Goal: Task Accomplishment & Management: Manage account settings

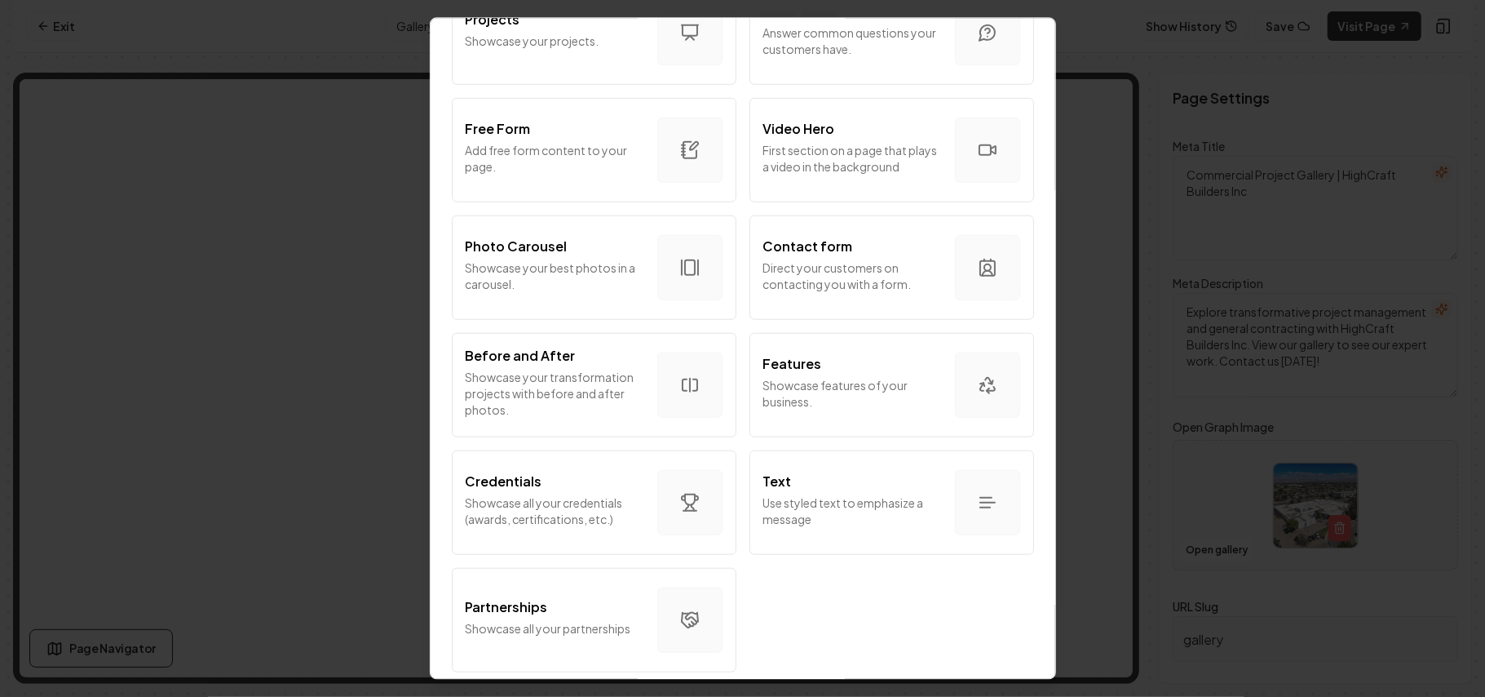
scroll to position [870, 0]
click at [509, 264] on p "Showcase your best photos in a carousel." at bounding box center [555, 275] width 179 height 33
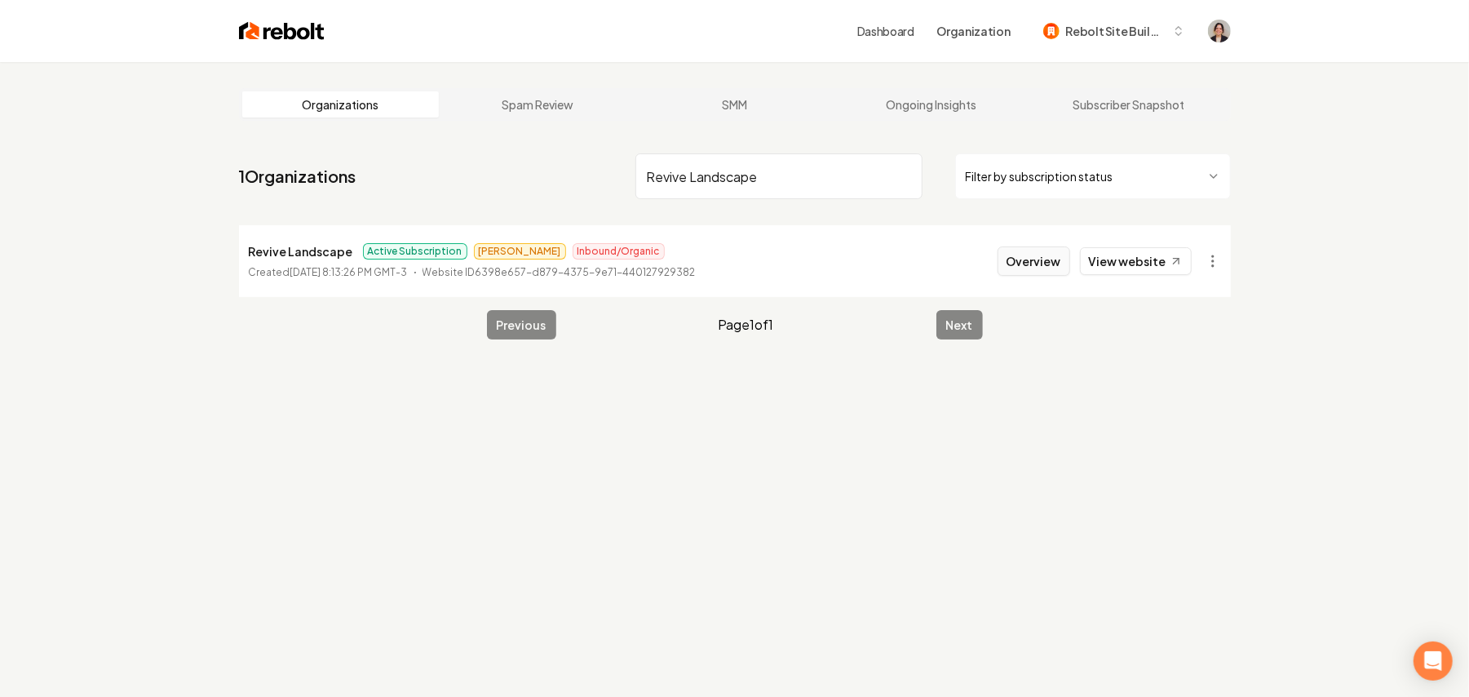
type input "Revive Landscape"
click at [1043, 251] on button "Overview" at bounding box center [1034, 260] width 73 height 29
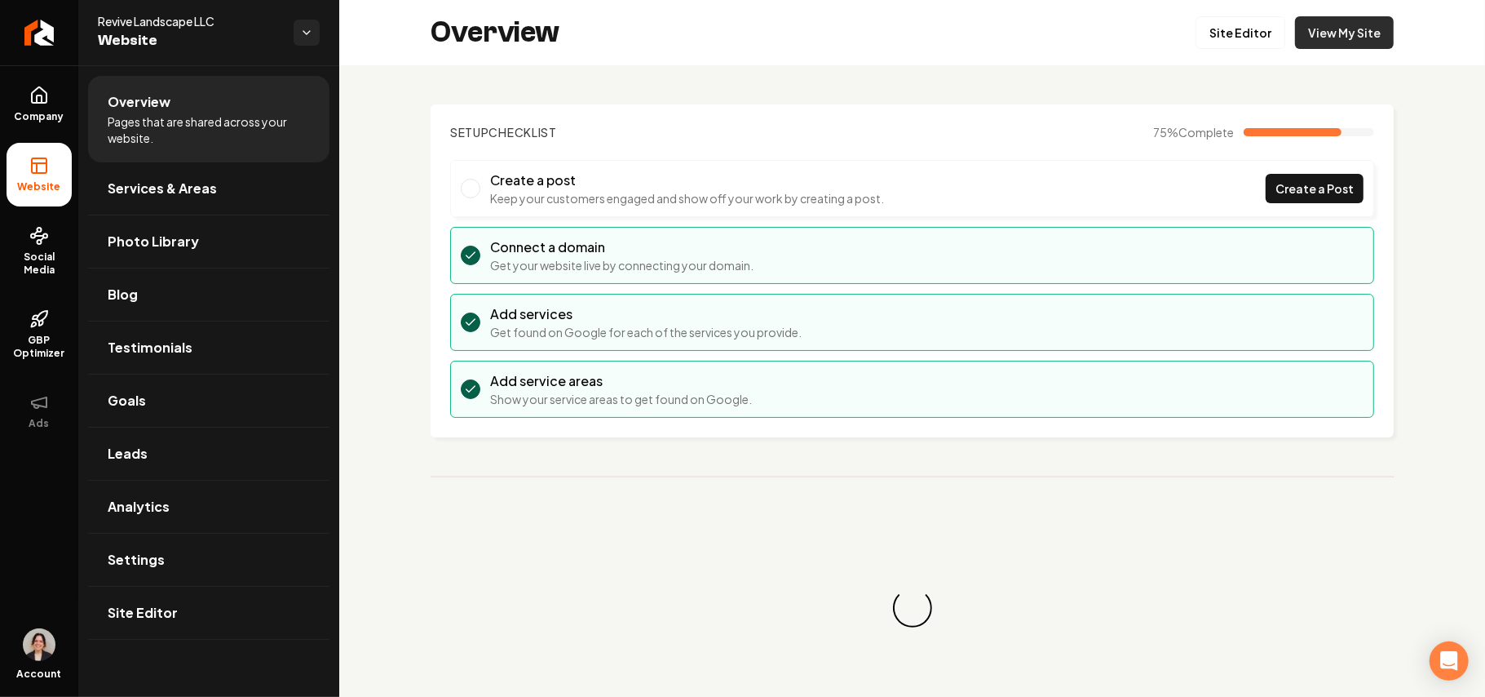
click at [1361, 39] on link "View My Site" at bounding box center [1344, 32] width 99 height 33
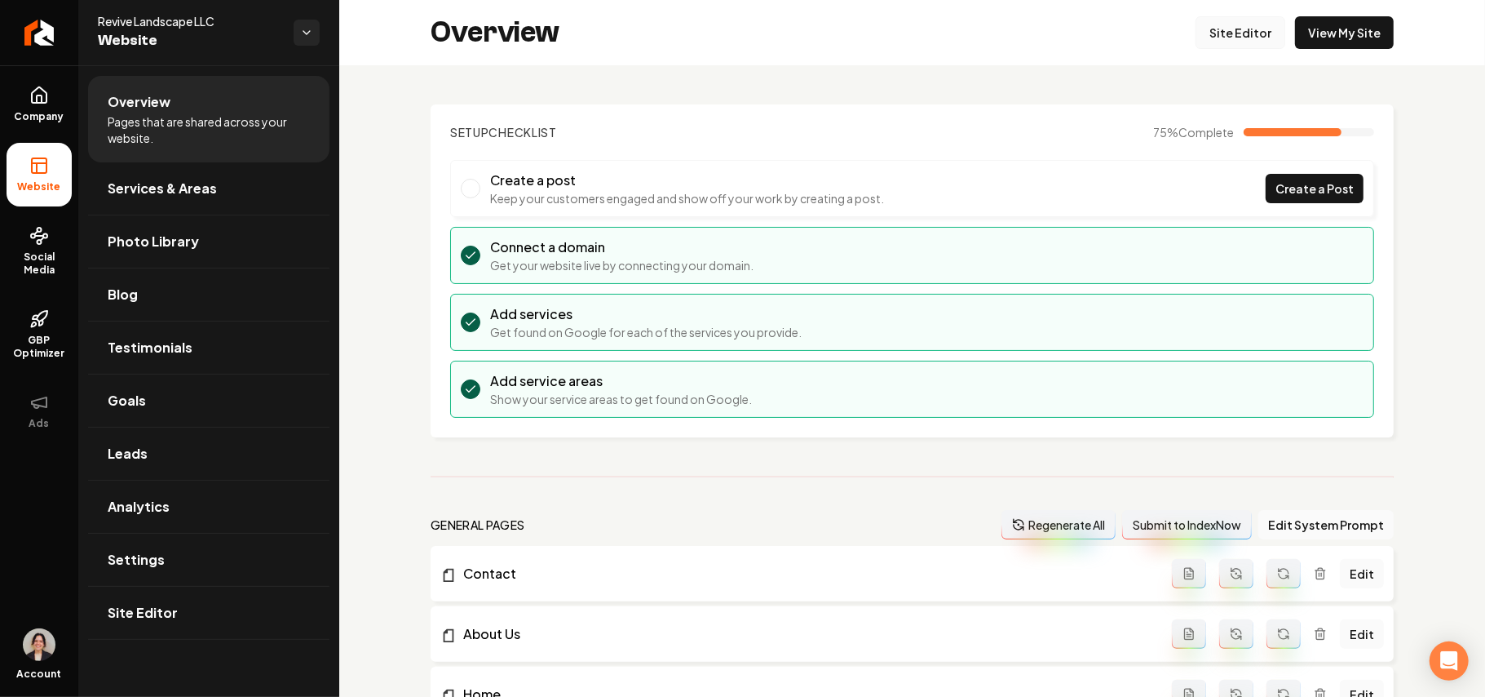
click at [1196, 34] on link "Site Editor" at bounding box center [1241, 32] width 90 height 33
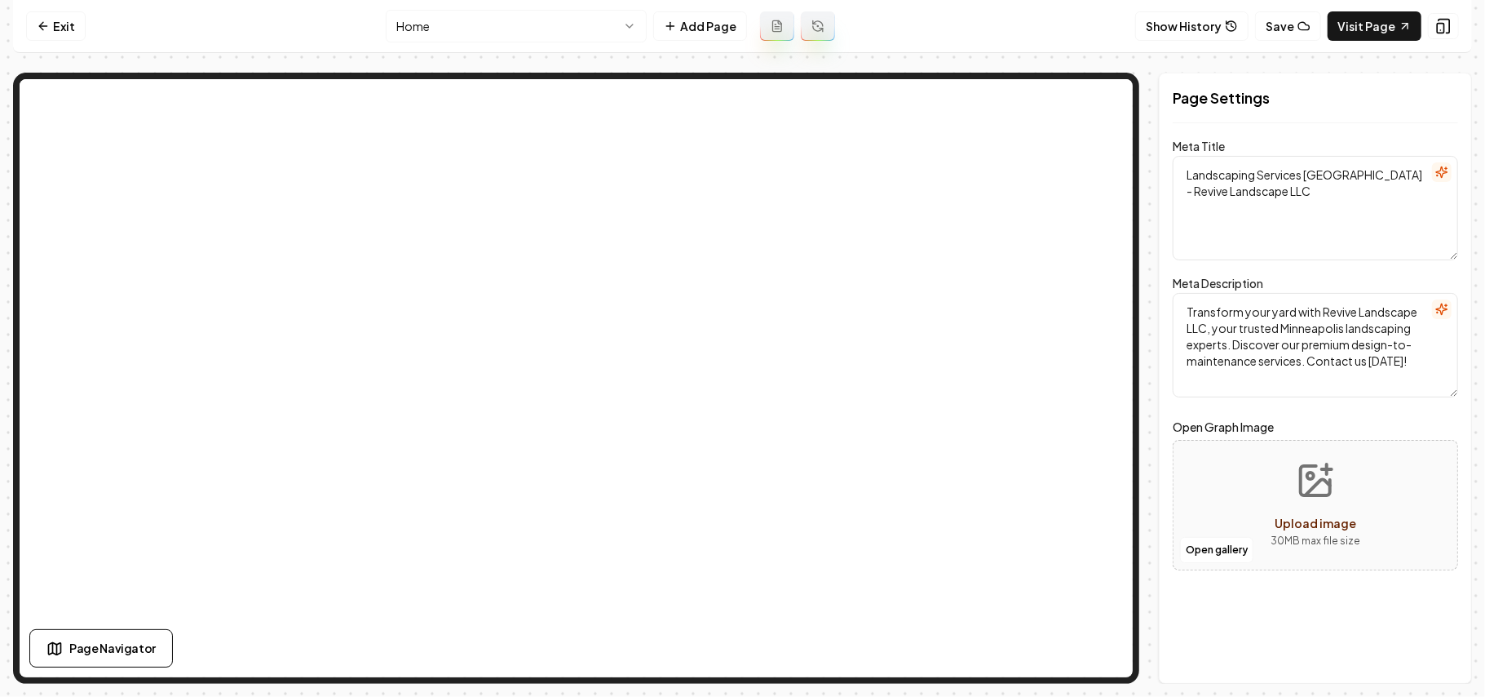
click at [448, 7] on nav "Exit Home Add Page Show History Save Visit Page" at bounding box center [742, 26] width 1459 height 53
click at [448, 11] on html "Computer Required This feature is only available on a computer. Please switch t…" at bounding box center [742, 348] width 1485 height 697
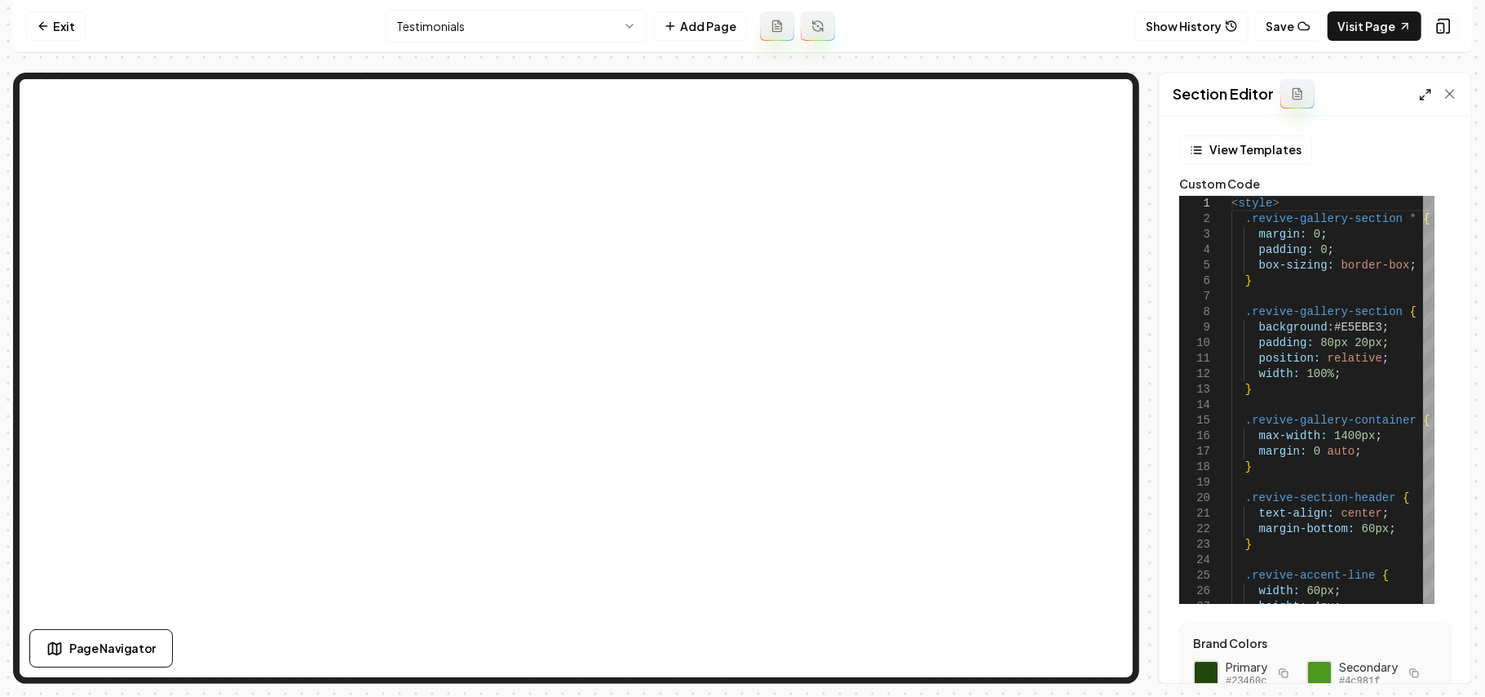
click at [1423, 90] on icon at bounding box center [1425, 94] width 13 height 13
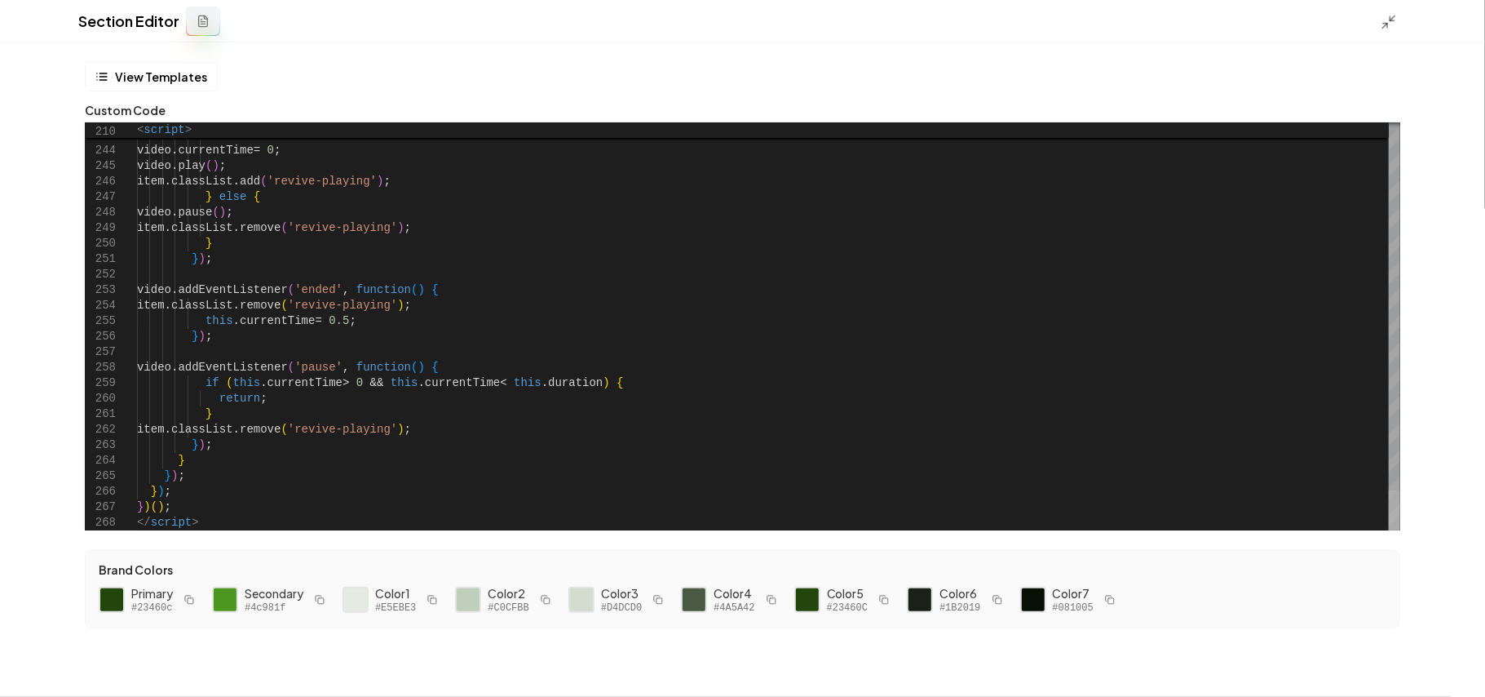
click at [1401, 530] on div at bounding box center [1394, 510] width 11 height 40
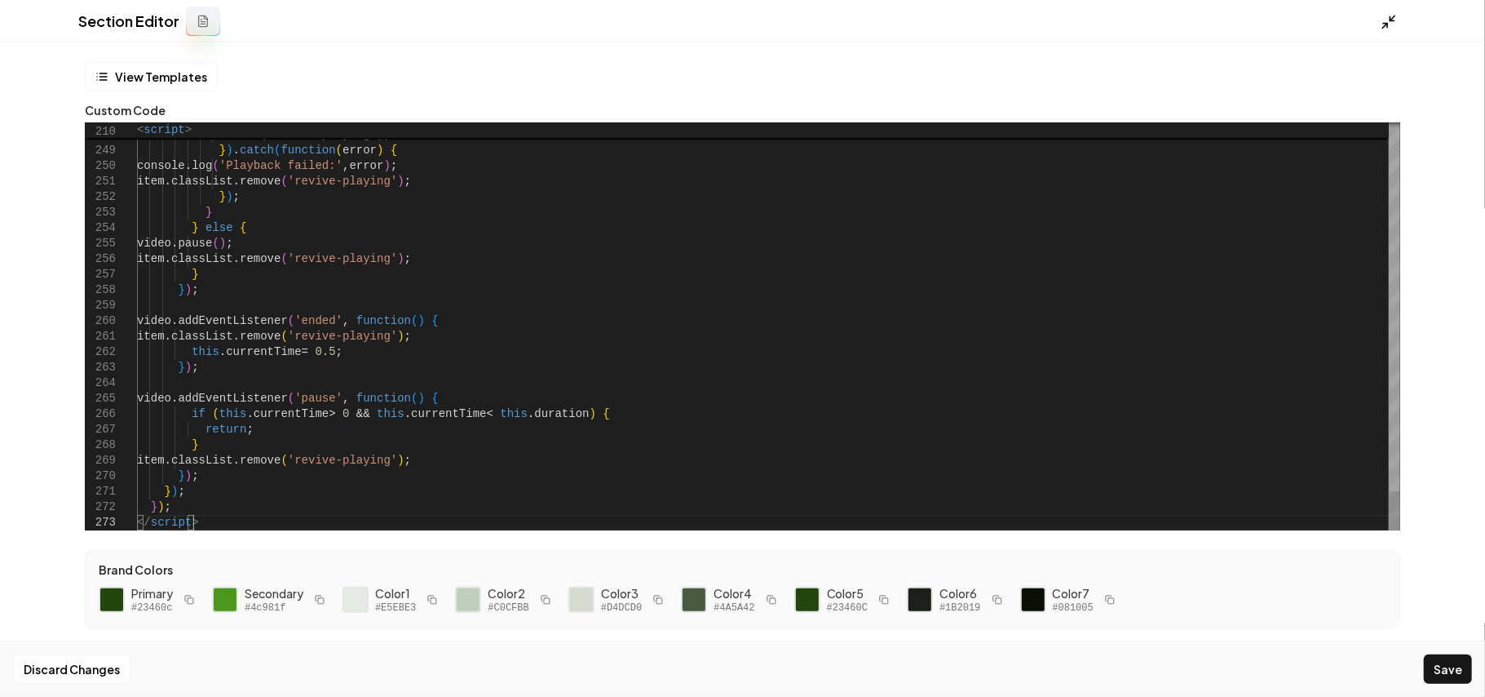
click at [1397, 20] on icon at bounding box center [1389, 22] width 16 height 16
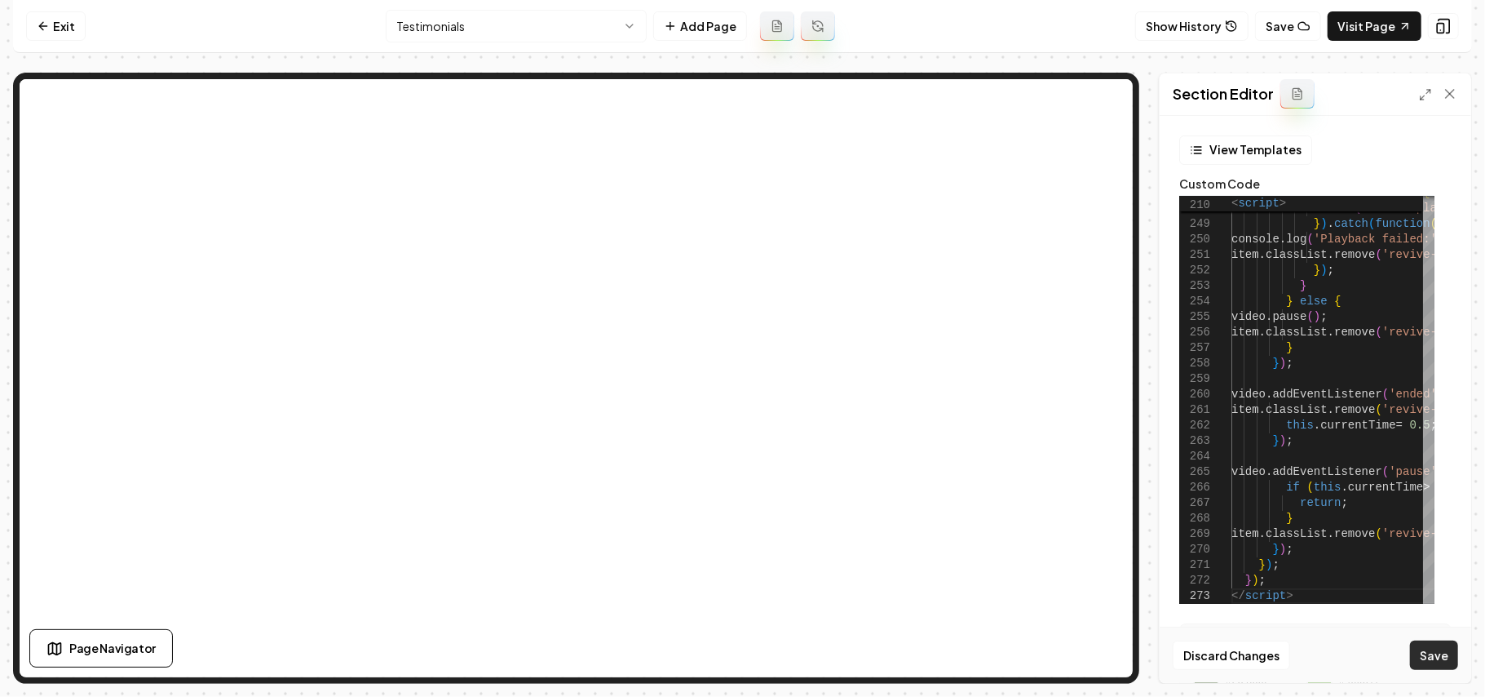
click at [1436, 669] on button "Save" at bounding box center [1434, 654] width 48 height 29
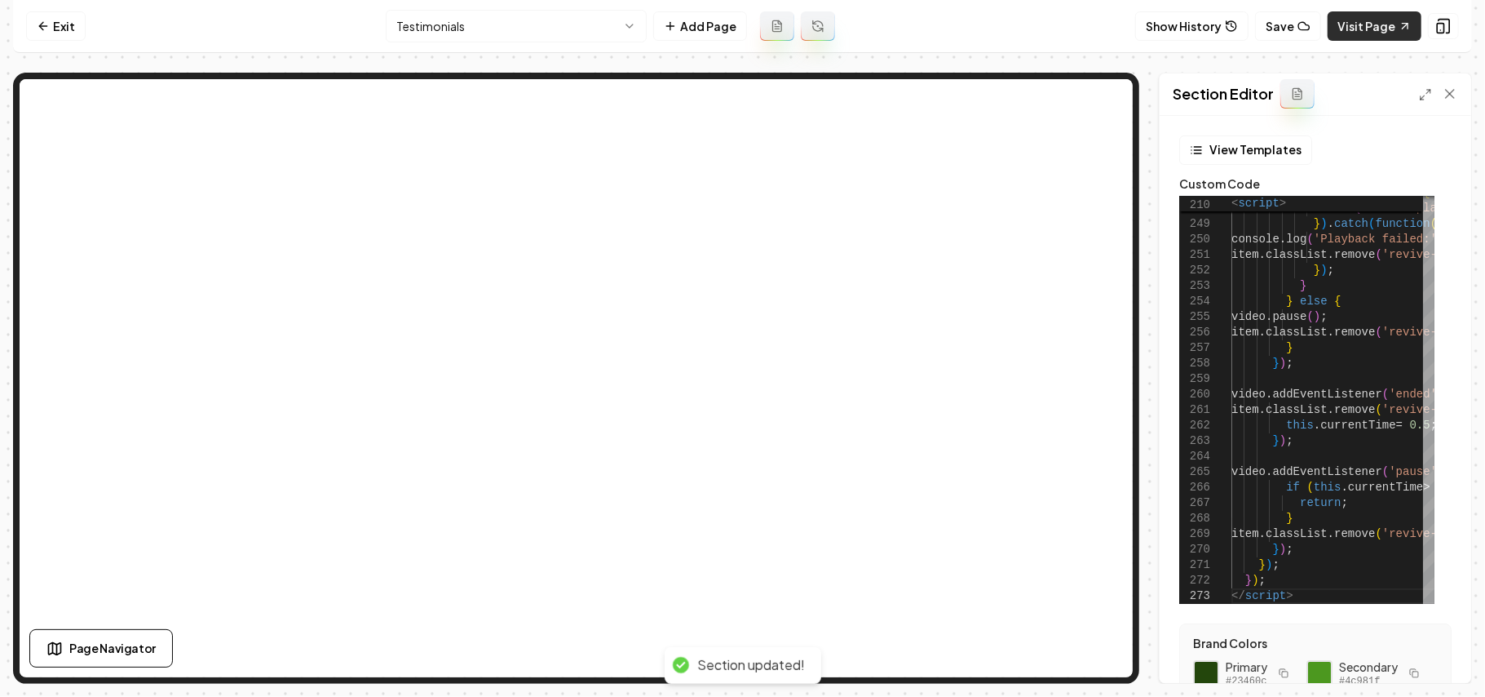
click at [1357, 31] on link "Visit Page" at bounding box center [1375, 25] width 94 height 29
click at [1381, 40] on link "Visit Page" at bounding box center [1375, 25] width 94 height 29
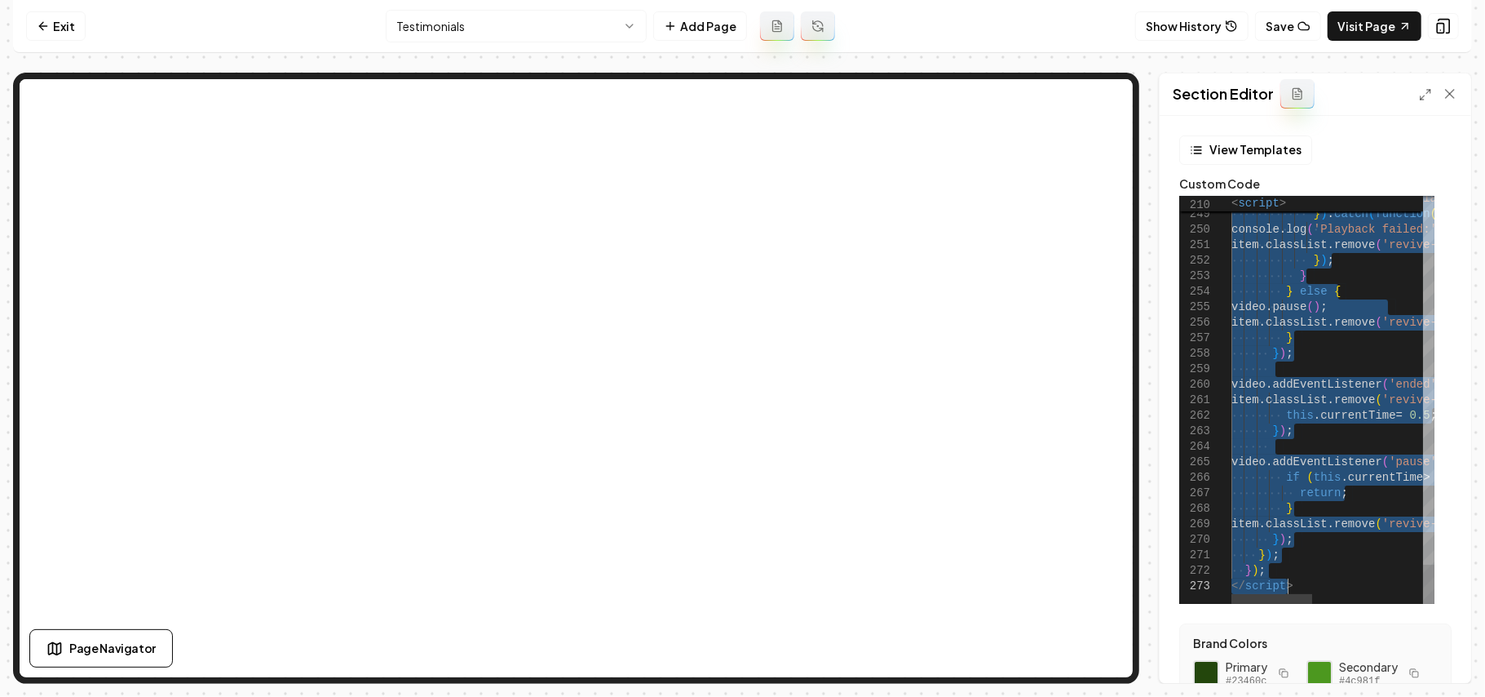
type textarea "***** *********"
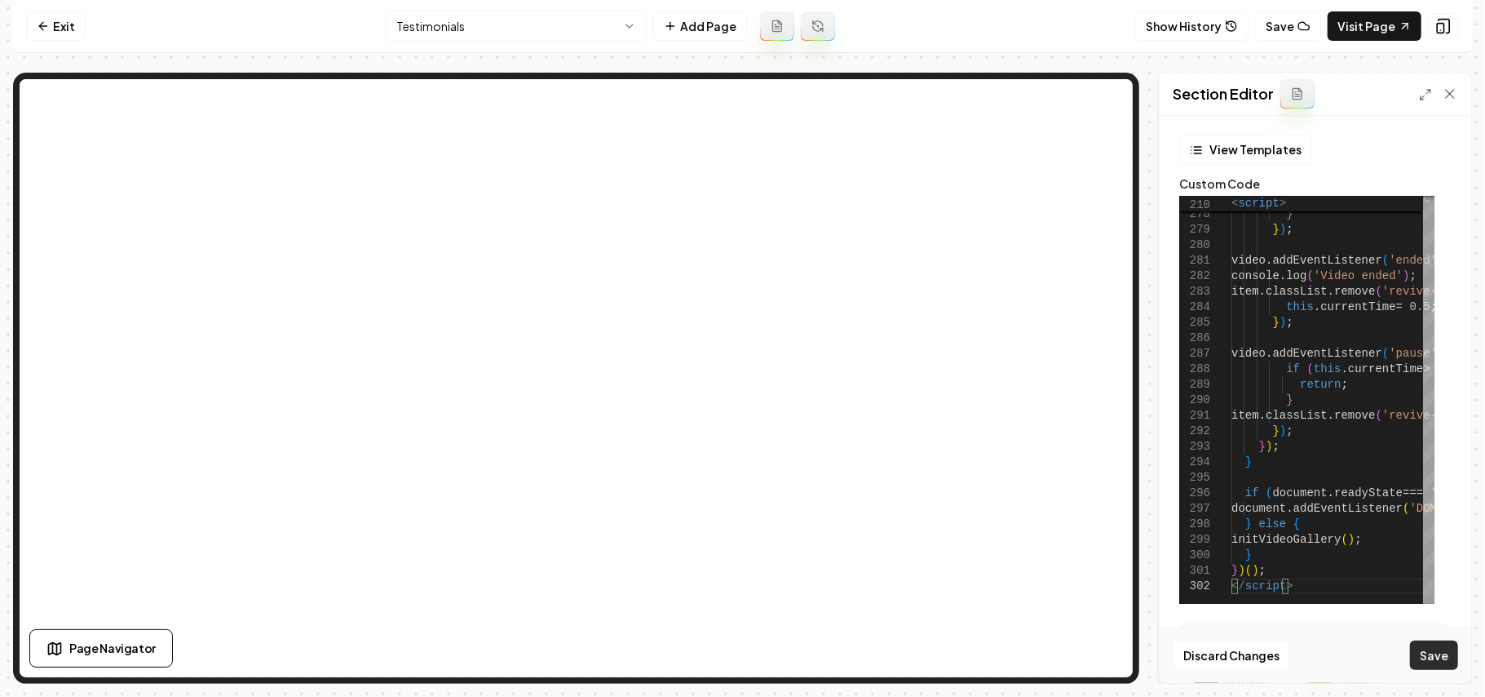
click at [1430, 662] on button "Save" at bounding box center [1434, 654] width 48 height 29
click at [1362, 27] on link "Visit Page" at bounding box center [1375, 25] width 94 height 29
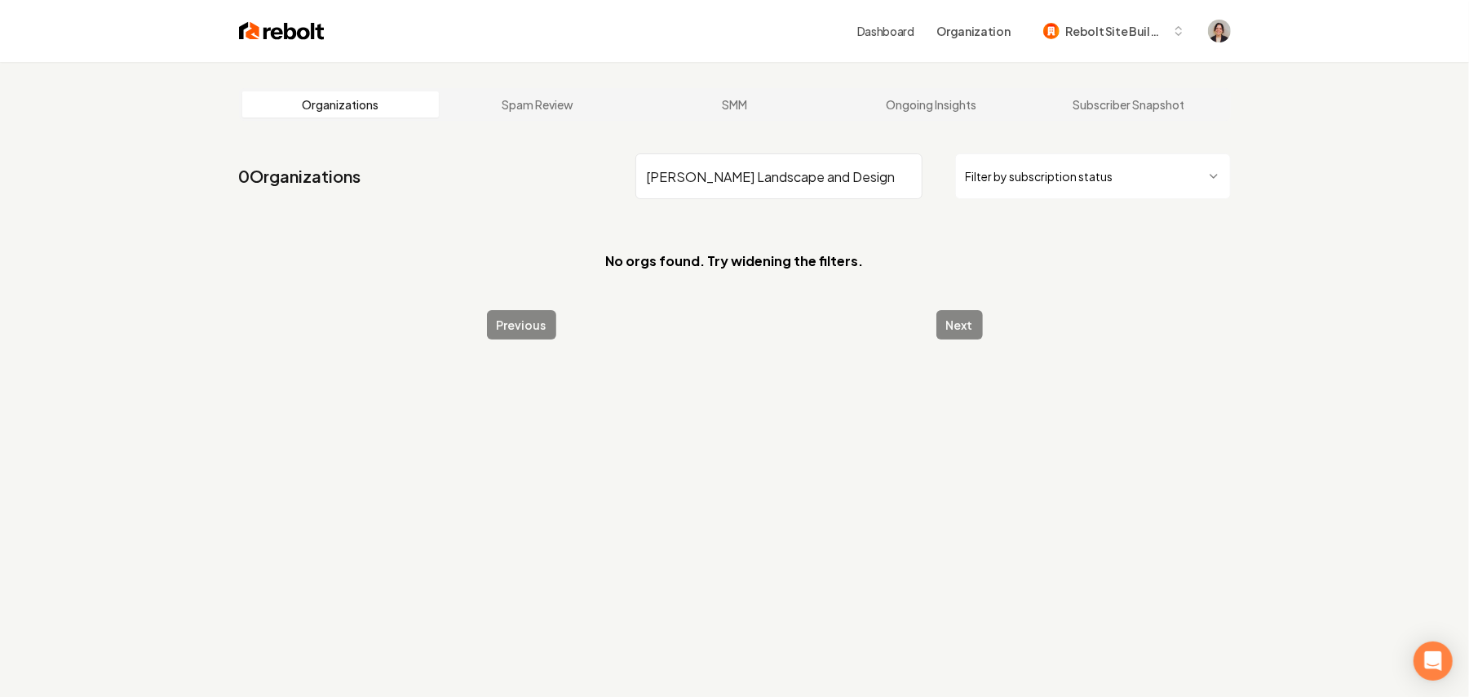
click at [817, 181] on input "[PERSON_NAME] Landscape and Design" at bounding box center [778, 176] width 287 height 46
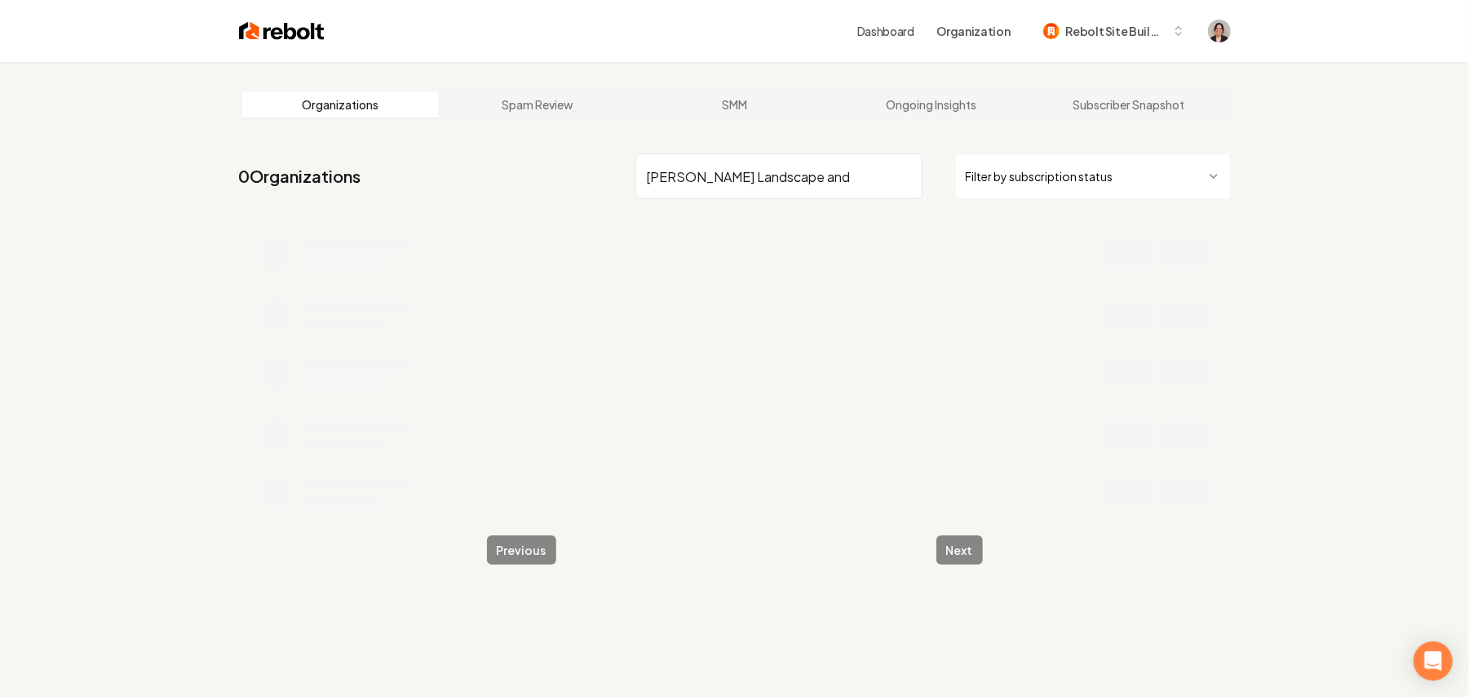
click at [772, 180] on input "Brooks Landscape and" at bounding box center [778, 176] width 287 height 46
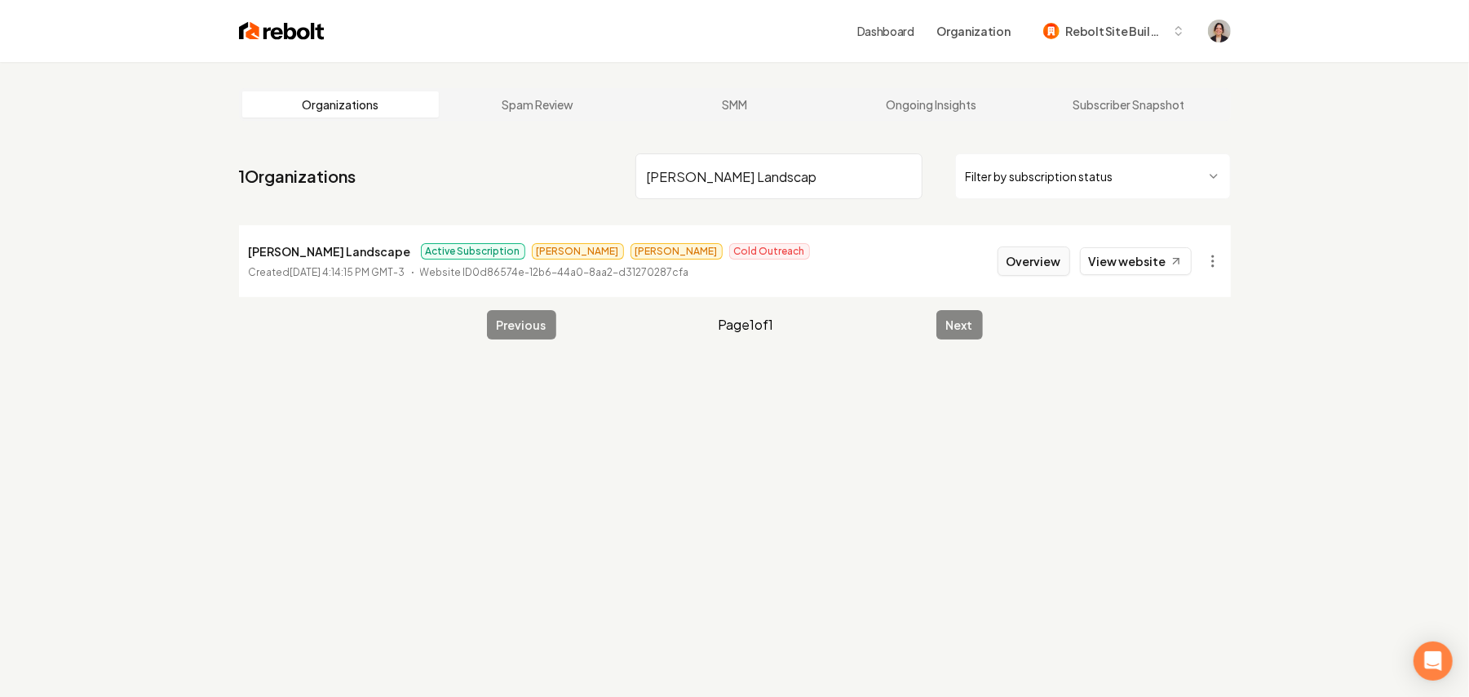
type input "Brooks Landscap"
click at [1023, 251] on button "Overview" at bounding box center [1034, 260] width 73 height 29
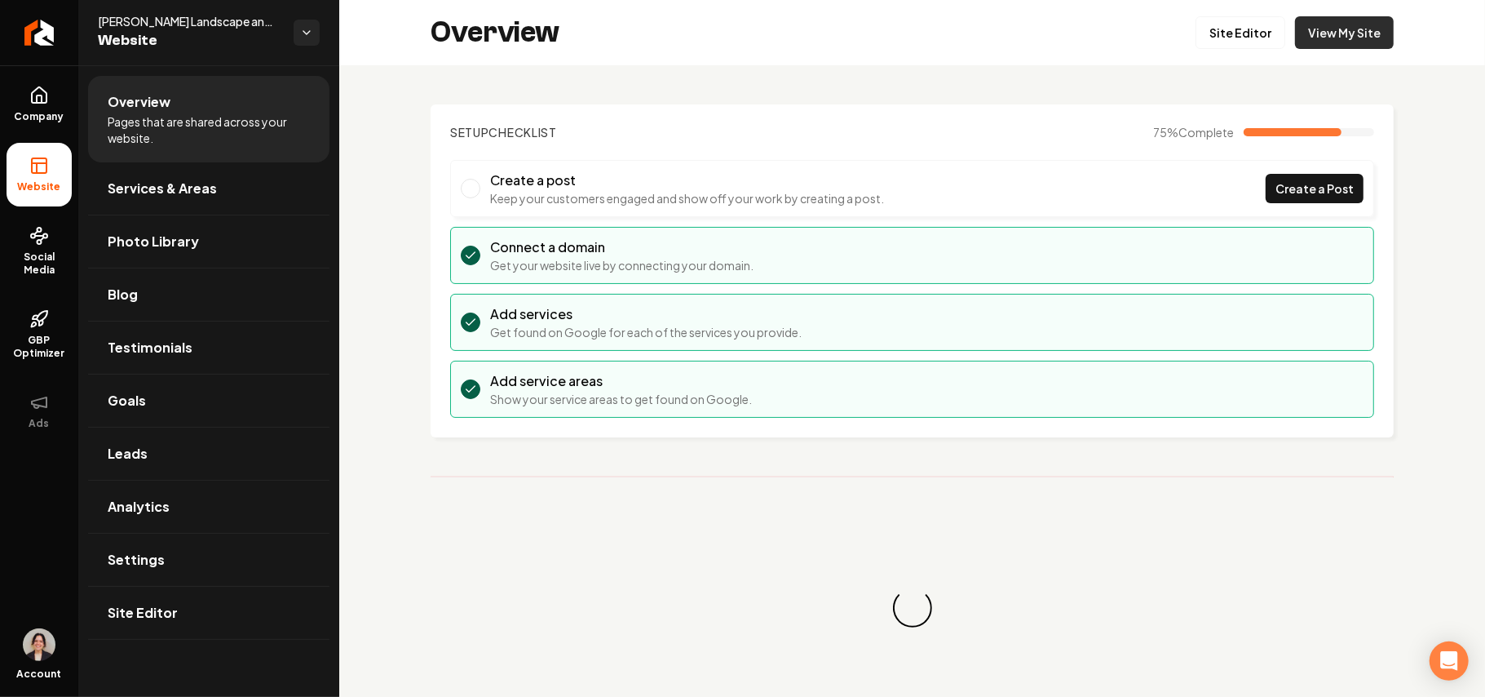
click at [1326, 38] on link "View My Site" at bounding box center [1344, 32] width 99 height 33
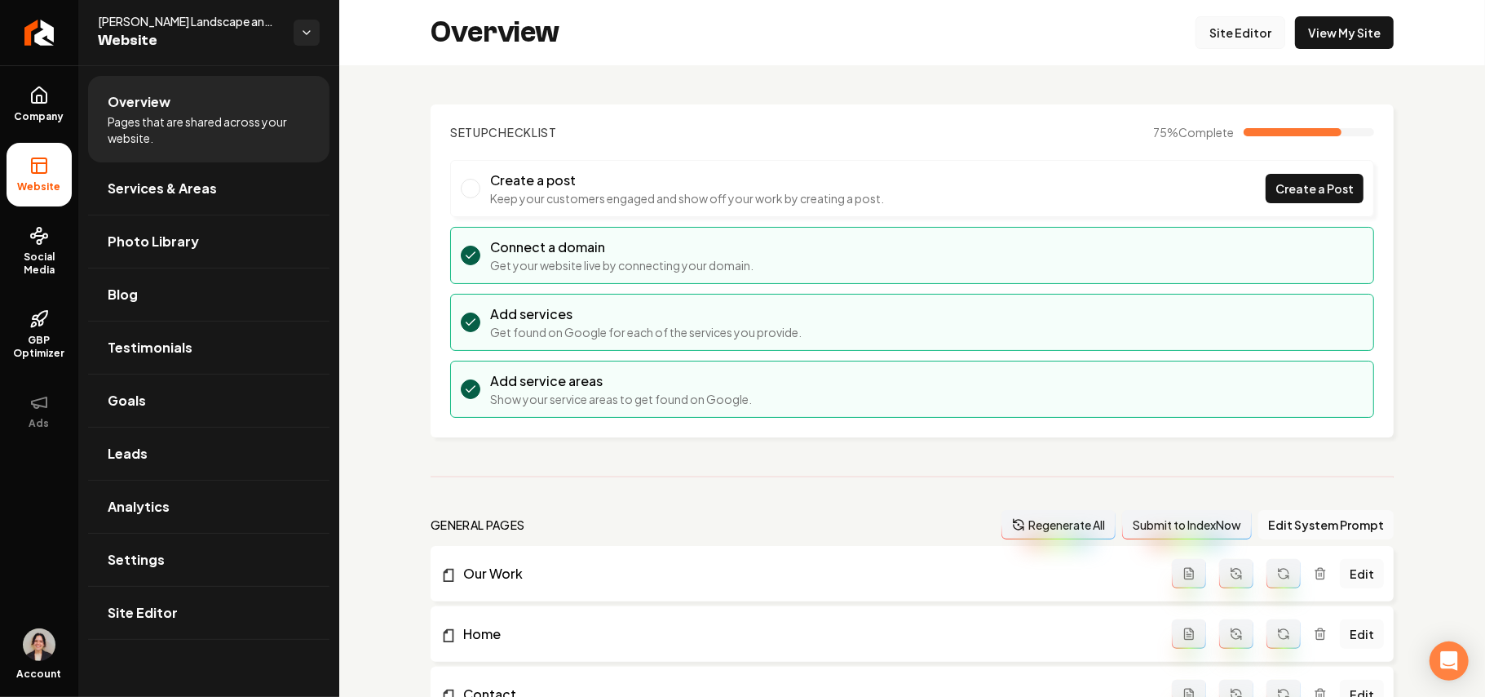
click at [1237, 38] on link "Site Editor" at bounding box center [1241, 32] width 90 height 33
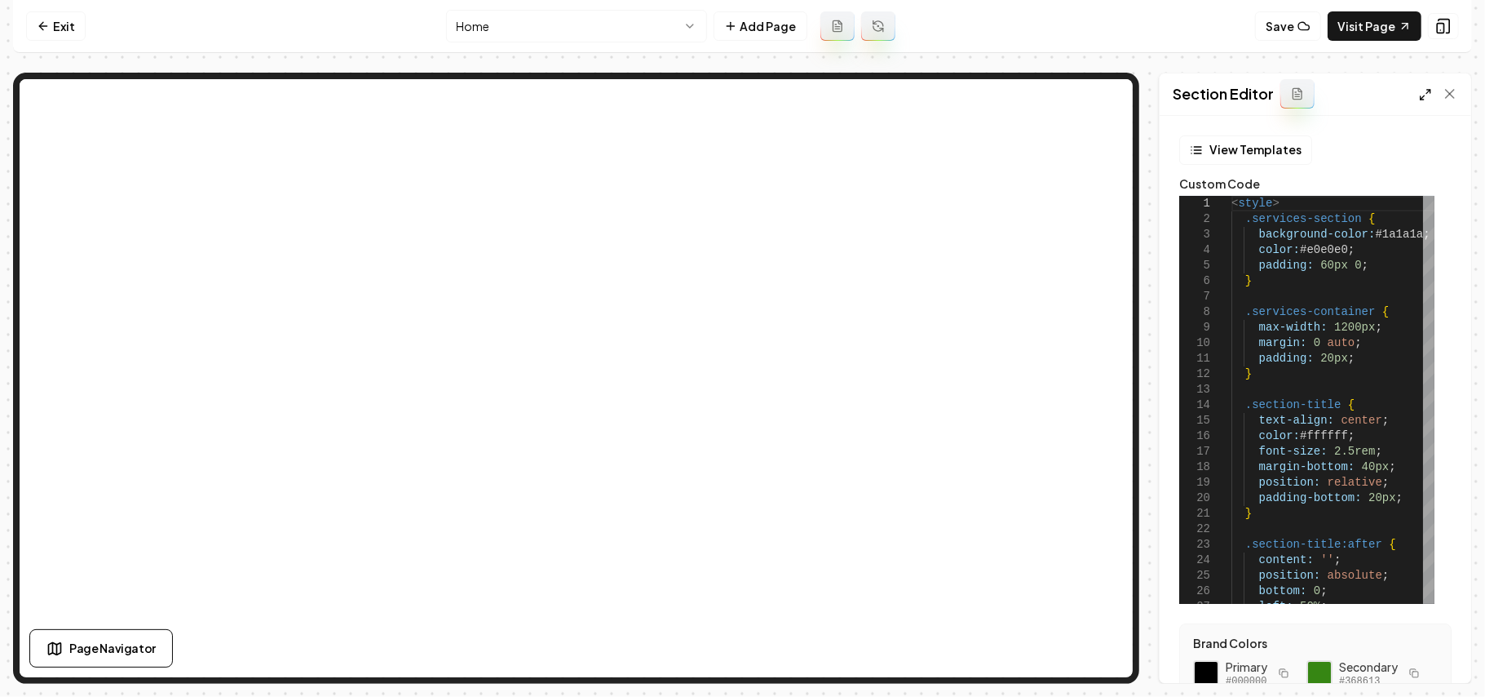
click at [1428, 98] on icon at bounding box center [1425, 94] width 13 height 13
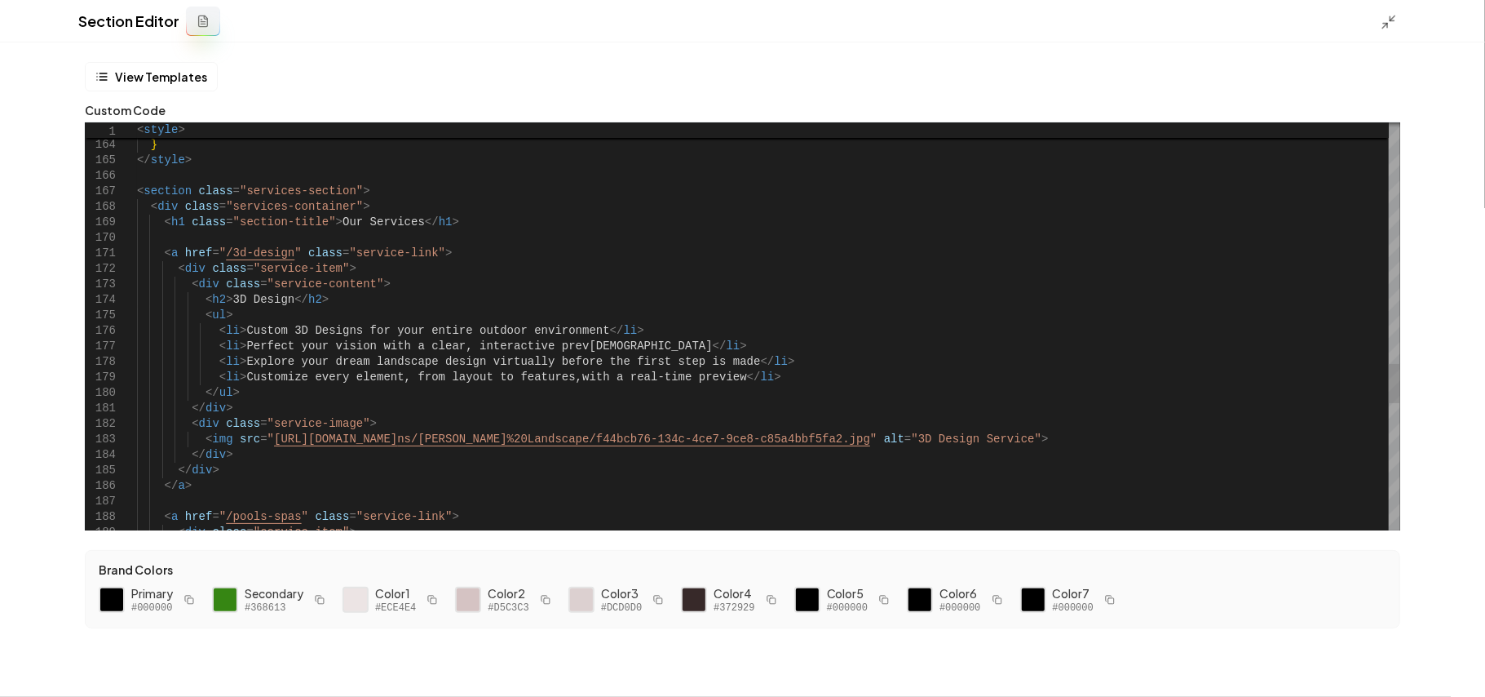
drag, startPoint x: 278, startPoint y: 255, endPoint x: 224, endPoint y: 261, distance: 55.0
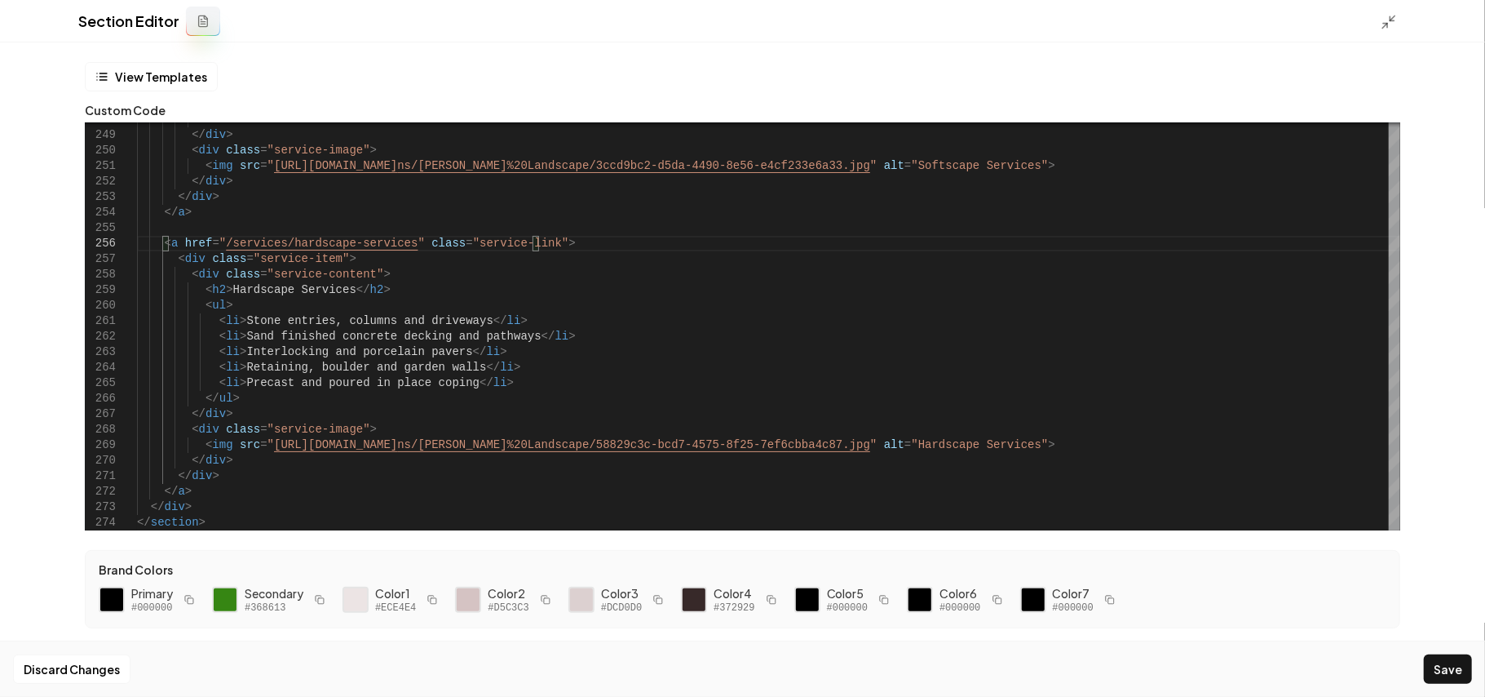
type textarea "**********"
click at [1434, 675] on button "Save" at bounding box center [1448, 668] width 48 height 29
click at [1387, 26] on icon at bounding box center [1389, 22] width 16 height 16
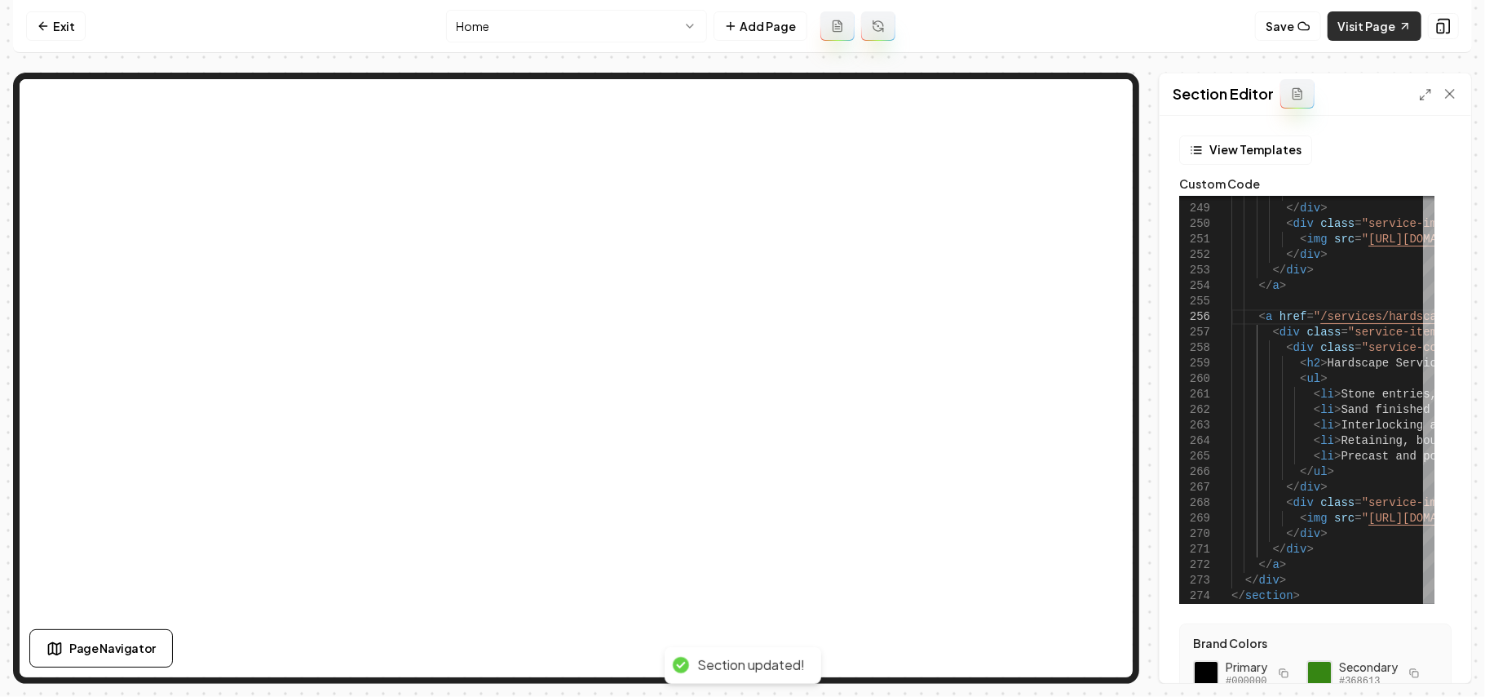
click at [1341, 24] on link "Visit Page" at bounding box center [1375, 25] width 94 height 29
click at [62, 11] on link "Exit" at bounding box center [56, 25] width 60 height 29
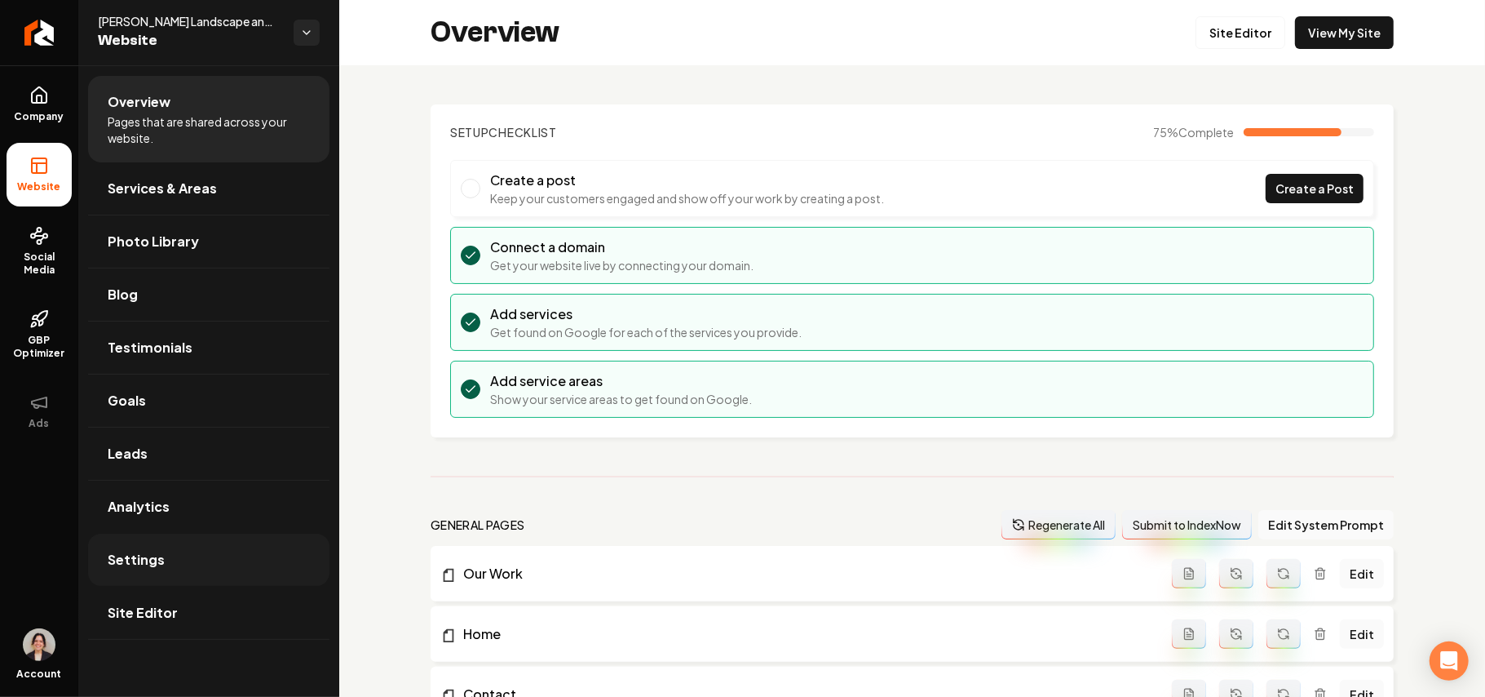
click at [152, 582] on link "Settings" at bounding box center [208, 559] width 241 height 52
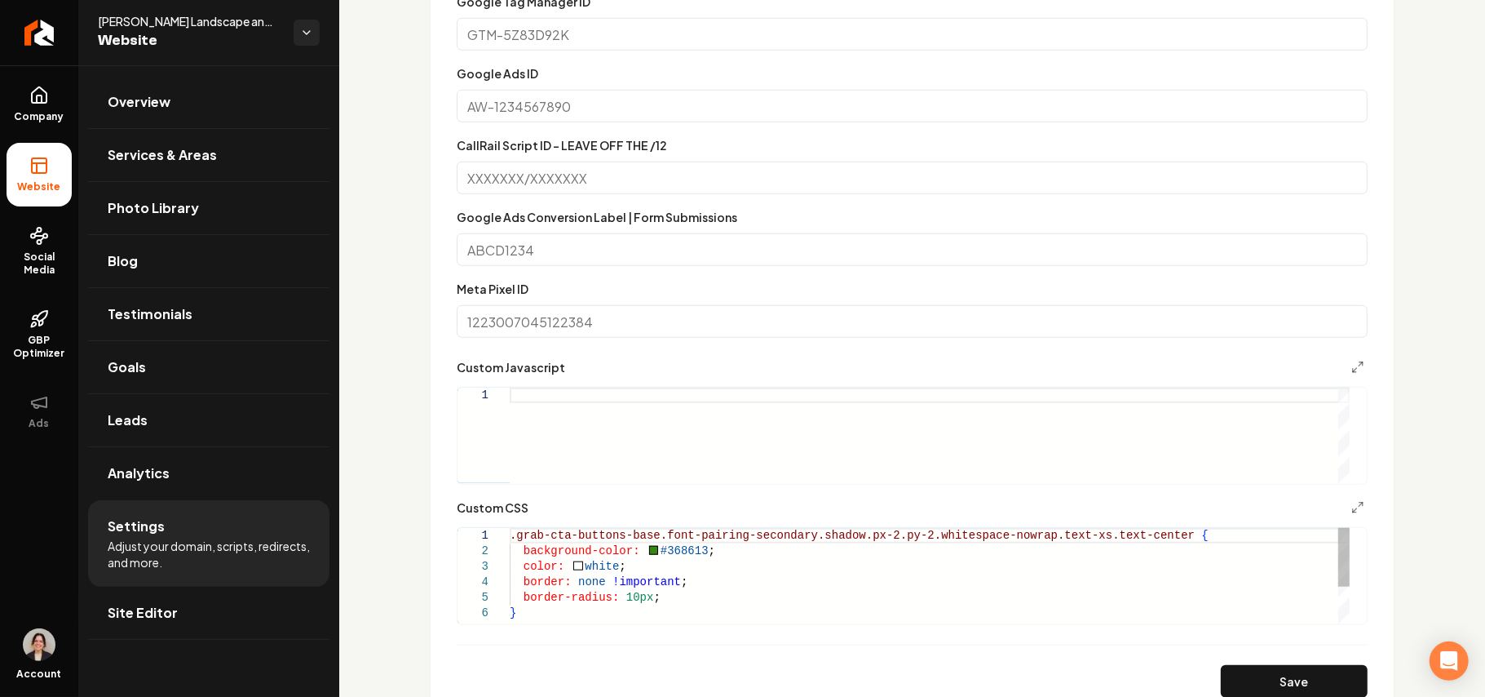
scroll to position [870, 0]
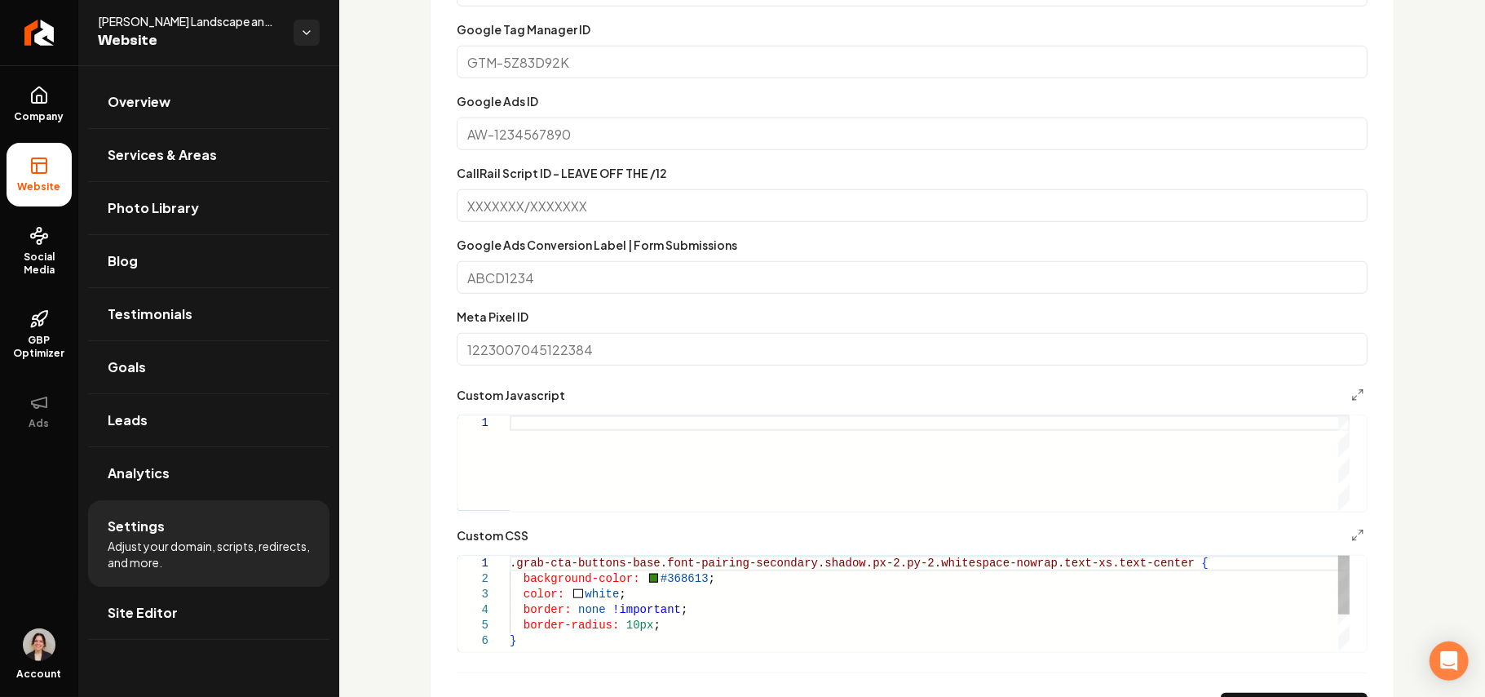
click at [1143, 566] on div "border: none !important ; border-radius: 10px ; } .grab-cta-buttons-base.font-p…" at bounding box center [930, 633] width 840 height 155
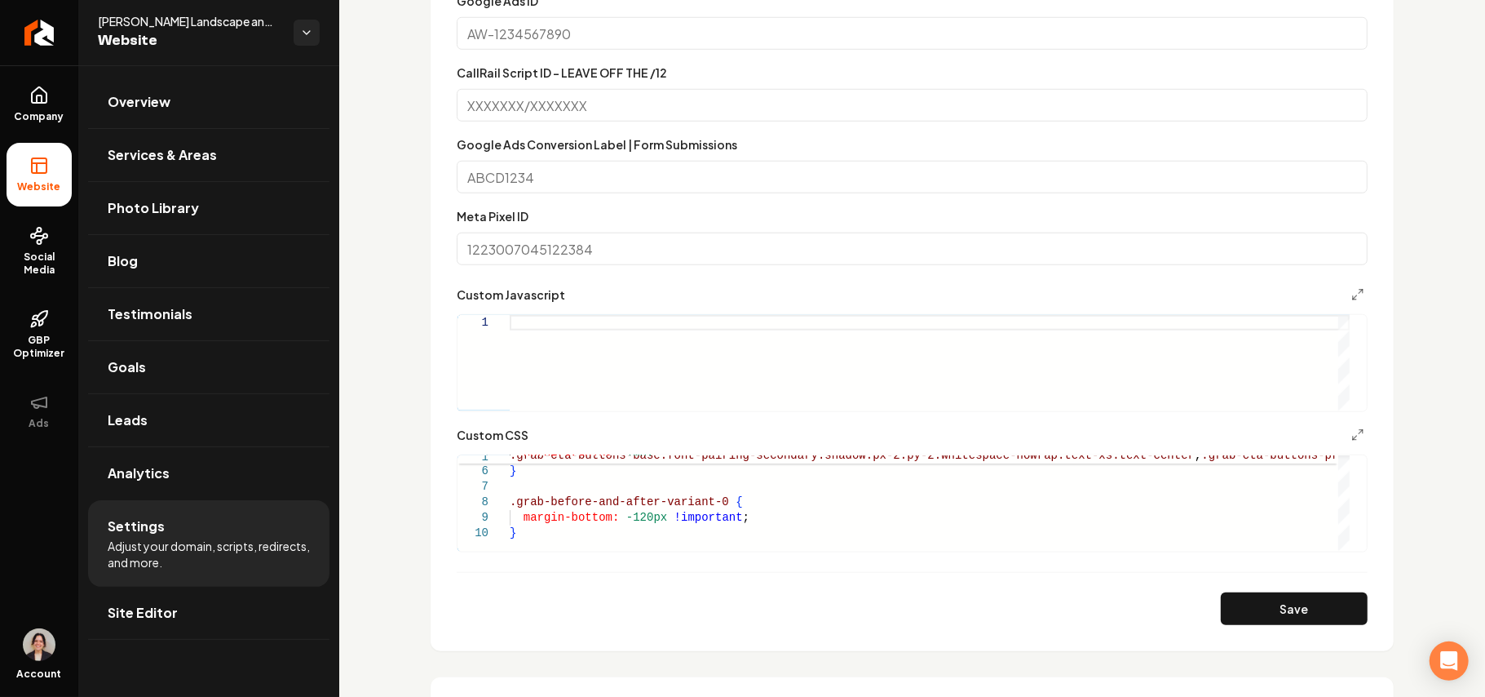
scroll to position [1087, 0]
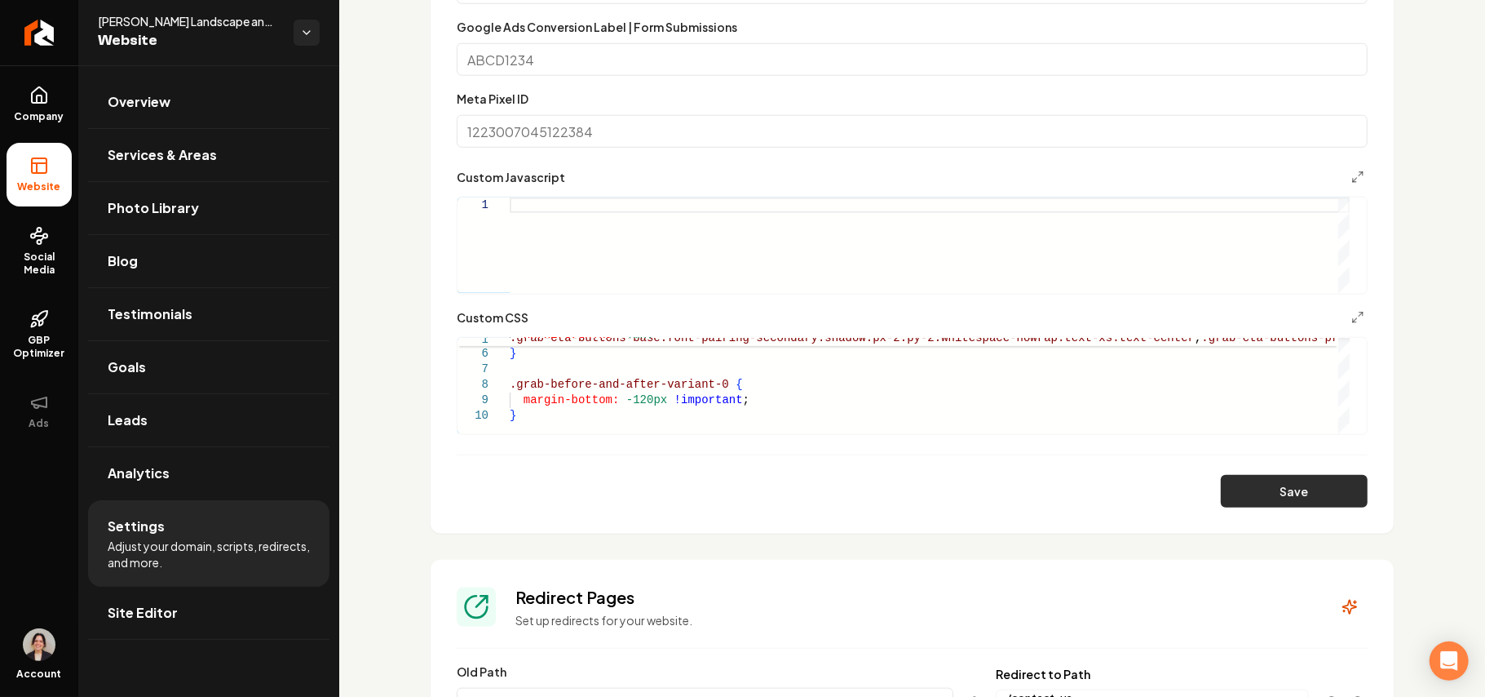
click at [1302, 499] on button "Save" at bounding box center [1294, 491] width 147 height 33
type textarea "**********"
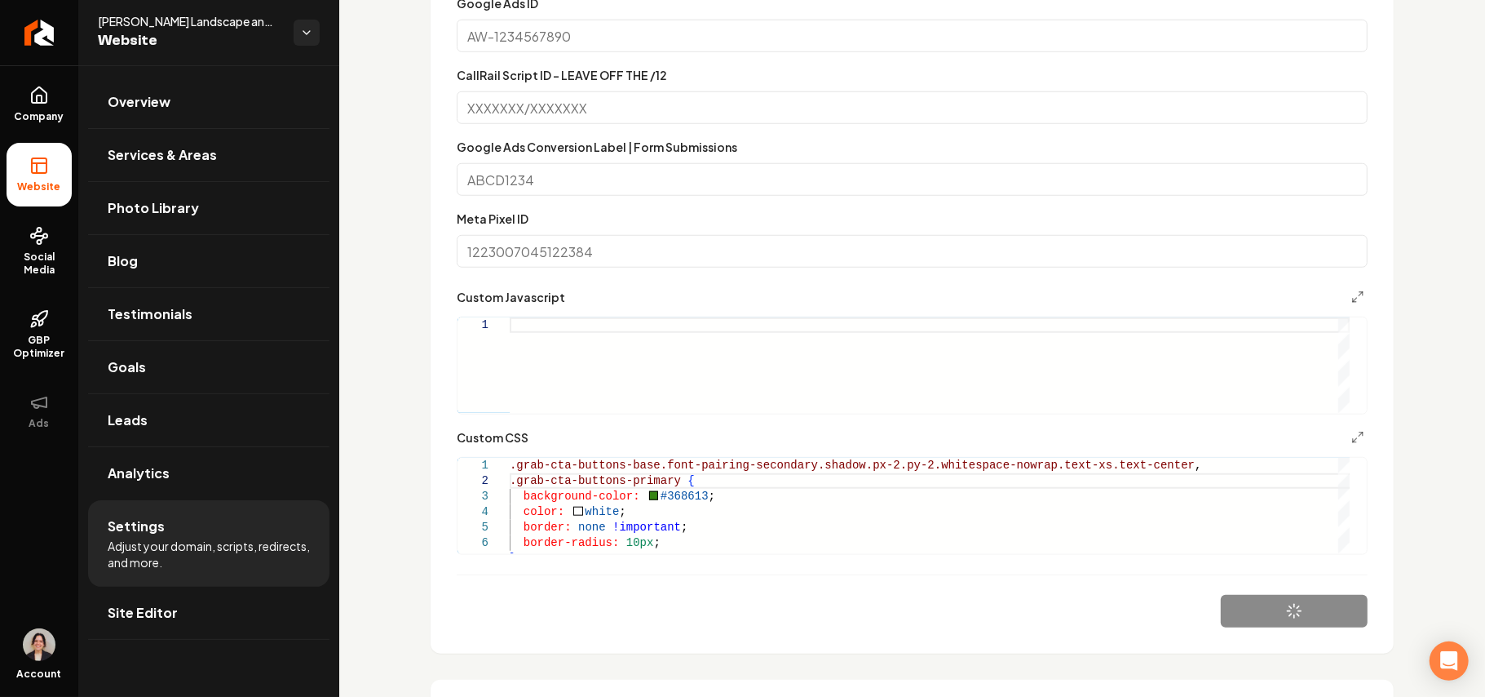
scroll to position [870, 0]
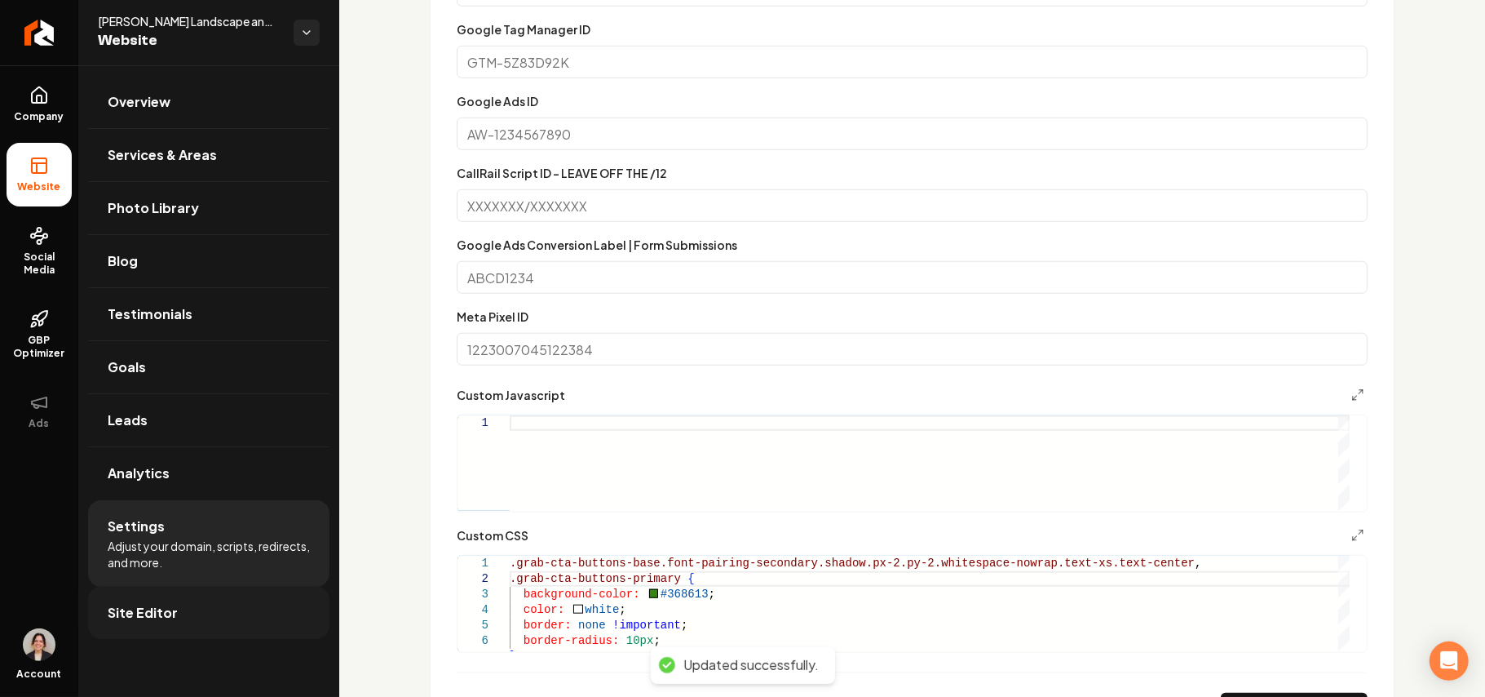
click at [152, 604] on link "Site Editor" at bounding box center [208, 613] width 241 height 52
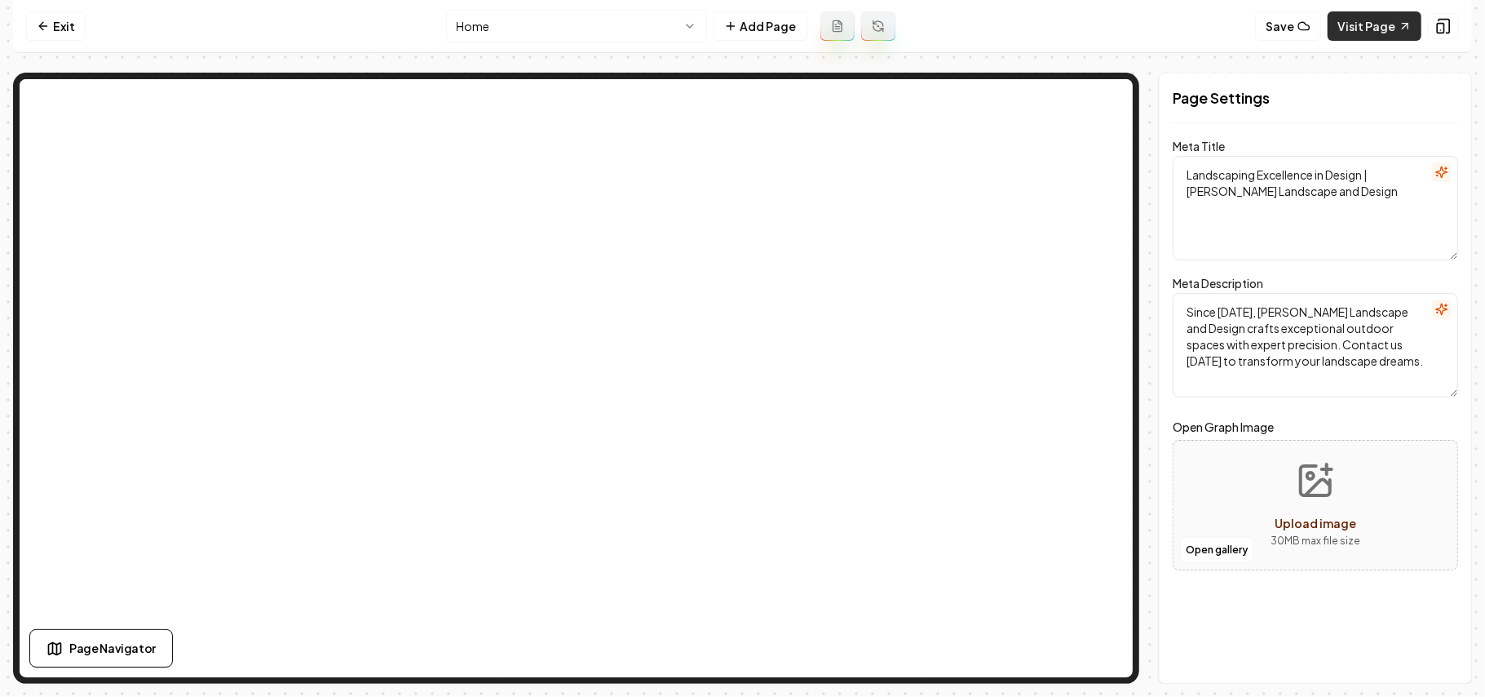
click at [1380, 24] on link "Visit Page" at bounding box center [1375, 25] width 94 height 29
click at [1274, 24] on button "Save" at bounding box center [1288, 25] width 66 height 29
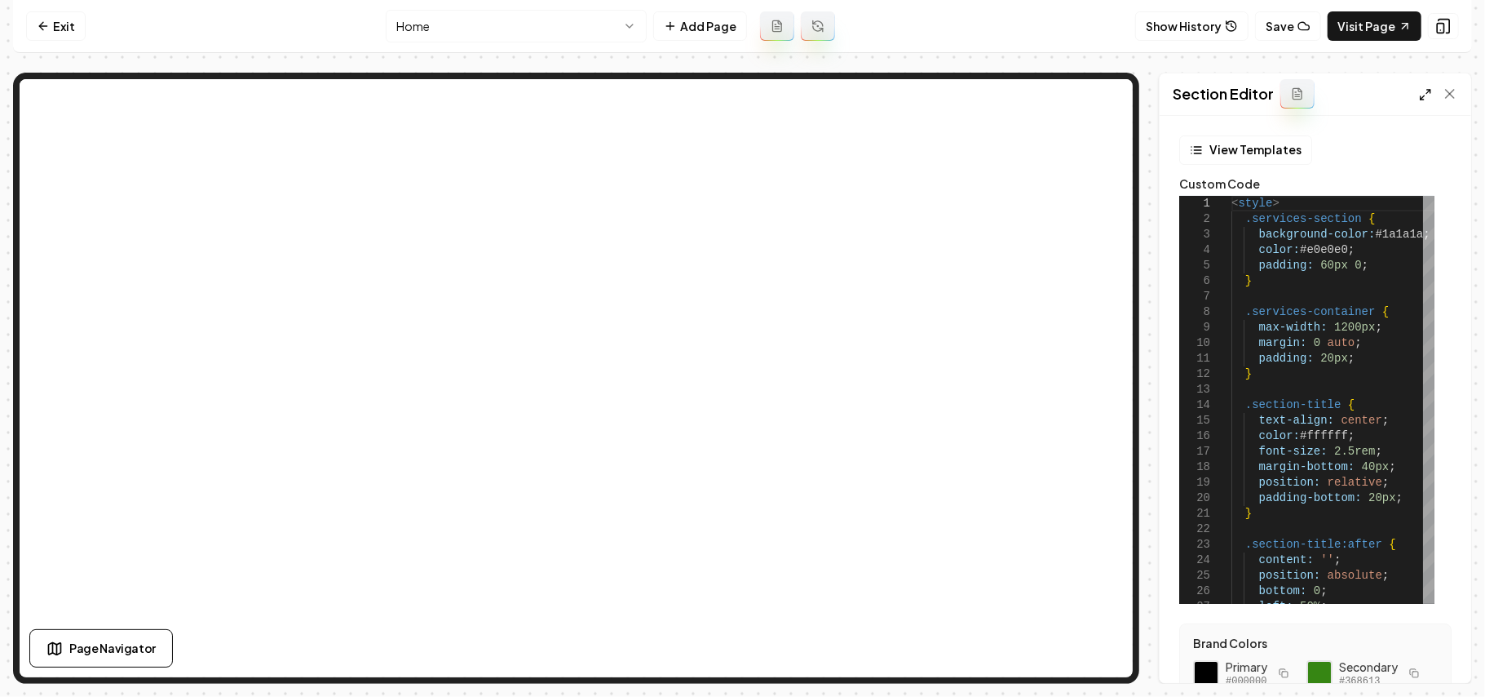
click at [1421, 93] on icon at bounding box center [1425, 94] width 13 height 13
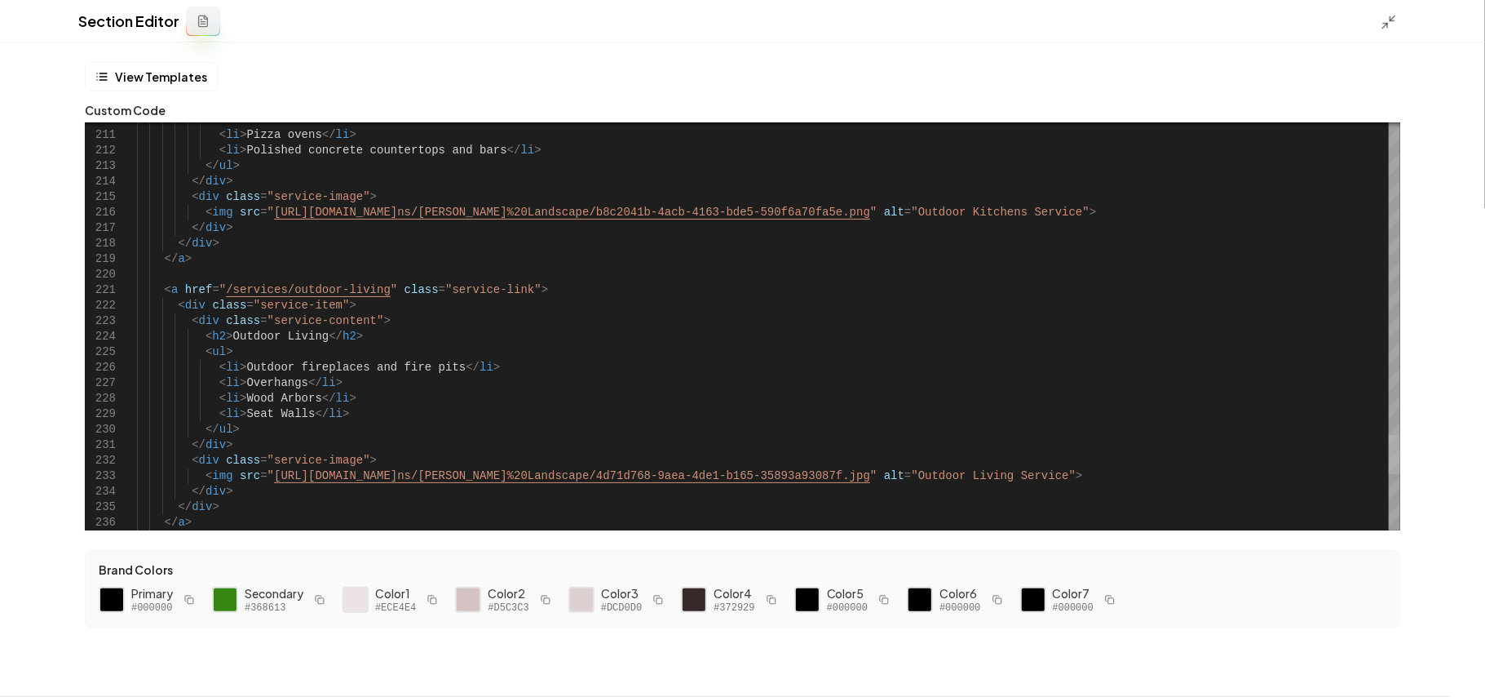
click at [1389, 451] on div at bounding box center [1394, 454] width 11 height 39
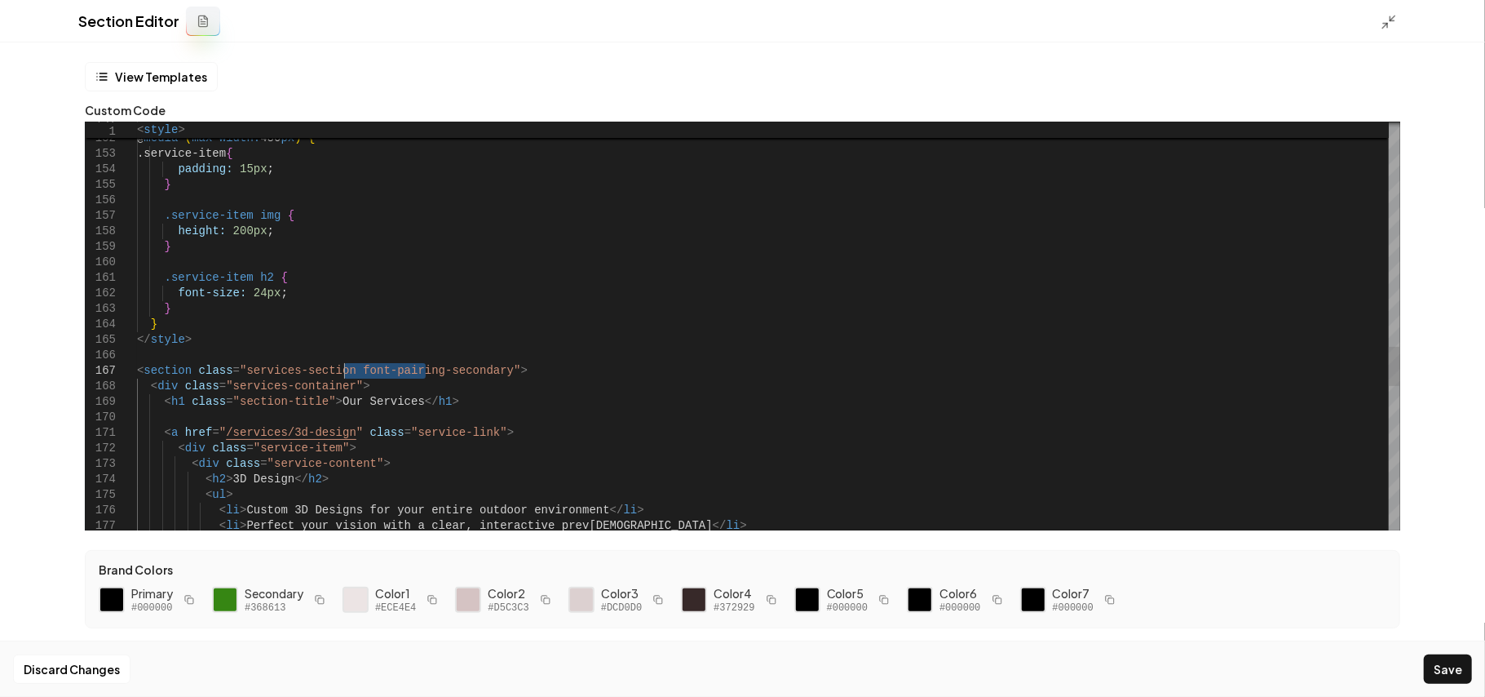
drag, startPoint x: 426, startPoint y: 370, endPoint x: 343, endPoint y: 370, distance: 82.4
drag, startPoint x: 445, startPoint y: 400, endPoint x: 325, endPoint y: 396, distance: 120.0
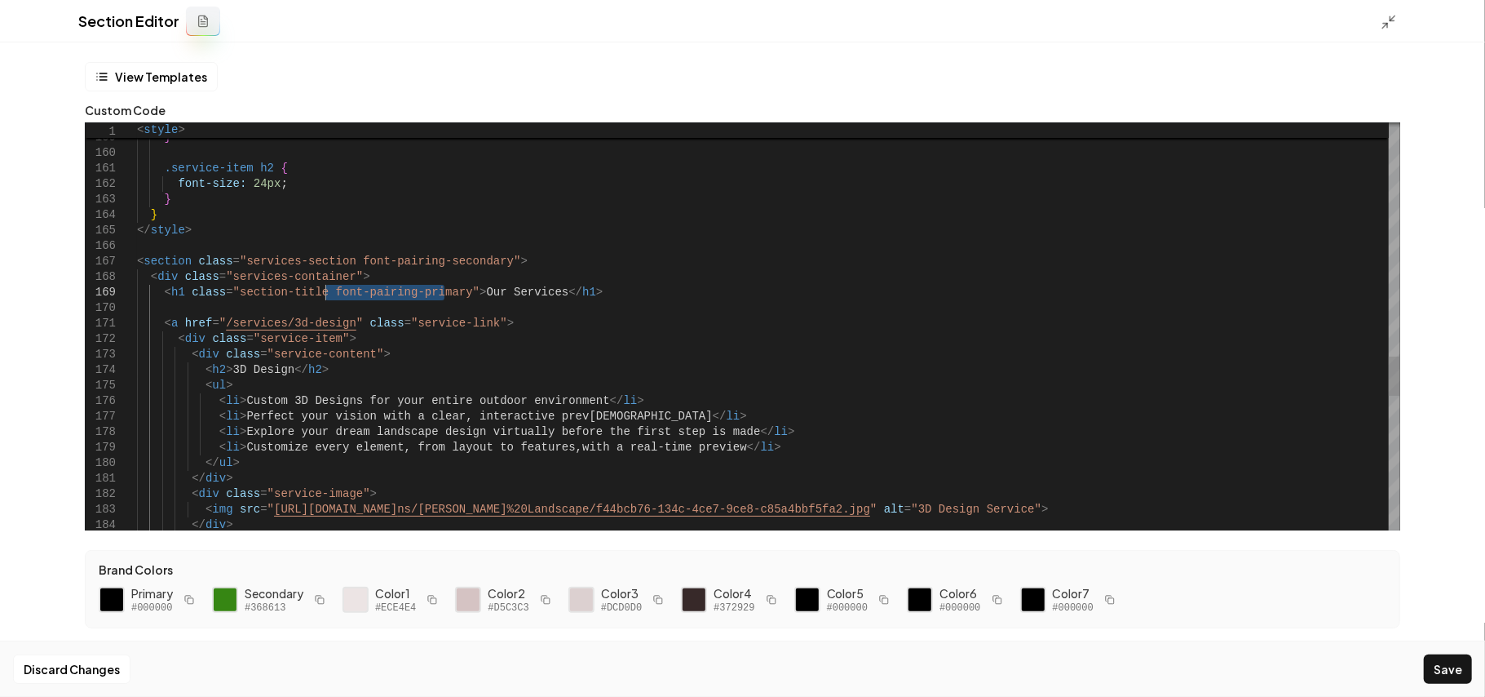
drag, startPoint x: 224, startPoint y: 369, endPoint x: 400, endPoint y: 364, distance: 176.3
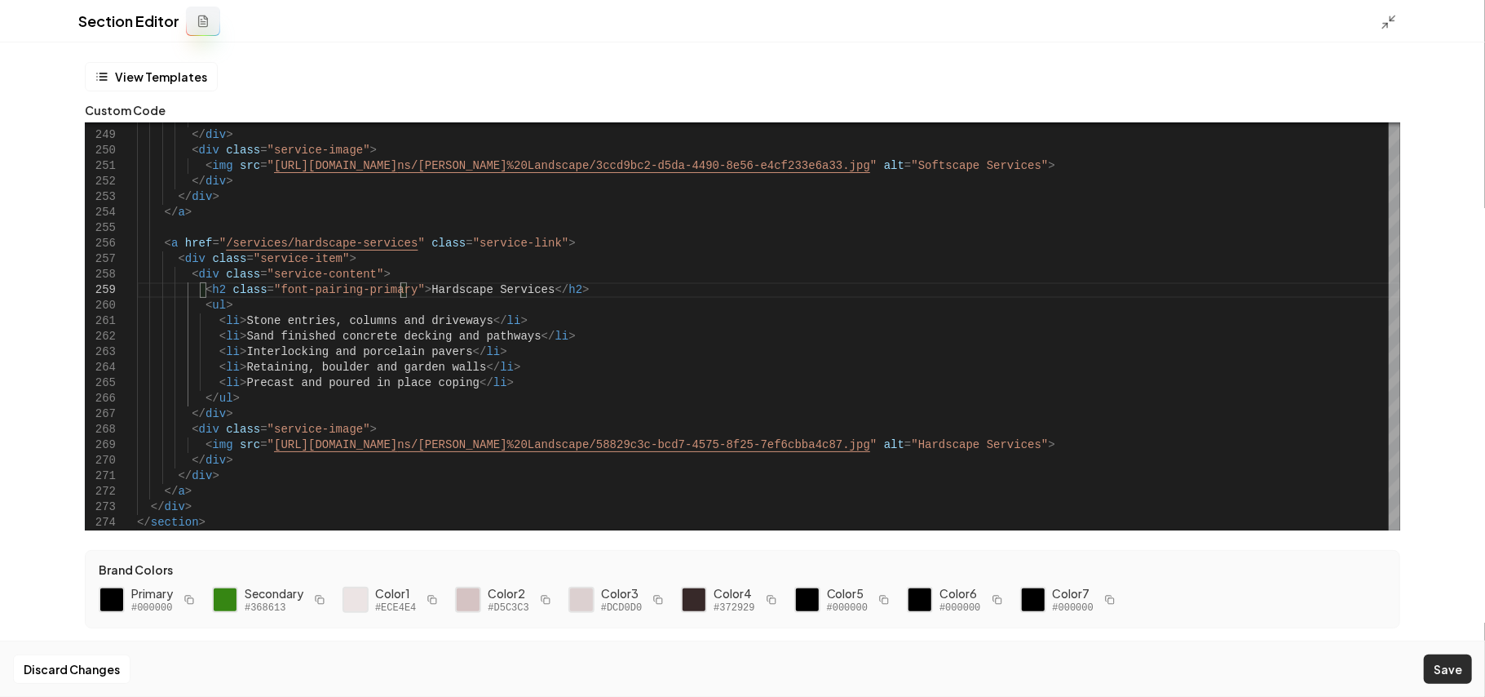
click at [1466, 664] on button "Save" at bounding box center [1448, 668] width 48 height 29
click at [1381, 20] on icon at bounding box center [1389, 22] width 16 height 16
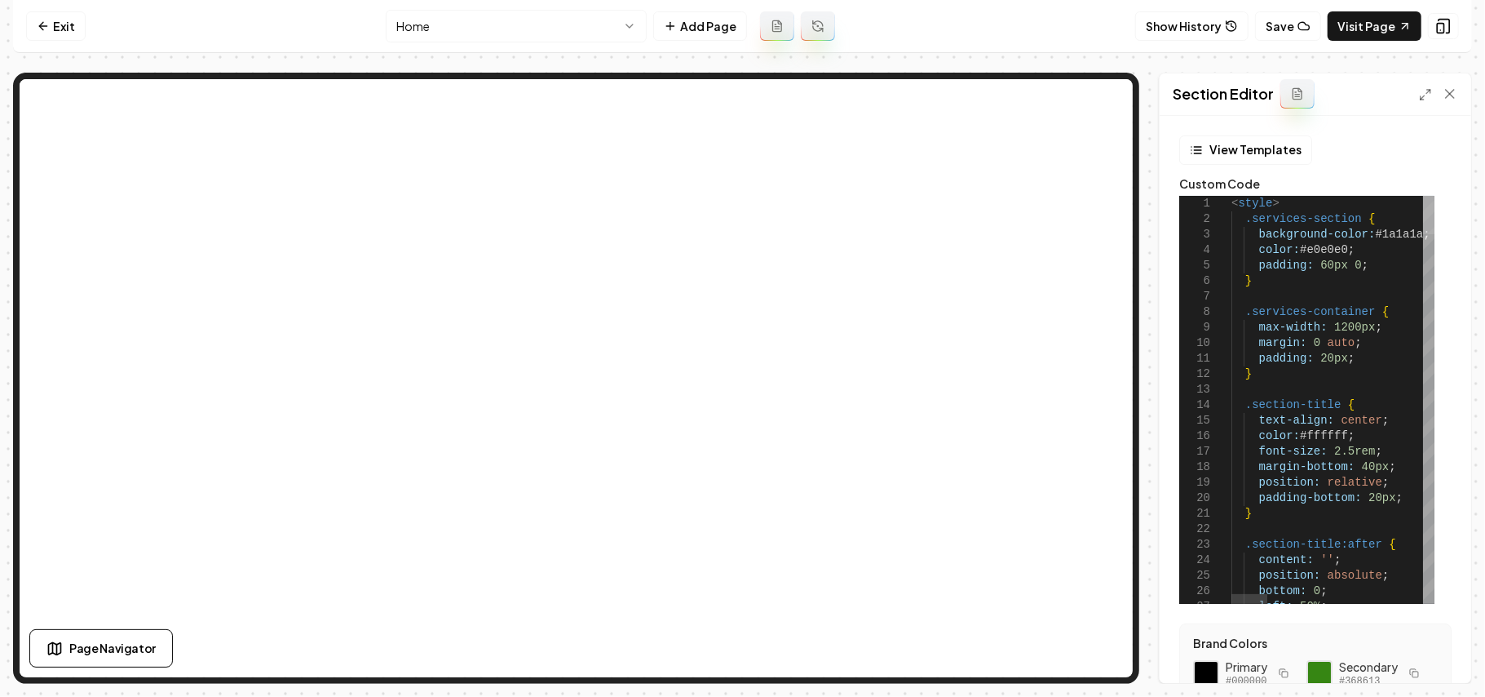
click at [1435, 196] on div at bounding box center [1428, 215] width 11 height 38
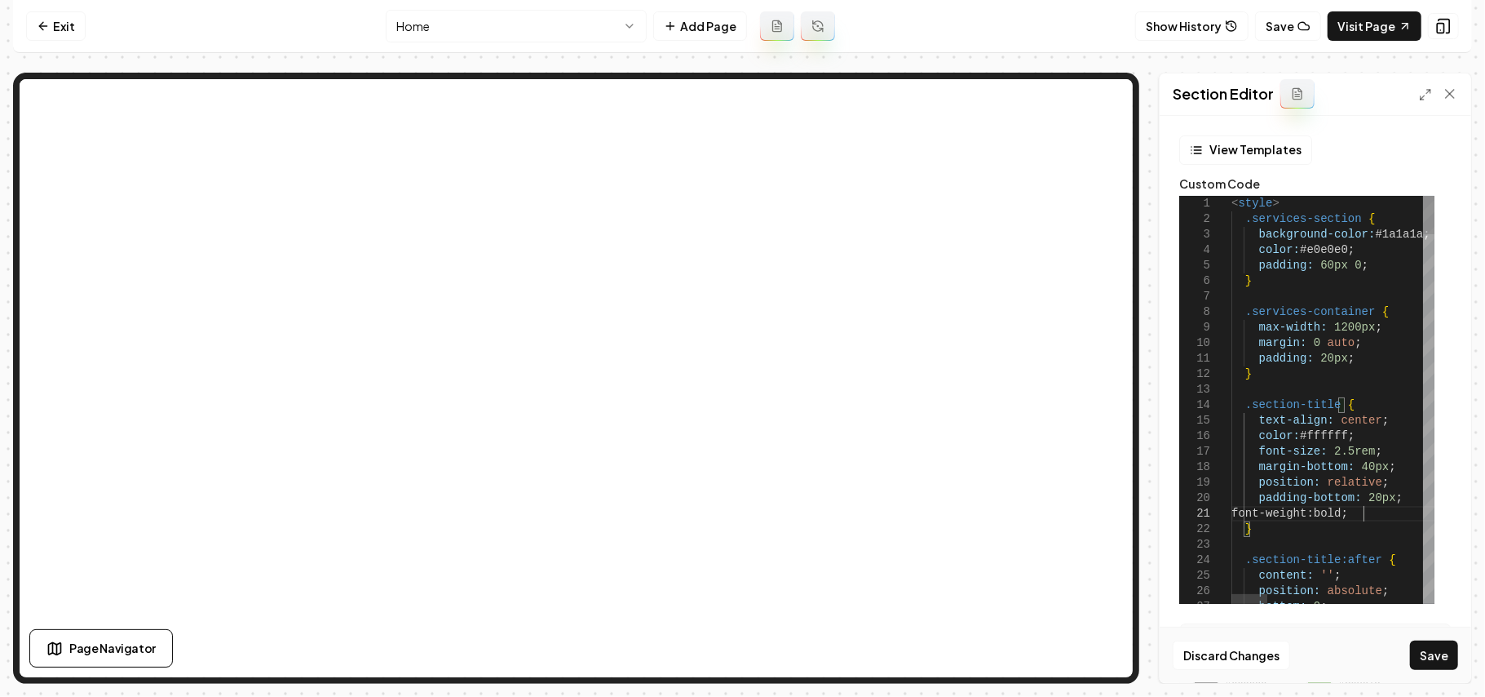
scroll to position [14, 131]
click at [1411, 672] on div "Discard Changes Save" at bounding box center [1316, 654] width 312 height 56
click at [1426, 643] on button "Save" at bounding box center [1434, 654] width 48 height 29
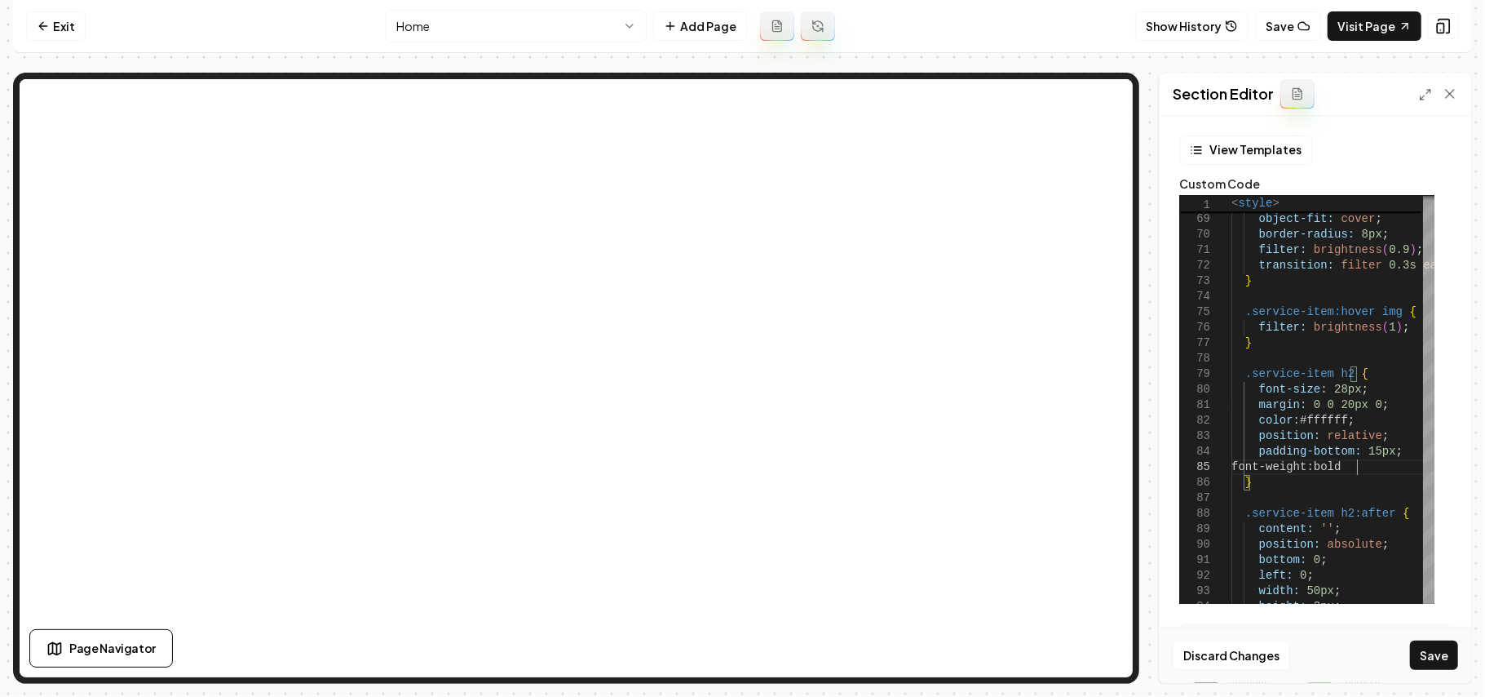
scroll to position [62, 131]
click at [1433, 660] on button "Save" at bounding box center [1434, 654] width 48 height 29
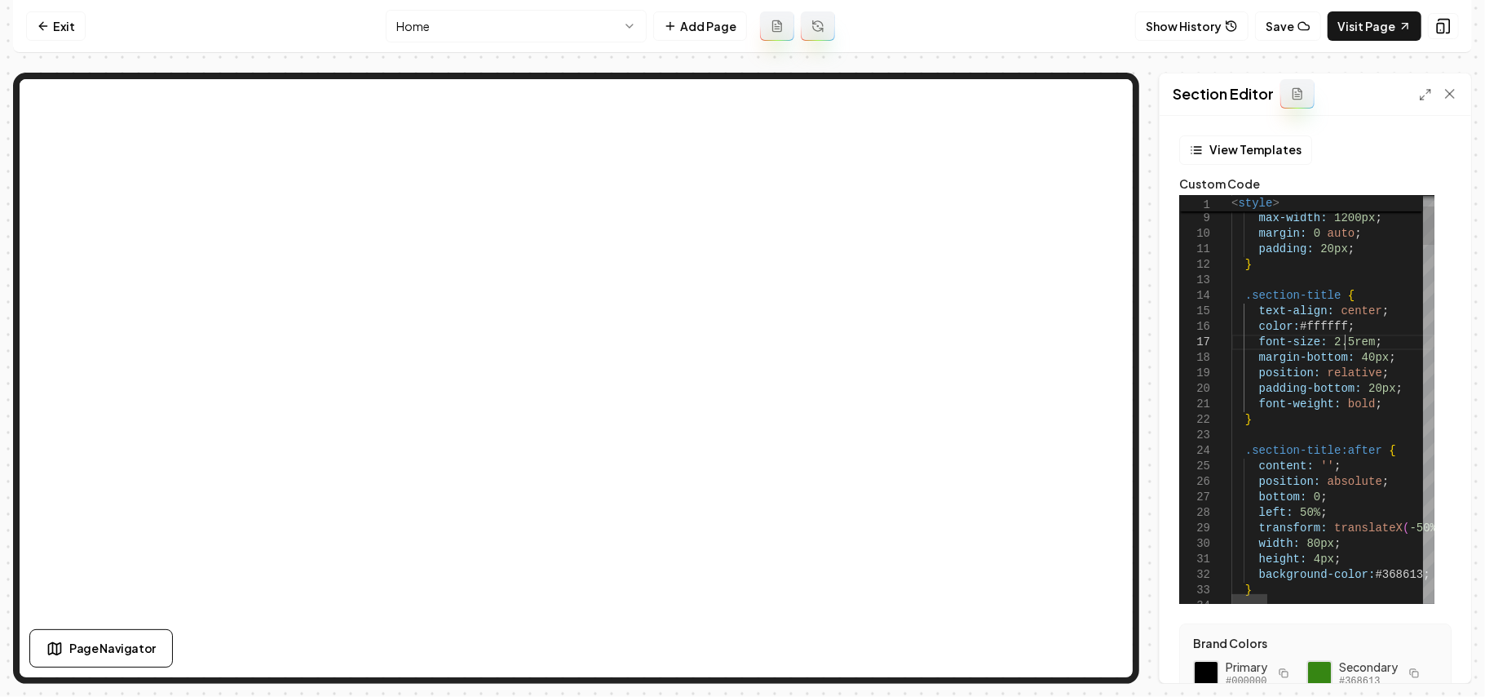
scroll to position [62, 0]
drag, startPoint x: 1346, startPoint y: 340, endPoint x: 1328, endPoint y: 343, distance: 18.1
click at [1440, 638] on div "Discard Changes Save" at bounding box center [1316, 654] width 312 height 56
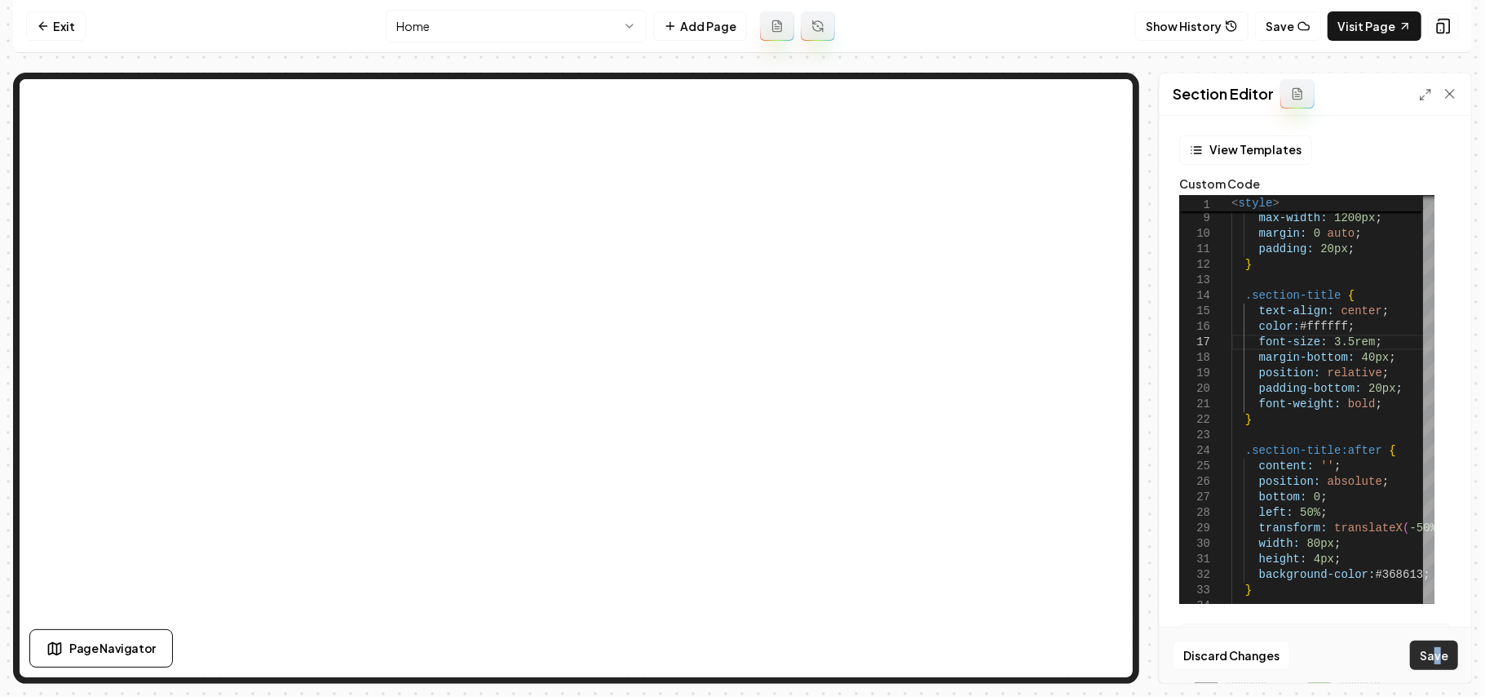
click at [1440, 646] on button "Save" at bounding box center [1434, 654] width 48 height 29
click at [1433, 656] on button "Save" at bounding box center [1434, 654] width 48 height 29
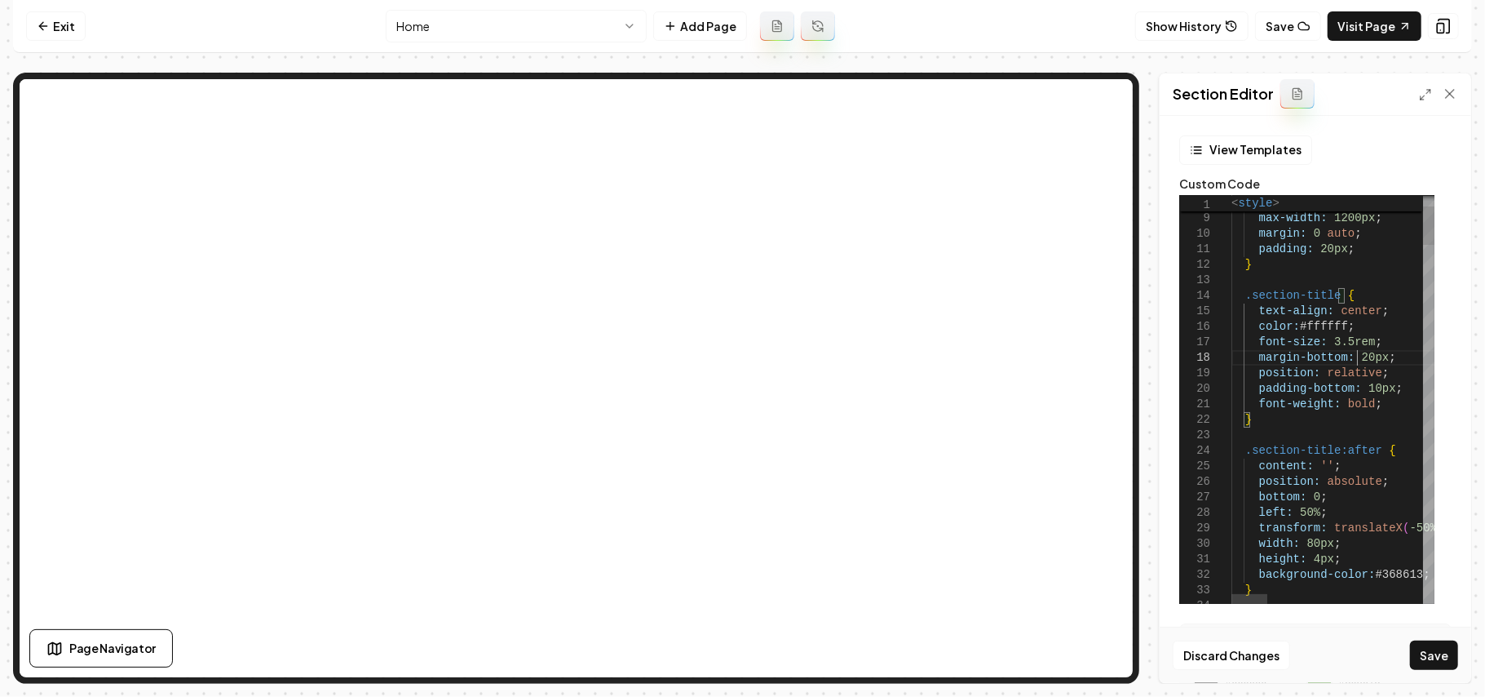
scroll to position [122, 126]
click at [1421, 661] on button "Save" at bounding box center [1434, 654] width 48 height 29
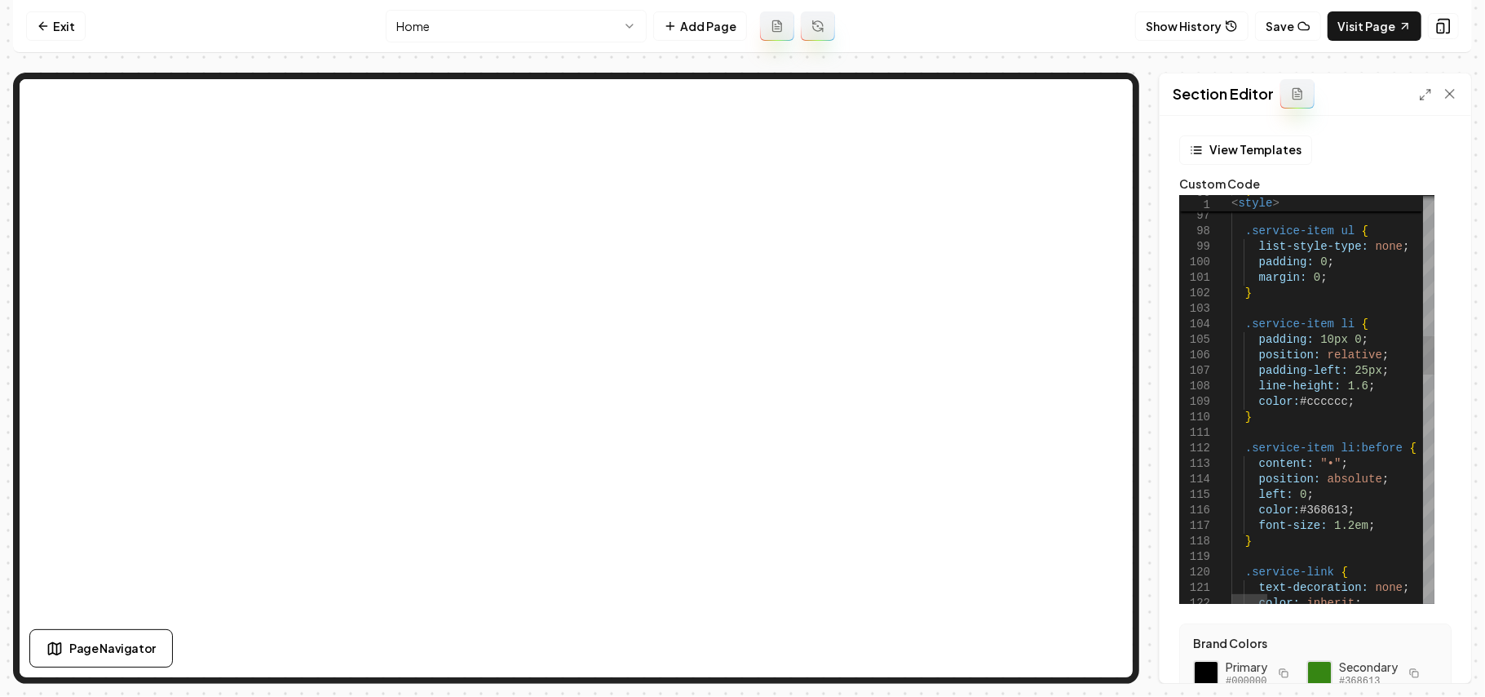
scroll to position [122, 125]
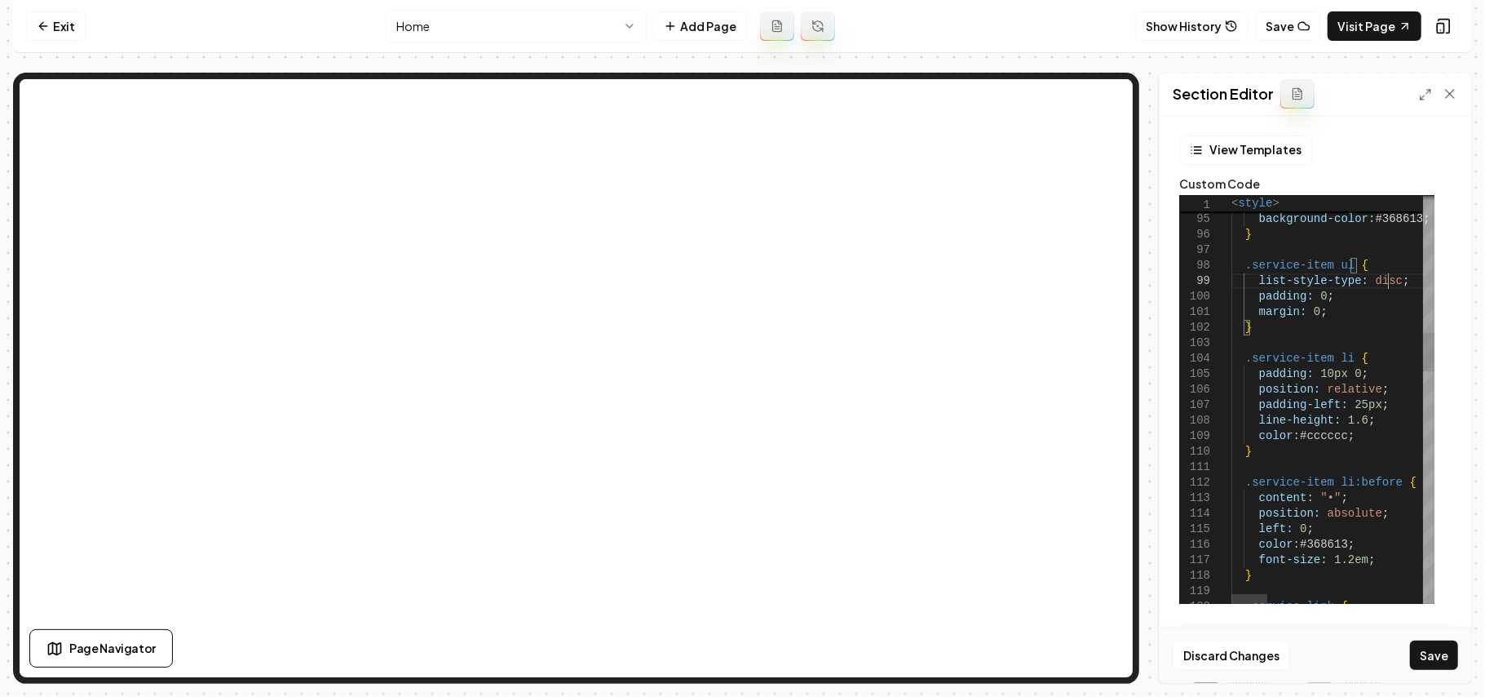
scroll to position [124, 155]
click at [1429, 654] on button "Save" at bounding box center [1434, 654] width 48 height 29
click at [1454, 653] on button "Save" at bounding box center [1434, 654] width 48 height 29
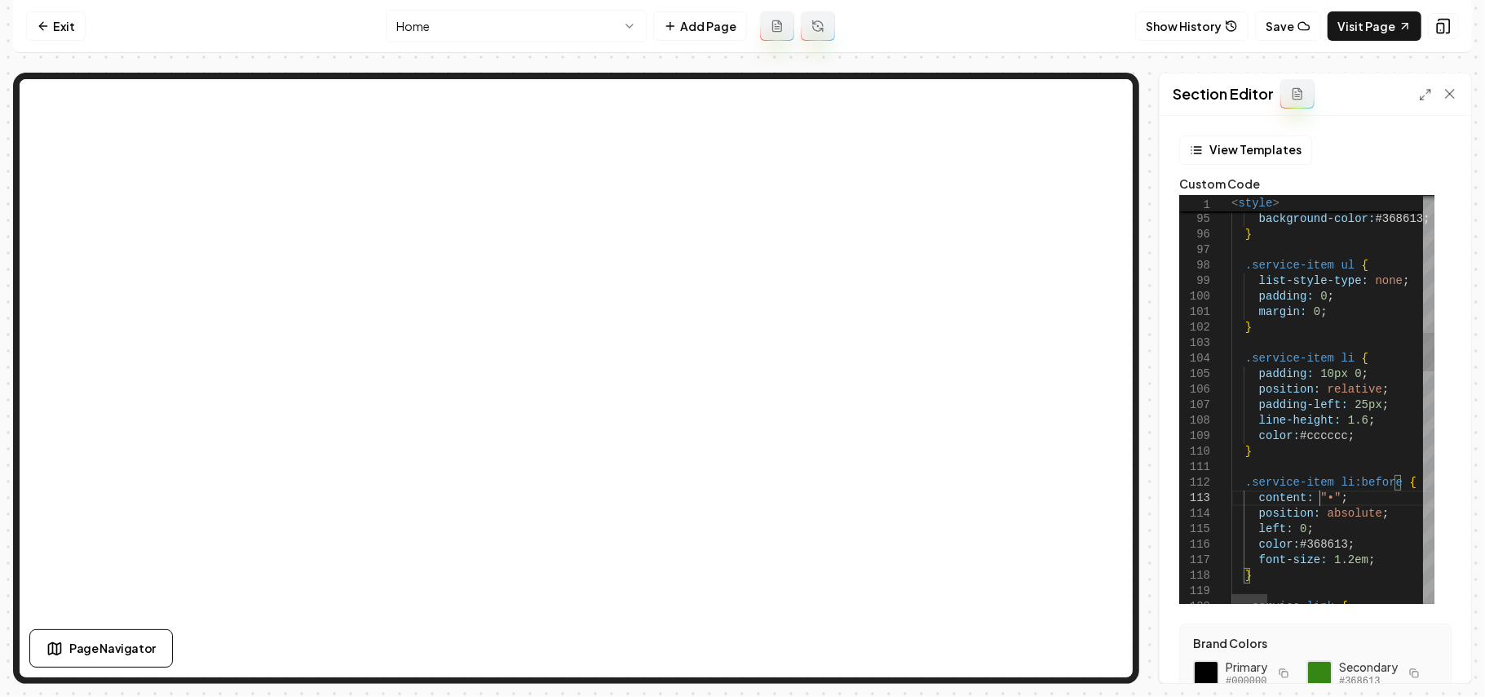
scroll to position [124, 157]
click at [1443, 661] on button "Save" at bounding box center [1434, 654] width 48 height 29
click at [1439, 533] on form "**********" at bounding box center [1316, 522] width 286 height 775
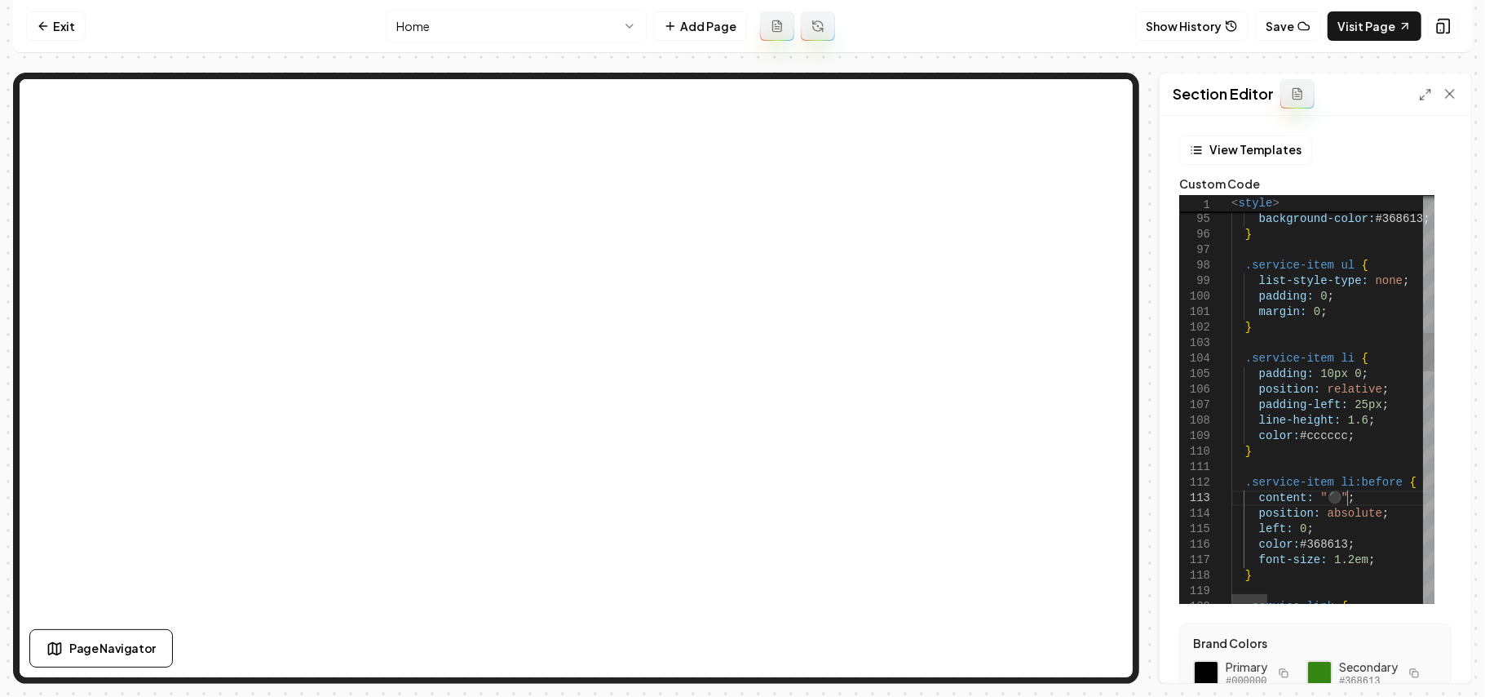
scroll to position [124, 103]
drag, startPoint x: 1343, startPoint y: 558, endPoint x: 1326, endPoint y: 556, distance: 17.2
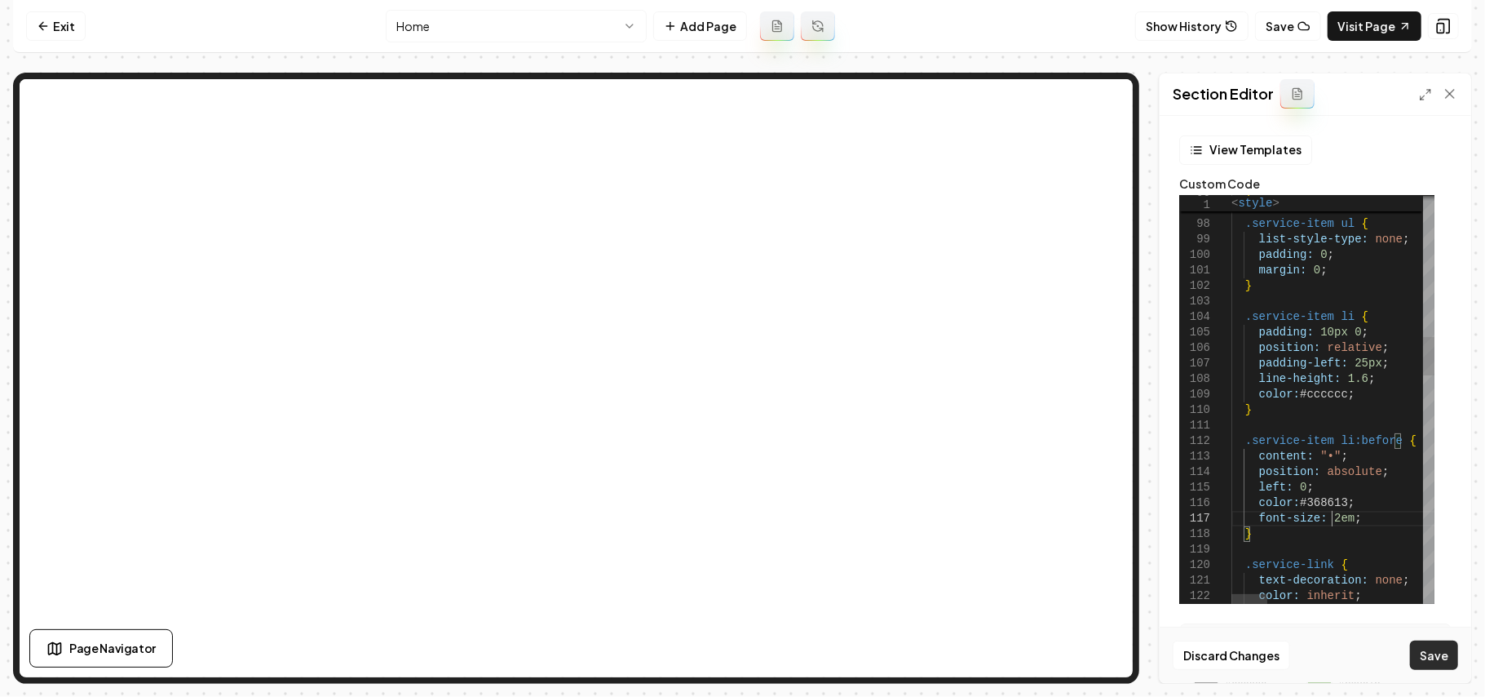
click at [1436, 647] on button "Save" at bounding box center [1434, 654] width 48 height 29
type textarea "**********"
click at [1446, 660] on button "Save" at bounding box center [1434, 654] width 48 height 29
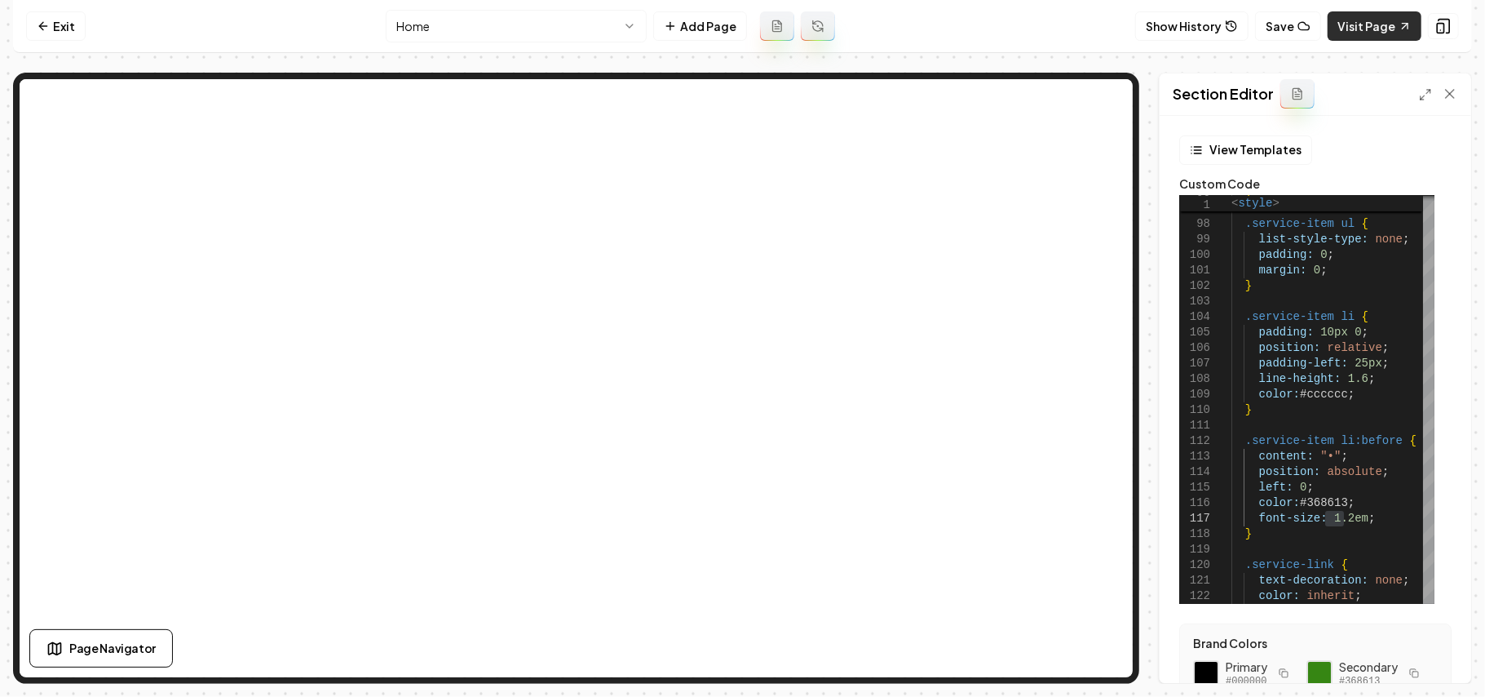
click at [1388, 24] on link "Visit Page" at bounding box center [1375, 25] width 94 height 29
click at [1283, 33] on button "Save" at bounding box center [1288, 25] width 66 height 29
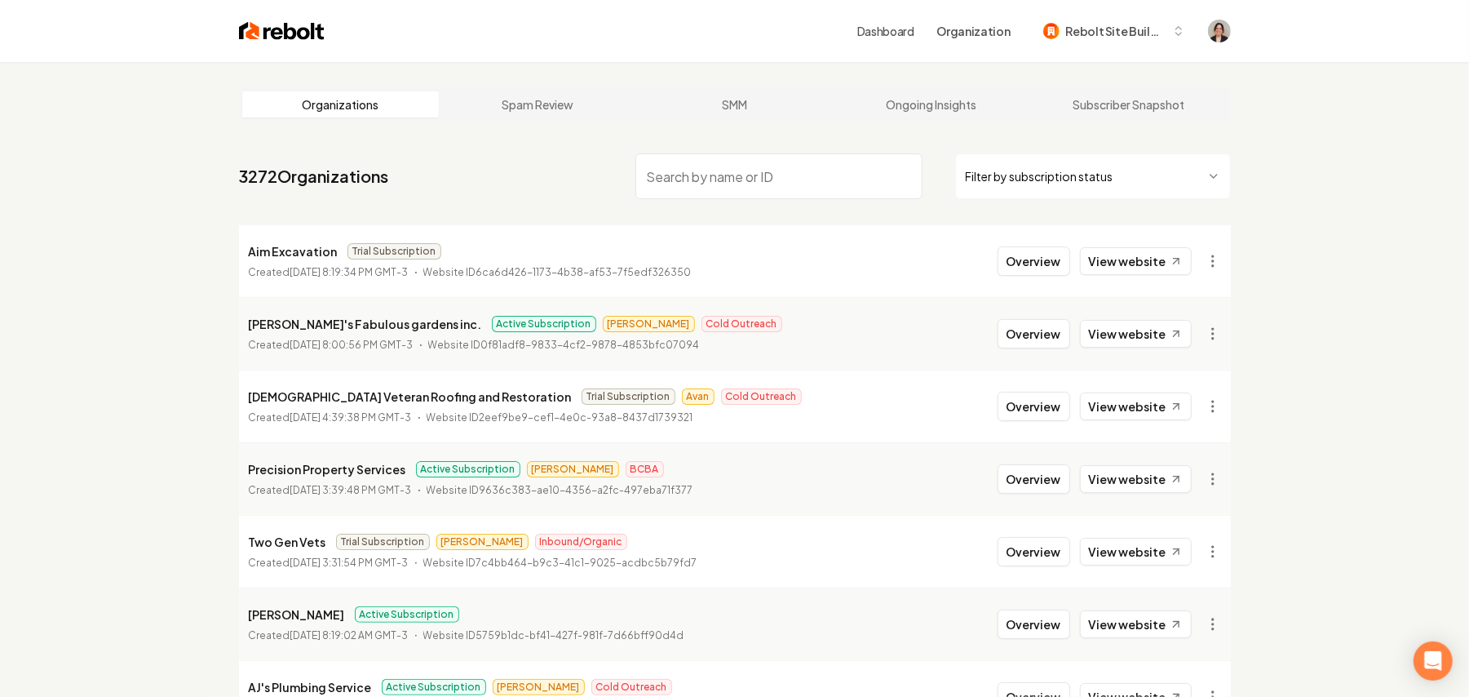
paste input "Thriving Home Window Cleaning"
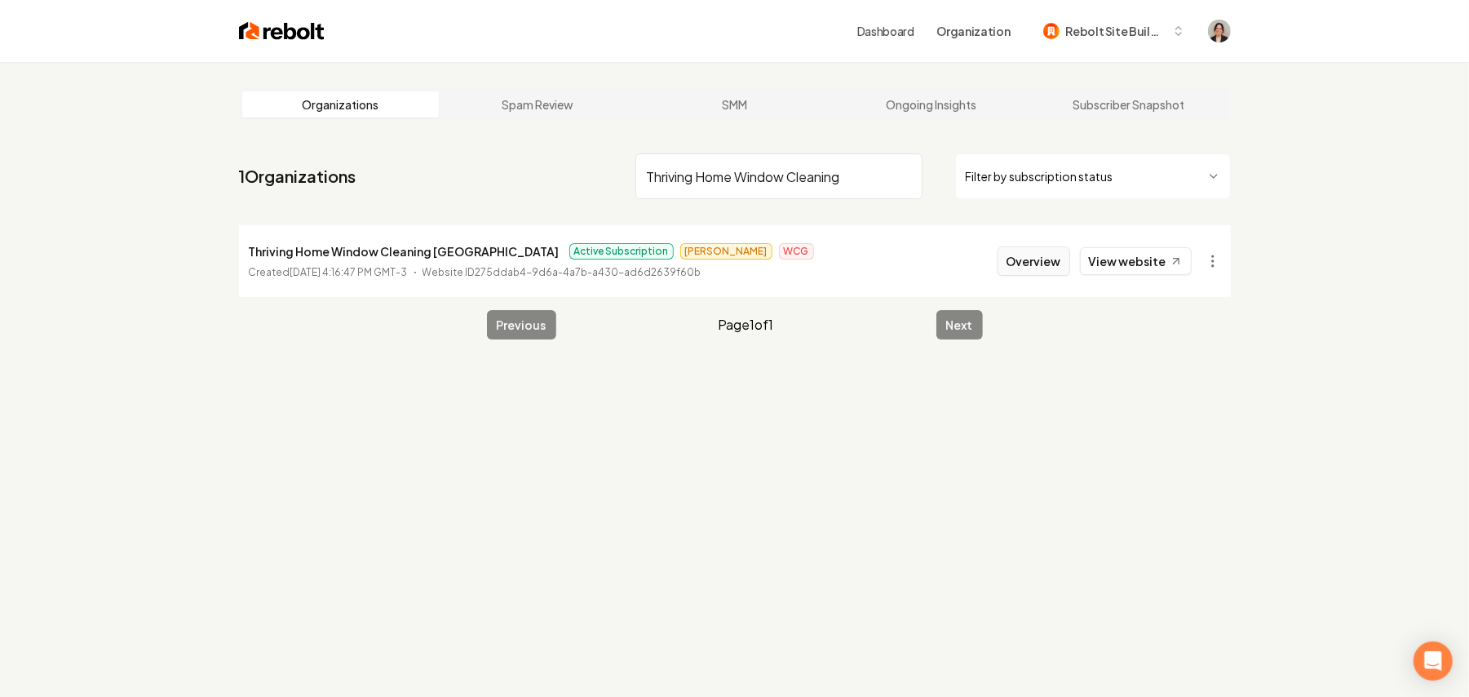
type input "Thriving Home Window Cleaning"
click at [1023, 261] on button "Overview" at bounding box center [1034, 260] width 73 height 29
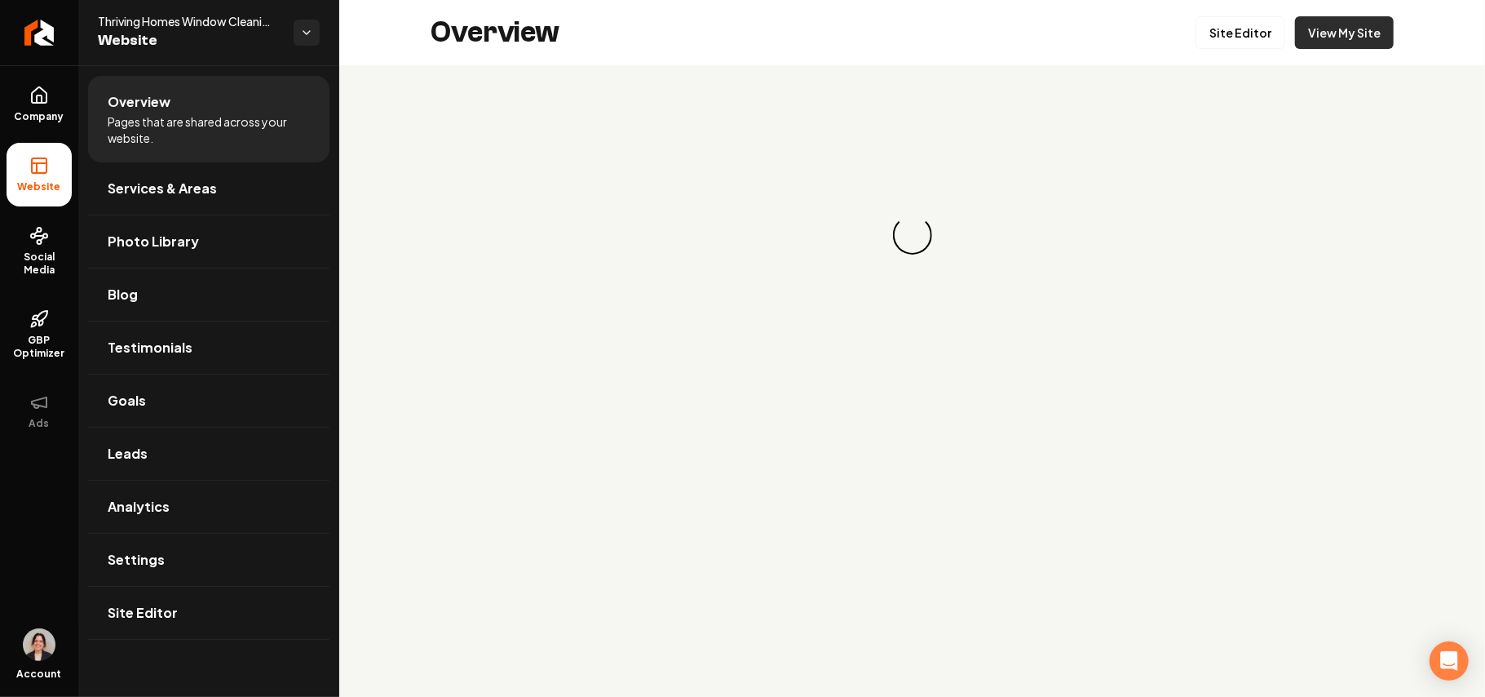
click at [1339, 37] on link "View My Site" at bounding box center [1344, 32] width 99 height 33
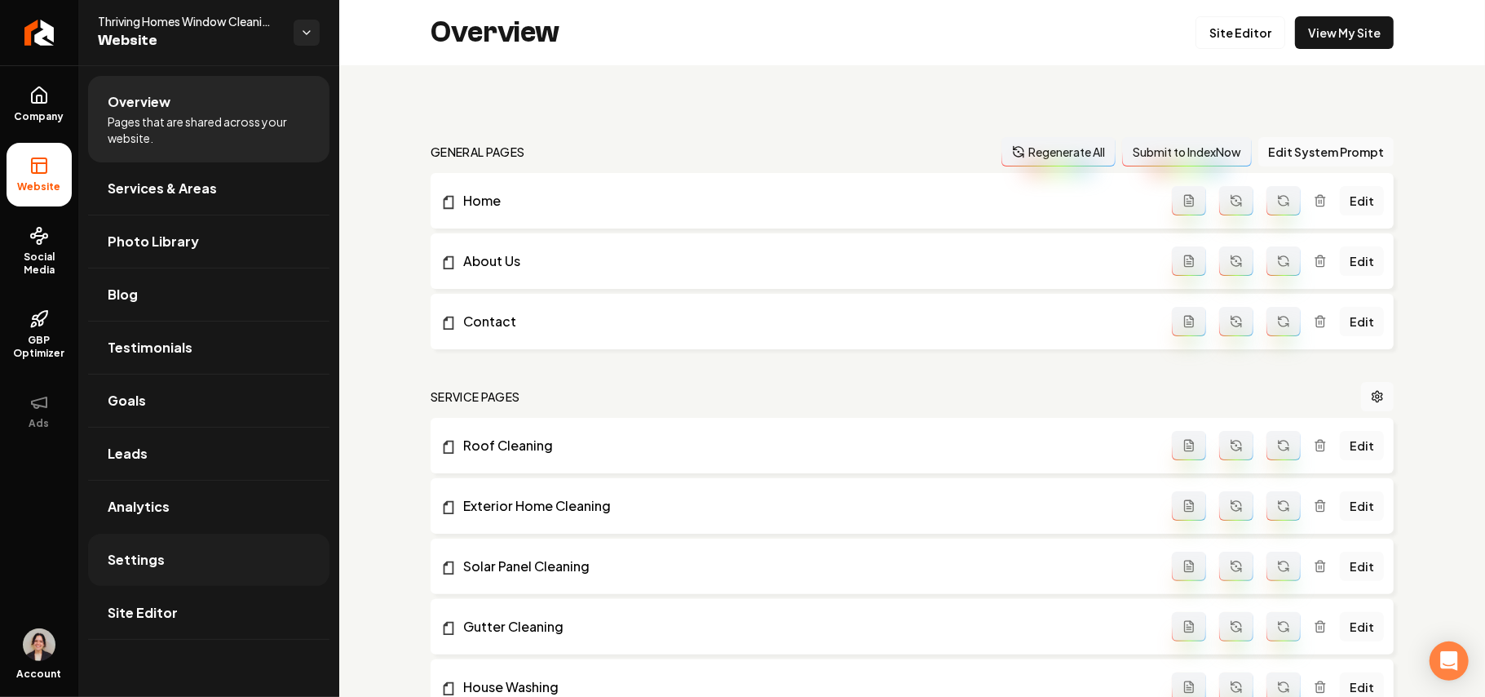
click at [206, 582] on link "Settings" at bounding box center [208, 559] width 241 height 52
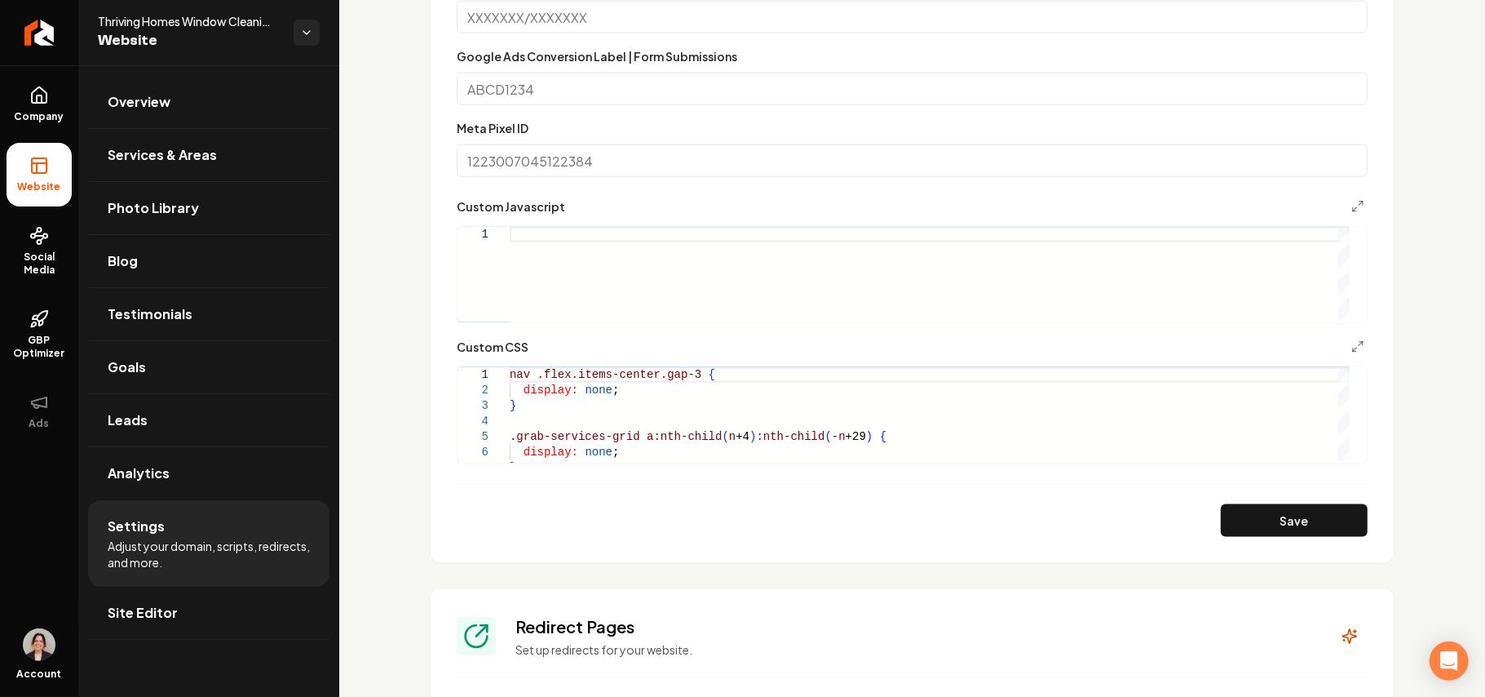
scroll to position [1414, 0]
click at [184, 630] on link "Site Editor" at bounding box center [208, 613] width 241 height 52
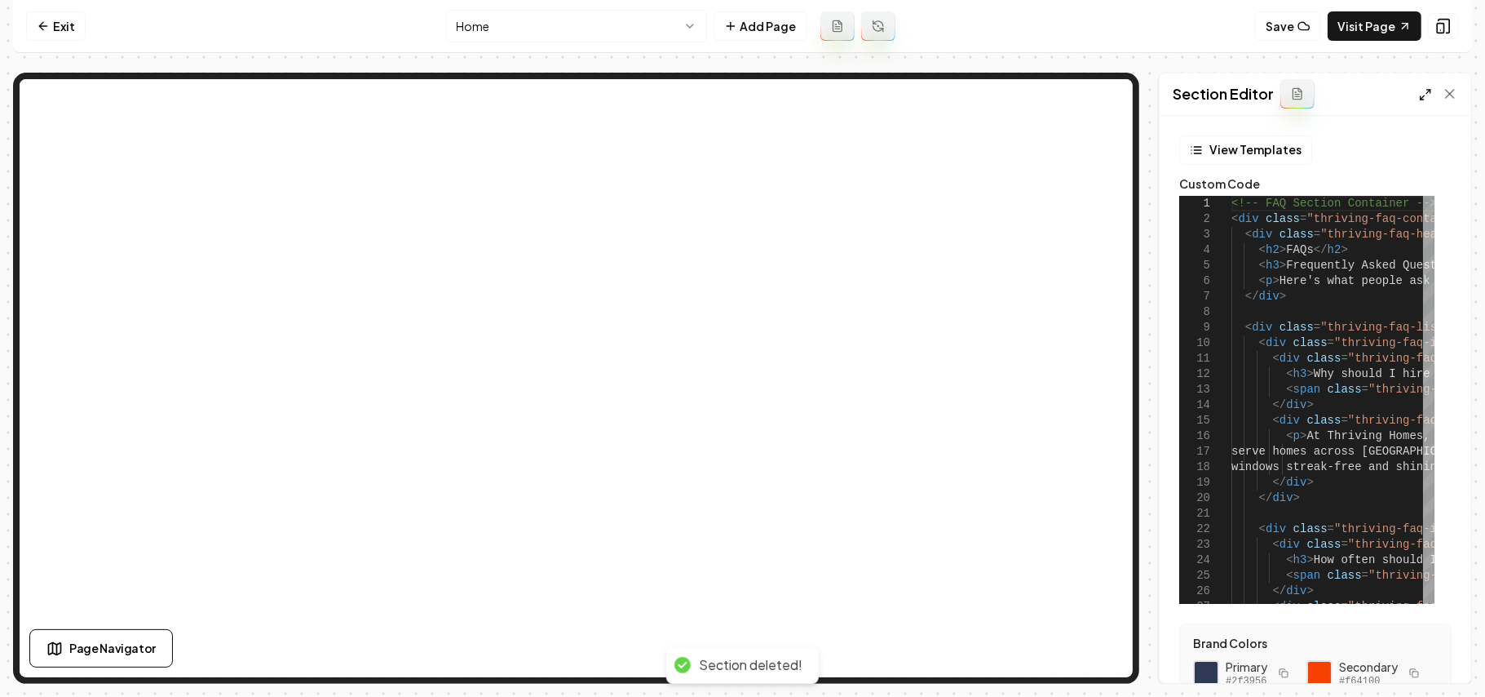
click at [1431, 90] on icon at bounding box center [1425, 94] width 13 height 13
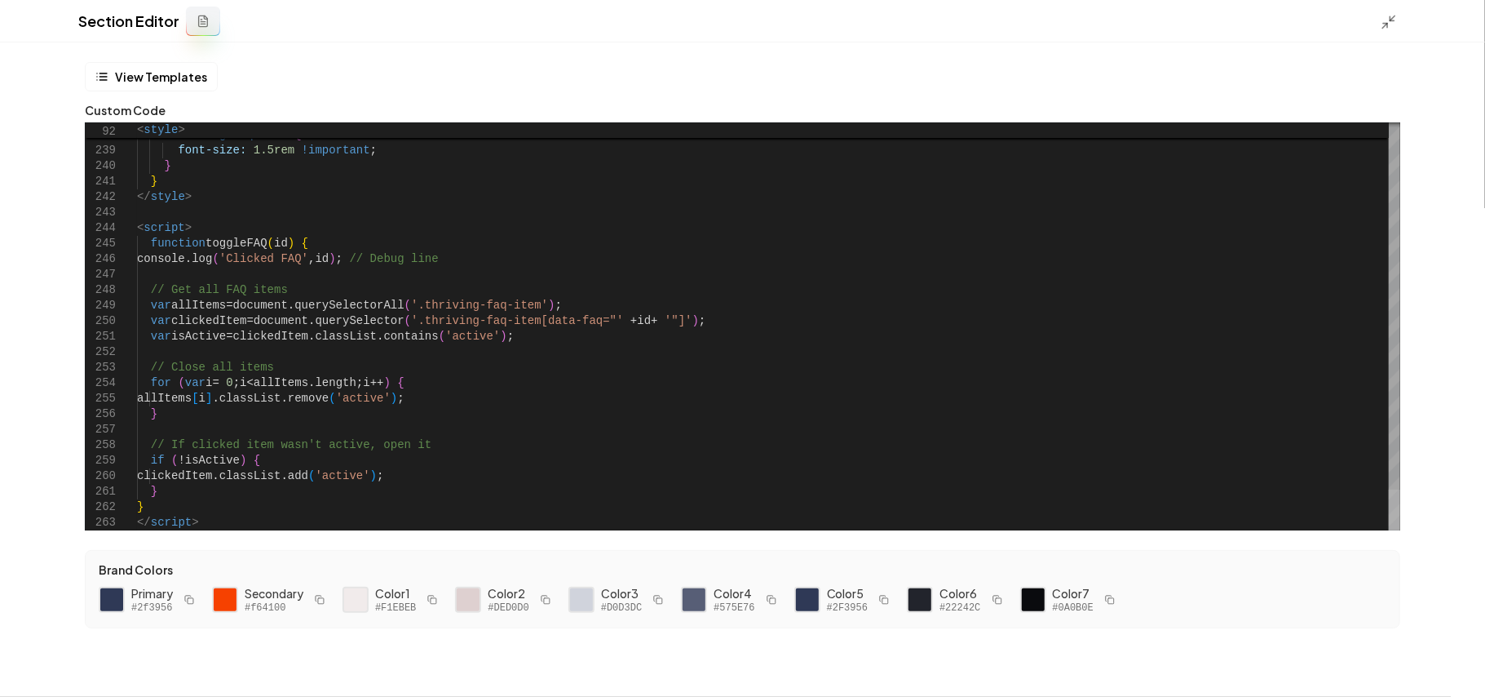
click at [1397, 530] on div at bounding box center [1394, 509] width 11 height 41
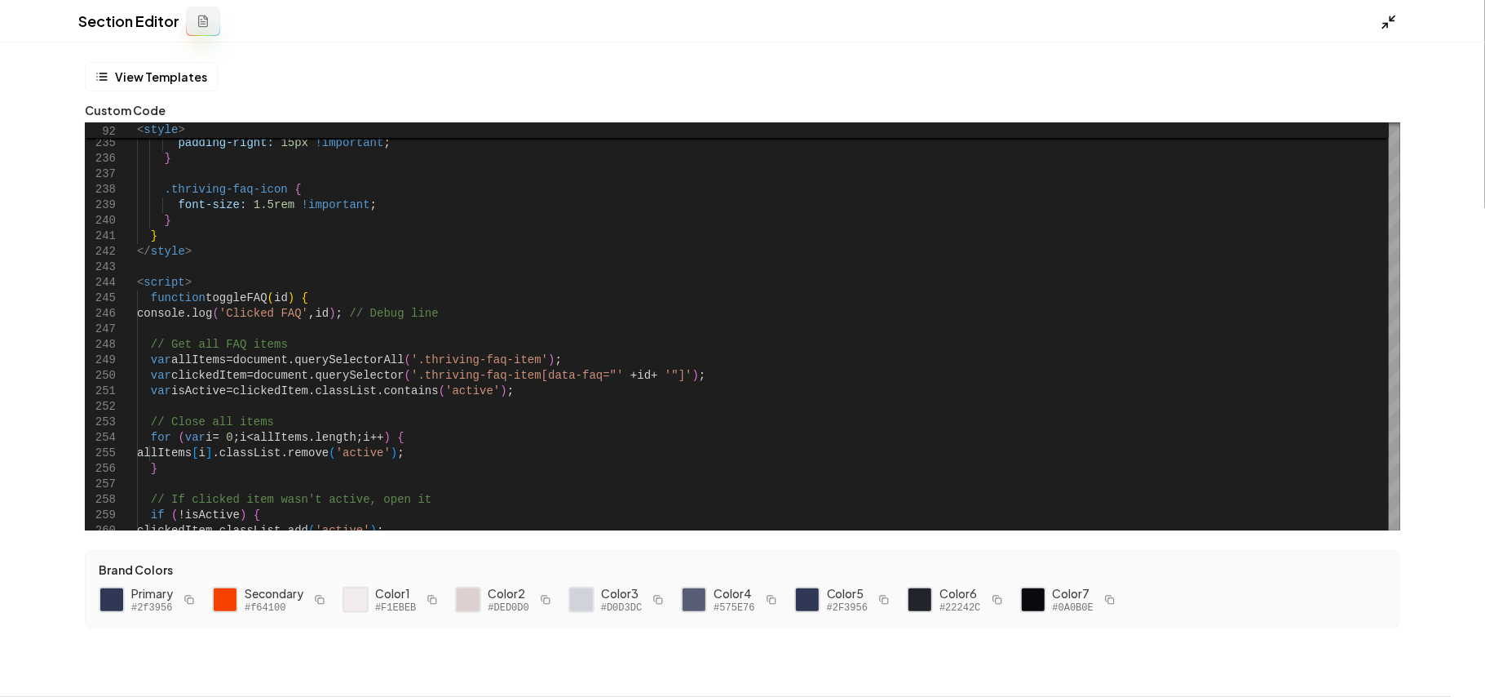
click at [1391, 21] on icon at bounding box center [1389, 22] width 16 height 16
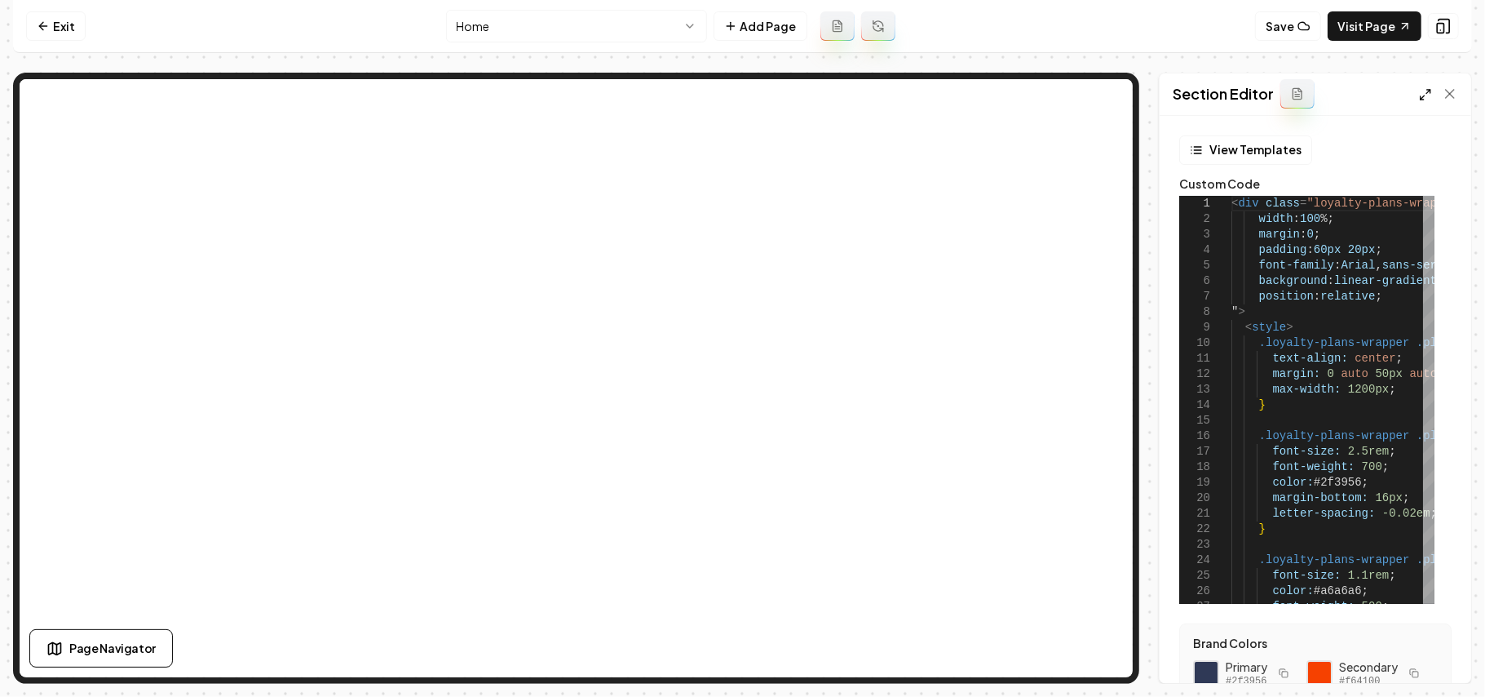
click at [1419, 92] on icon at bounding box center [1425, 94] width 13 height 13
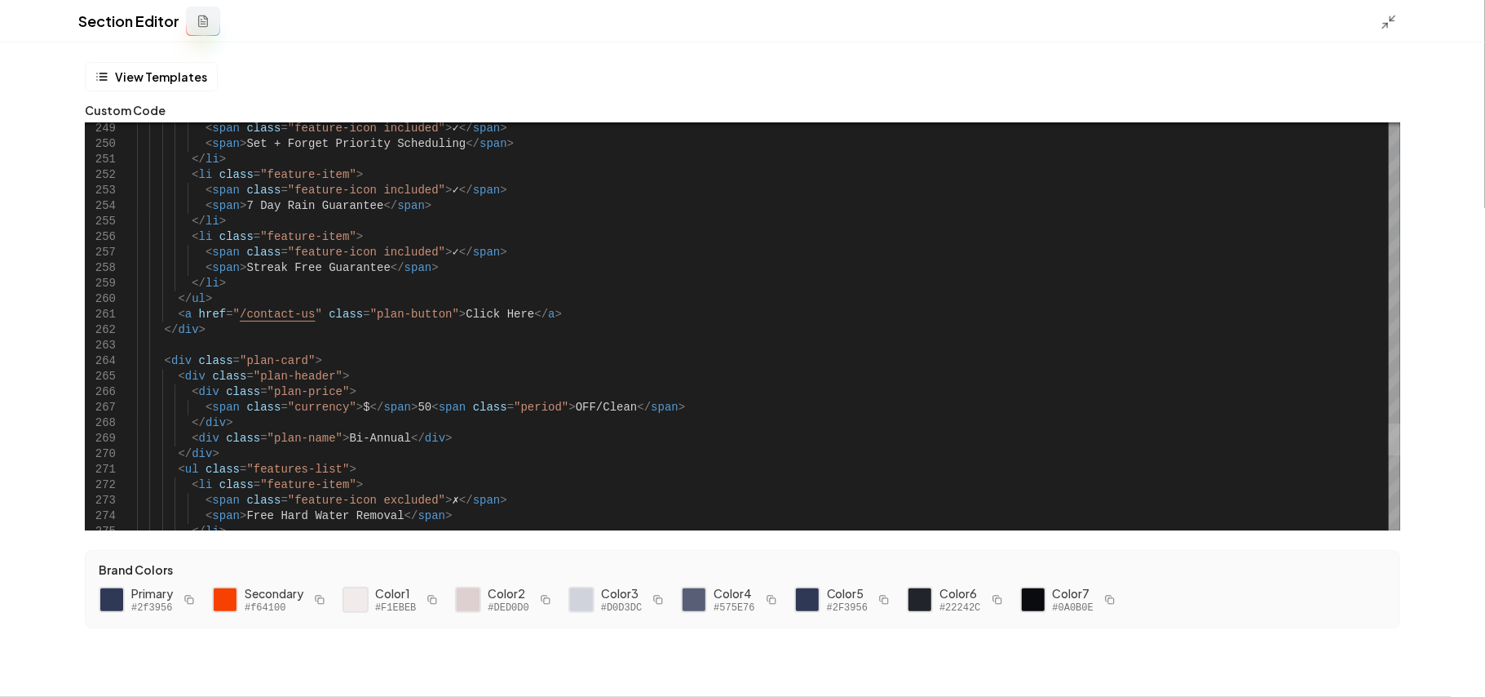
click at [1401, 424] on div at bounding box center [1394, 439] width 11 height 32
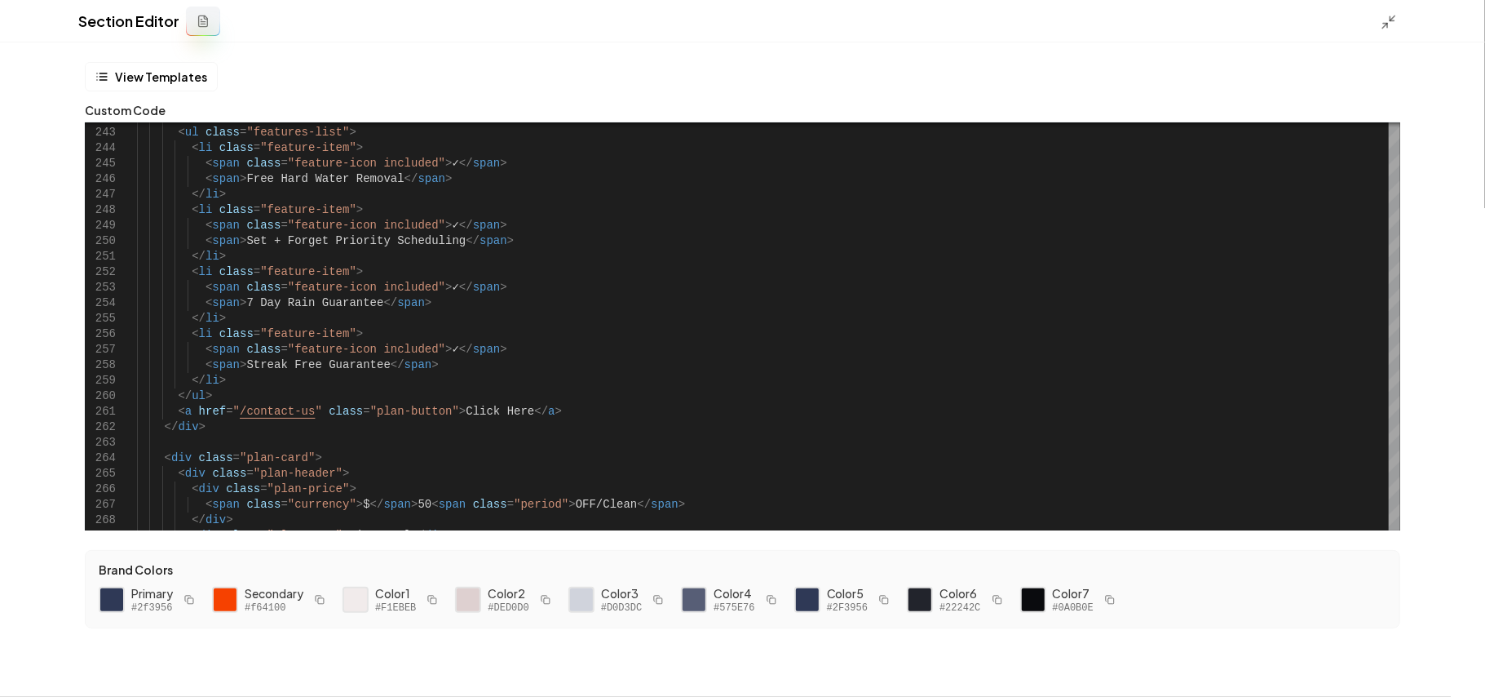
drag, startPoint x: 1397, startPoint y: 18, endPoint x: 1254, endPoint y: 95, distance: 162.0
click at [1393, 20] on icon at bounding box center [1389, 22] width 16 height 16
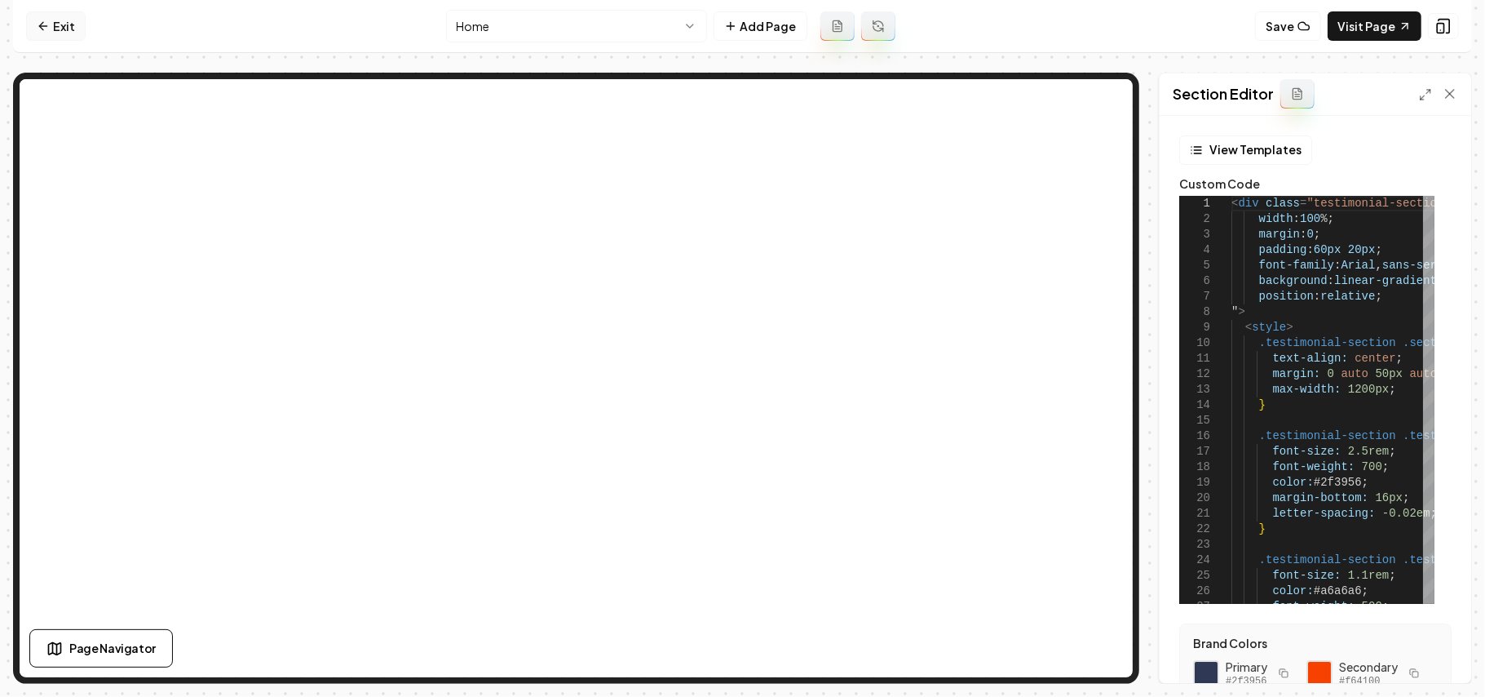
click at [50, 16] on link "Exit" at bounding box center [56, 25] width 60 height 29
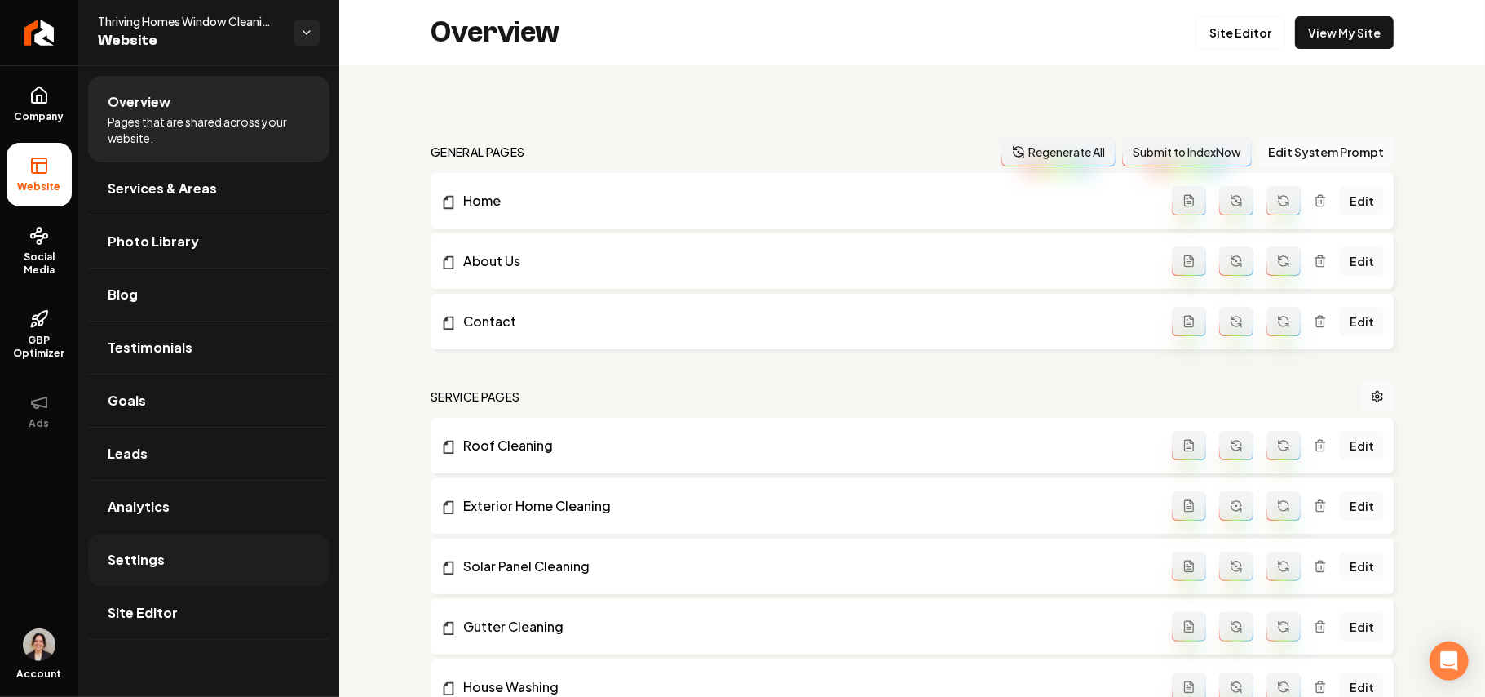
click at [206, 565] on link "Settings" at bounding box center [208, 559] width 241 height 52
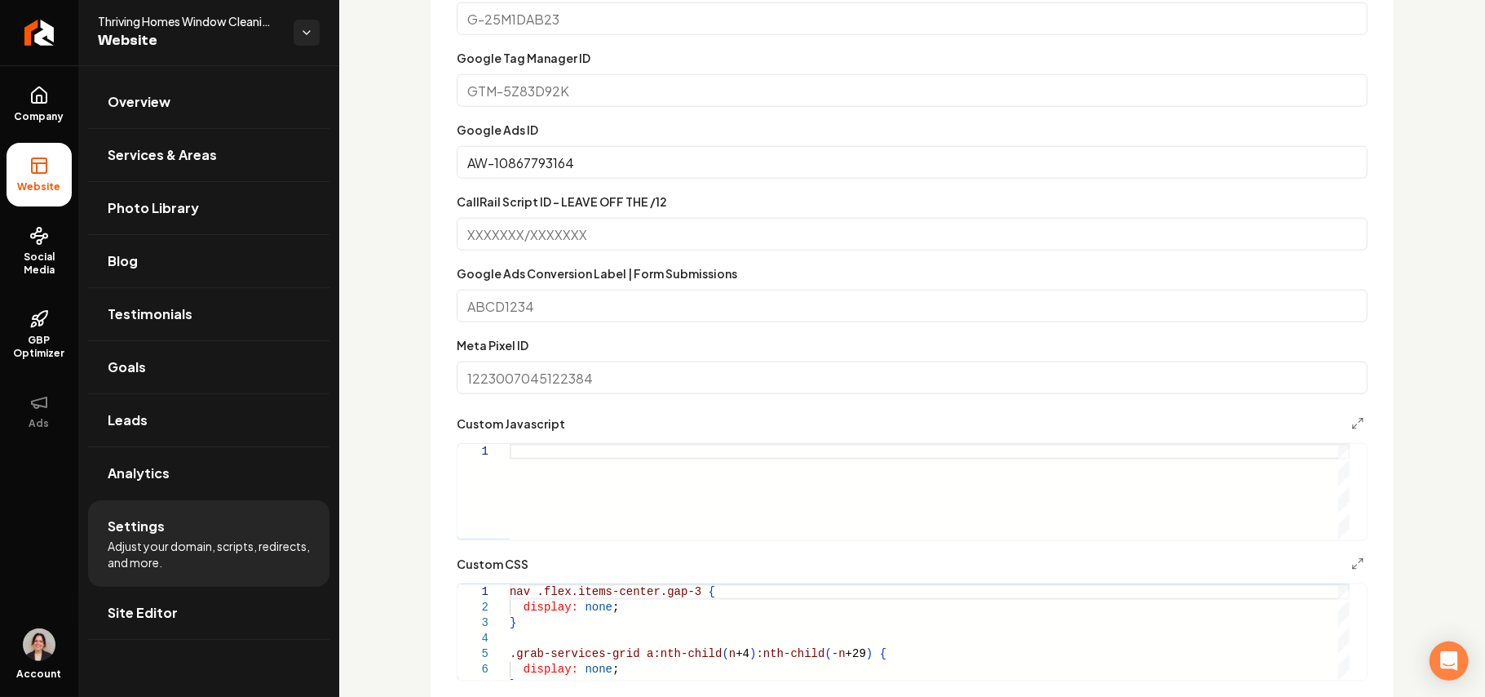
scroll to position [1522, 0]
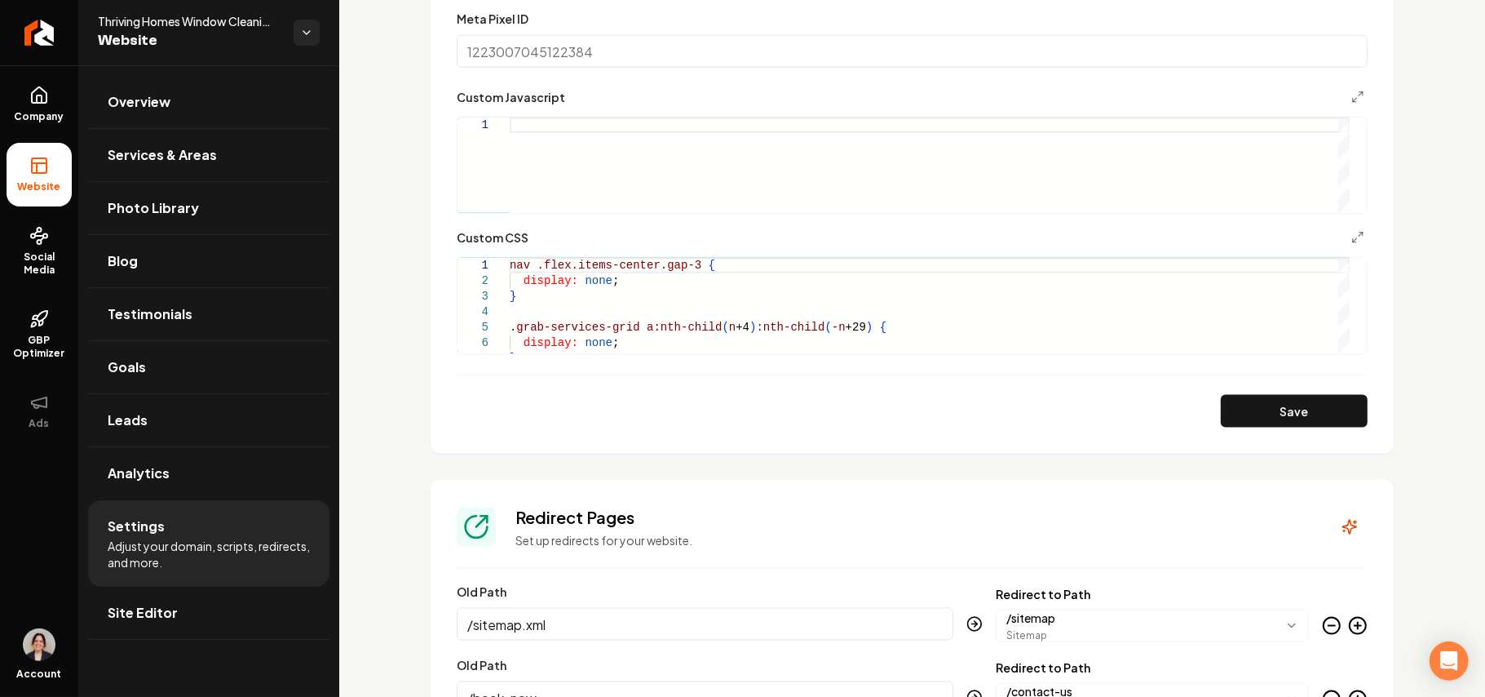
click at [669, 165] on div "Main content area" at bounding box center [930, 164] width 840 height 95
type textarea "**********"
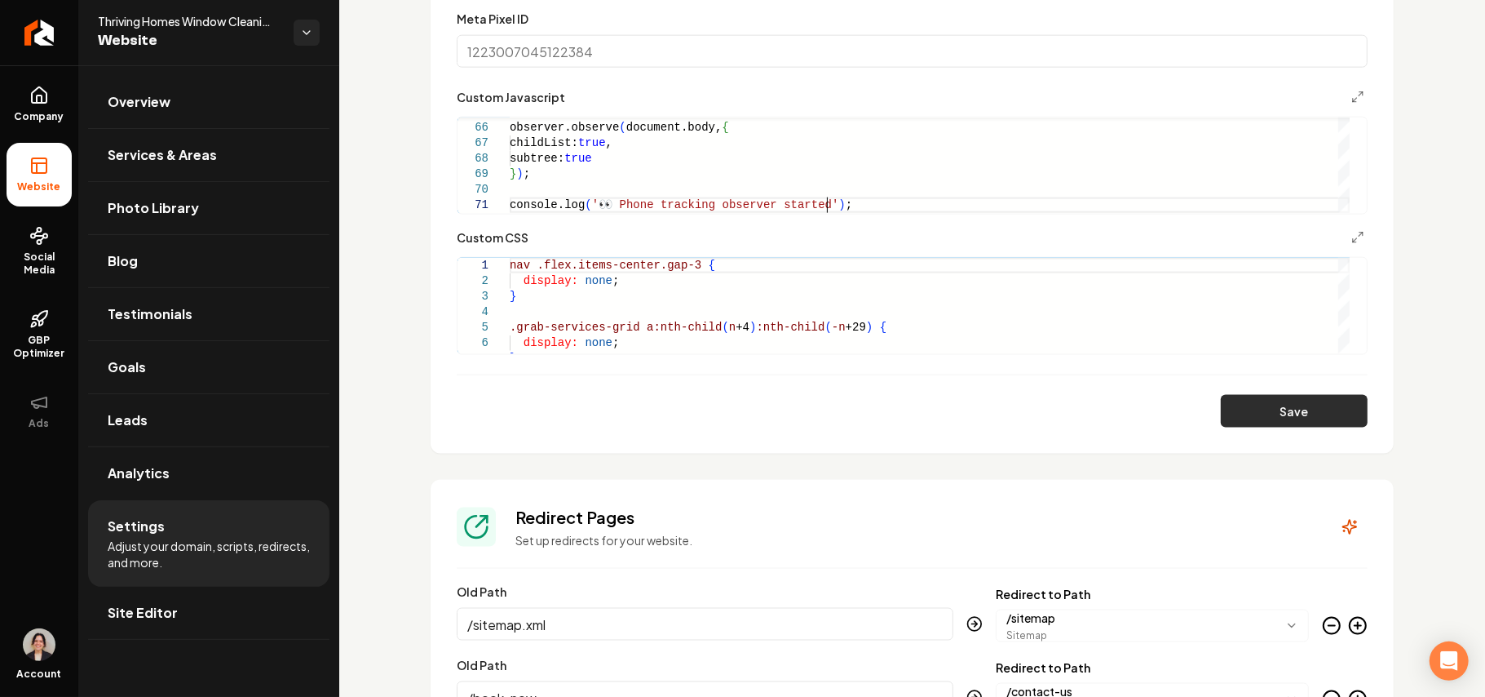
click at [1279, 405] on button "Save" at bounding box center [1294, 411] width 147 height 33
click at [204, 612] on link "Site Editor" at bounding box center [208, 613] width 241 height 52
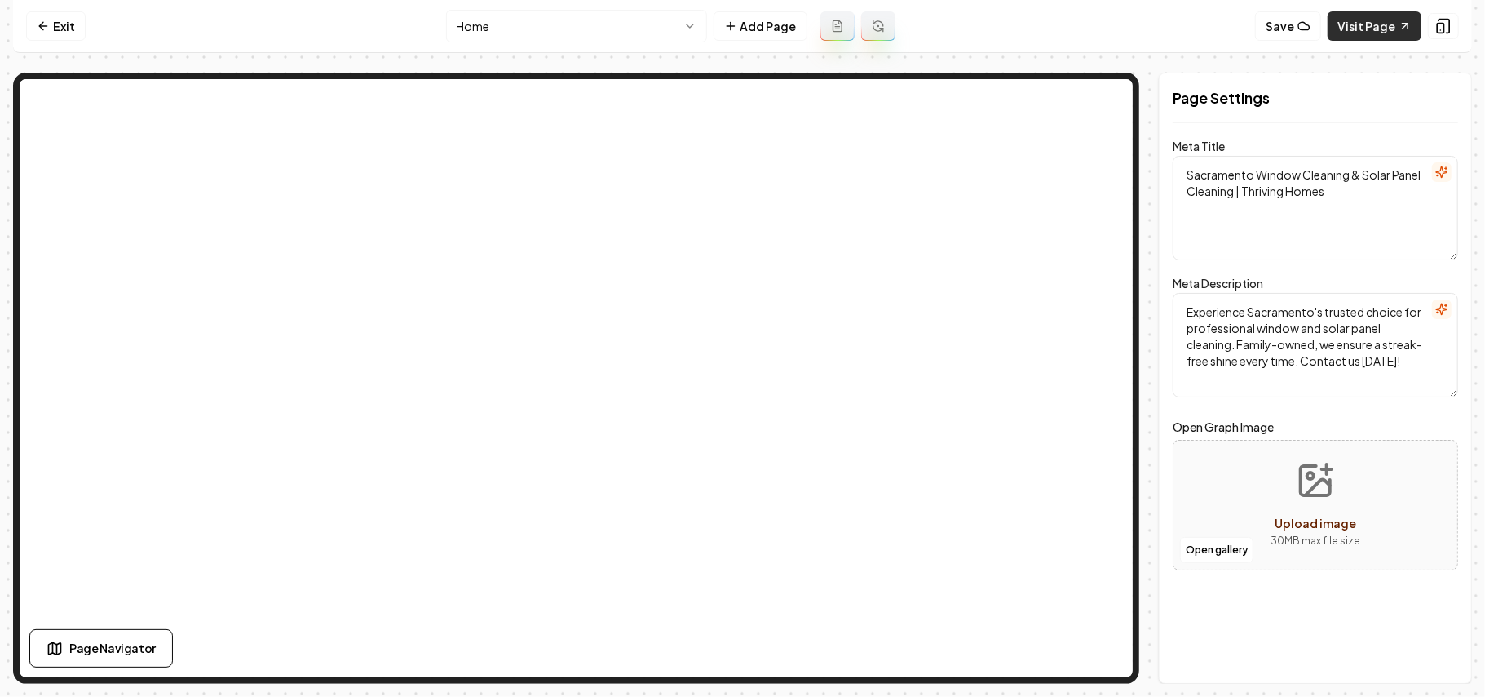
click at [1375, 11] on link "Visit Page" at bounding box center [1375, 25] width 94 height 29
click at [55, 24] on link "Exit" at bounding box center [56, 25] width 60 height 29
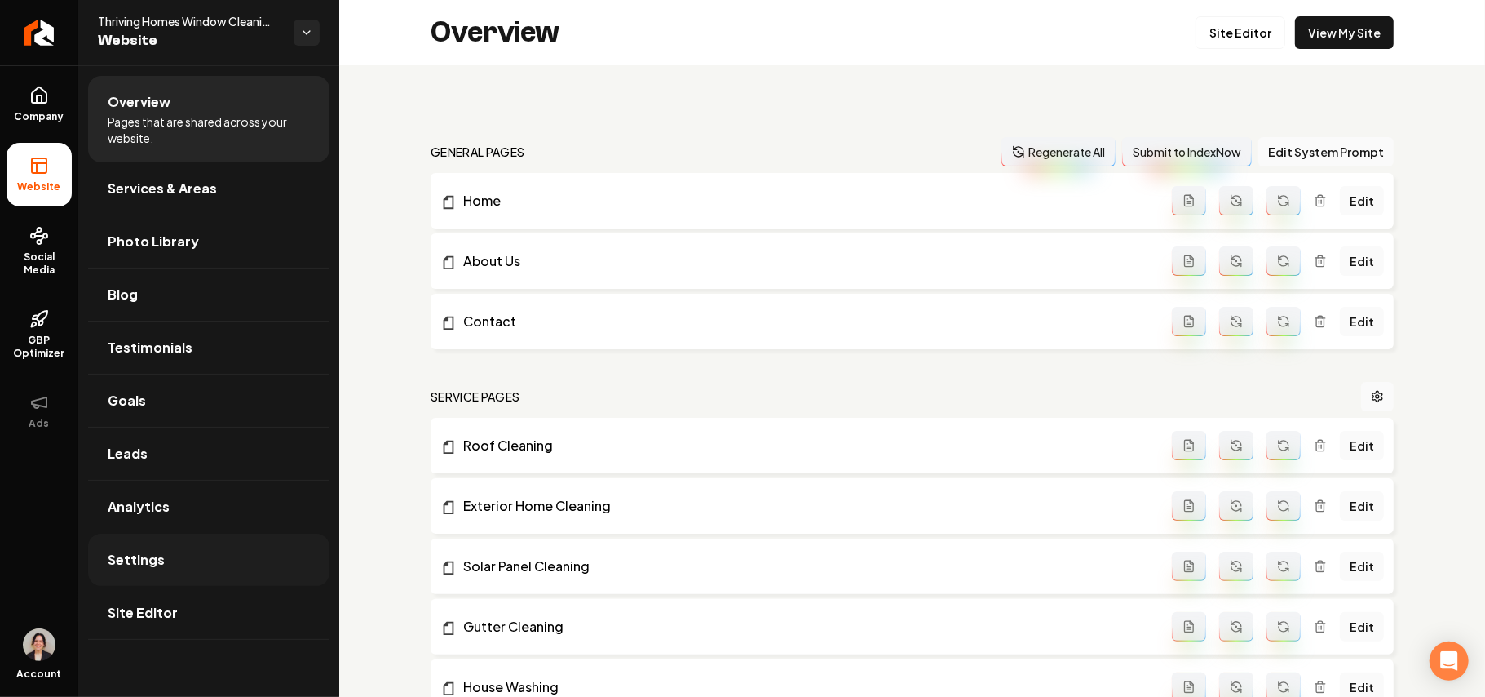
click at [186, 550] on link "Settings" at bounding box center [208, 559] width 241 height 52
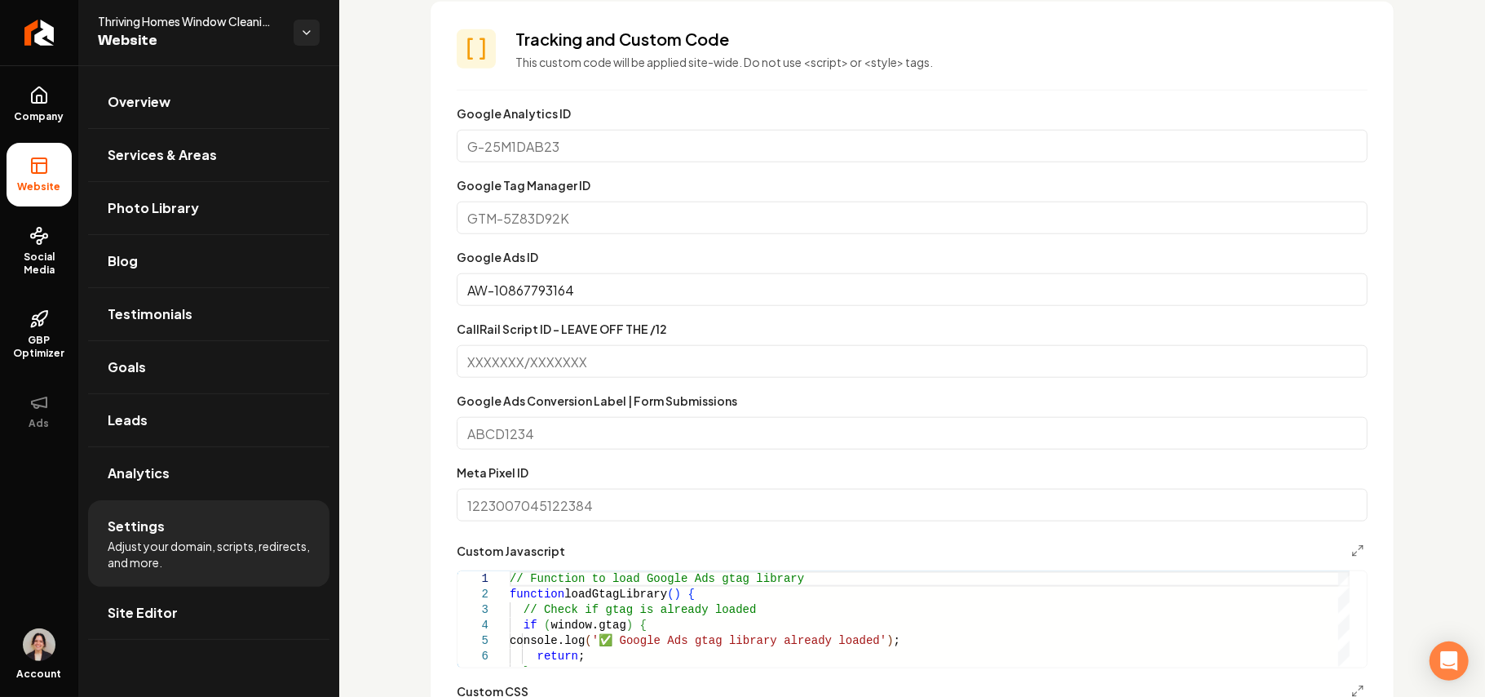
scroll to position [1087, 0]
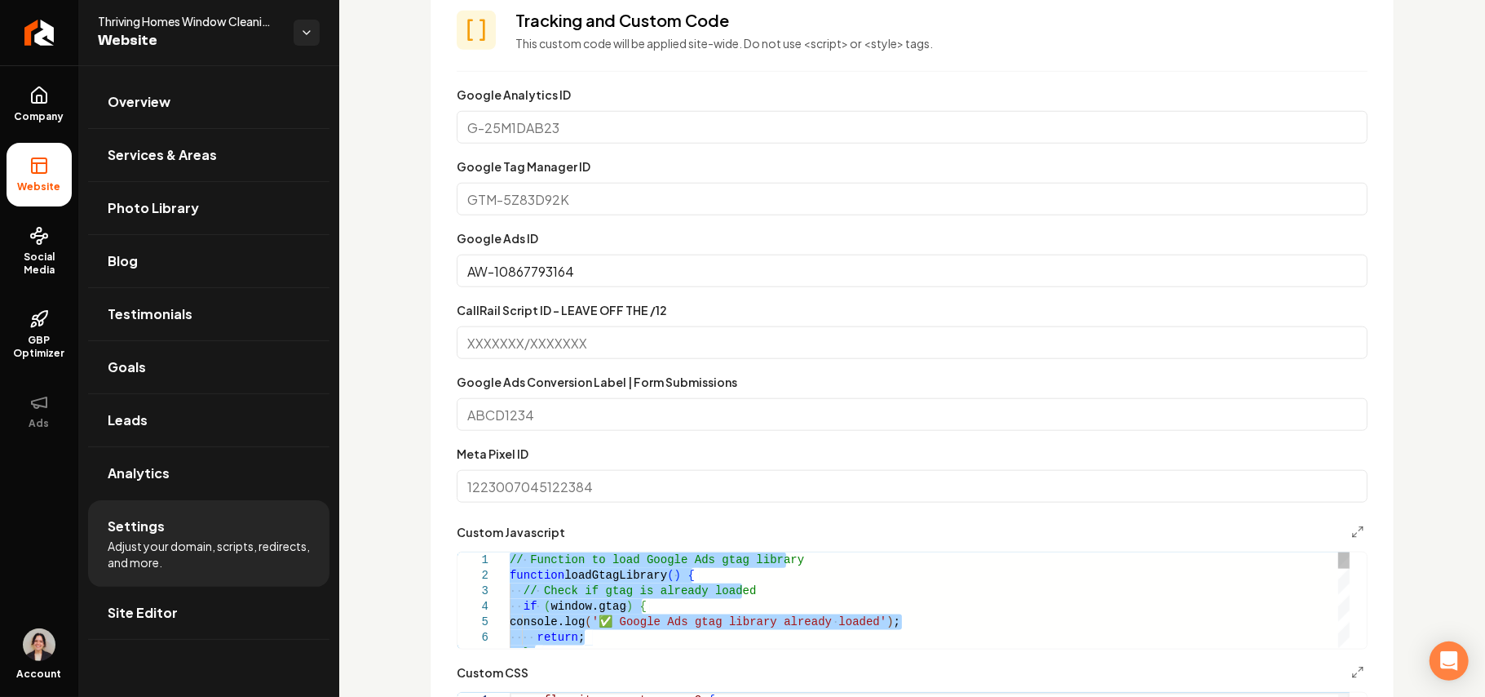
type textarea "**********"
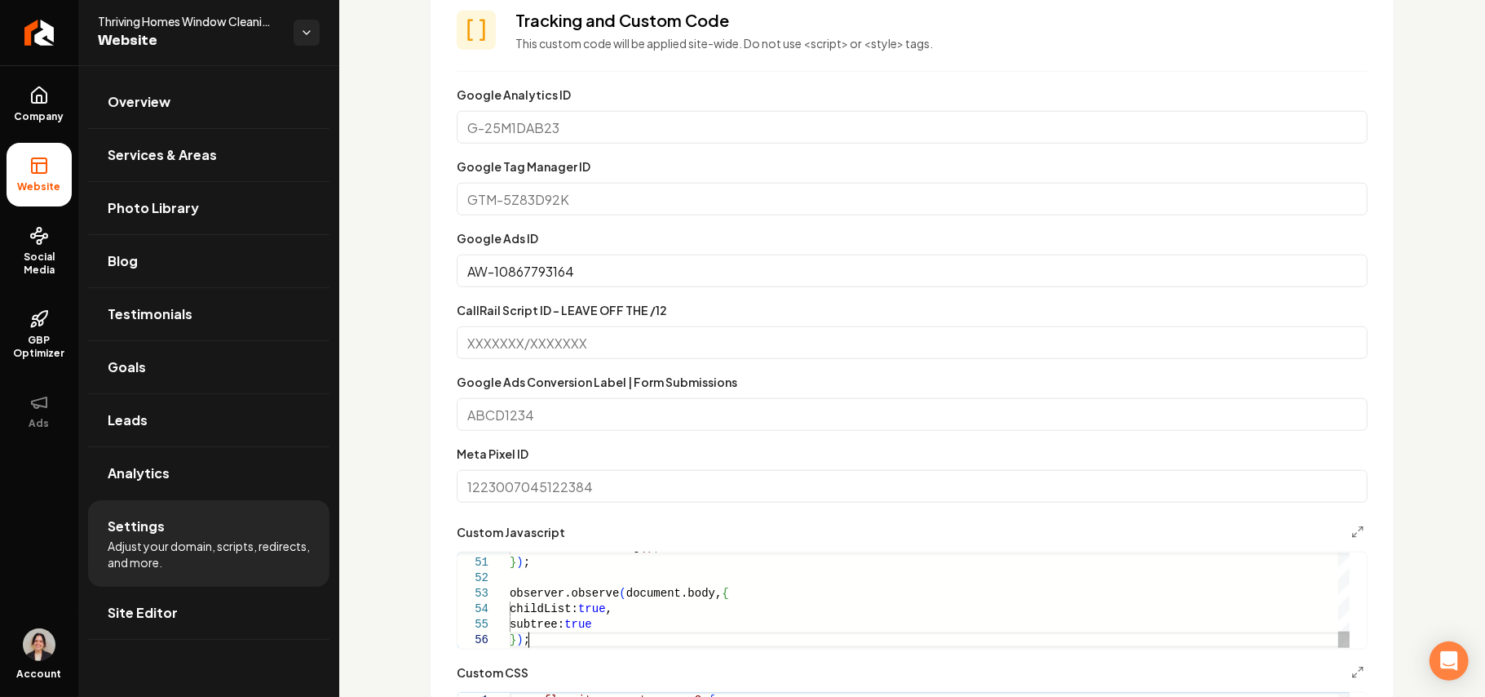
type textarea "**********"
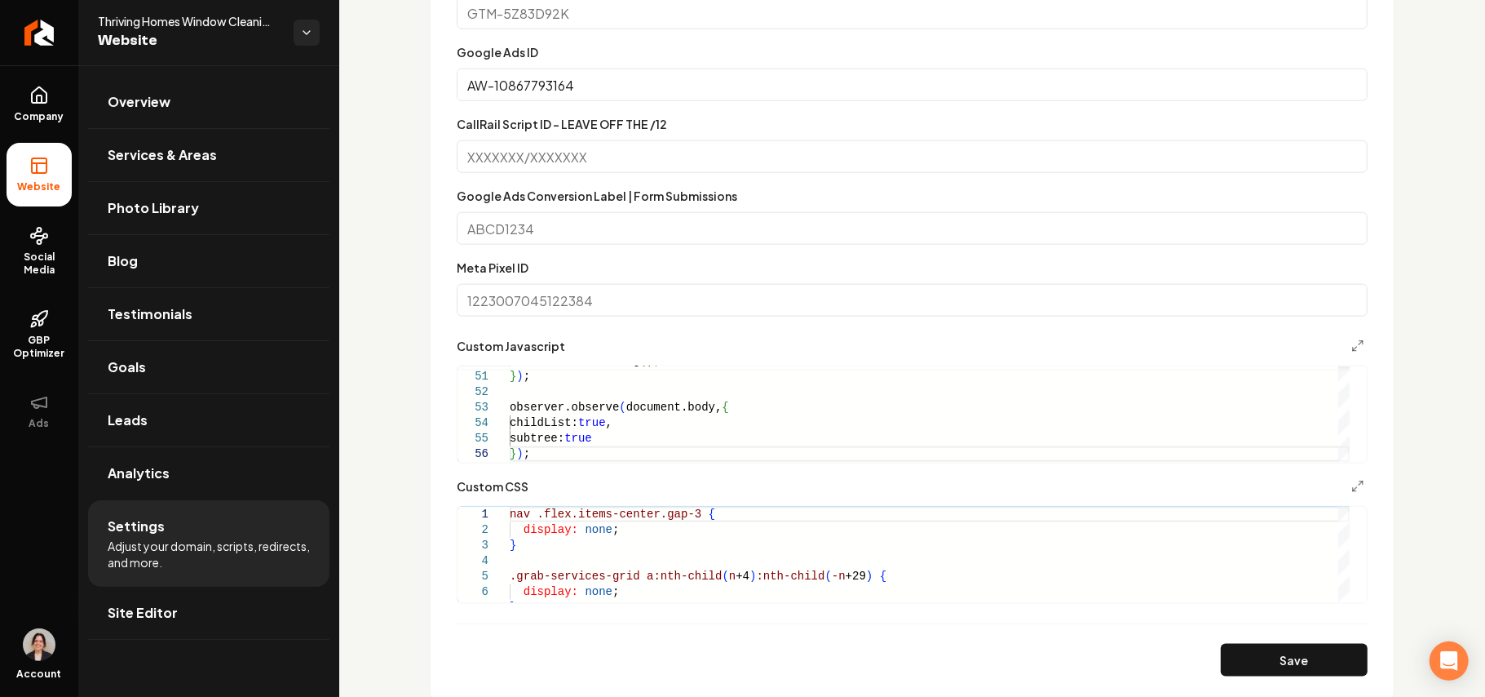
scroll to position [1631, 0]
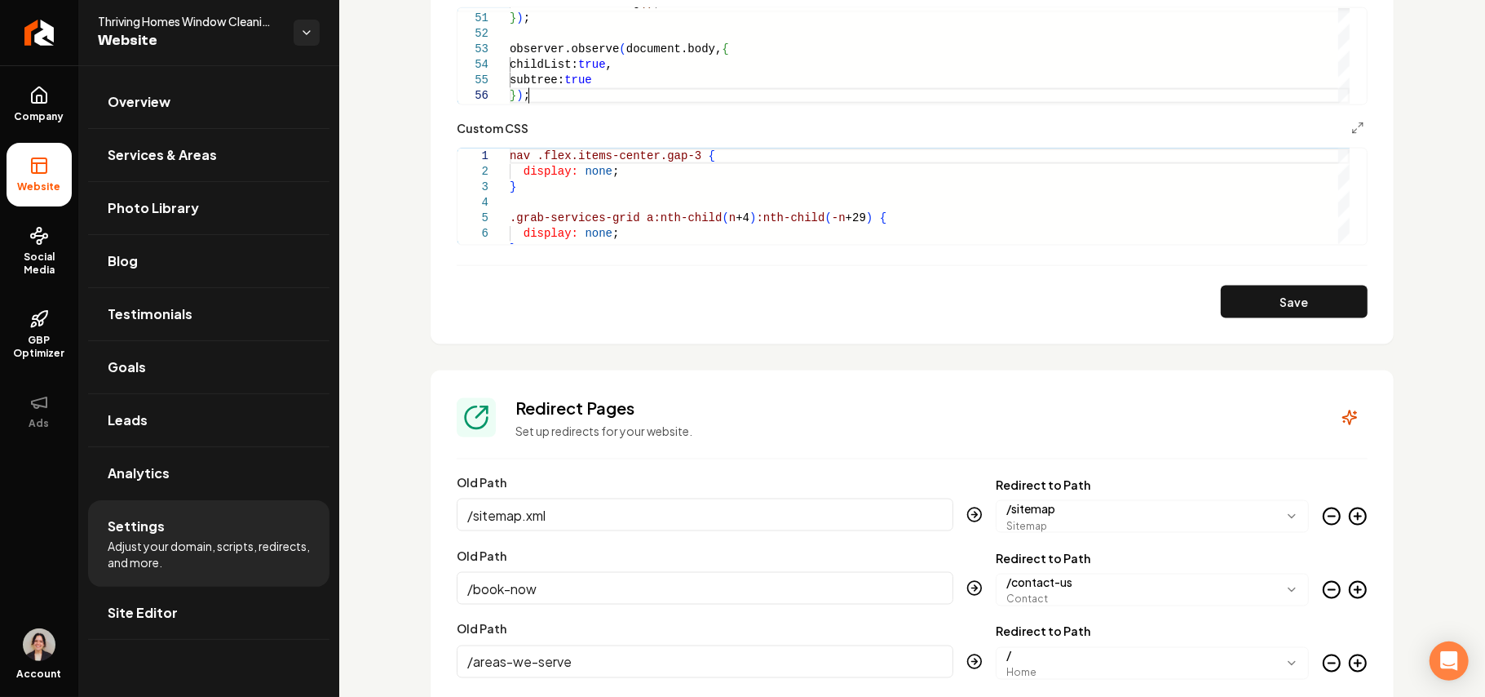
click at [1267, 307] on button "Save" at bounding box center [1294, 302] width 147 height 33
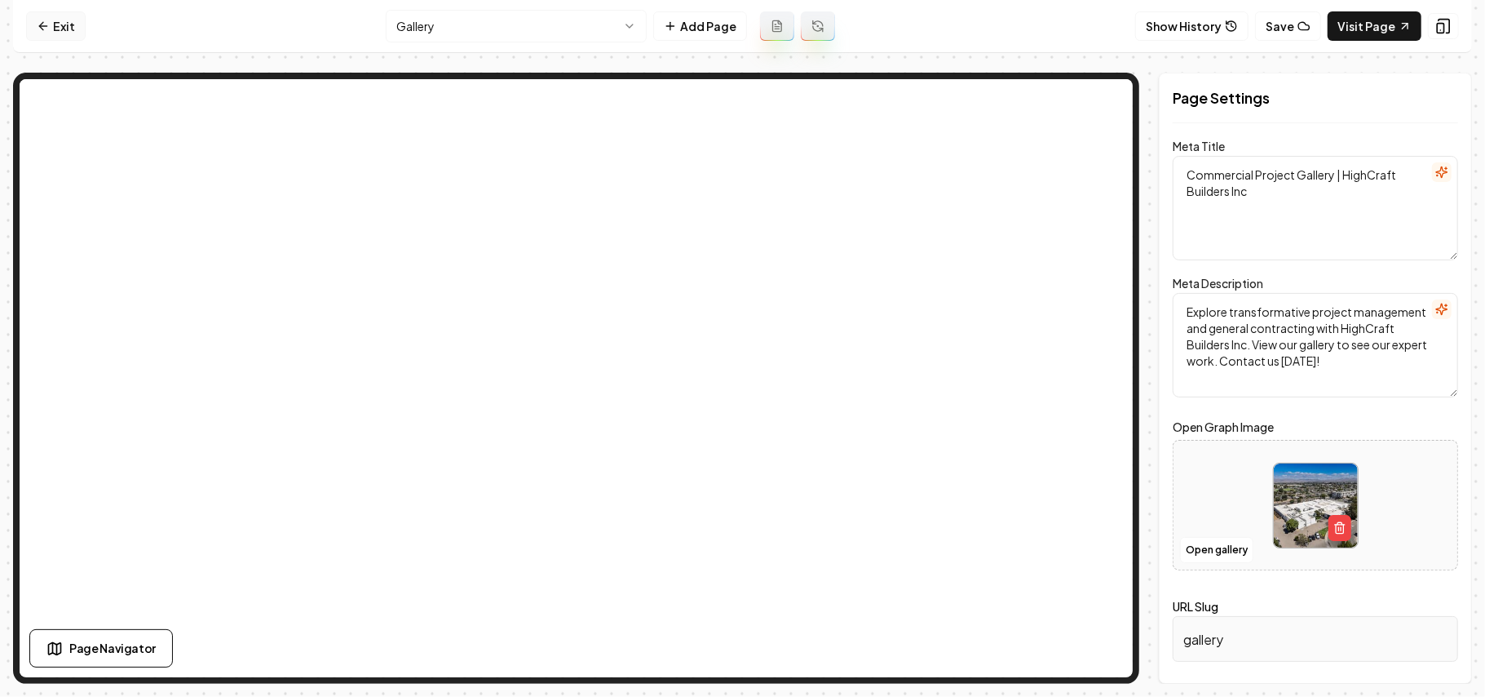
click at [36, 20] on link "Exit" at bounding box center [56, 25] width 60 height 29
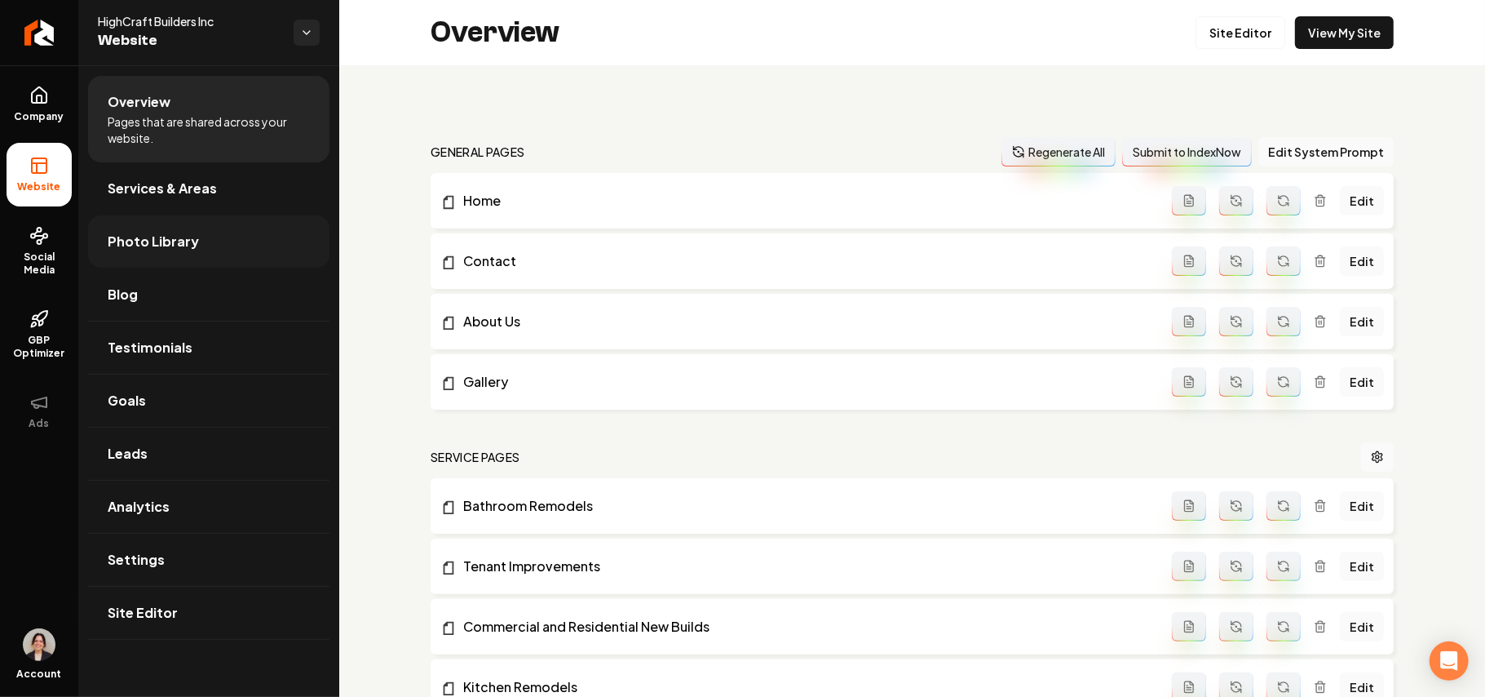
click at [150, 249] on span "Photo Library" at bounding box center [153, 242] width 91 height 20
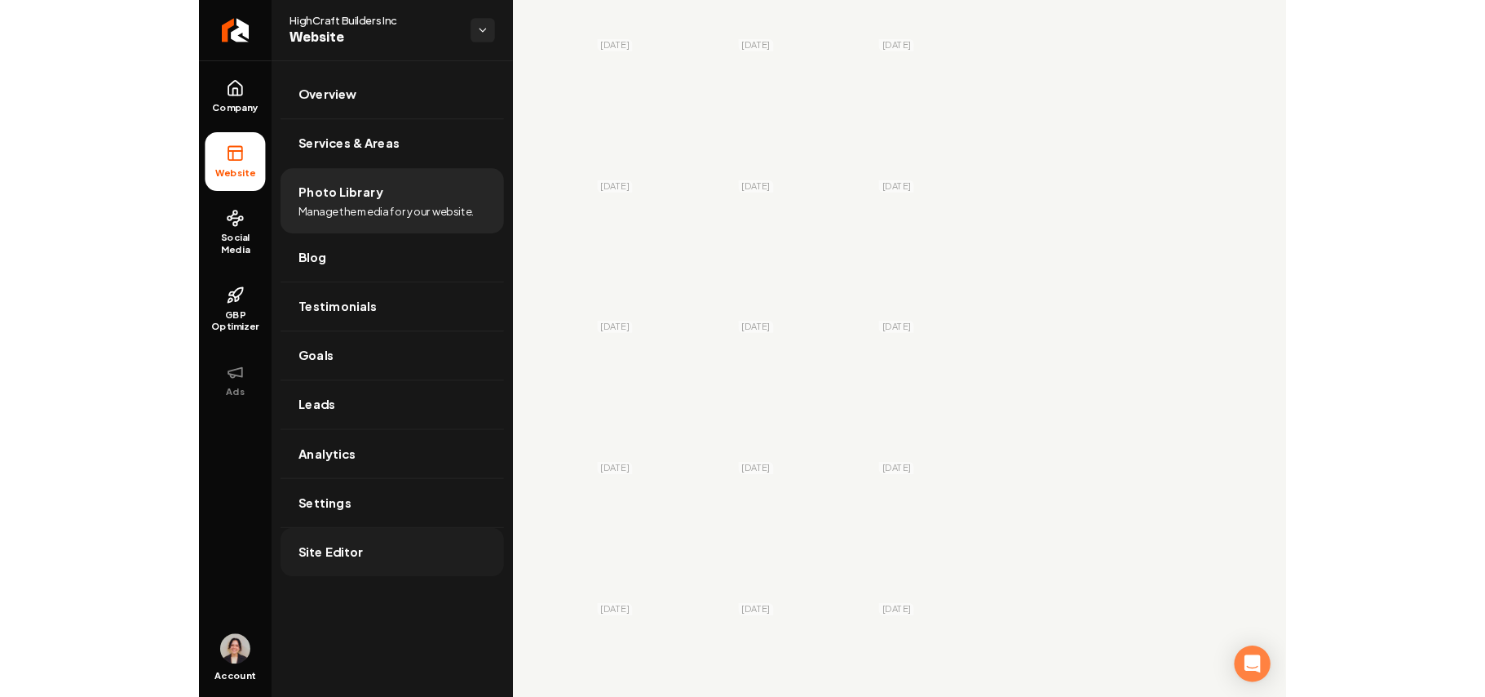
scroll to position [2759, 0]
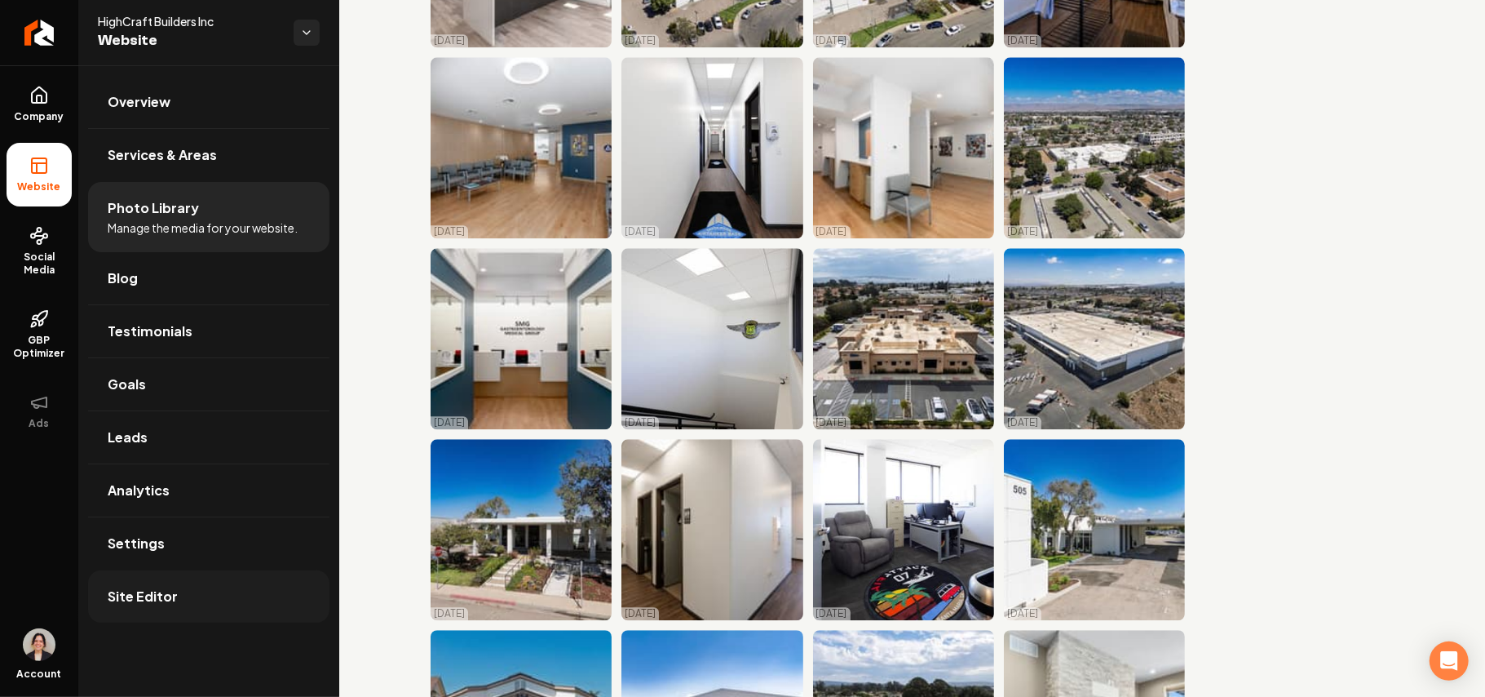
click at [194, 607] on link "Site Editor" at bounding box center [208, 596] width 241 height 52
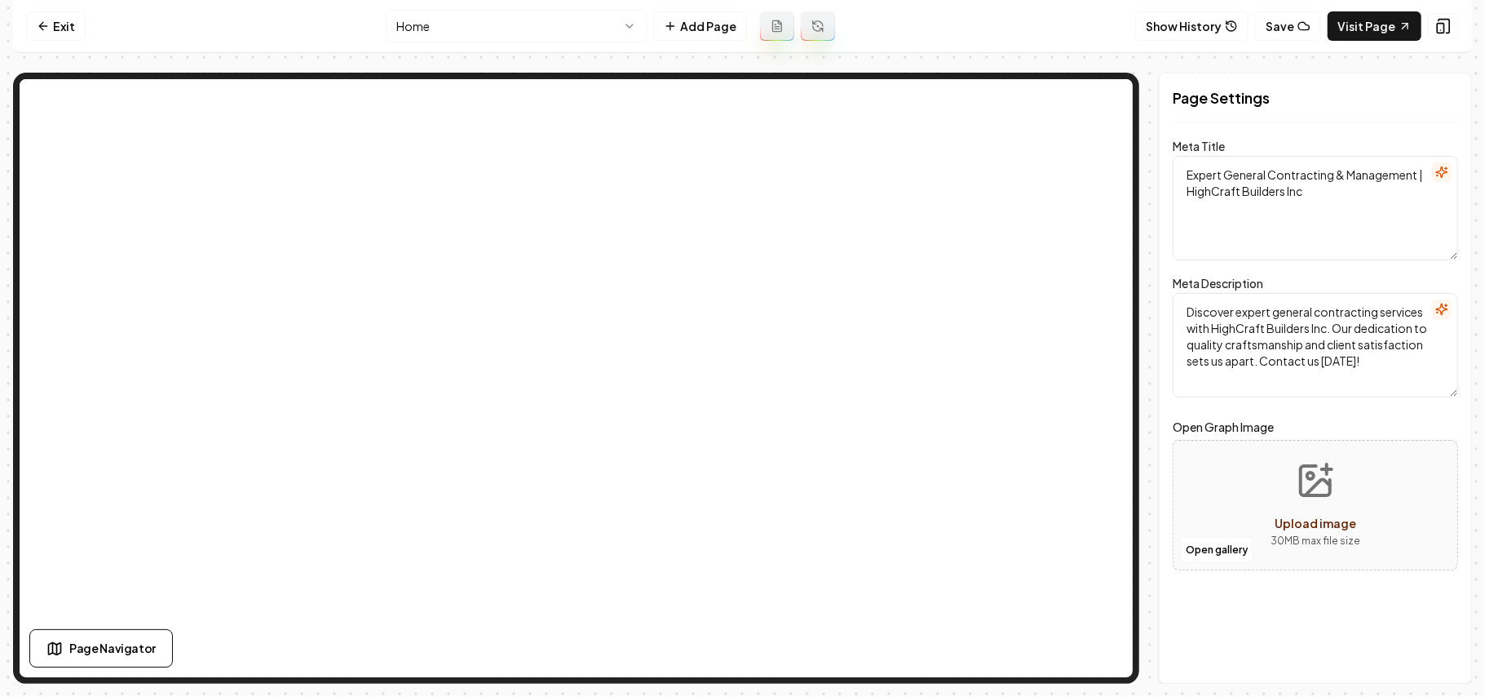
click at [502, 23] on html "Computer Required This feature is only available on a computer. Please switch t…" at bounding box center [742, 348] width 1485 height 697
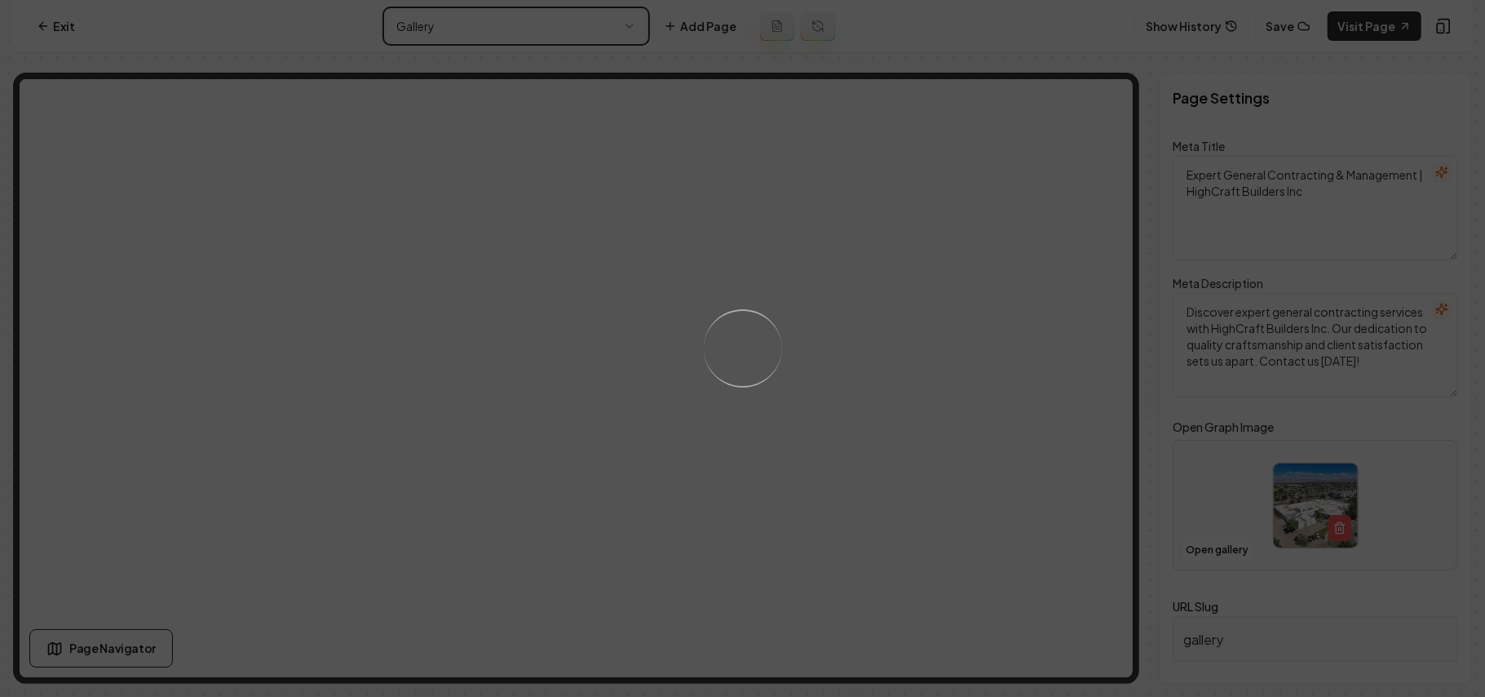
type textarea "Commercial Project Gallery | HighCraft Builders Inc"
type textarea "Explore transformative project management and general contracting with HighCraf…"
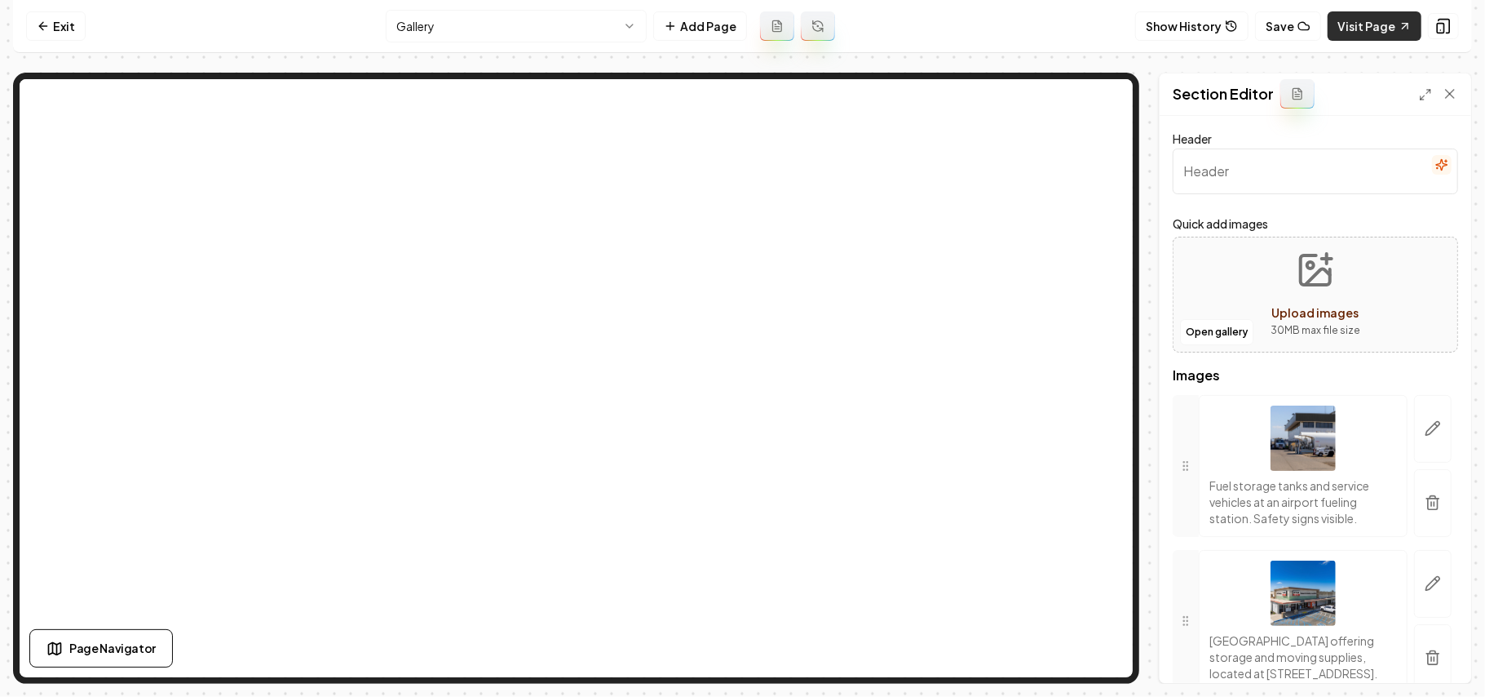
click at [1364, 20] on link "Visit Page" at bounding box center [1375, 25] width 94 height 29
click at [1215, 26] on button "Show History" at bounding box center [1191, 25] width 113 height 29
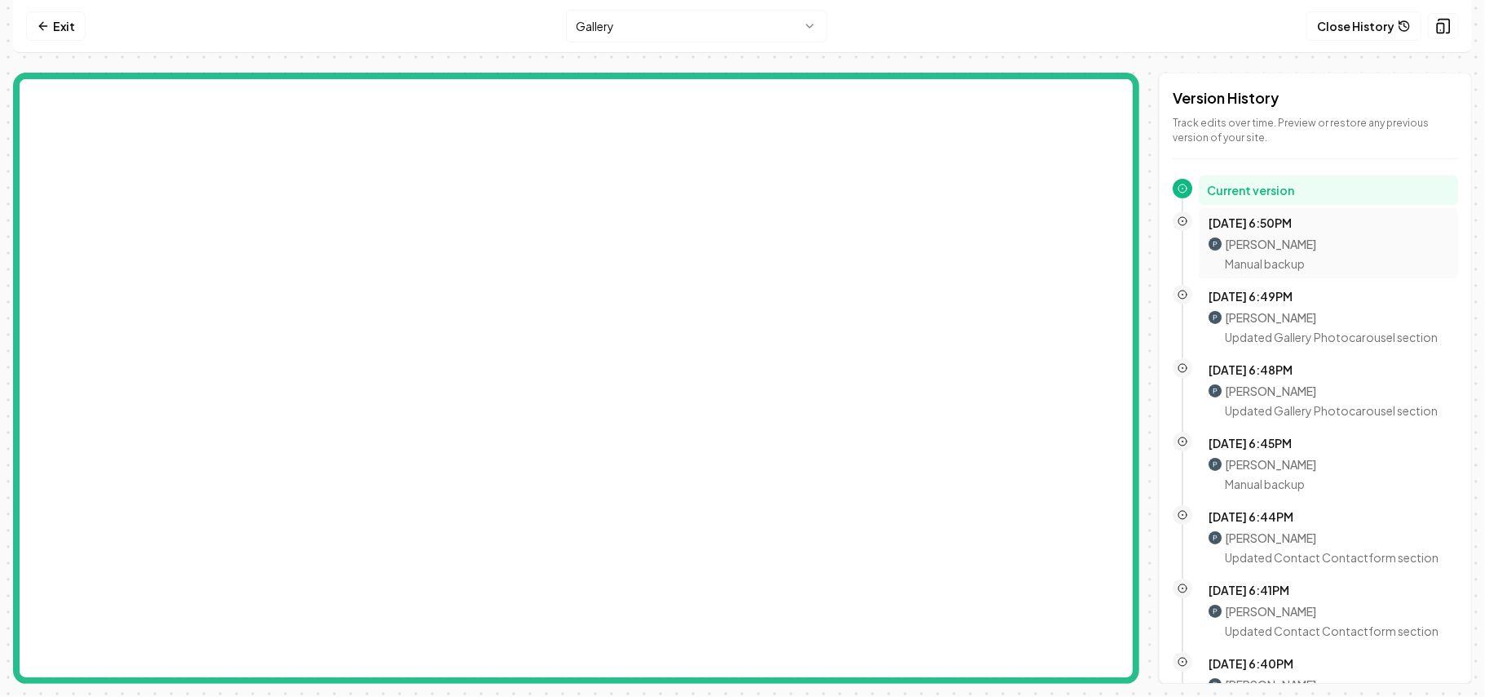
click at [1274, 265] on p "Manual backup" at bounding box center [1270, 263] width 91 height 16
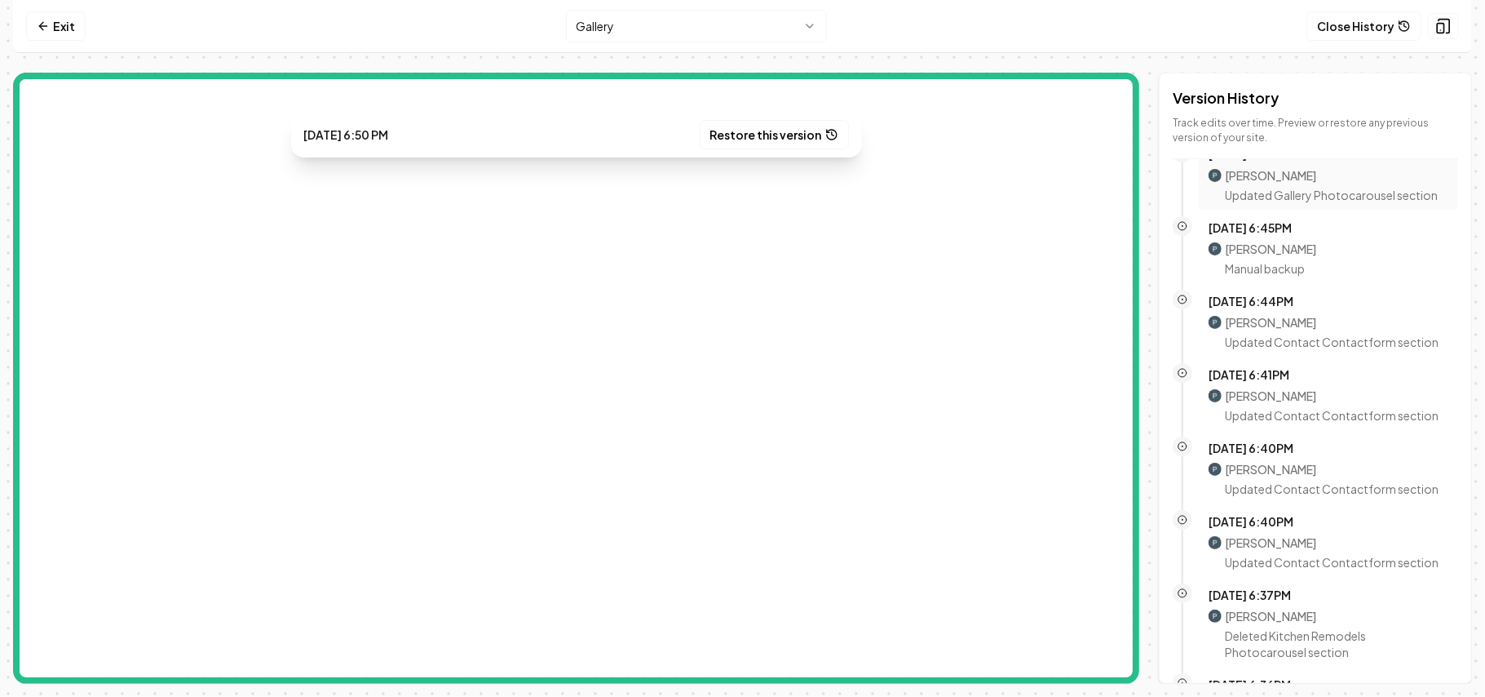
scroll to position [217, 0]
click at [771, 128] on button "Restore this version" at bounding box center [774, 134] width 149 height 29
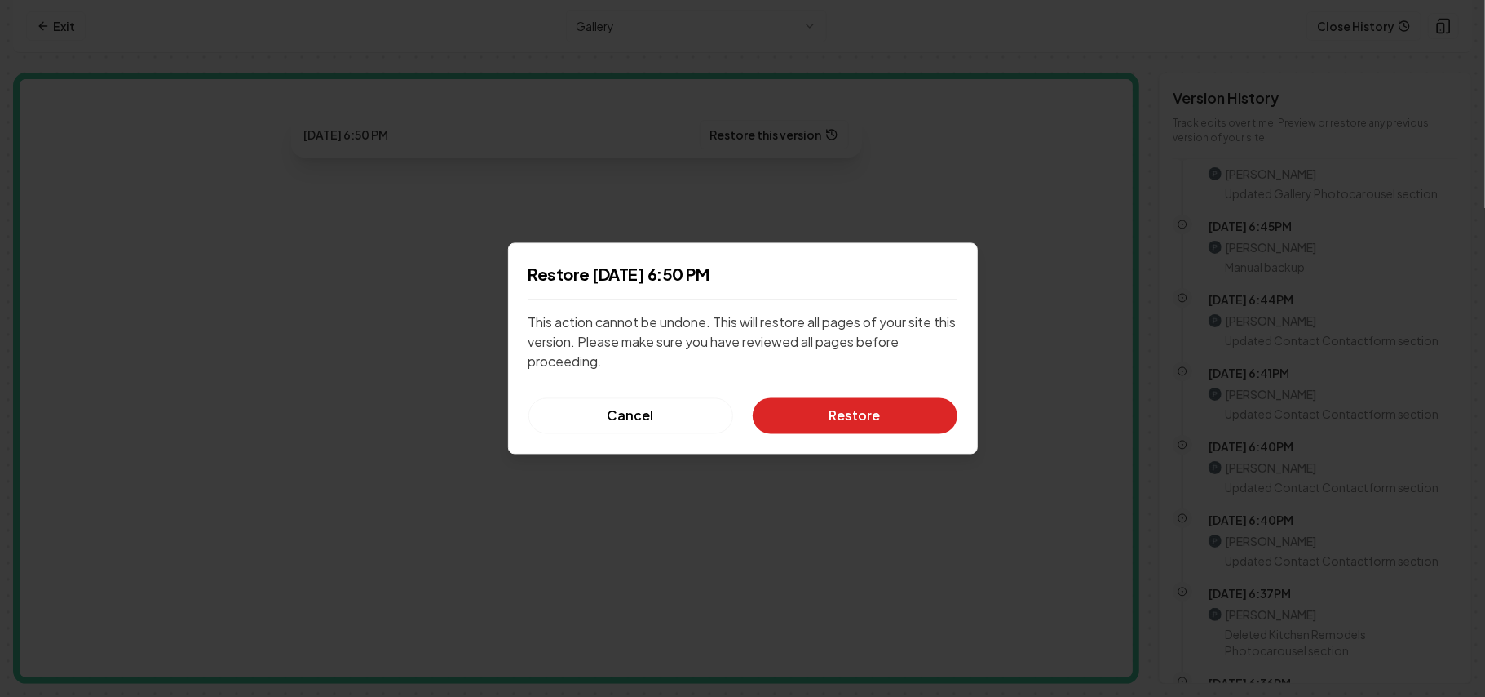
click at [899, 424] on button "Restore" at bounding box center [855, 416] width 205 height 36
click at [865, 425] on div "Cancel Restore" at bounding box center [743, 416] width 429 height 36
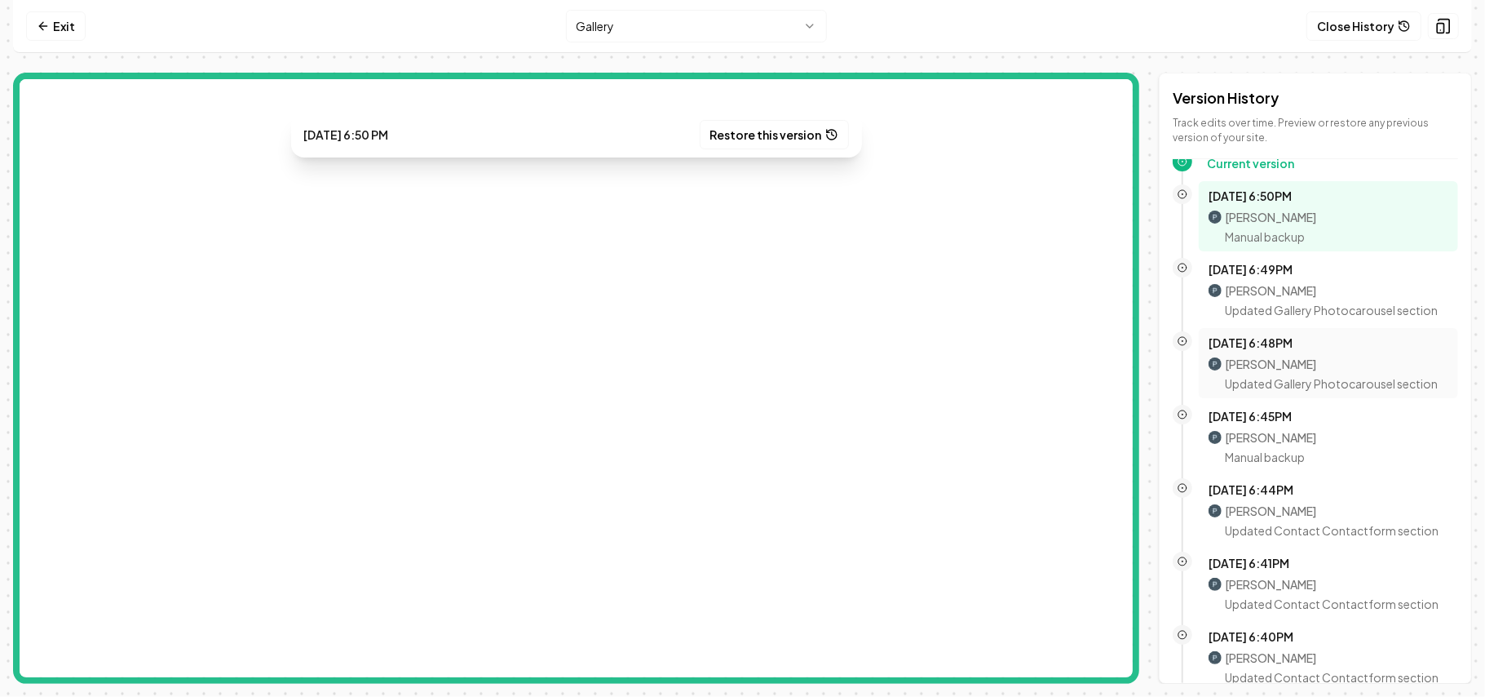
scroll to position [0, 0]
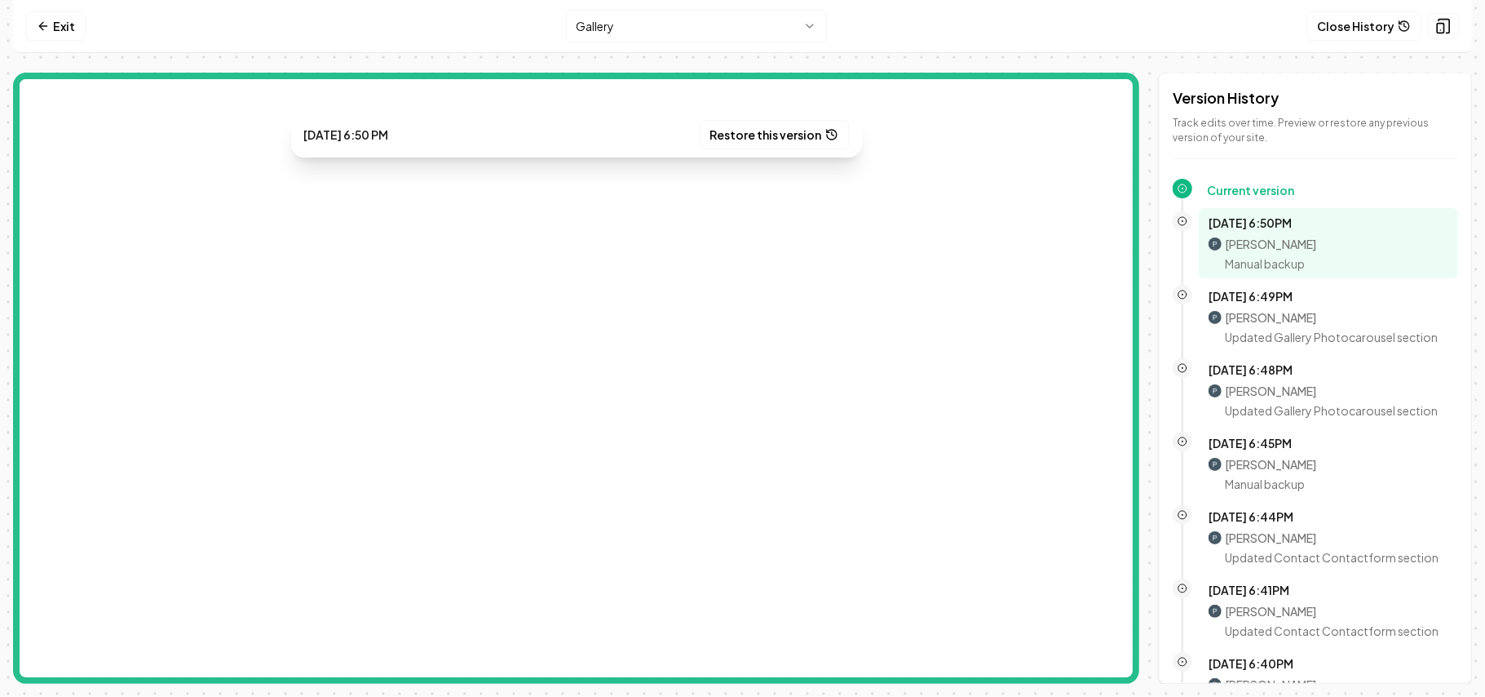
click at [1303, 226] on p "Oct 12, 6:50PM" at bounding box center [1329, 223] width 240 height 16
click at [777, 131] on button "Restore this version" at bounding box center [774, 134] width 149 height 29
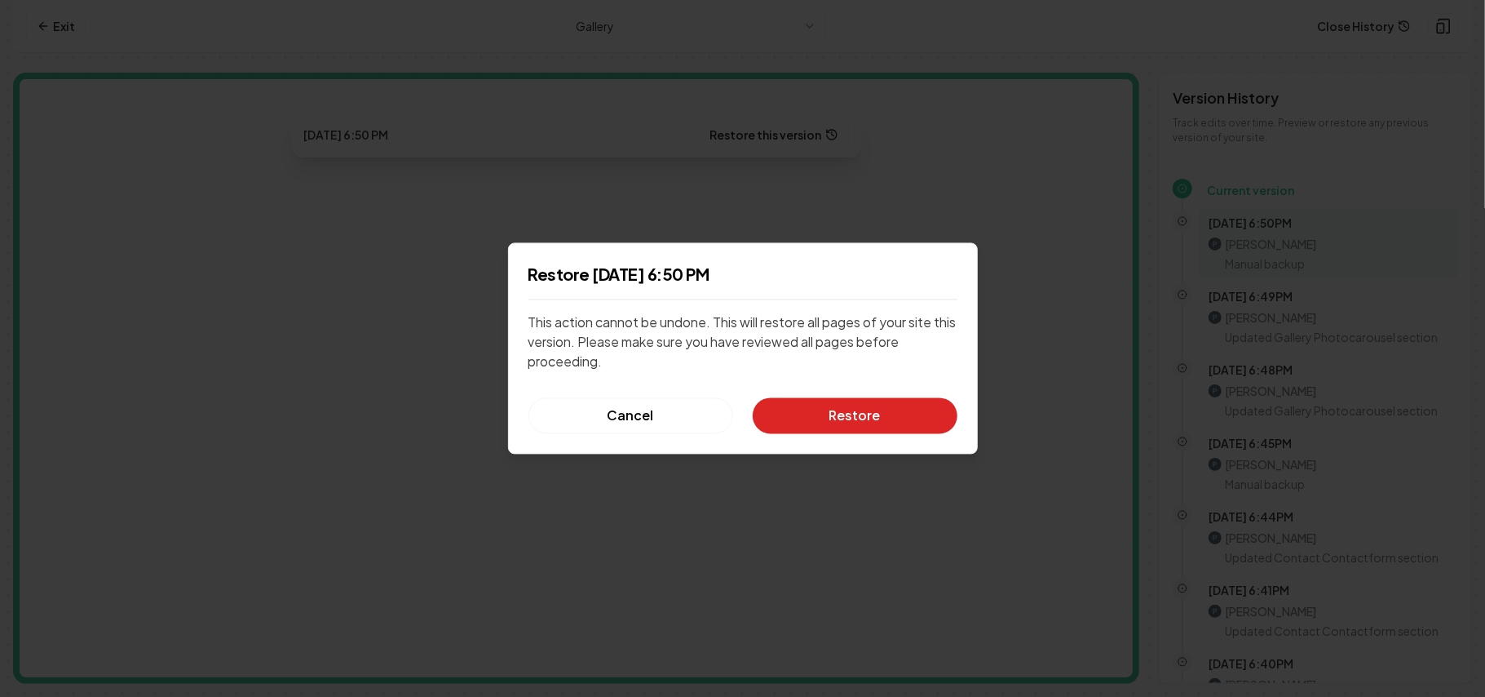
click at [858, 413] on button "Restore" at bounding box center [855, 416] width 205 height 36
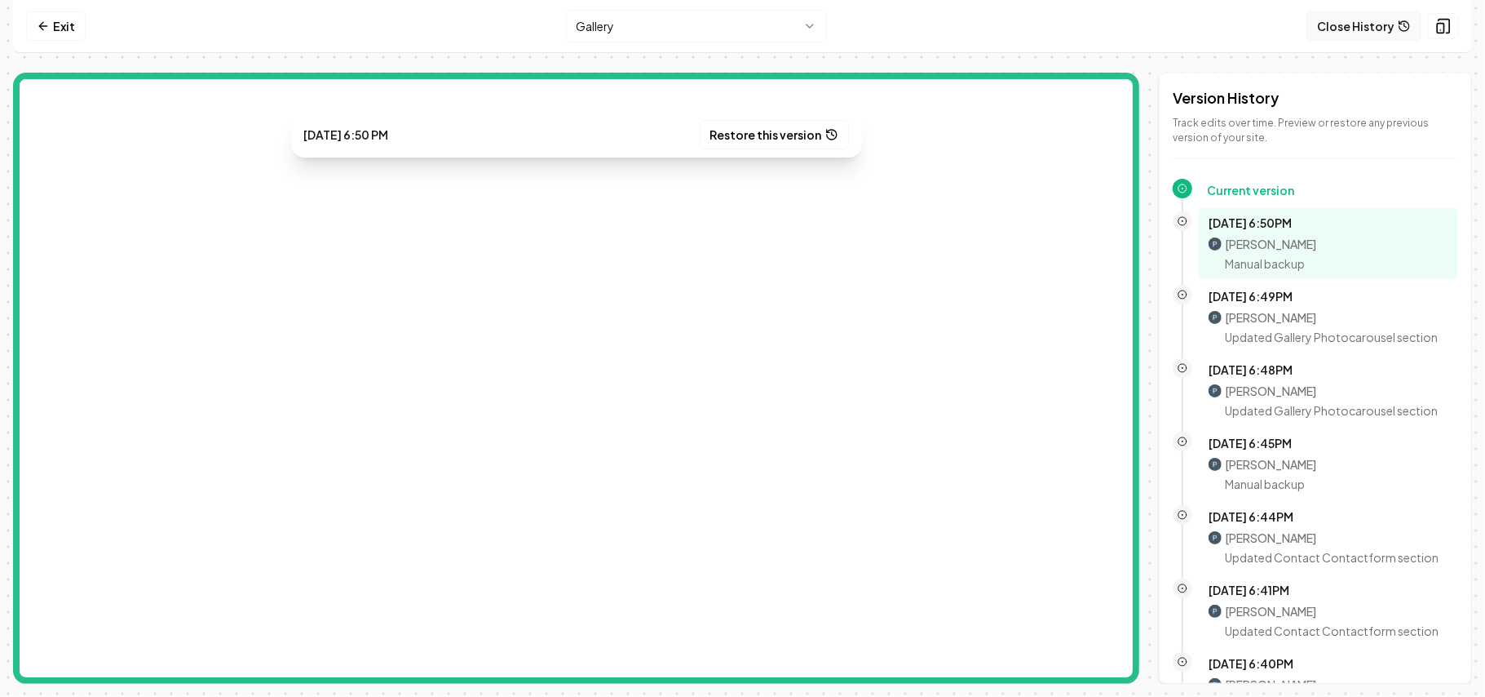
click at [1361, 27] on button "Close History" at bounding box center [1364, 25] width 115 height 29
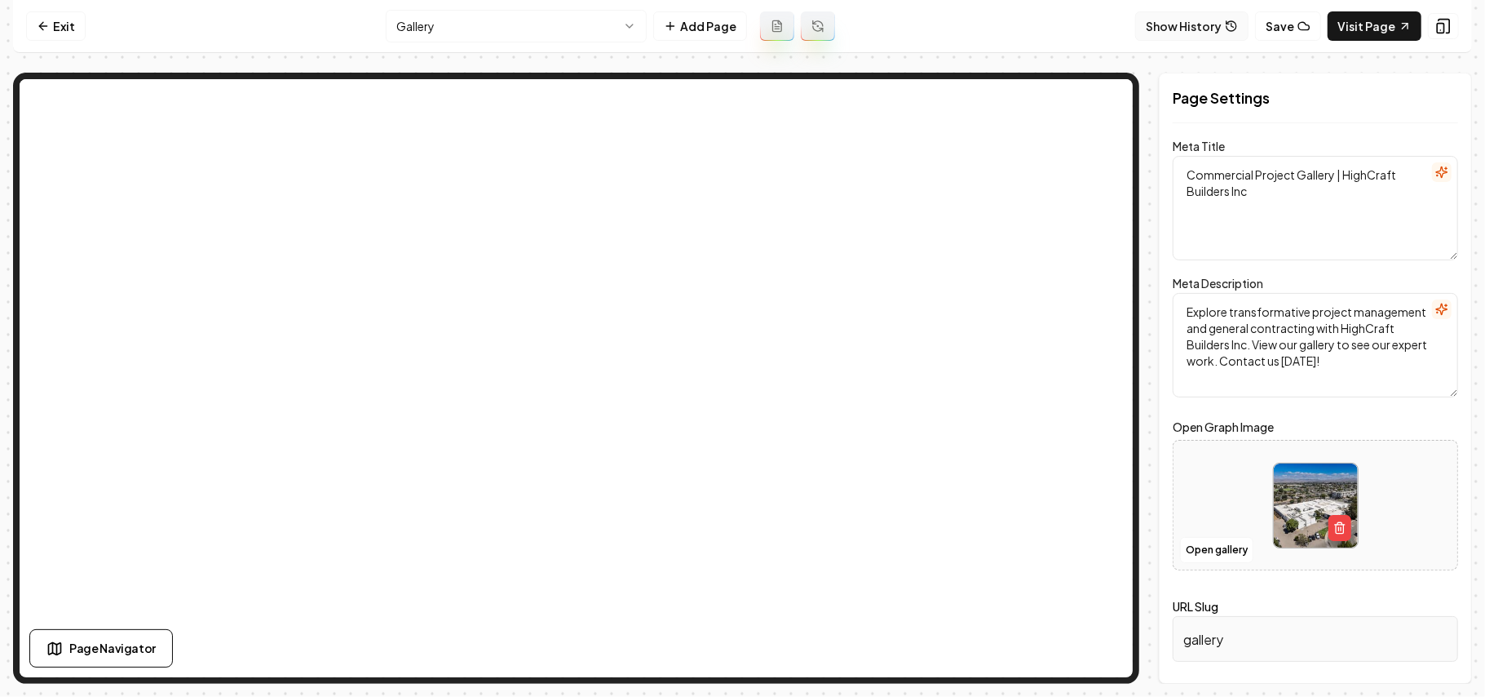
click at [1218, 20] on button "Show History" at bounding box center [1191, 25] width 113 height 29
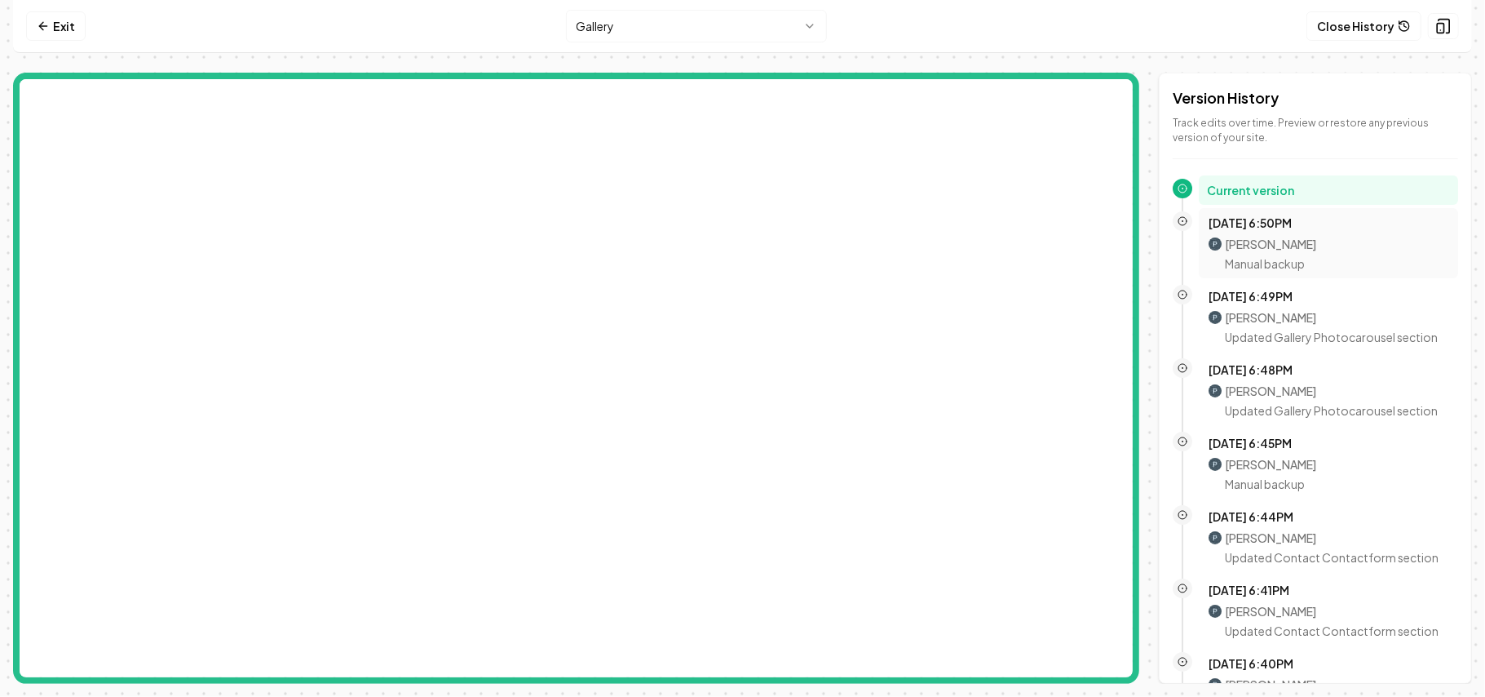
click at [1277, 238] on p "Paul Edwards" at bounding box center [1270, 244] width 91 height 16
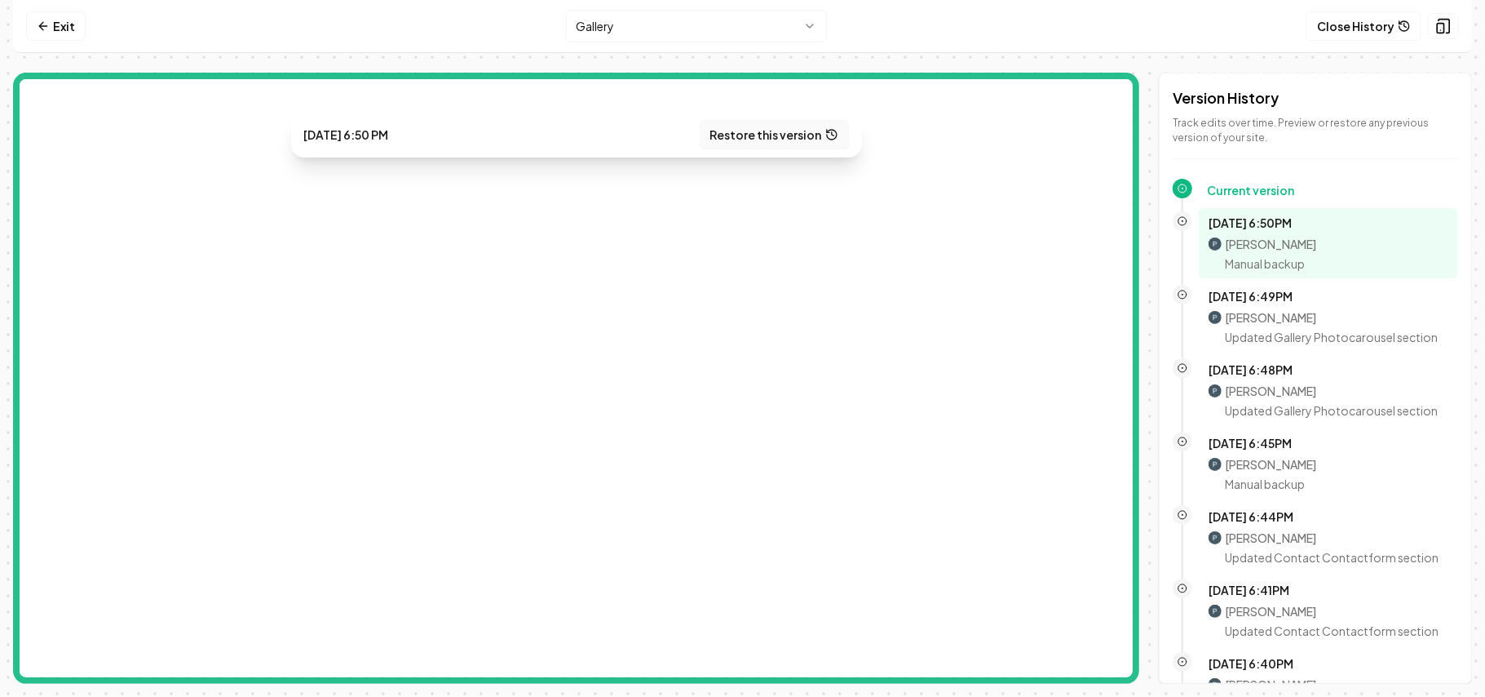
click at [803, 134] on button "Restore this version" at bounding box center [774, 134] width 149 height 29
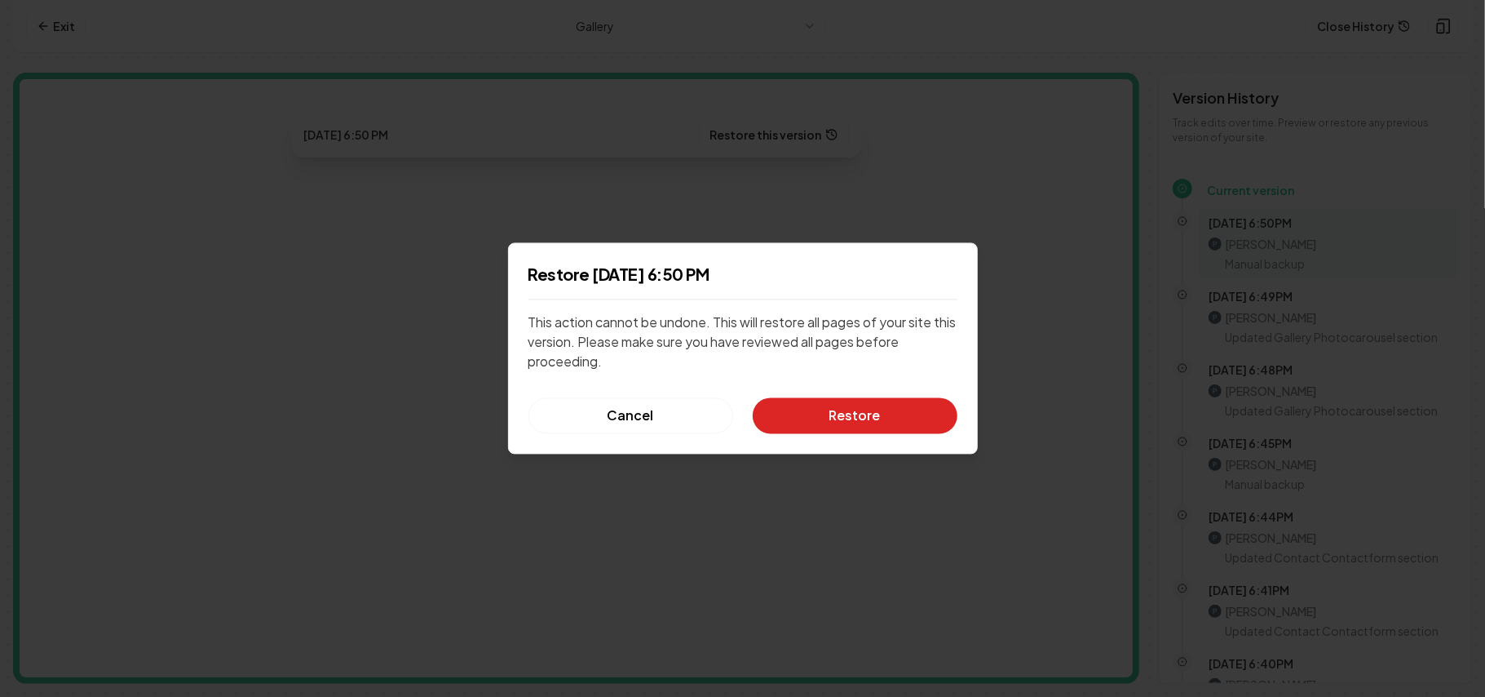
click at [836, 405] on button "Restore" at bounding box center [855, 416] width 205 height 36
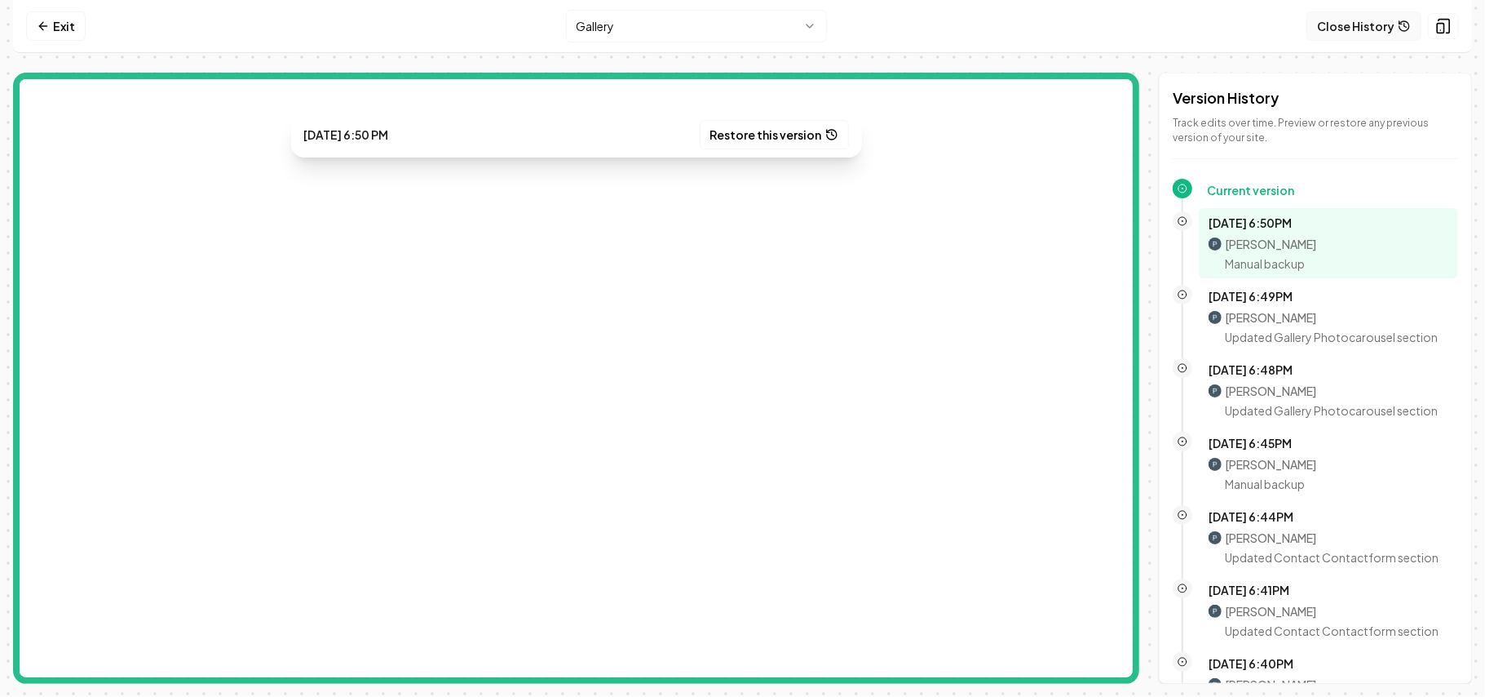
click at [1346, 24] on button "Close History" at bounding box center [1364, 25] width 115 height 29
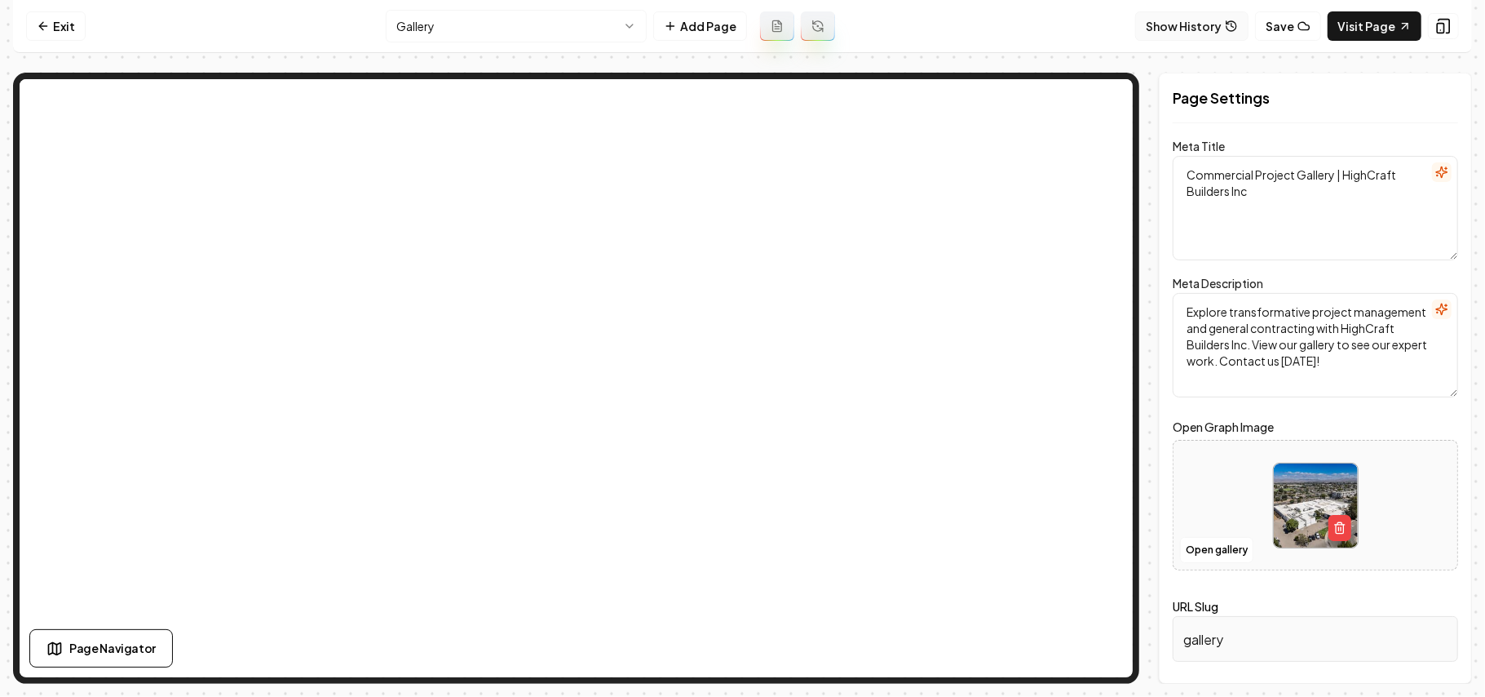
click at [1201, 33] on button "Show History" at bounding box center [1191, 25] width 113 height 29
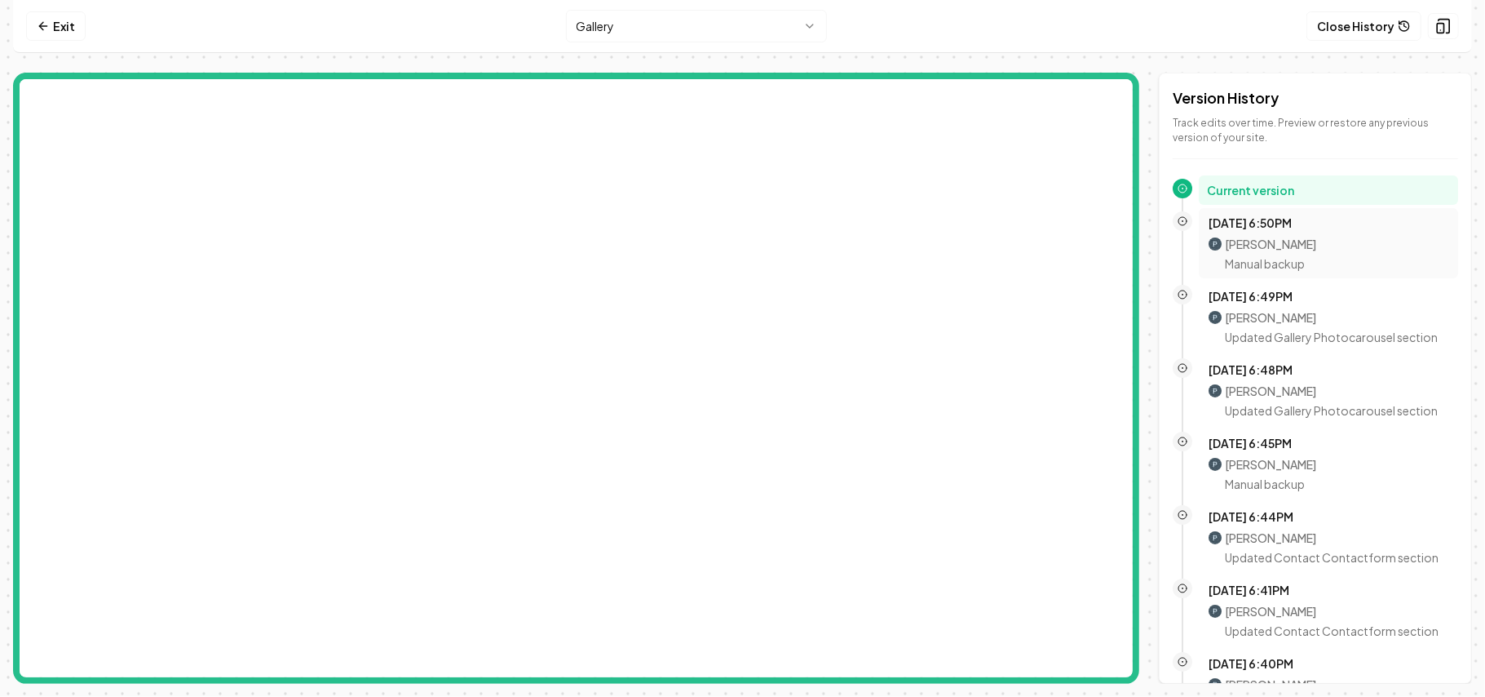
click at [1290, 227] on p "Oct 12, 6:50PM" at bounding box center [1329, 223] width 240 height 16
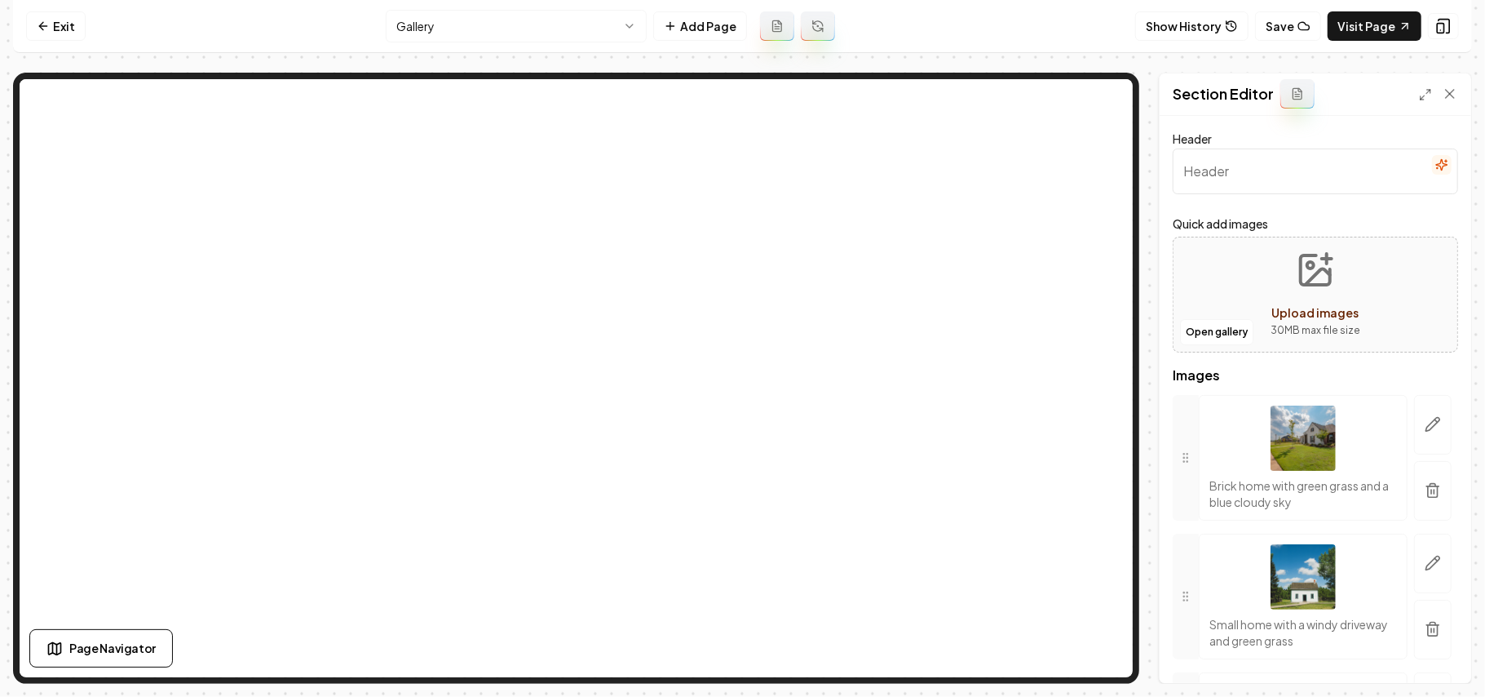
click at [1447, 480] on div "Header Quick add images Open gallery Upload images 30 MB max file size Images B…" at bounding box center [1316, 399] width 312 height 567
click at [1433, 491] on button "button" at bounding box center [1433, 491] width 38 height 60
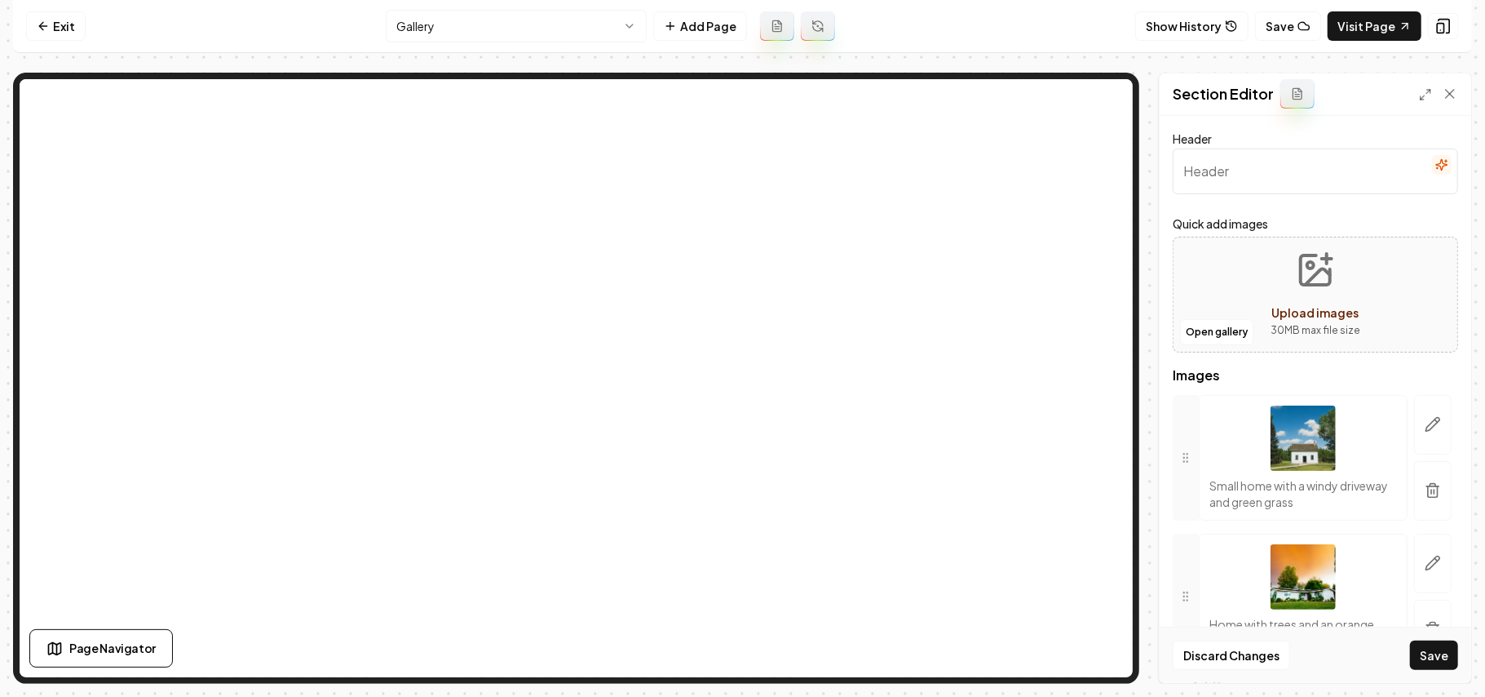
click at [1430, 491] on button "button" at bounding box center [1433, 491] width 38 height 60
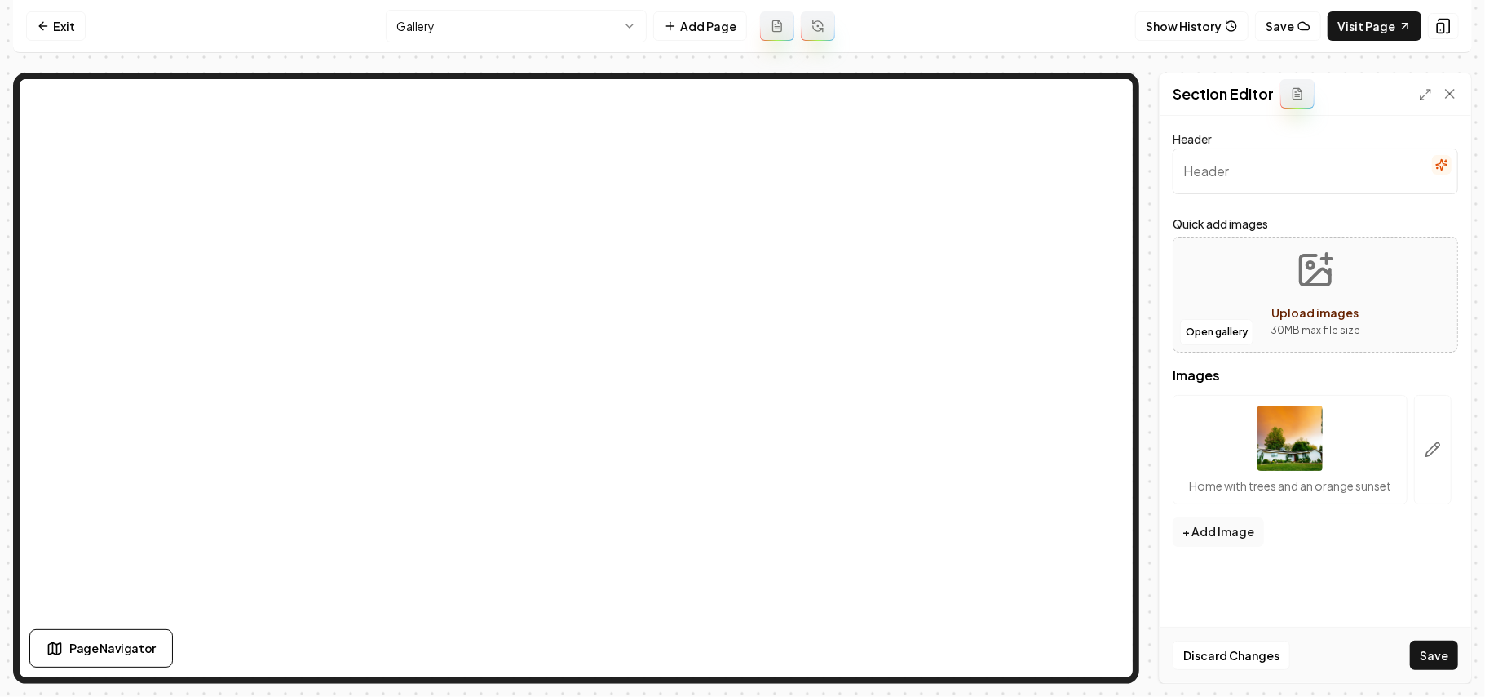
click at [1356, 315] on span "Upload images" at bounding box center [1316, 312] width 87 height 15
type input "**********"
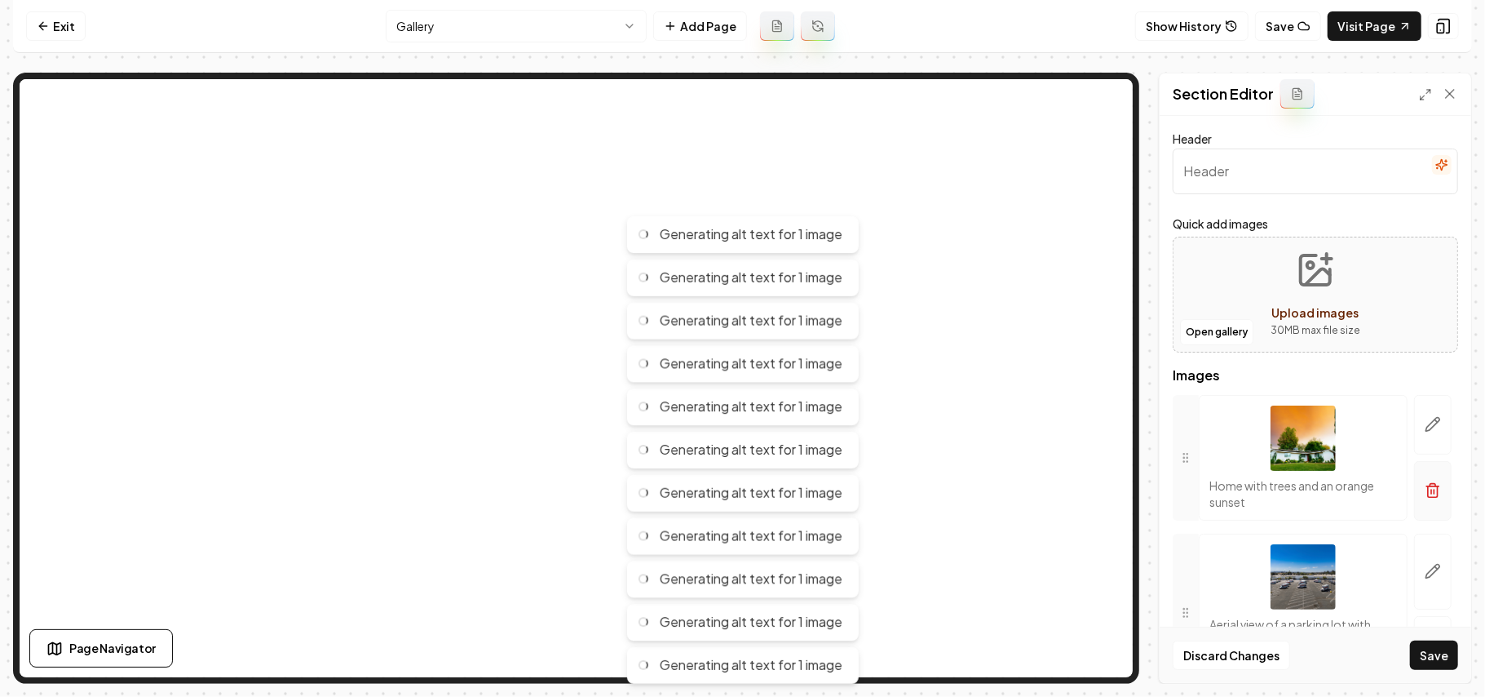
click at [1424, 486] on button "button" at bounding box center [1433, 491] width 38 height 60
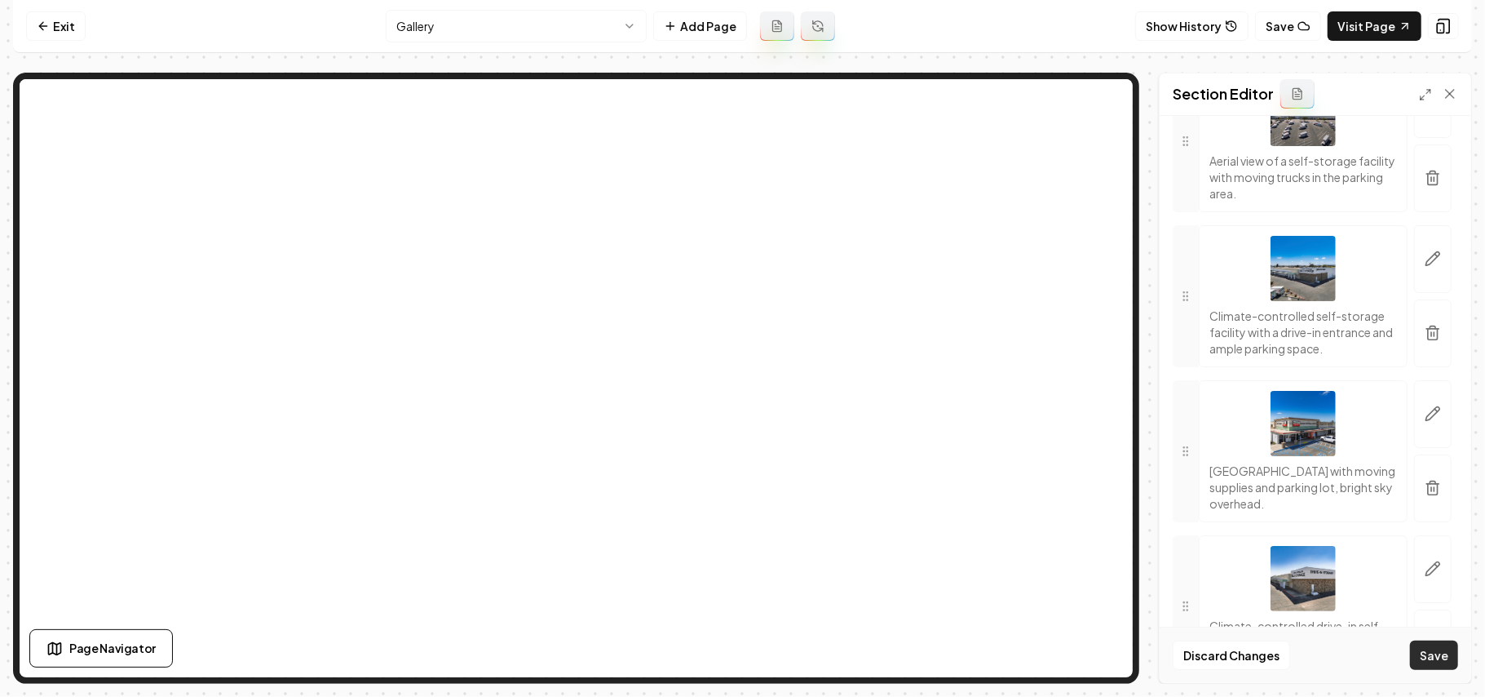
scroll to position [992, 0]
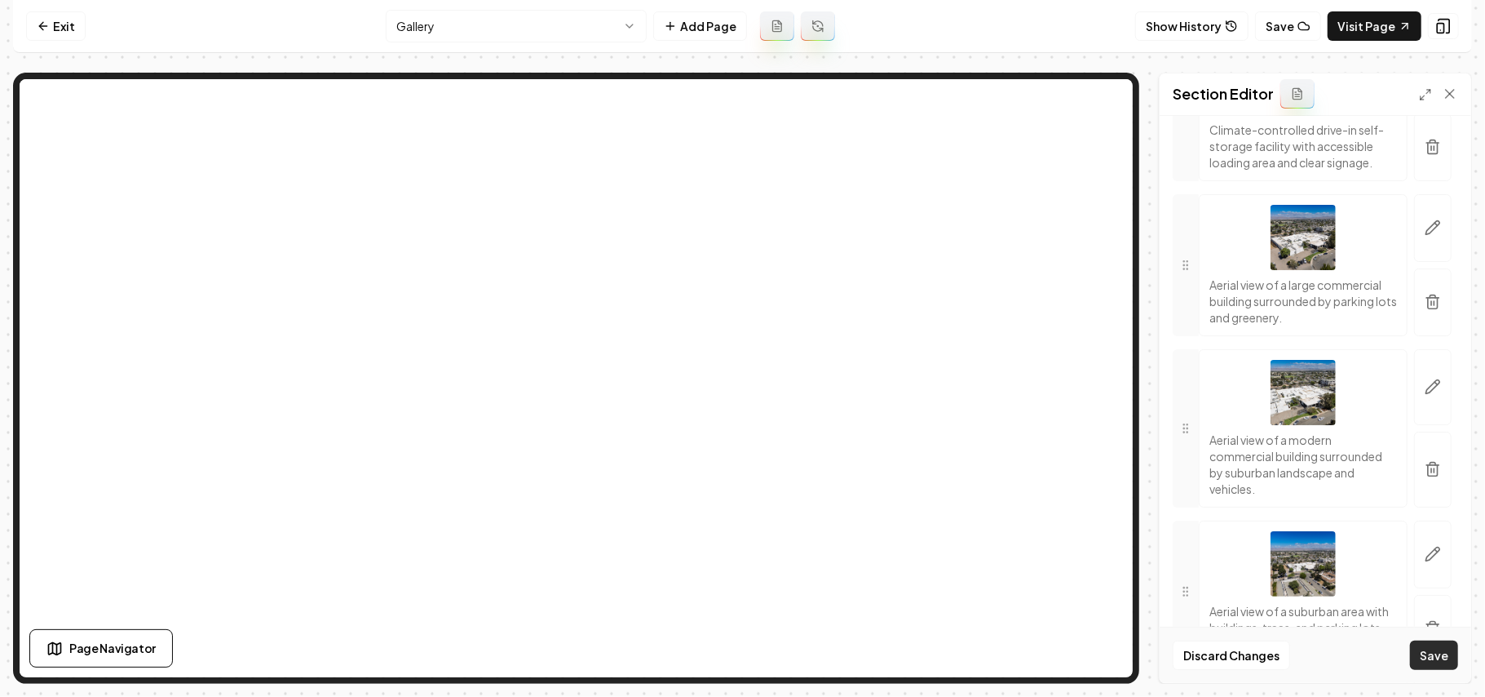
click at [1429, 657] on button "Save" at bounding box center [1434, 654] width 48 height 29
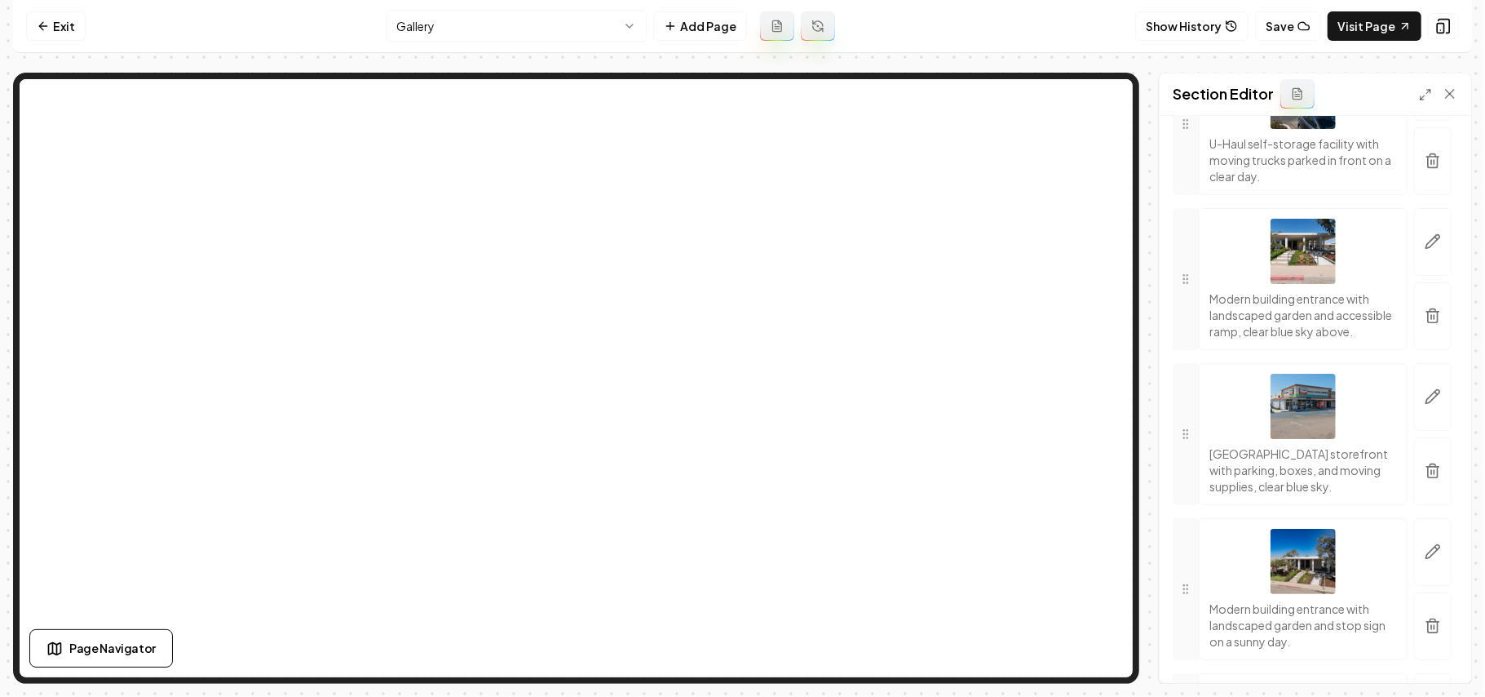
scroll to position [3003, 0]
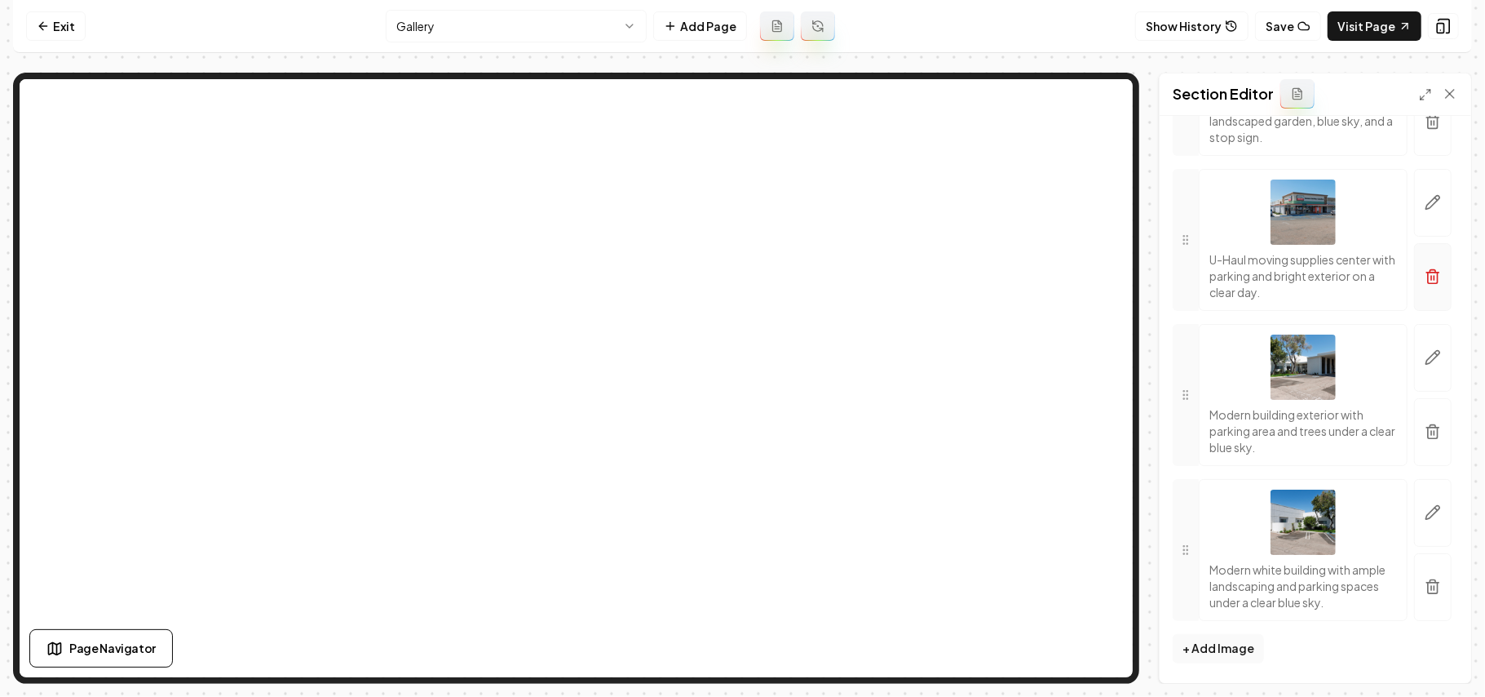
click at [1425, 277] on icon "button" at bounding box center [1433, 276] width 16 height 16
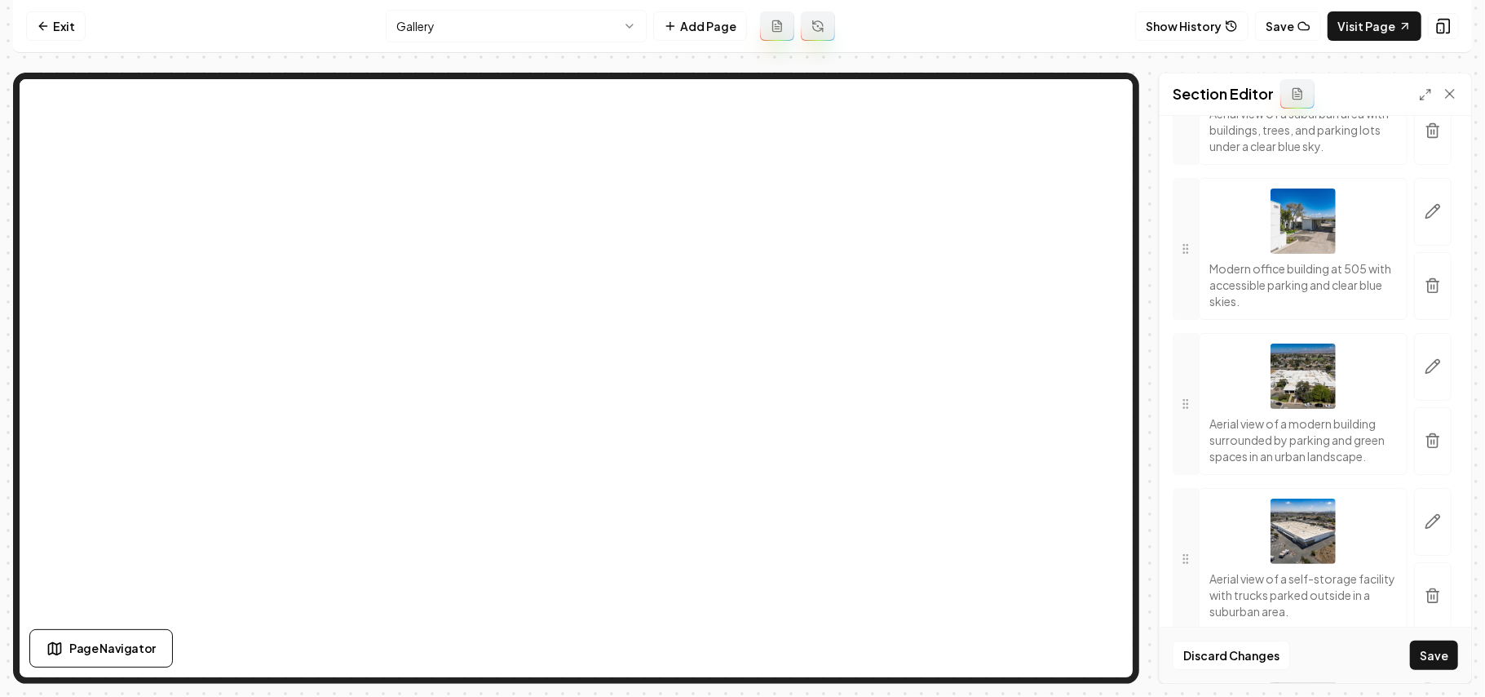
scroll to position [946, 0]
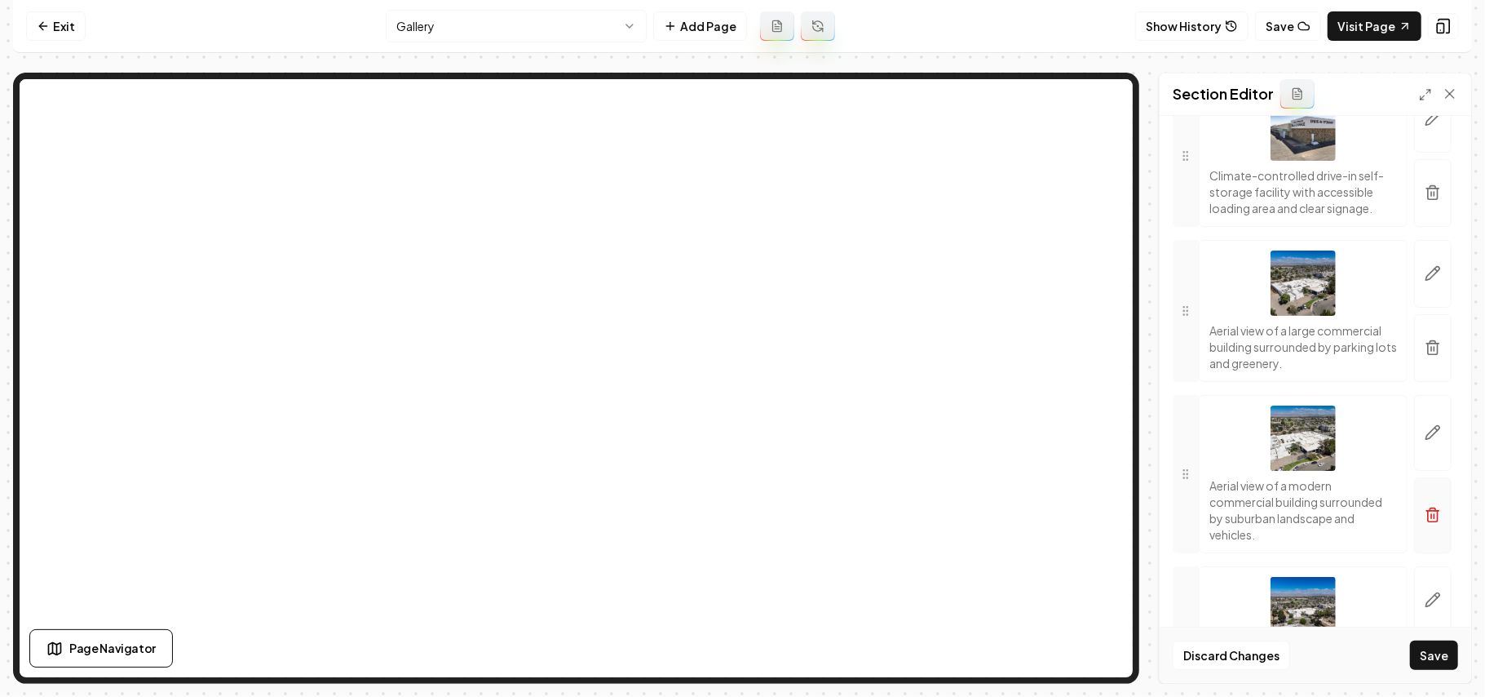
click at [1424, 553] on button "button" at bounding box center [1433, 515] width 38 height 76
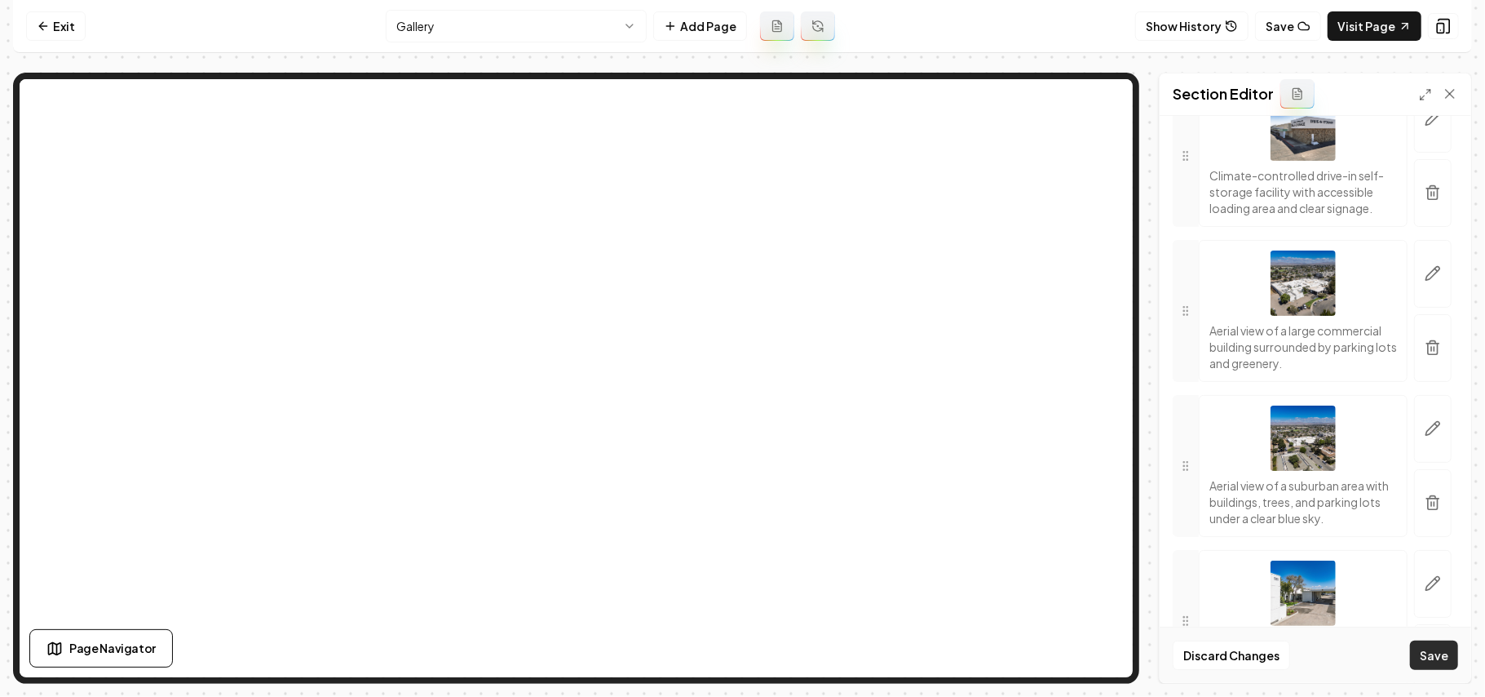
click at [1430, 650] on button "Save" at bounding box center [1434, 654] width 48 height 29
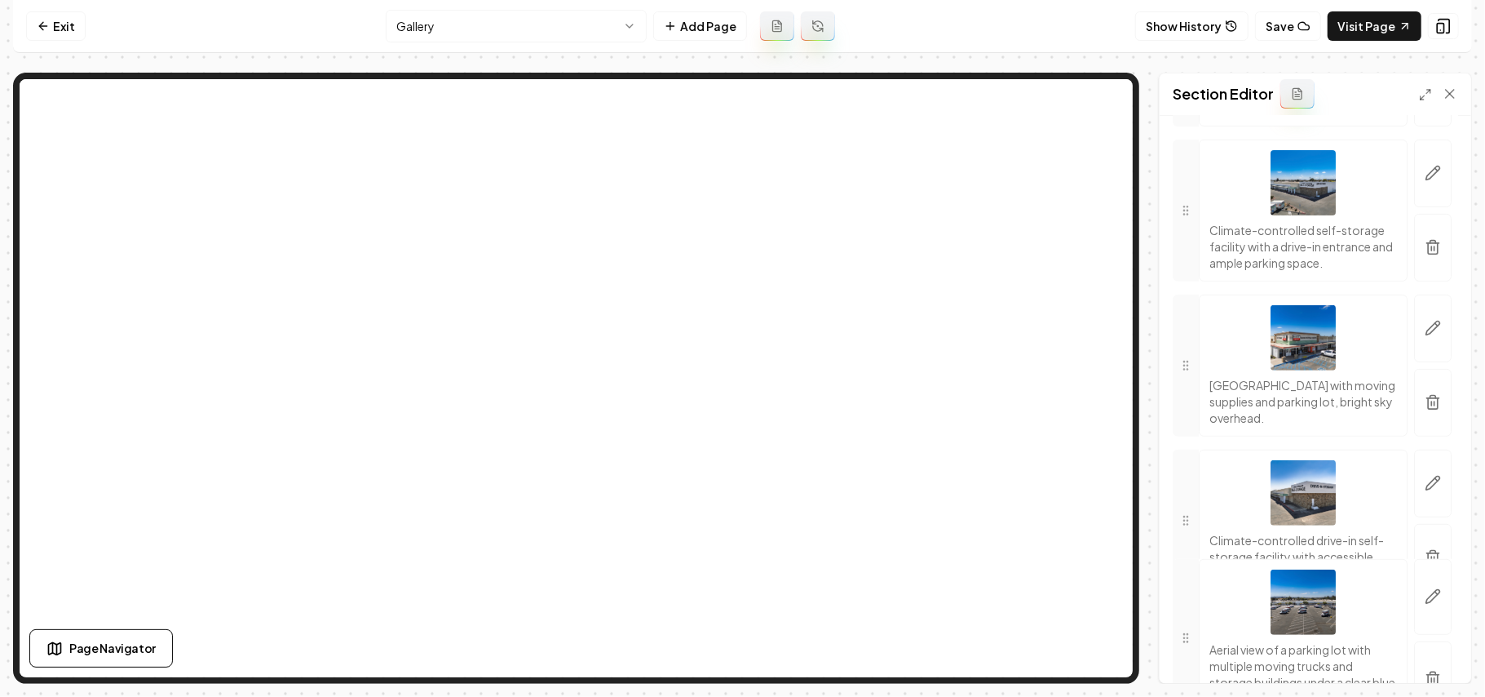
scroll to position [474, 0]
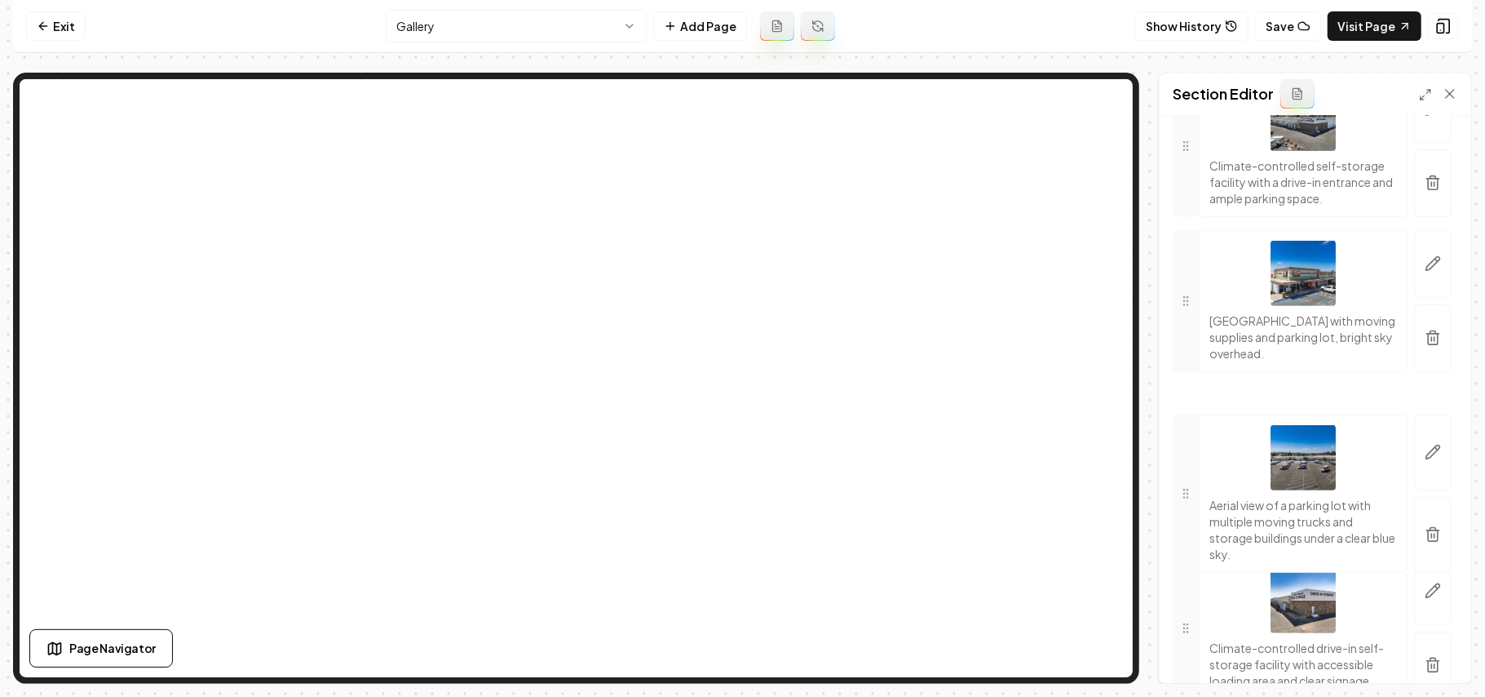
drag, startPoint x: 1180, startPoint y: 252, endPoint x: 1178, endPoint y: 489, distance: 237.4
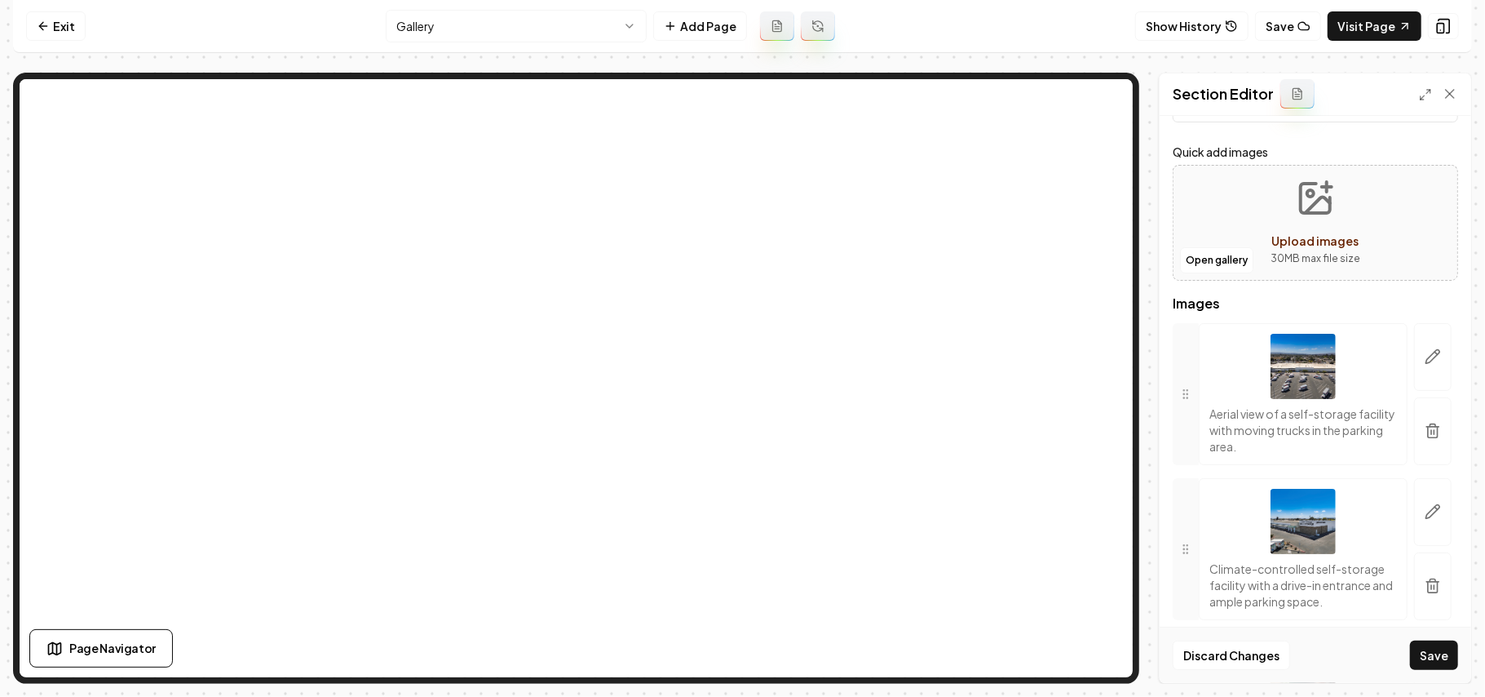
scroll to position [108, 0]
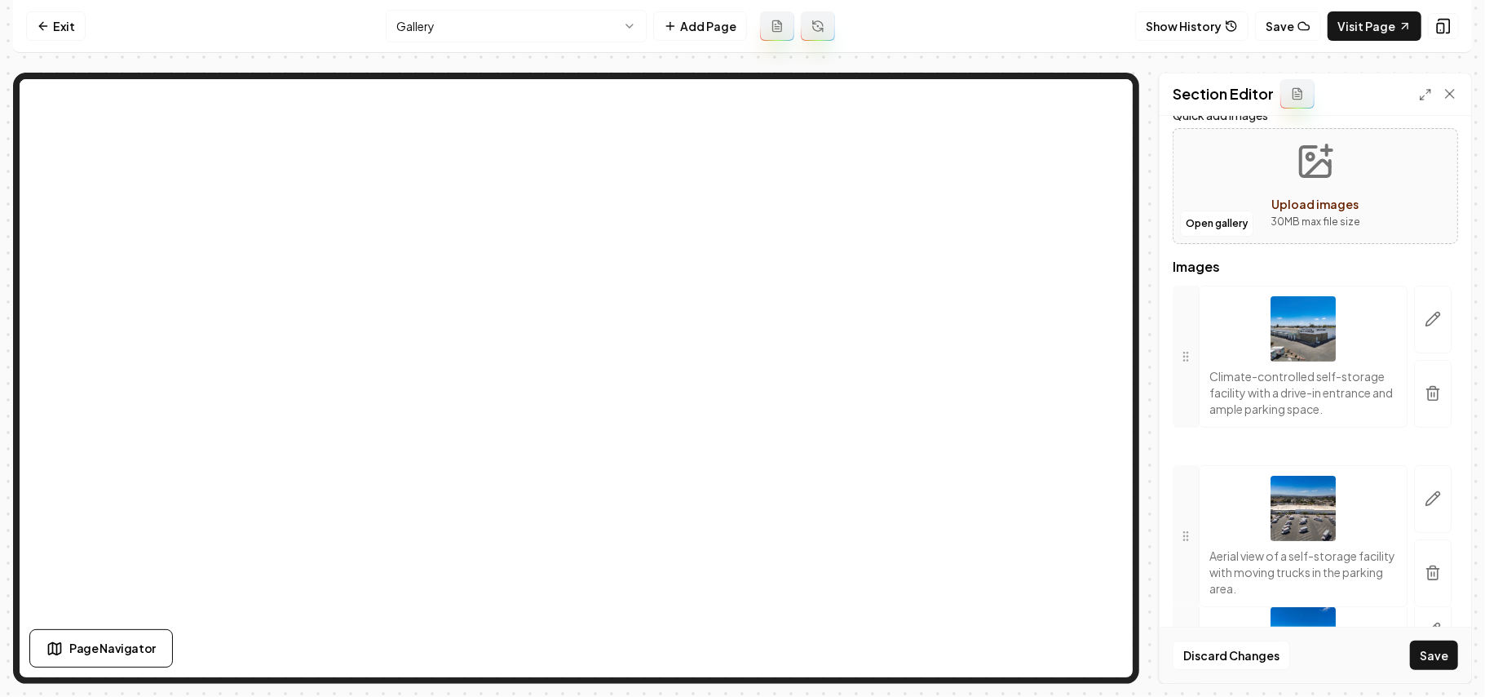
drag, startPoint x: 1194, startPoint y: 341, endPoint x: 1192, endPoint y: 520, distance: 178.7
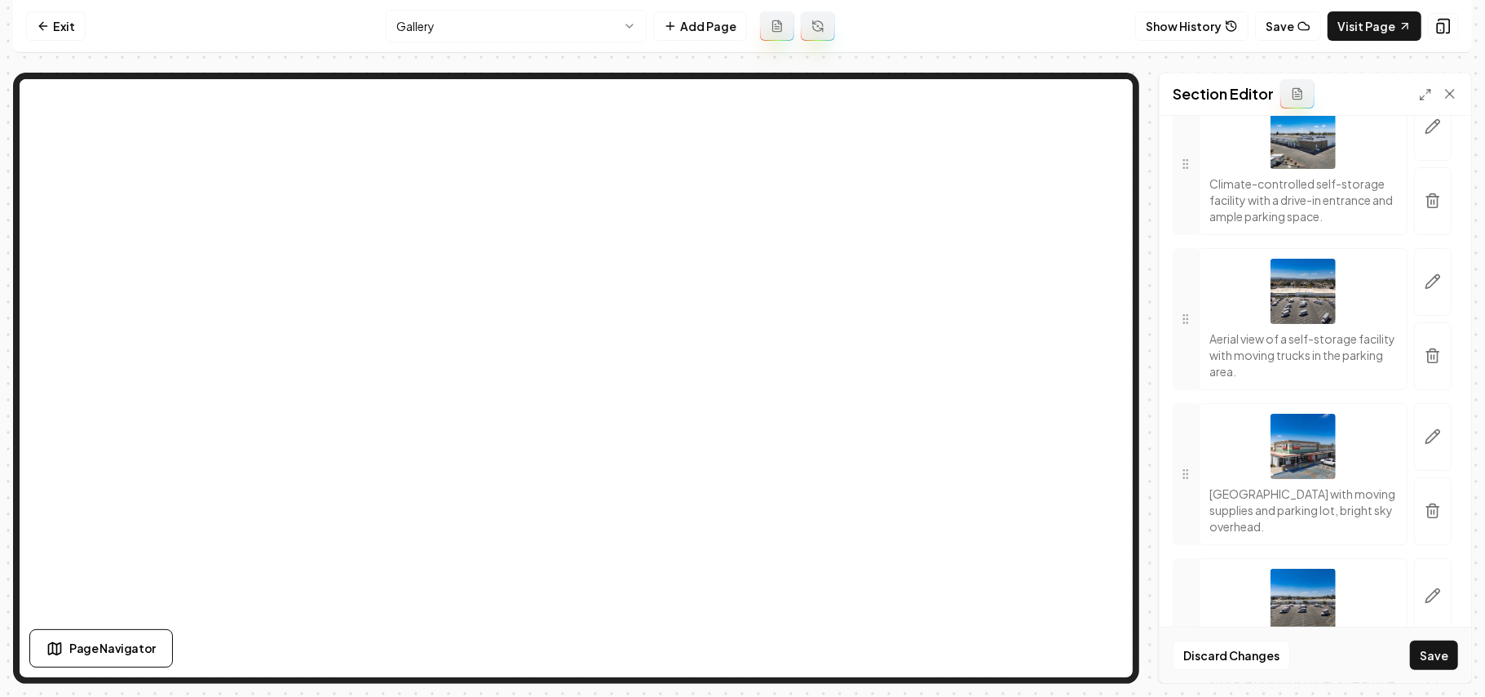
scroll to position [326, 0]
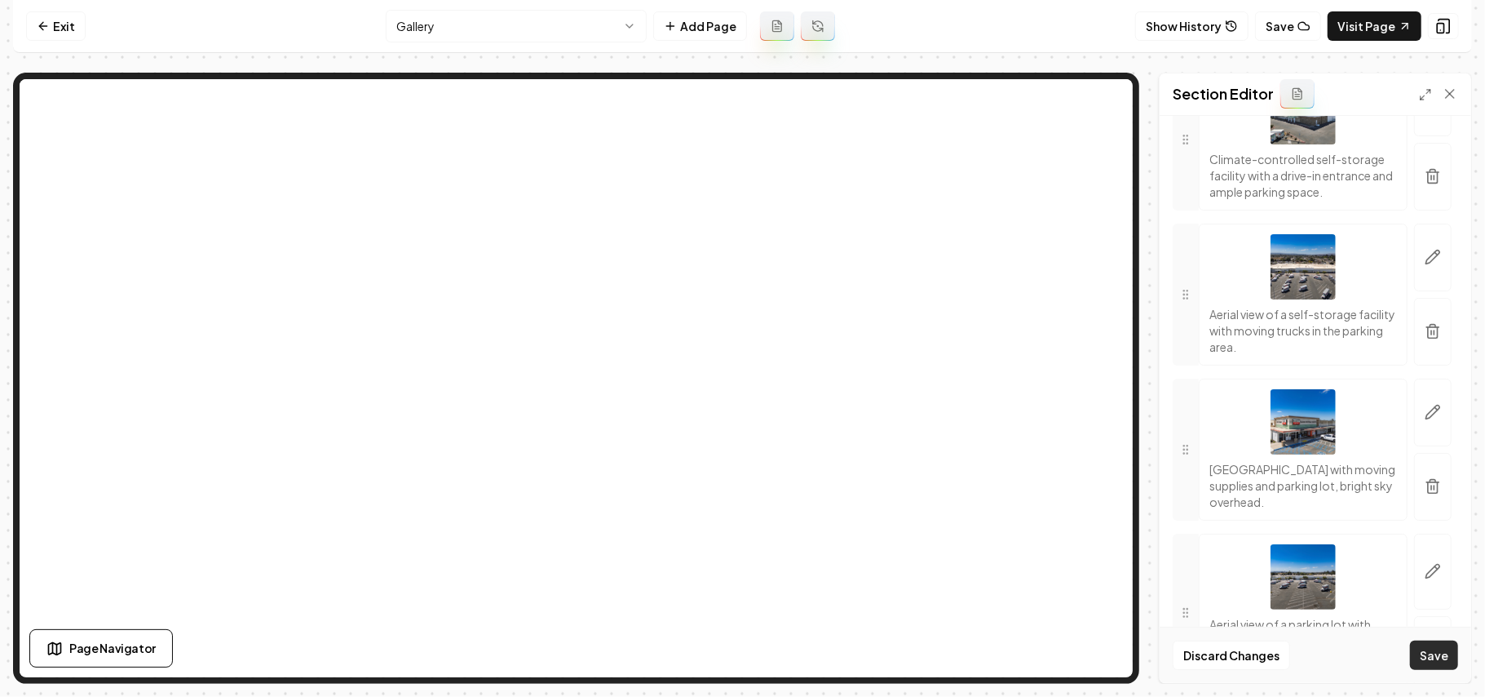
click at [1426, 657] on button "Save" at bounding box center [1434, 654] width 48 height 29
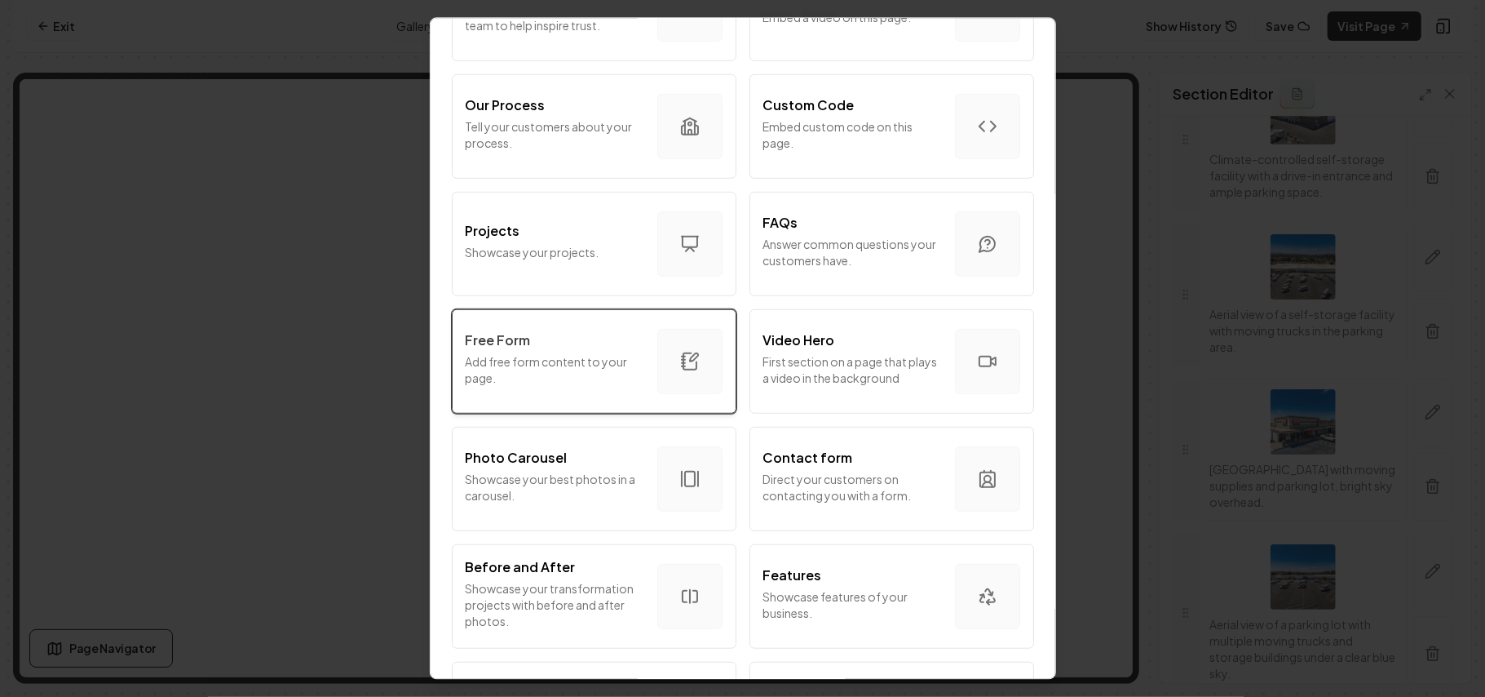
scroll to position [870, 0]
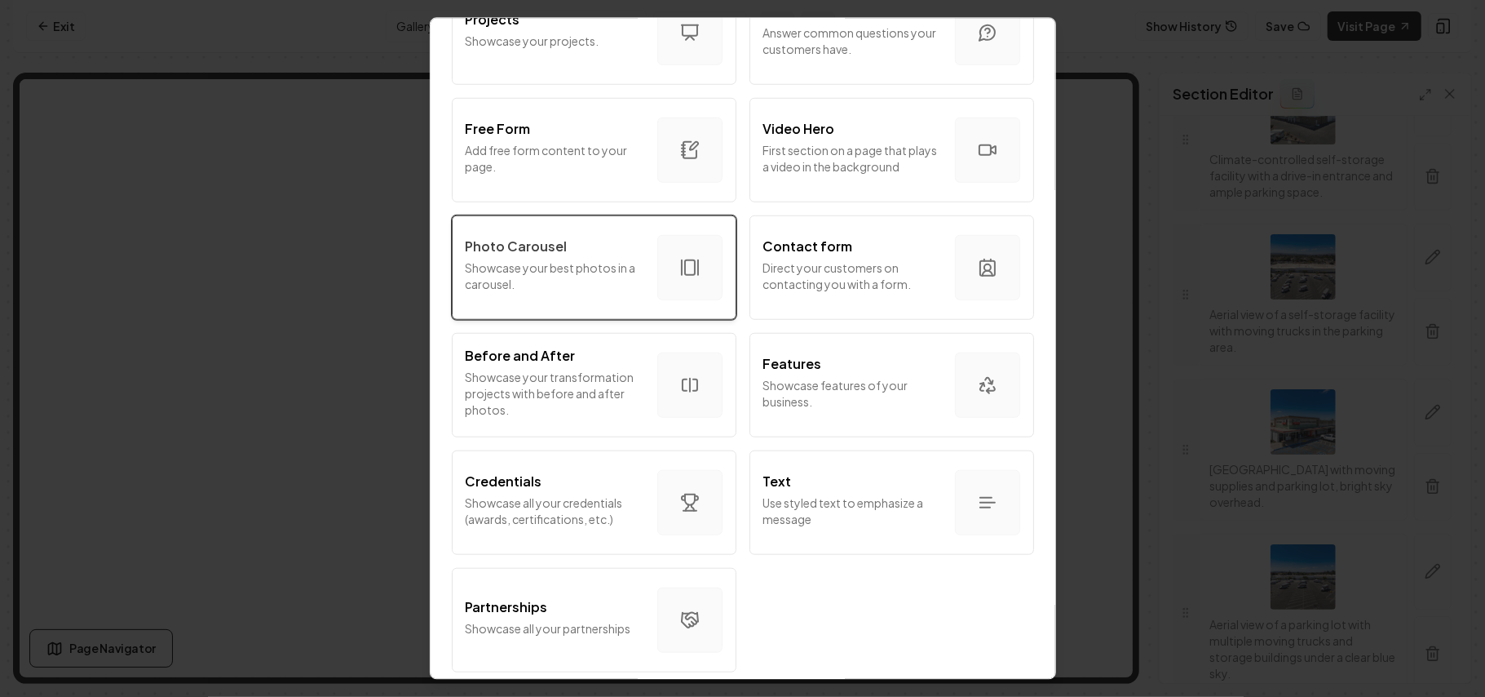
click at [563, 286] on p "Showcase your best photos in a carousel." at bounding box center [555, 275] width 179 height 33
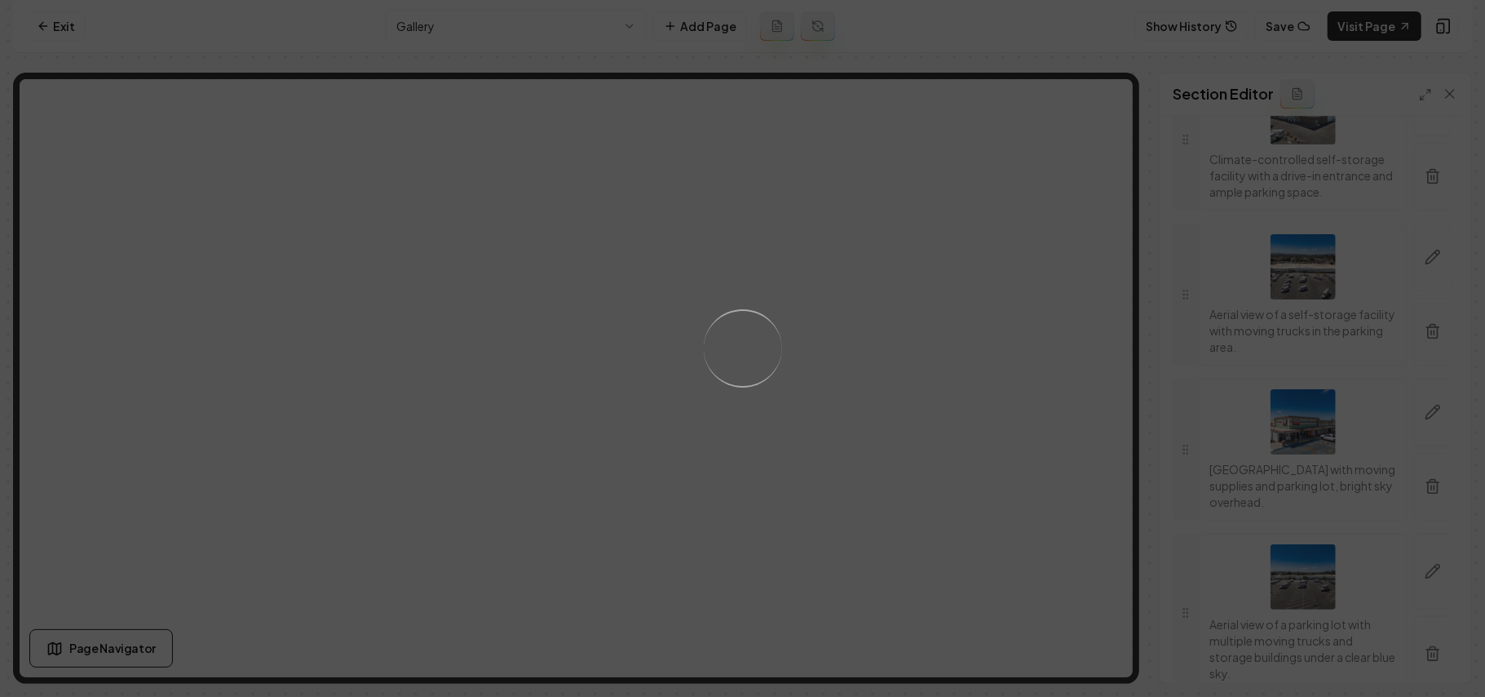
scroll to position [0, 0]
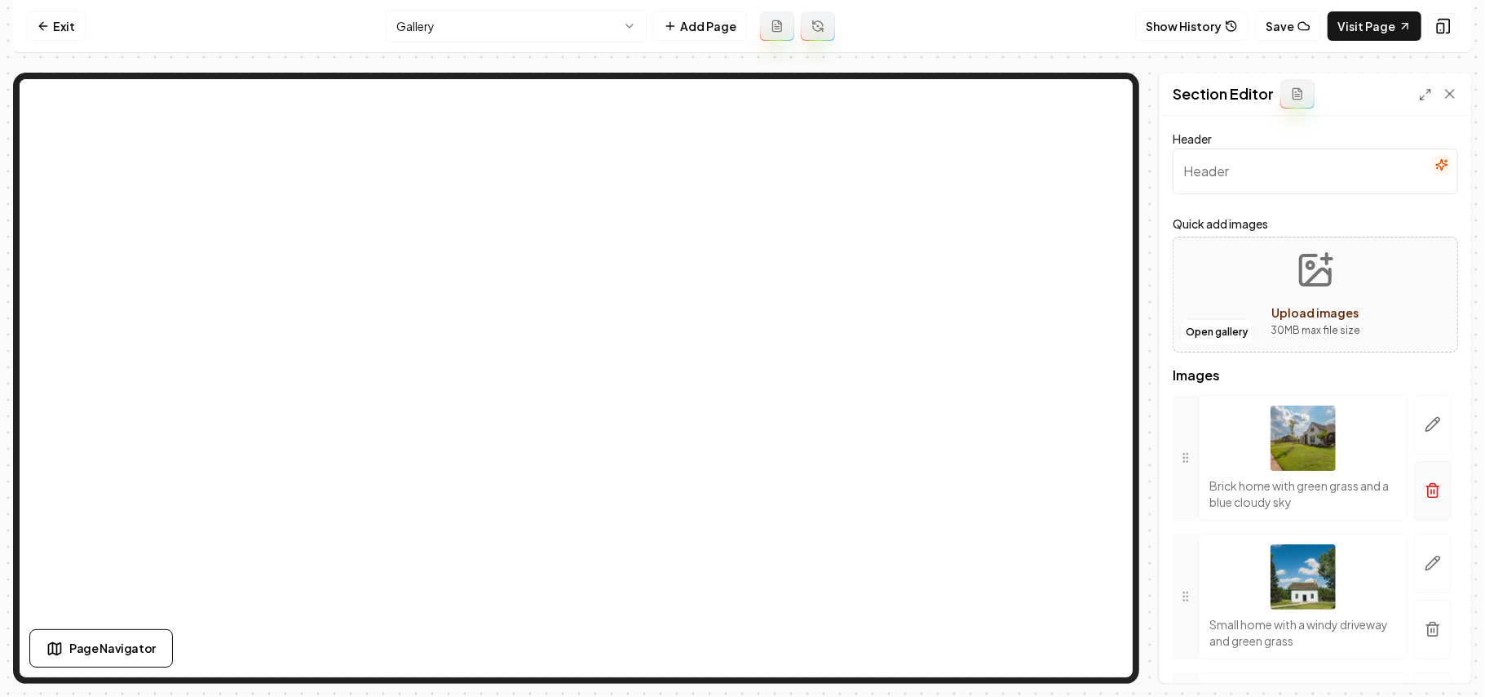
click at [1421, 511] on button "button" at bounding box center [1433, 491] width 38 height 60
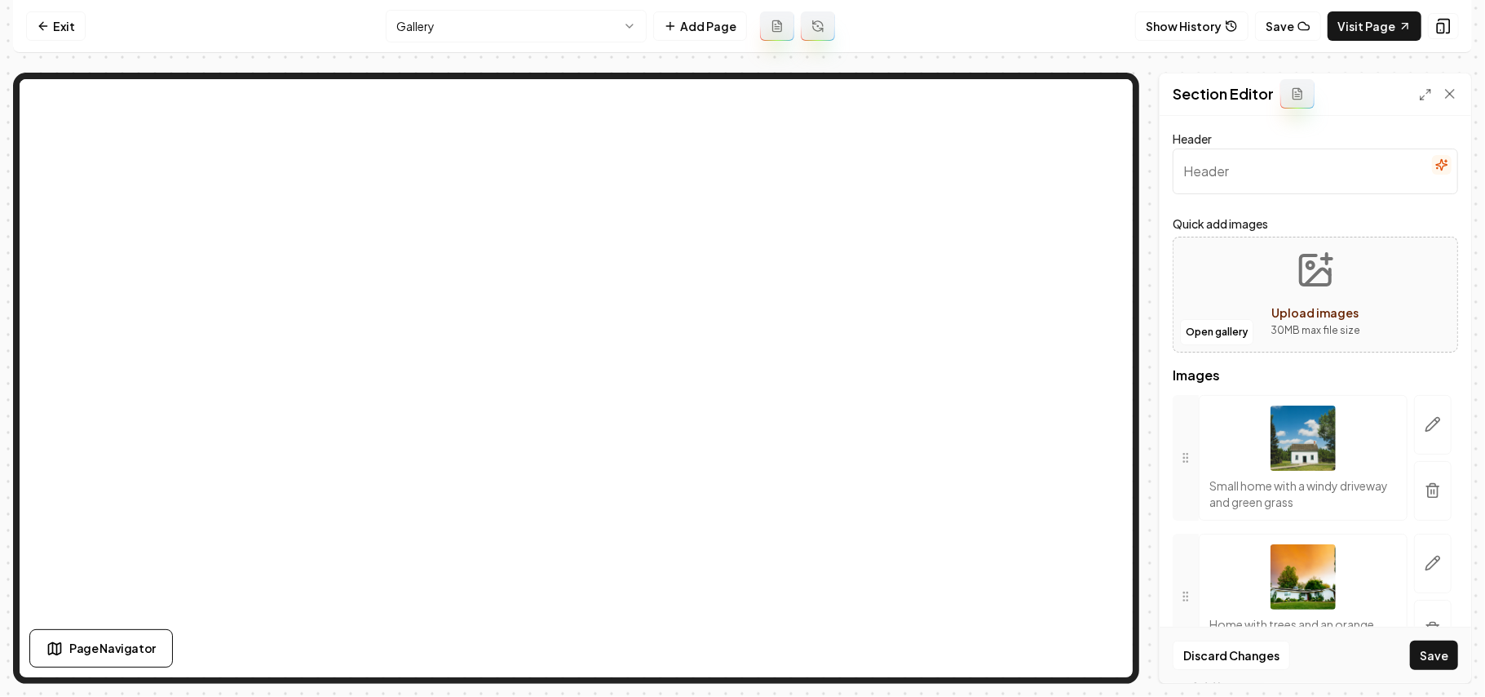
click at [1421, 506] on button "button" at bounding box center [1433, 491] width 38 height 60
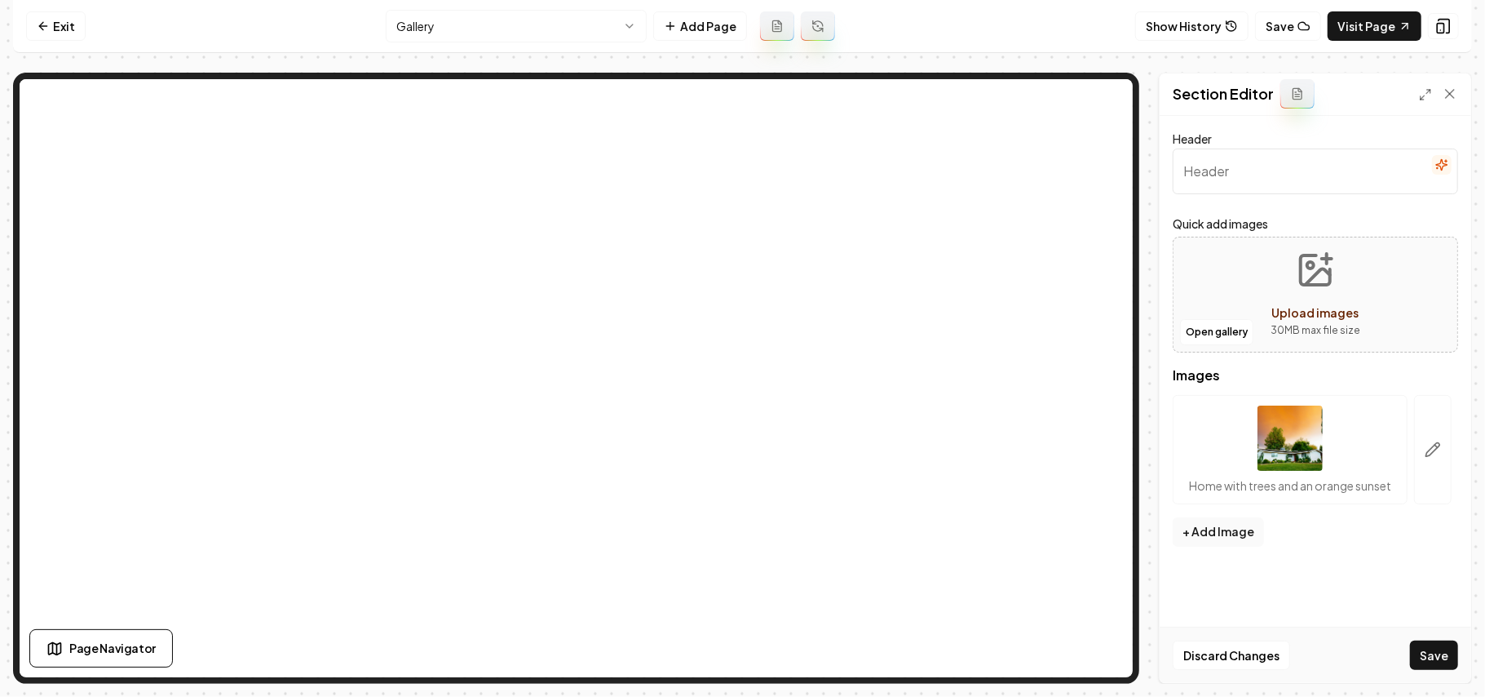
click at [1374, 321] on div "Open gallery Upload images 30 MB max file size" at bounding box center [1316, 295] width 286 height 116
type input "**********"
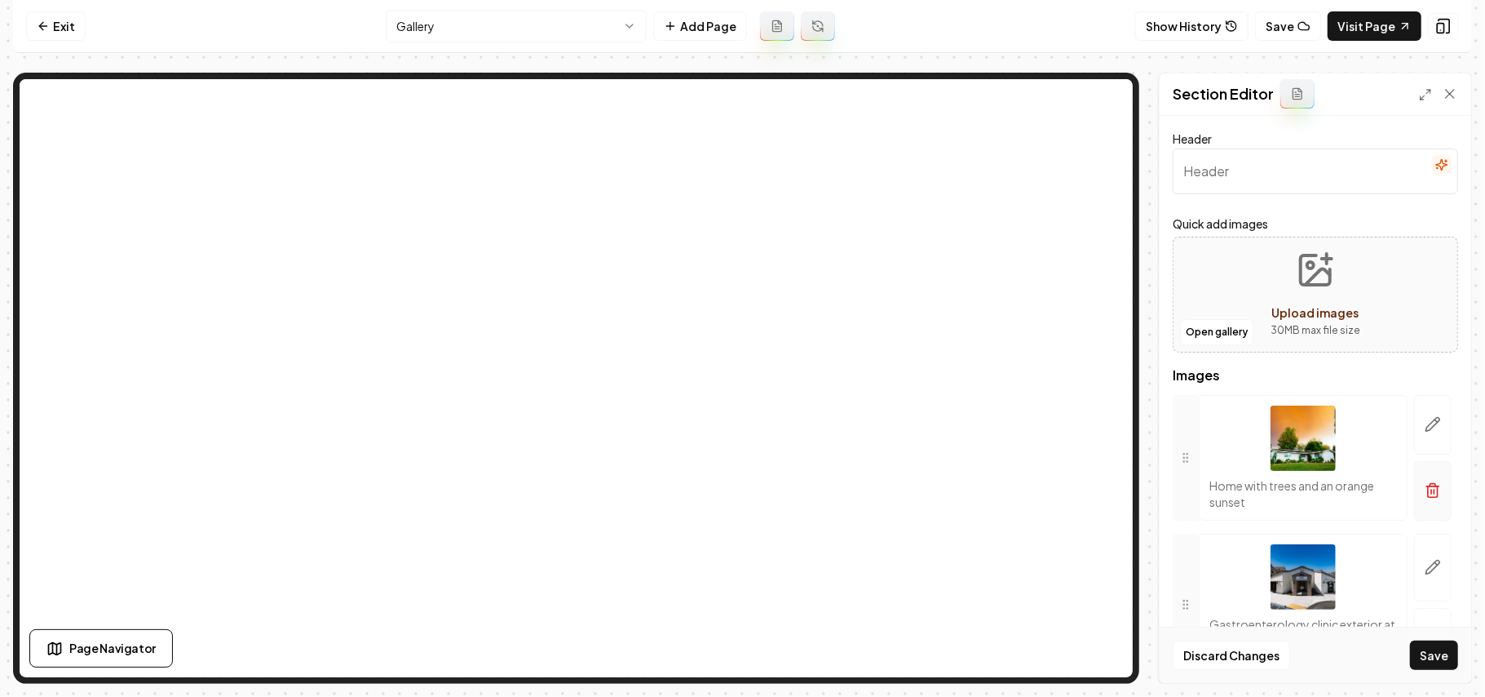
click at [1425, 497] on icon "button" at bounding box center [1433, 490] width 16 height 16
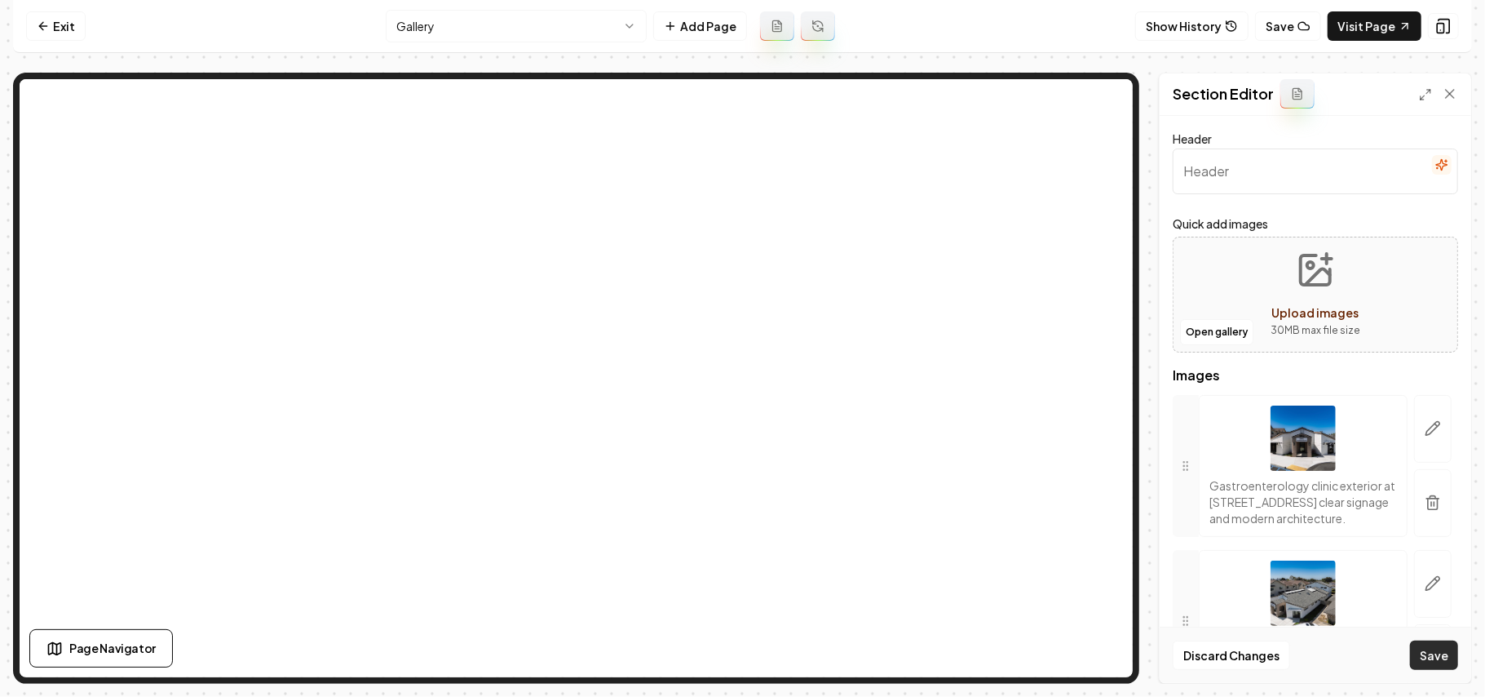
click at [1421, 650] on button "Save" at bounding box center [1434, 654] width 48 height 29
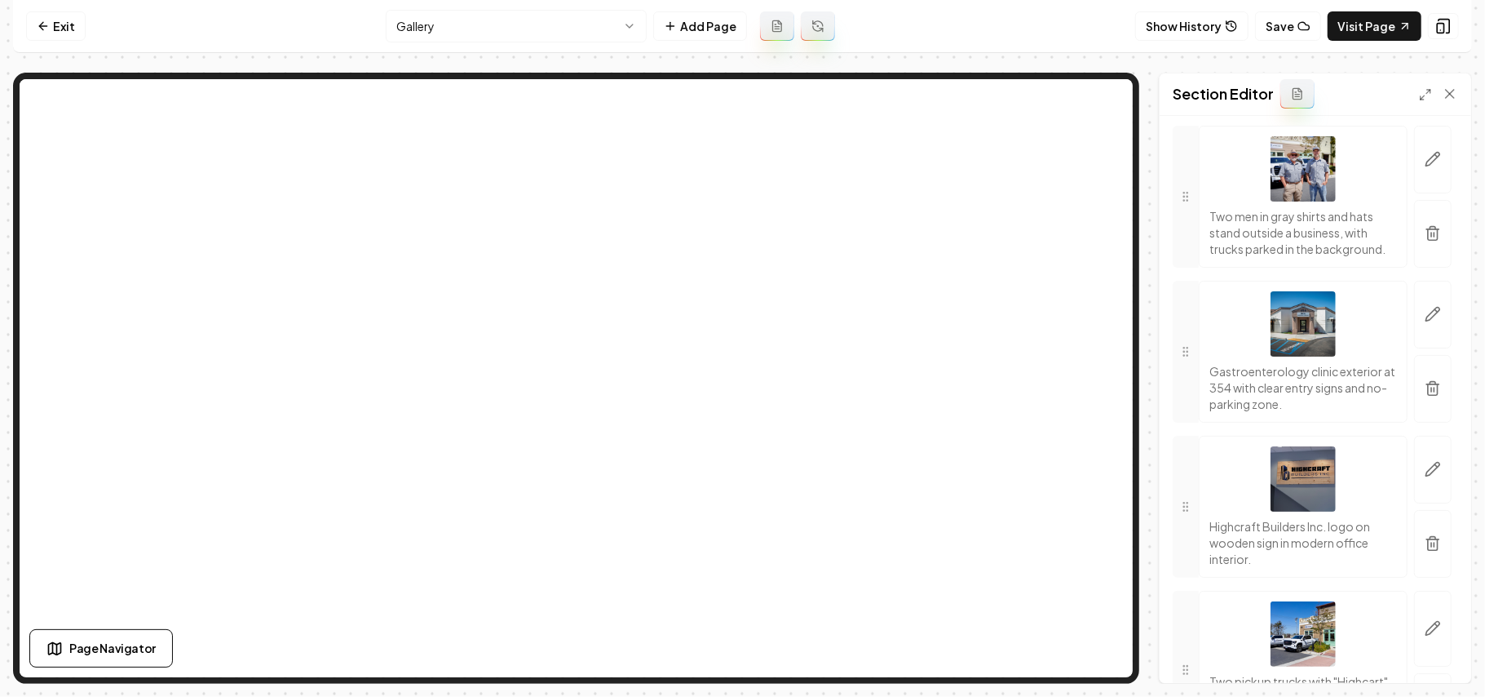
scroll to position [2070, 0]
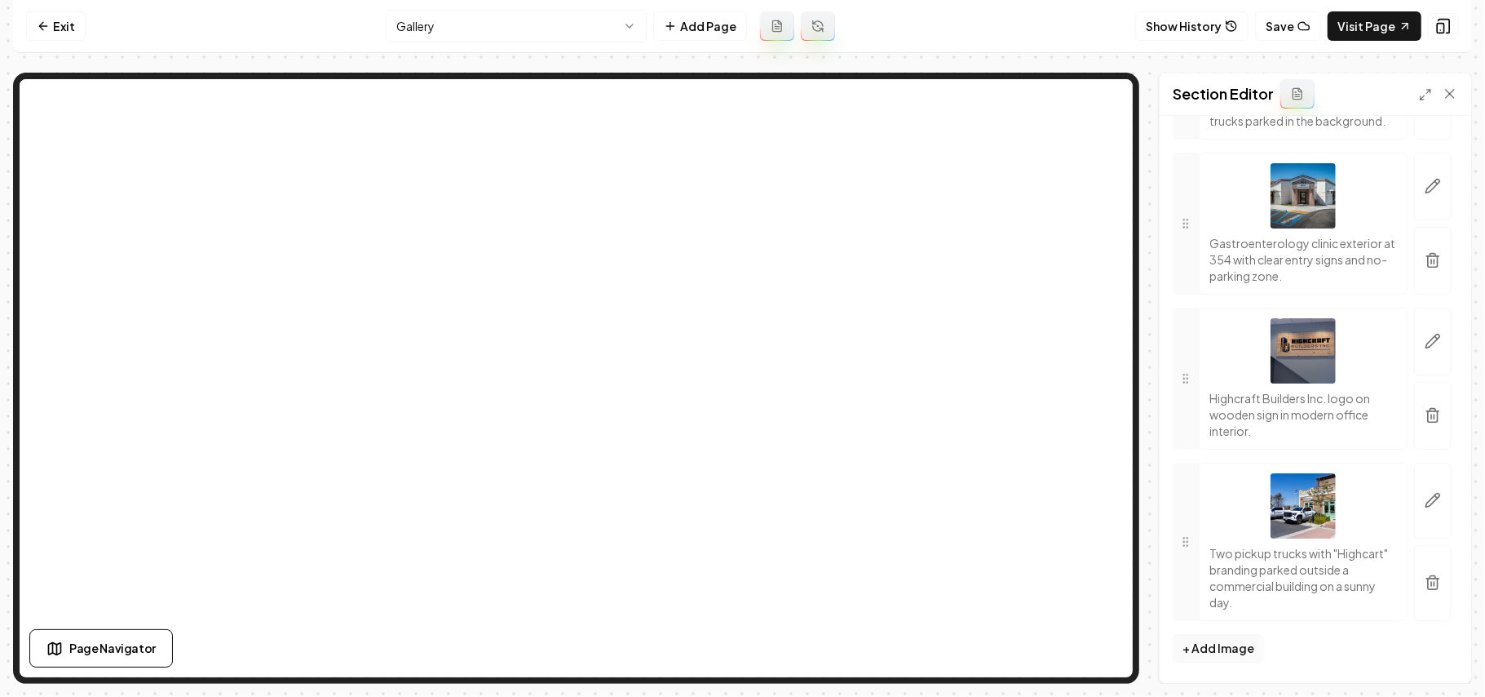
click at [1425, 409] on icon "button" at bounding box center [1433, 415] width 16 height 16
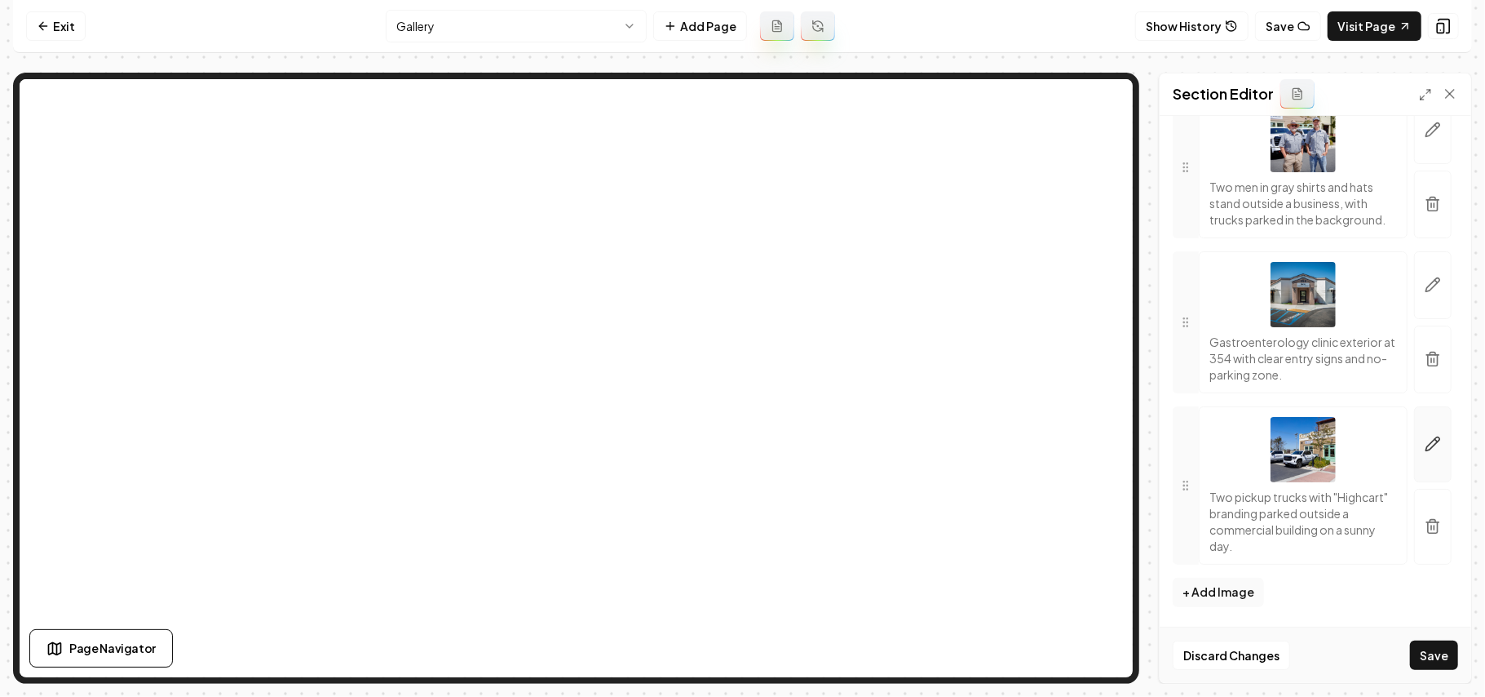
scroll to position [1861, 0]
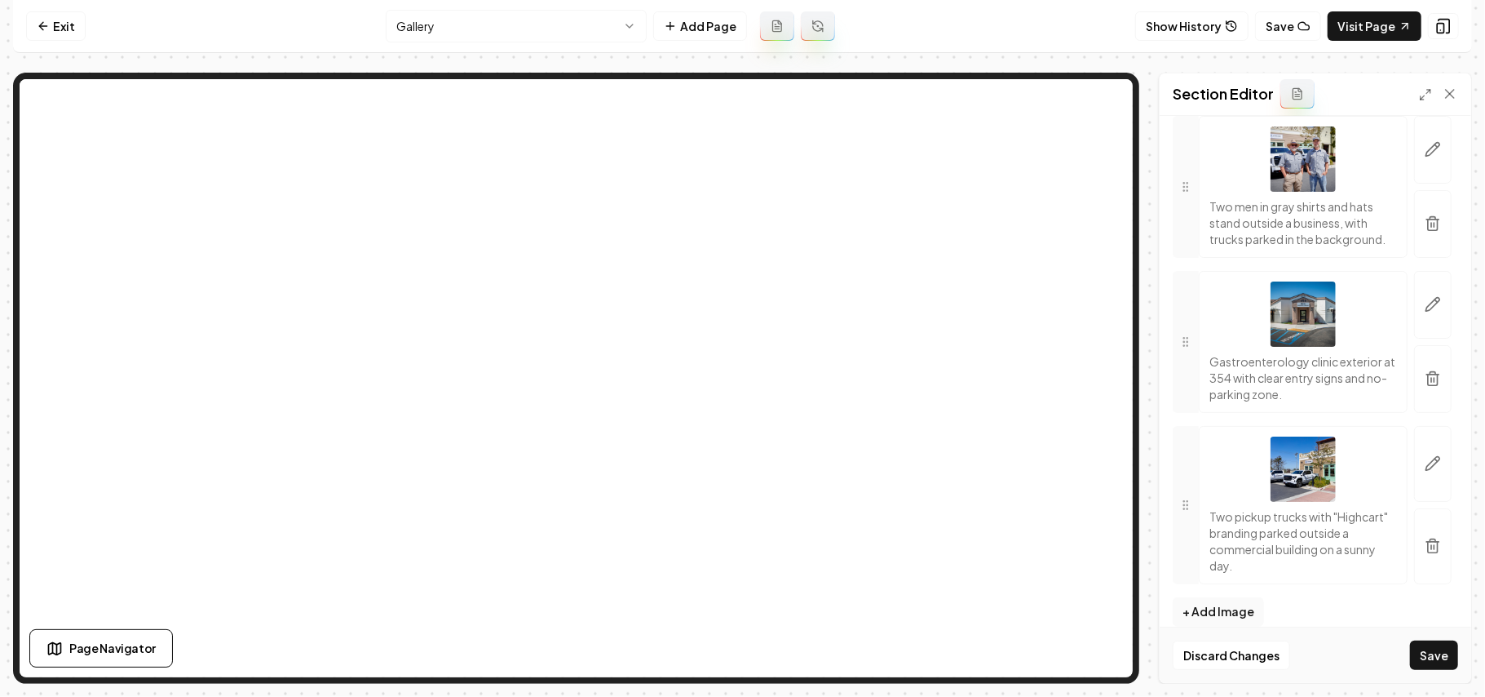
click at [1414, 258] on button "button" at bounding box center [1433, 224] width 38 height 68
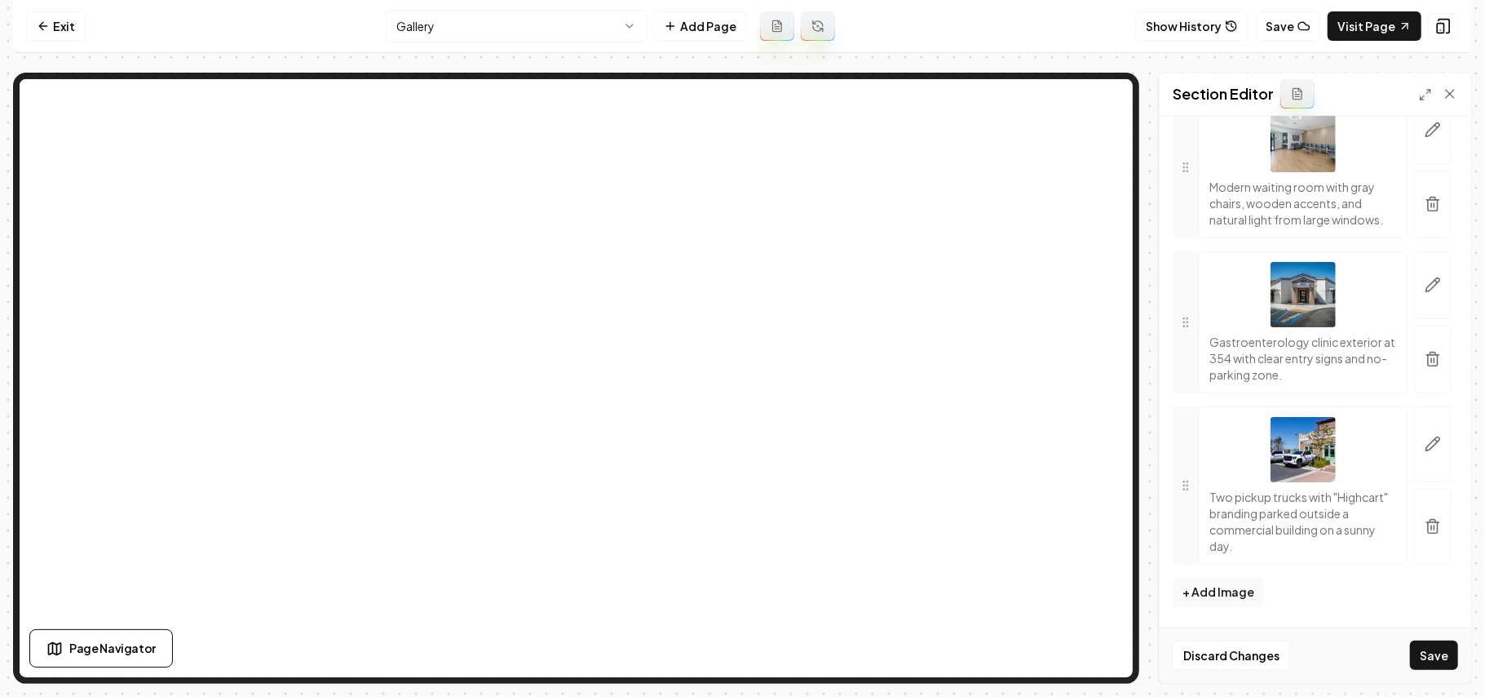
scroll to position [0, 0]
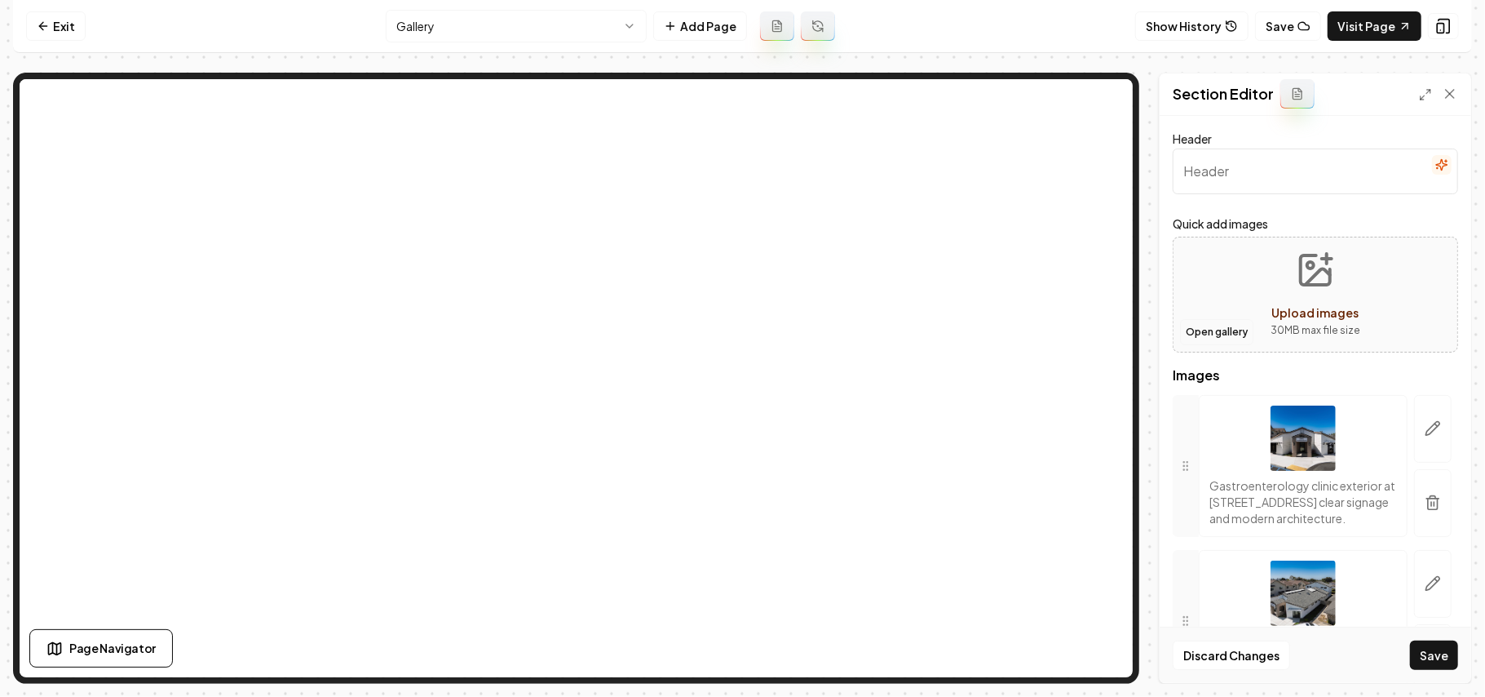
click at [1208, 331] on button "Open gallery" at bounding box center [1216, 332] width 73 height 26
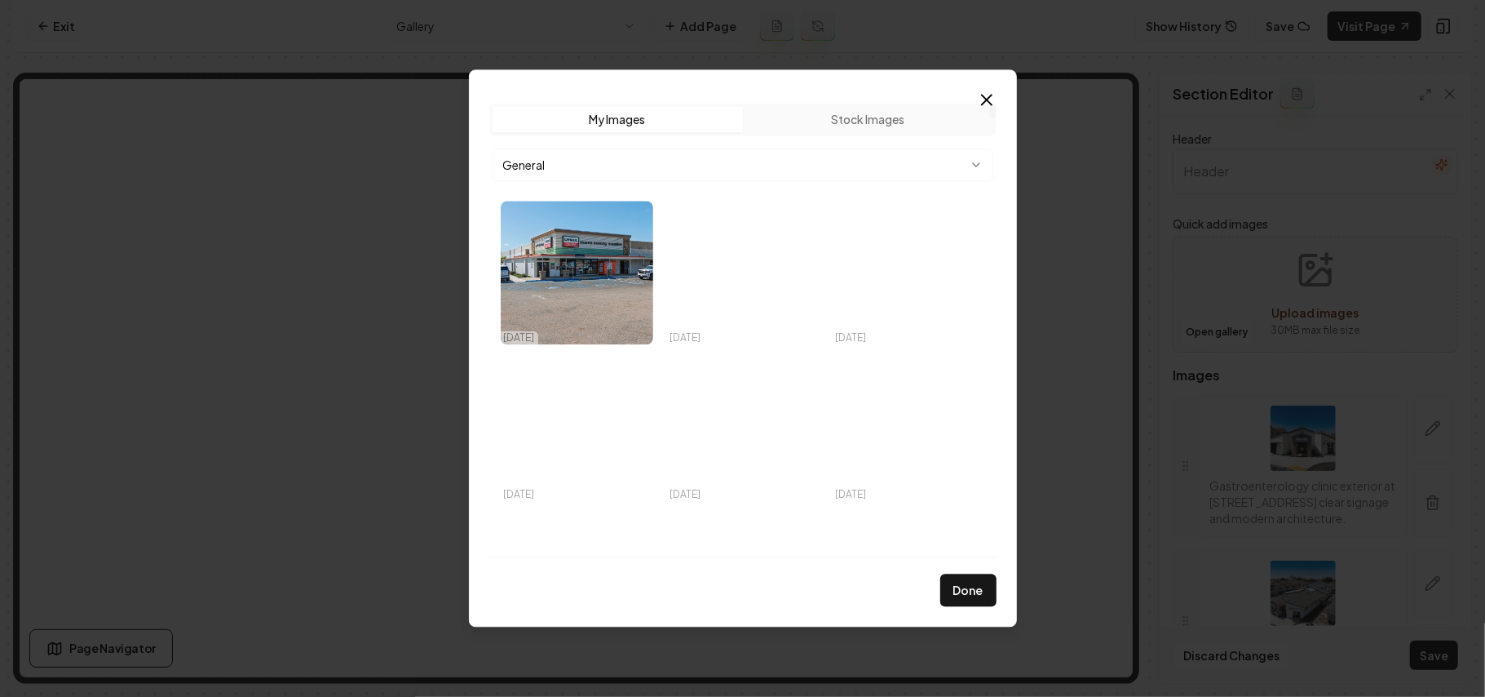
click at [943, 154] on body "Computer Required This feature is only available on a computer. Please switch t…" at bounding box center [742, 348] width 1485 height 697
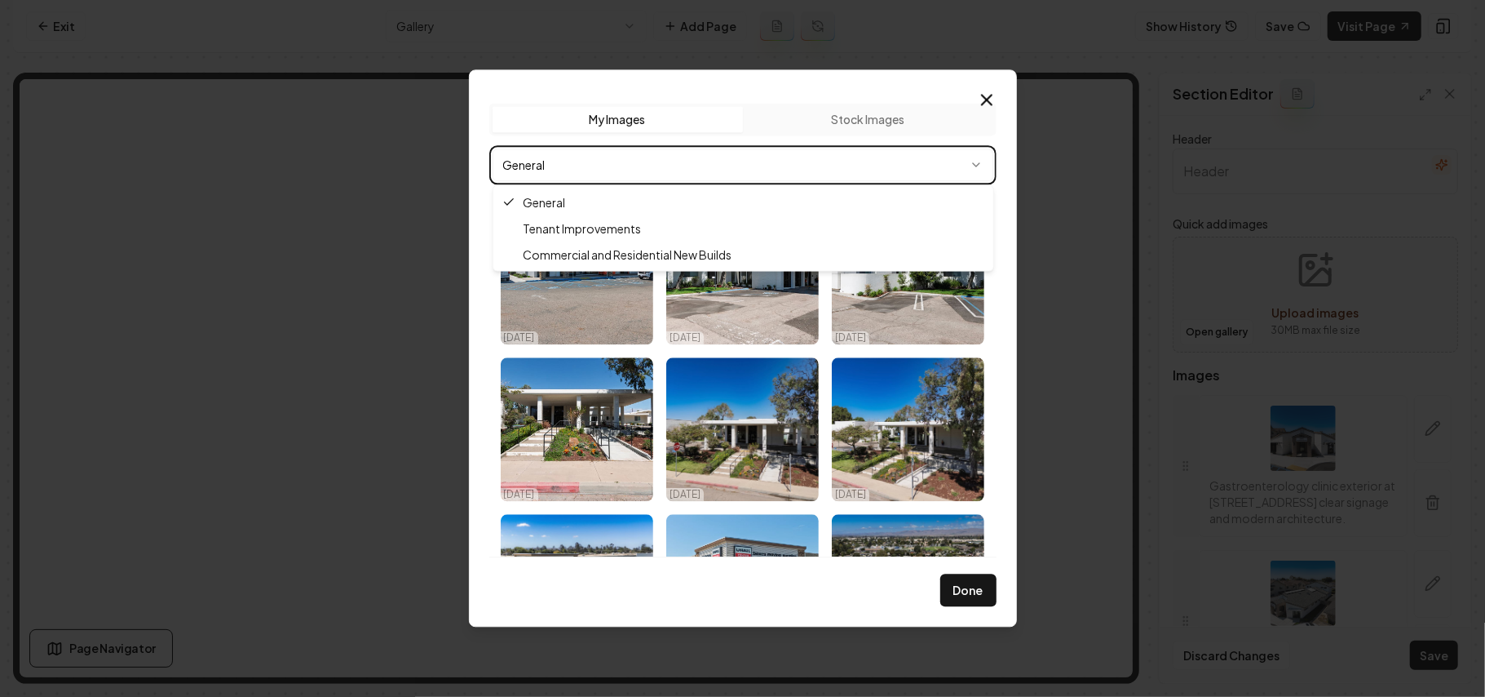
click at [941, 157] on body "Computer Required This feature is only available on a computer. Please switch t…" at bounding box center [742, 348] width 1485 height 697
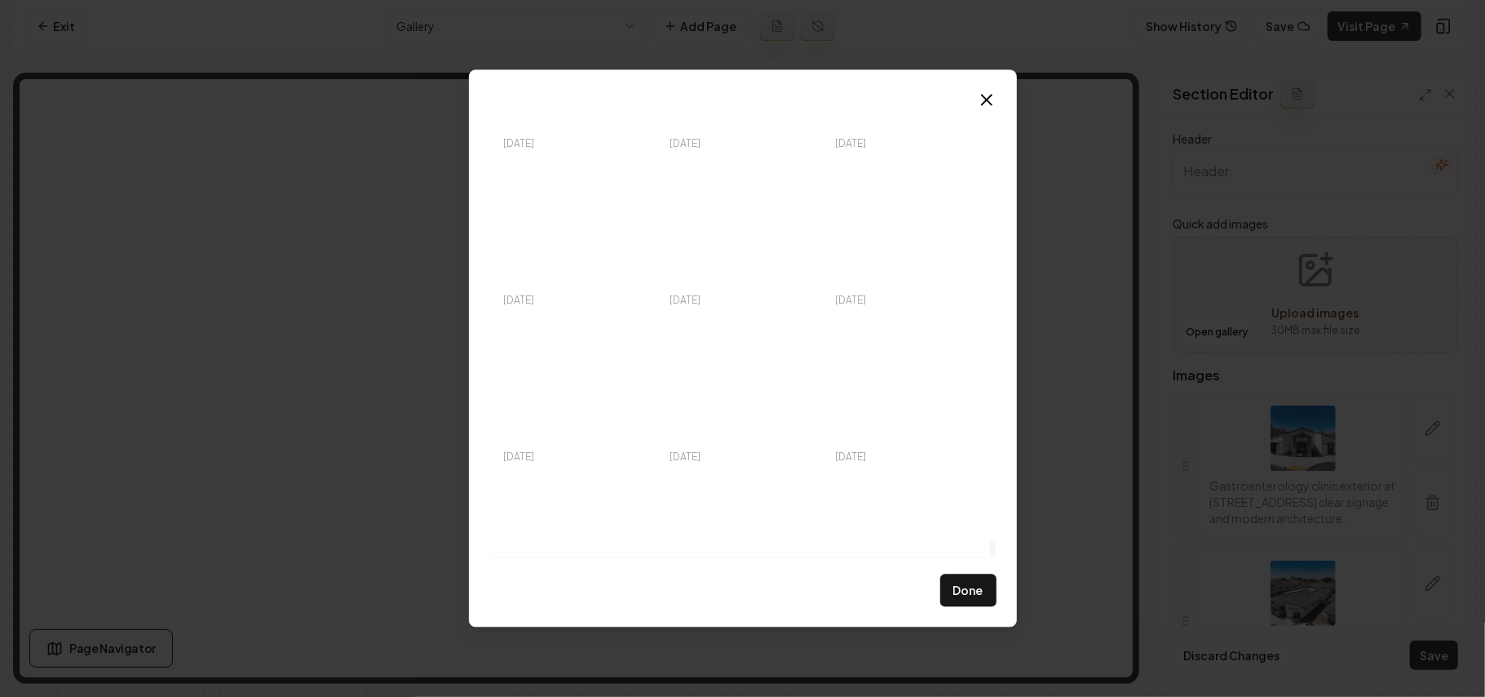
scroll to position [19059, 0]
drag, startPoint x: 990, startPoint y: 124, endPoint x: 1031, endPoint y: 605, distance: 483.0
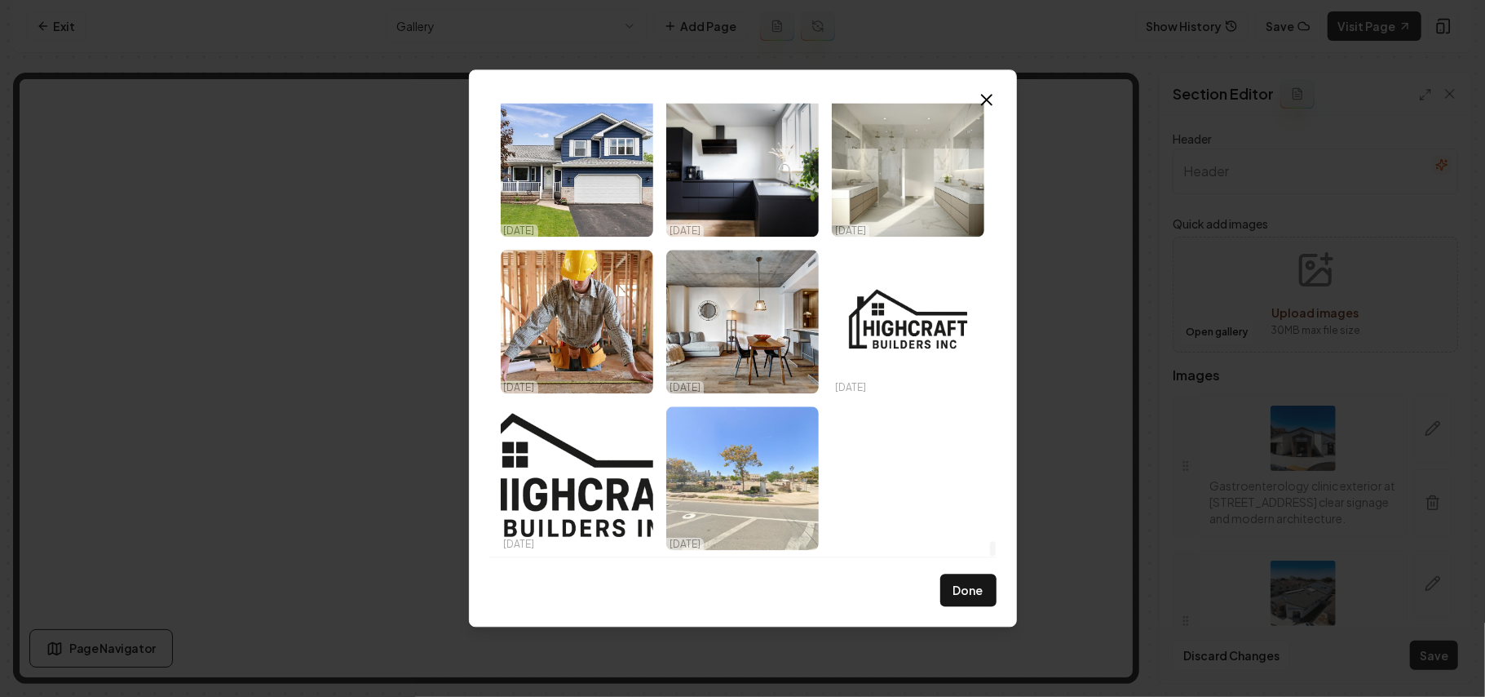
click at [997, 556] on div at bounding box center [993, 330] width 8 height 454
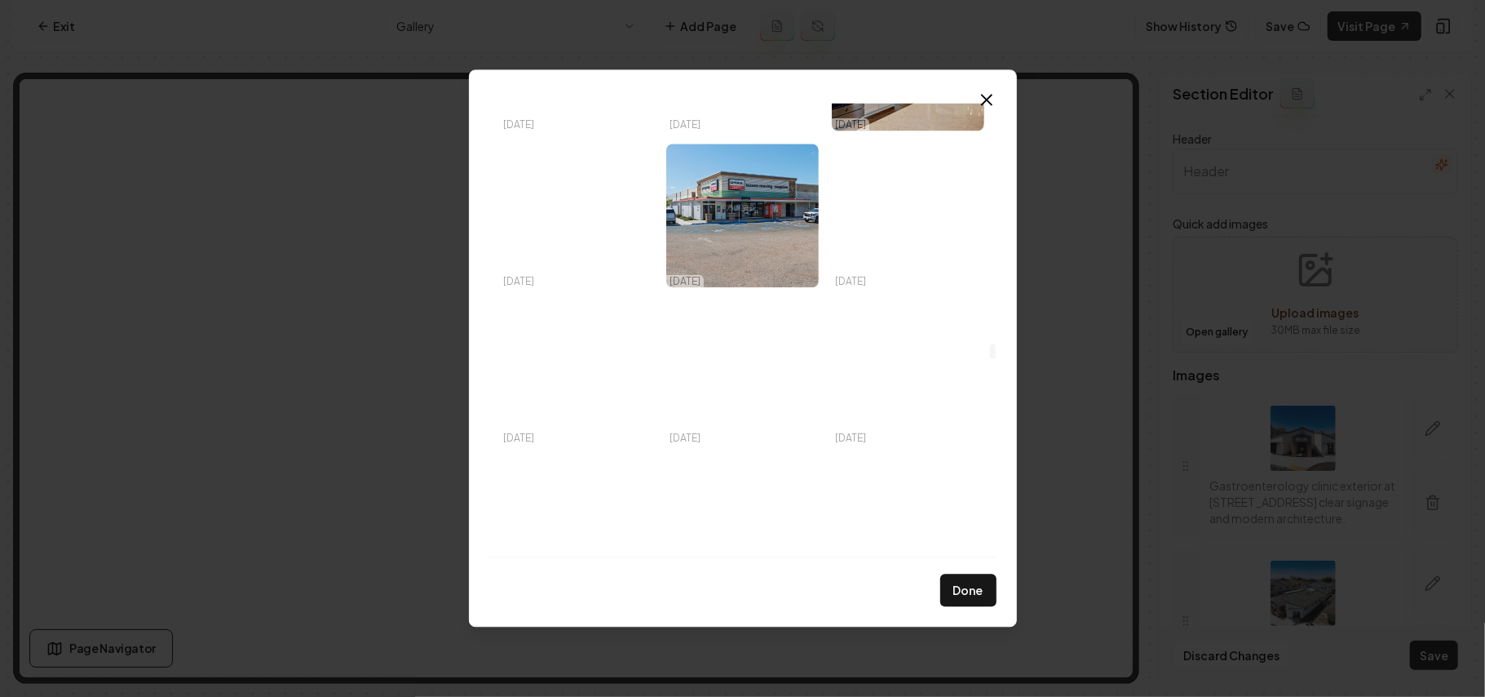
scroll to position [10357, 0]
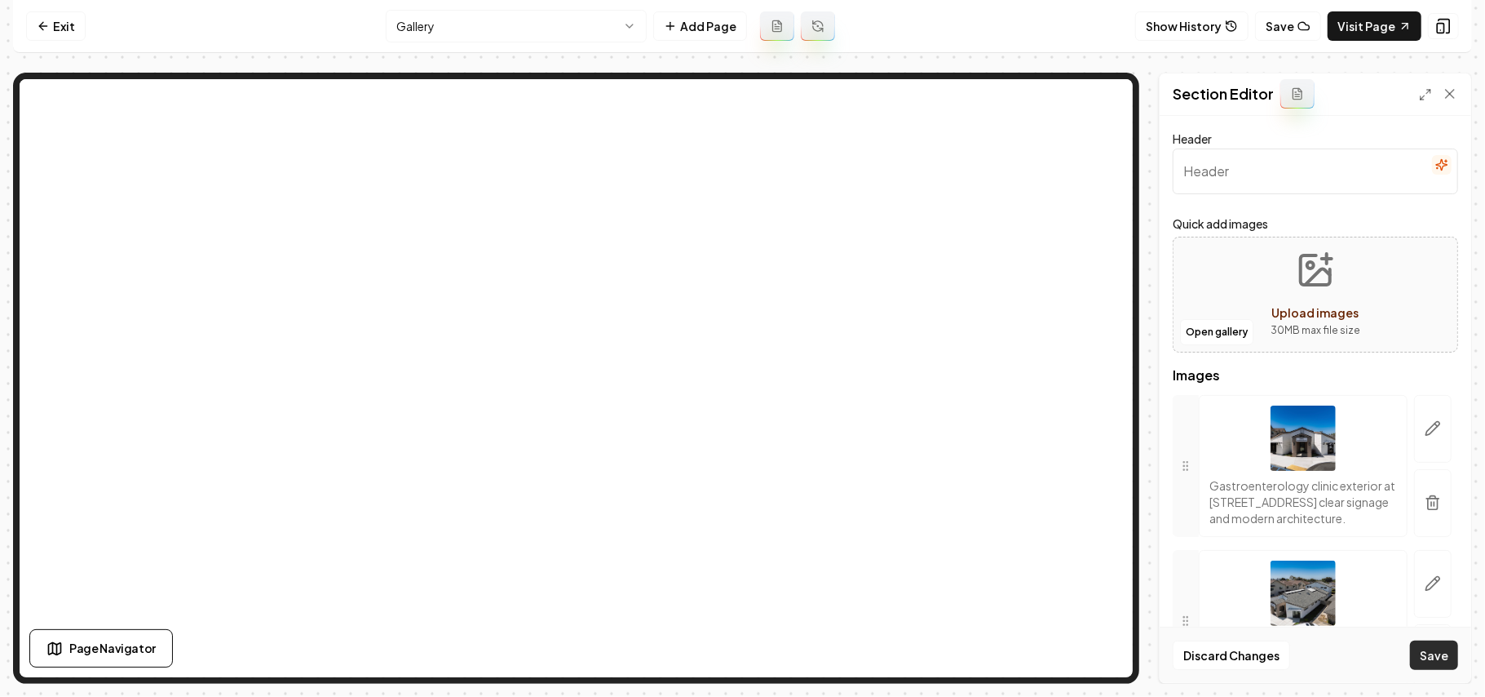
click at [1446, 654] on button "Save" at bounding box center [1434, 654] width 48 height 29
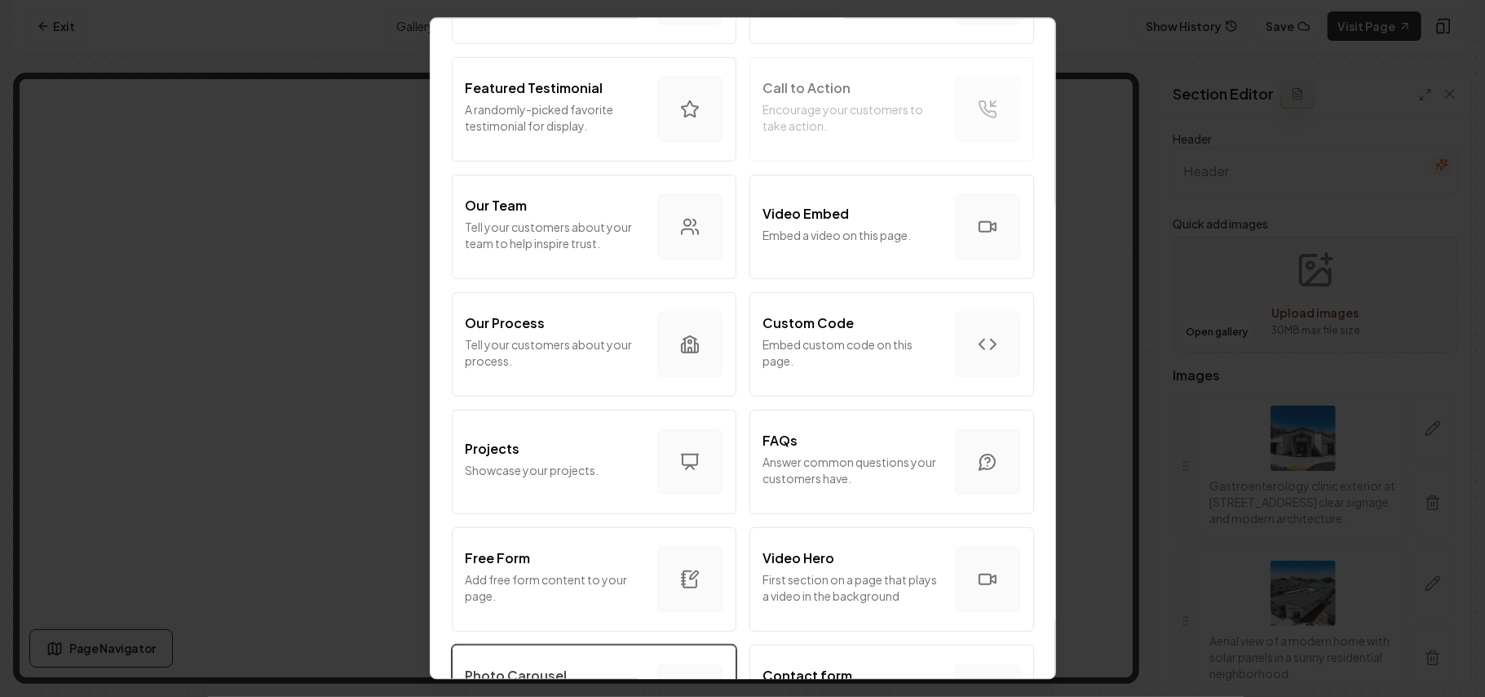
scroll to position [653, 0]
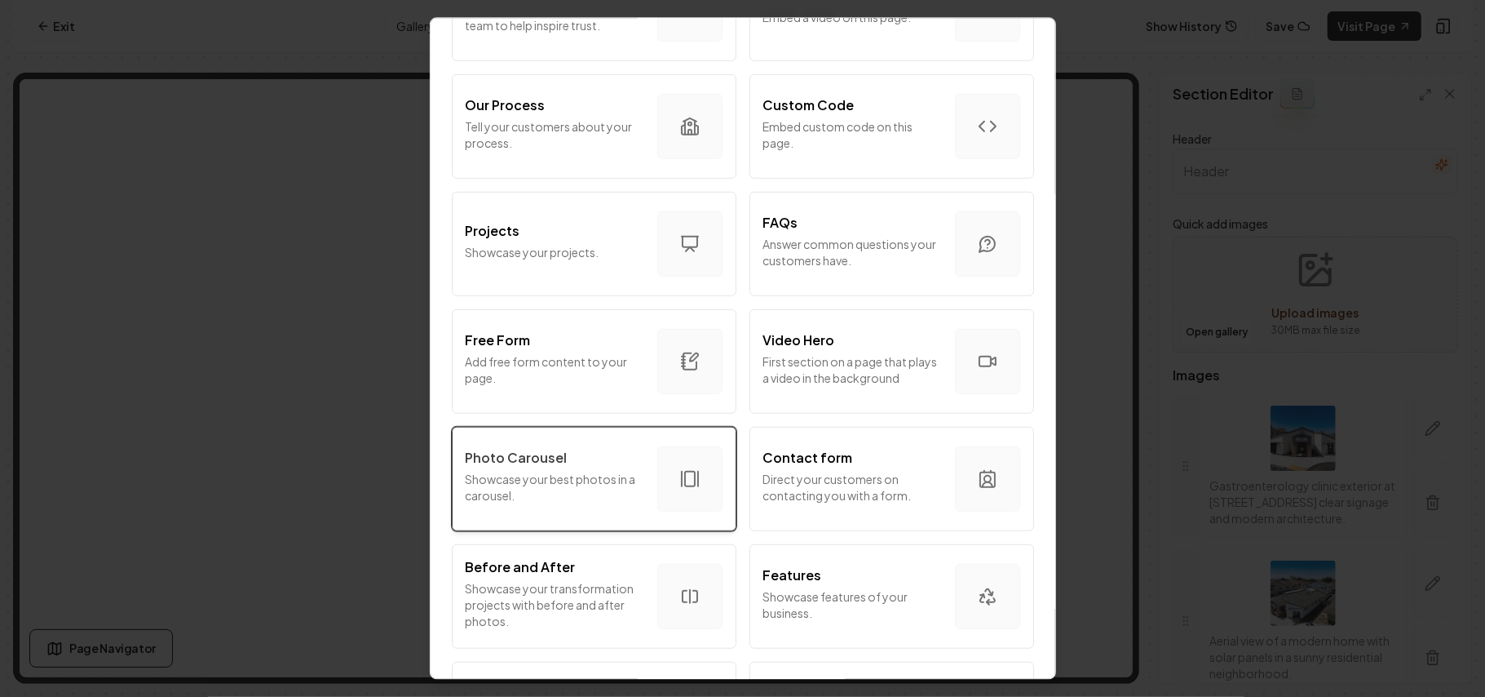
click at [591, 490] on p "Showcase your best photos in a carousel." at bounding box center [555, 487] width 179 height 33
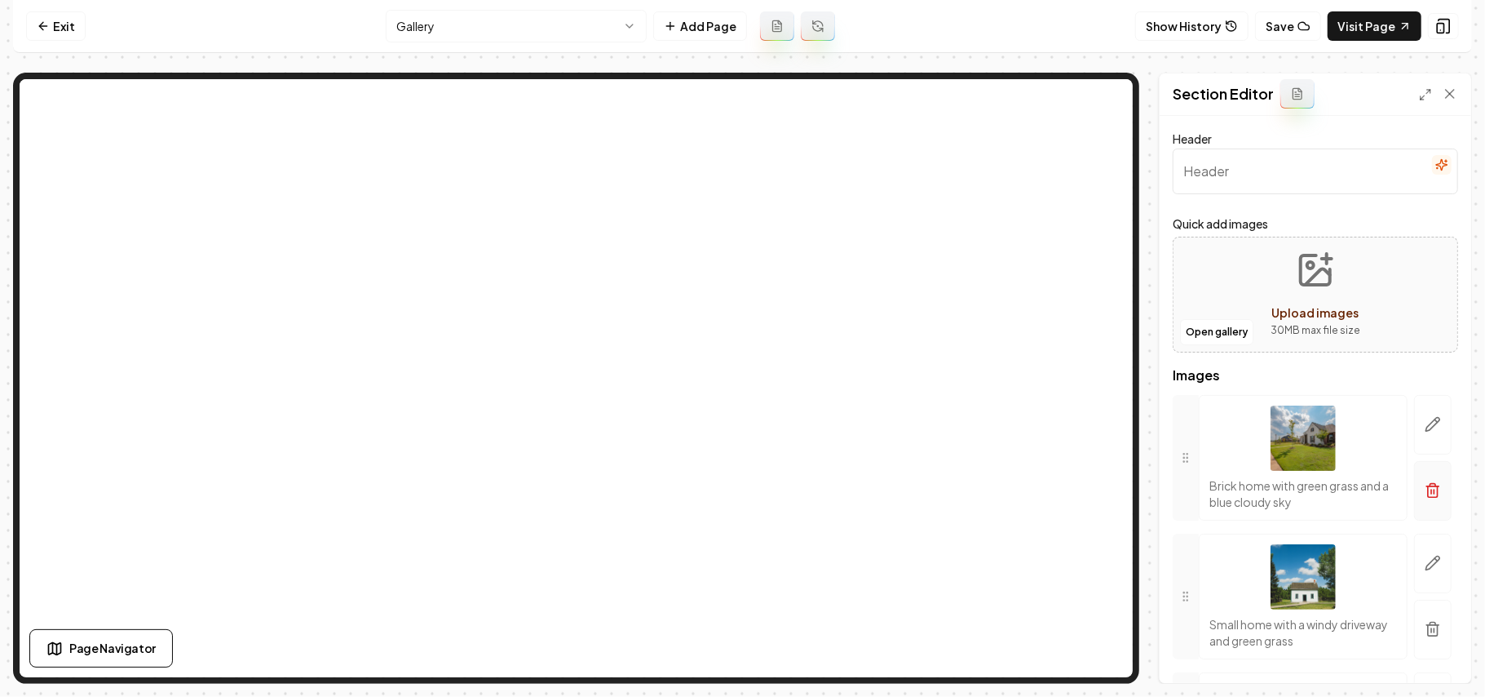
click at [1414, 502] on button "button" at bounding box center [1433, 491] width 38 height 60
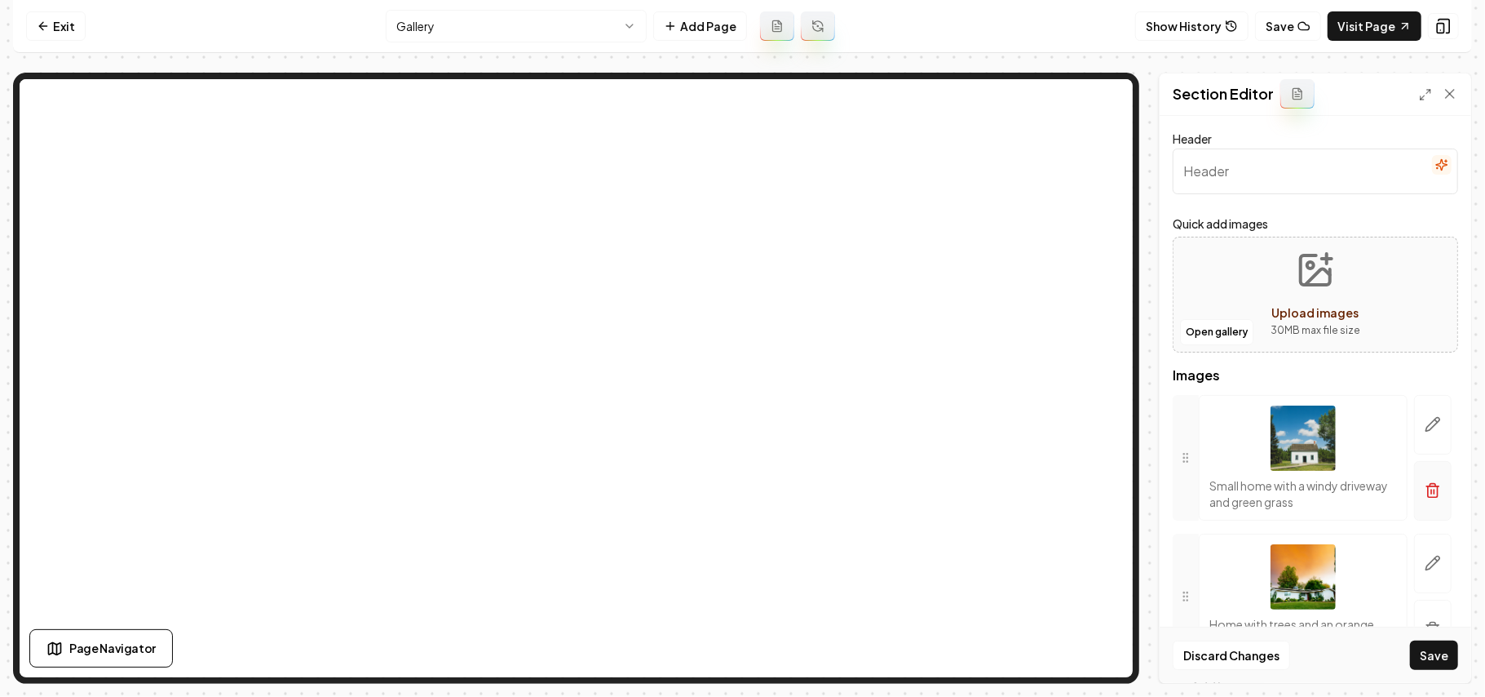
click at [1428, 497] on icon "button" at bounding box center [1433, 491] width 10 height 11
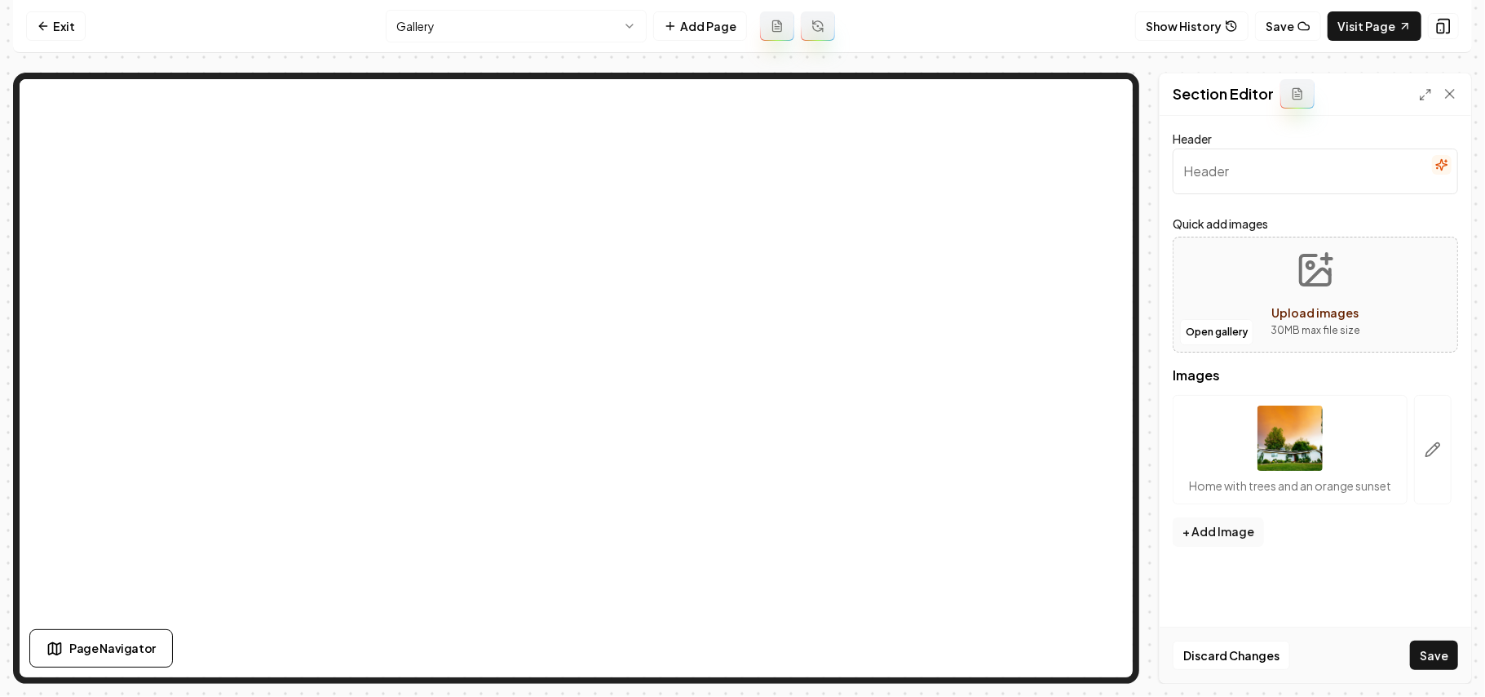
click at [1280, 292] on button "Upload images 30 MB max file size" at bounding box center [1316, 294] width 116 height 114
type input "**********"
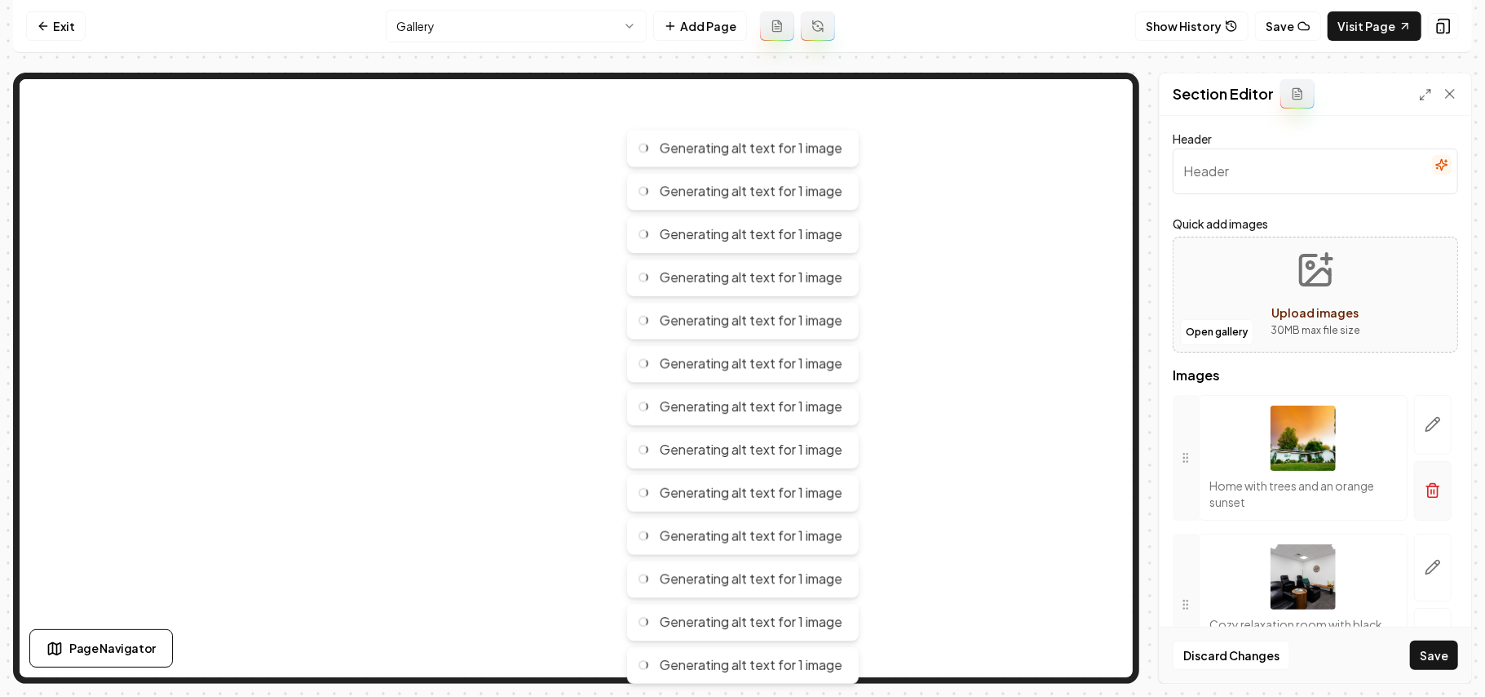
click at [1423, 504] on button "button" at bounding box center [1433, 491] width 38 height 60
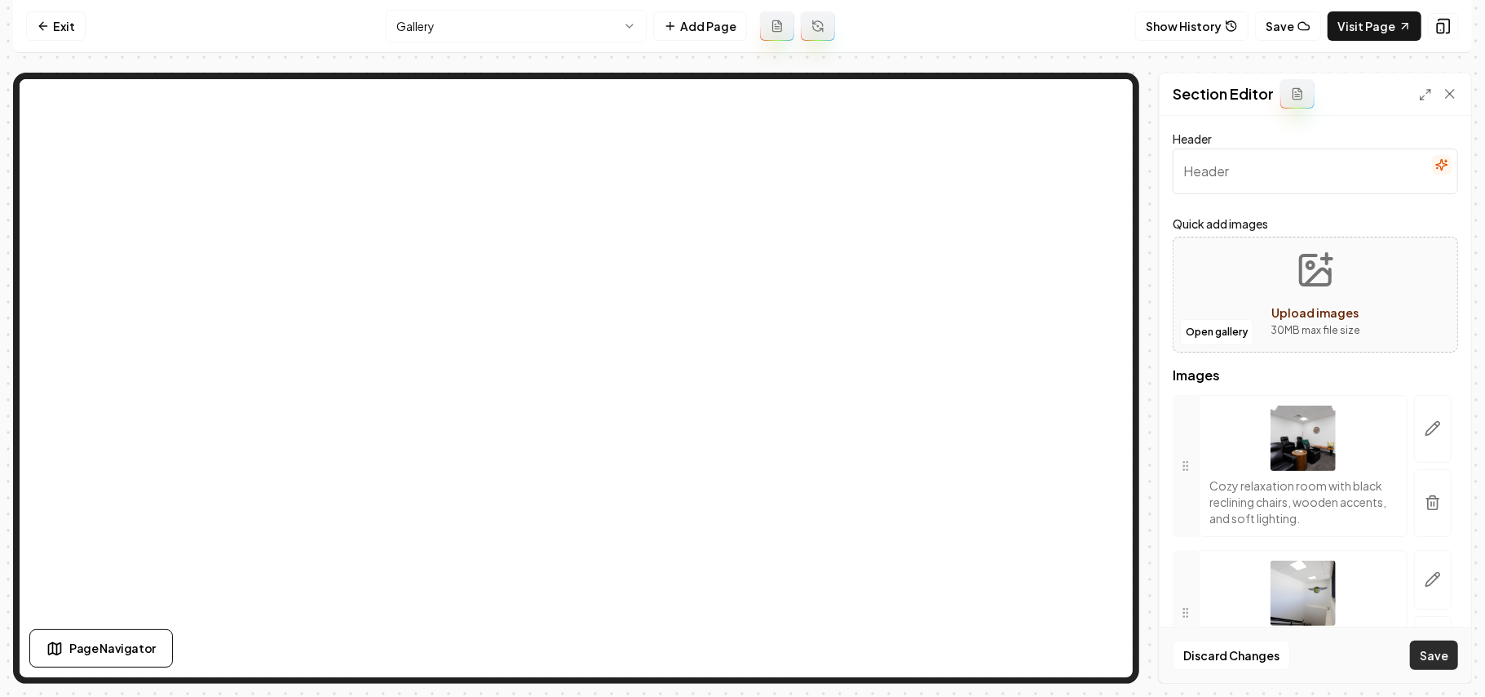
click at [1436, 659] on button "Save" at bounding box center [1434, 654] width 48 height 29
click at [1205, 338] on button "Open gallery" at bounding box center [1216, 332] width 73 height 26
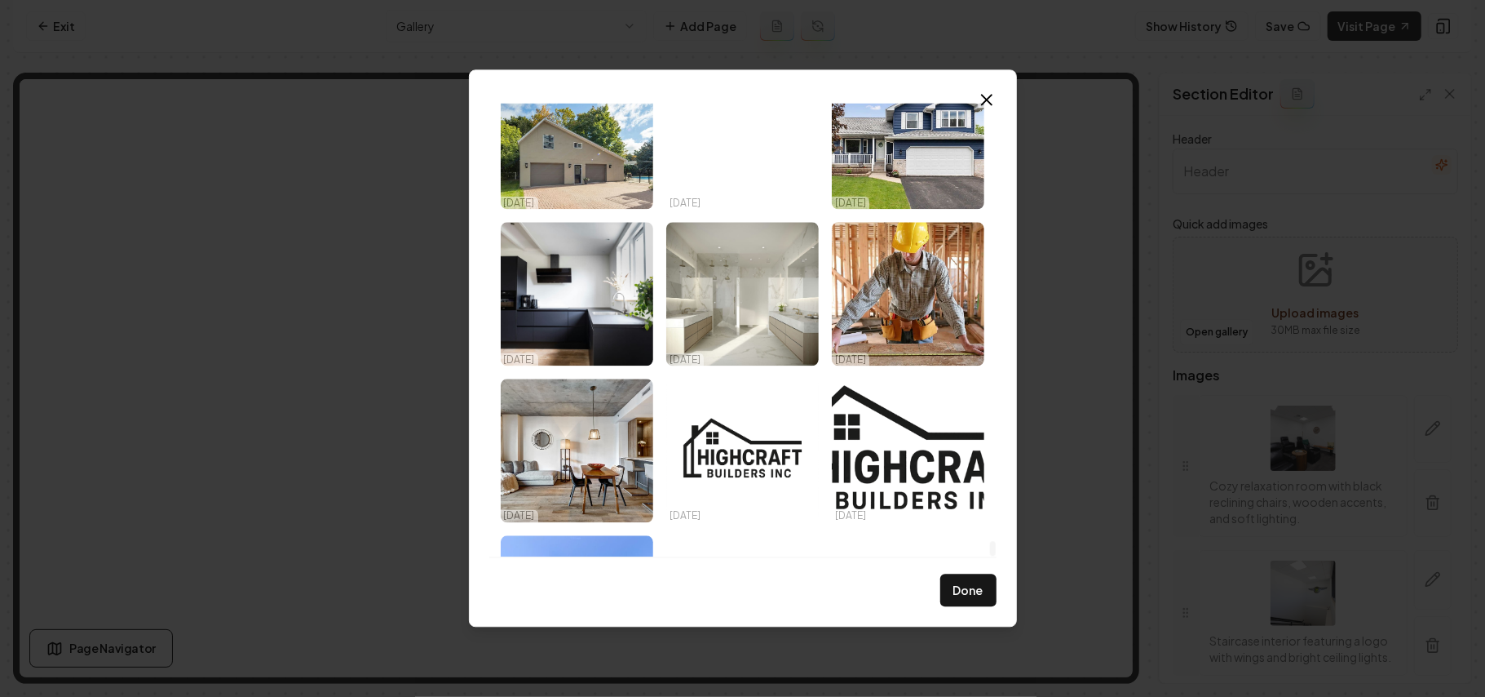
scroll to position [19842, 0]
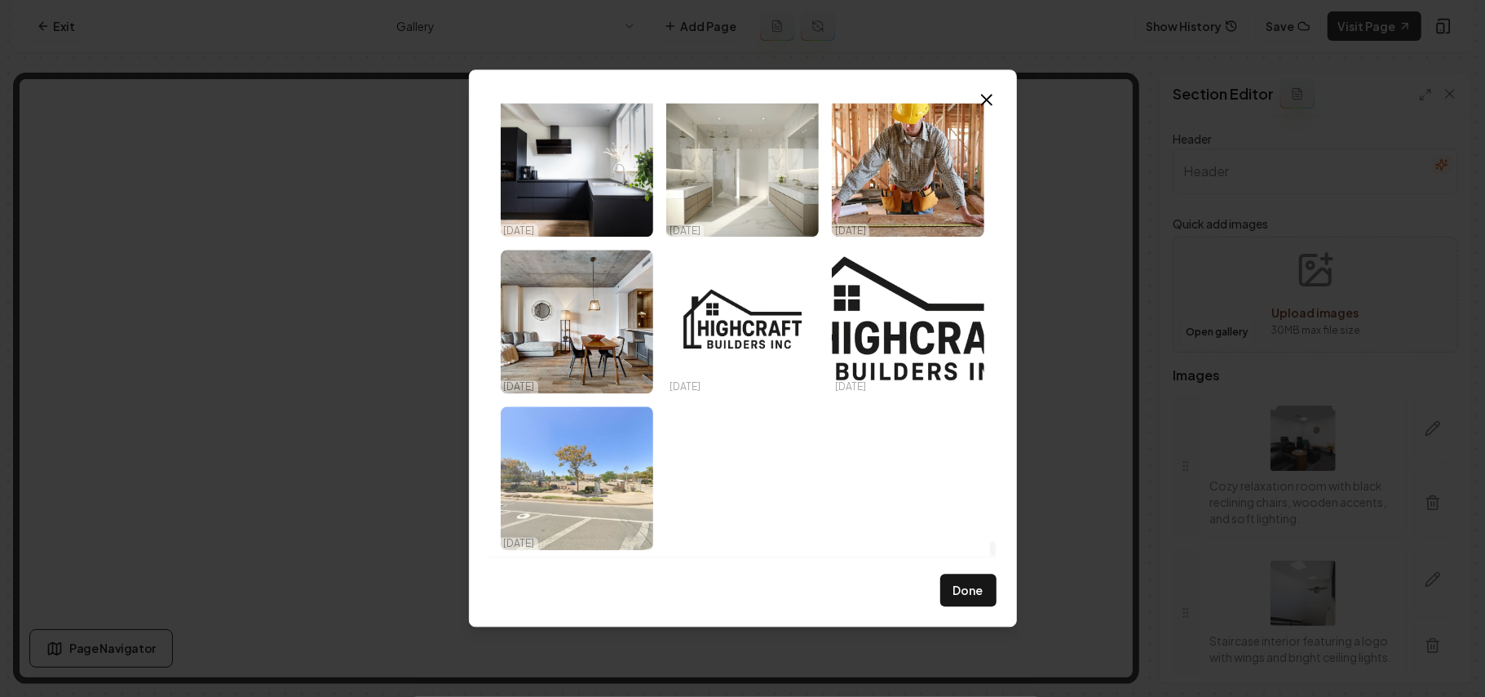
drag, startPoint x: 995, startPoint y: 125, endPoint x: 995, endPoint y: 559, distance: 434.0
click at [995, 556] on div at bounding box center [993, 330] width 8 height 454
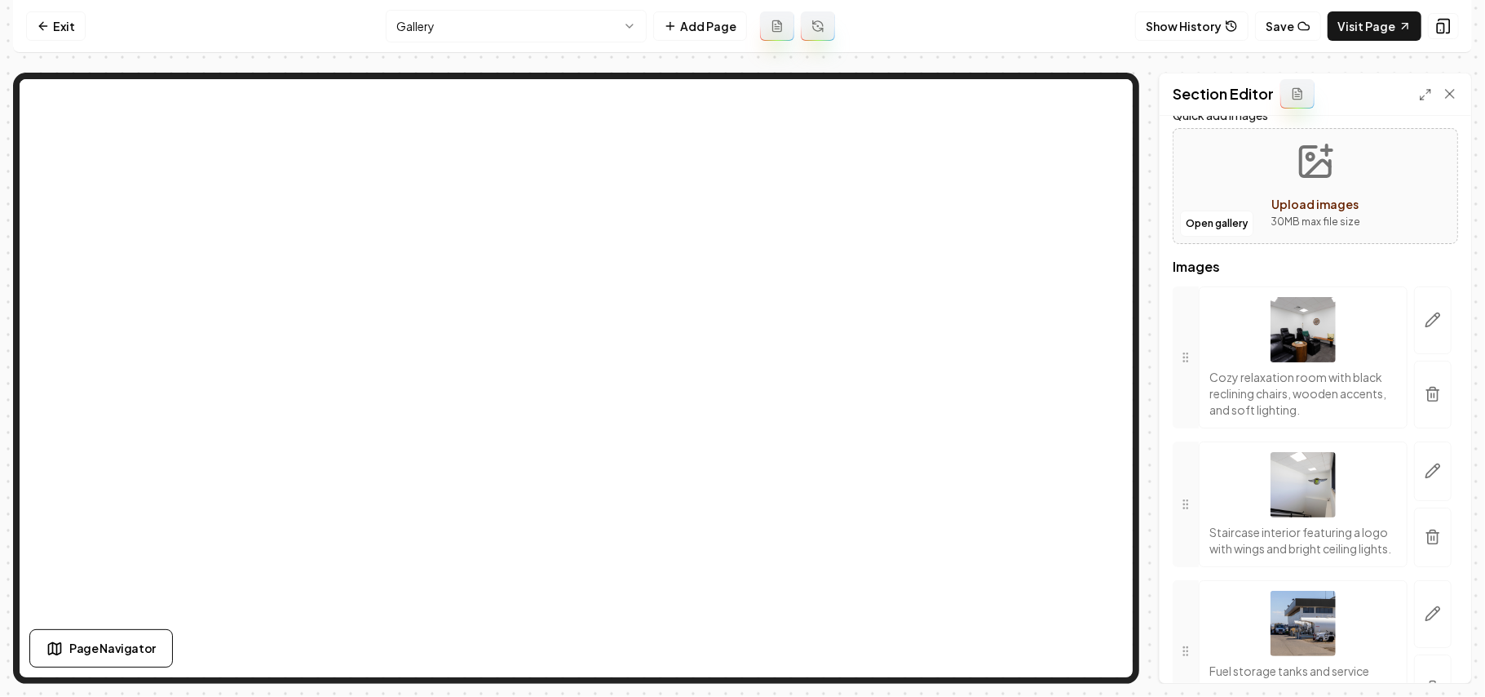
scroll to position [217, 0]
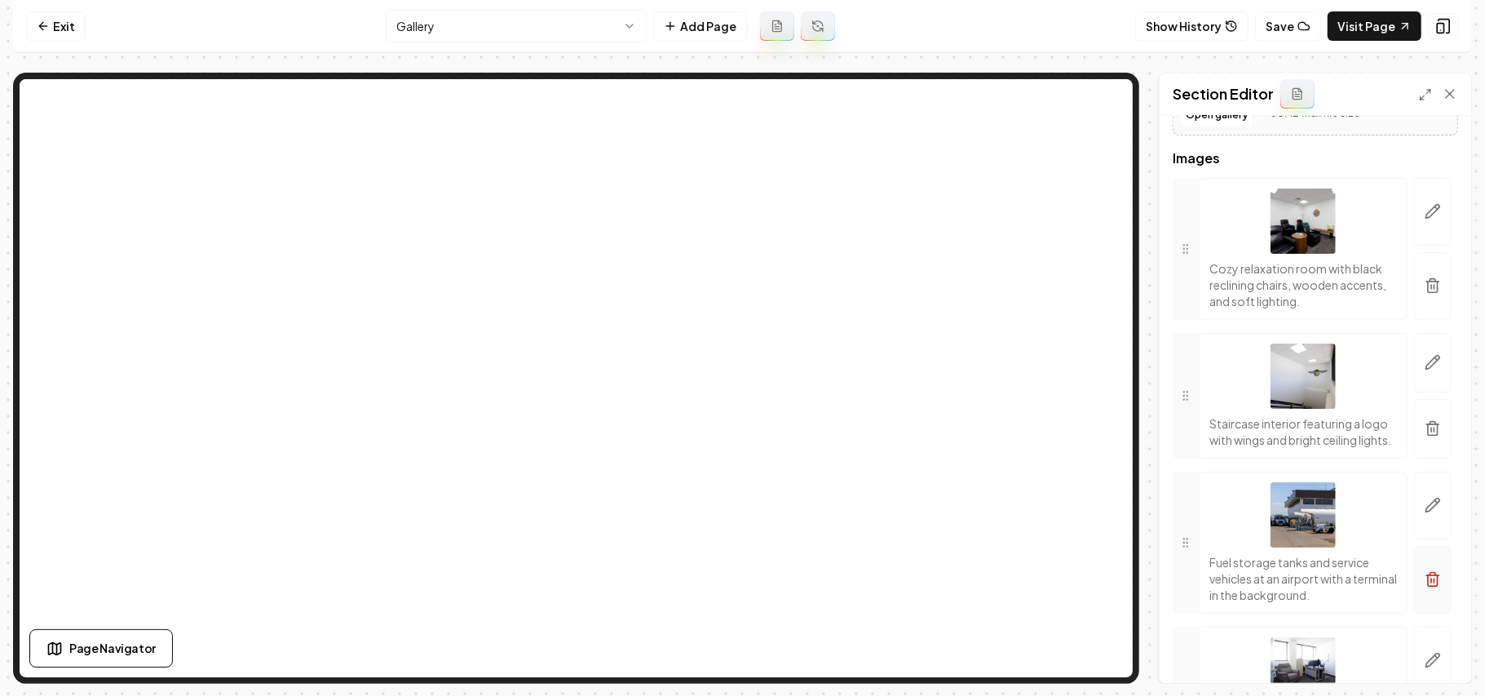
click at [1428, 586] on icon "button" at bounding box center [1433, 580] width 10 height 11
click at [1428, 458] on button "button" at bounding box center [1433, 429] width 38 height 60
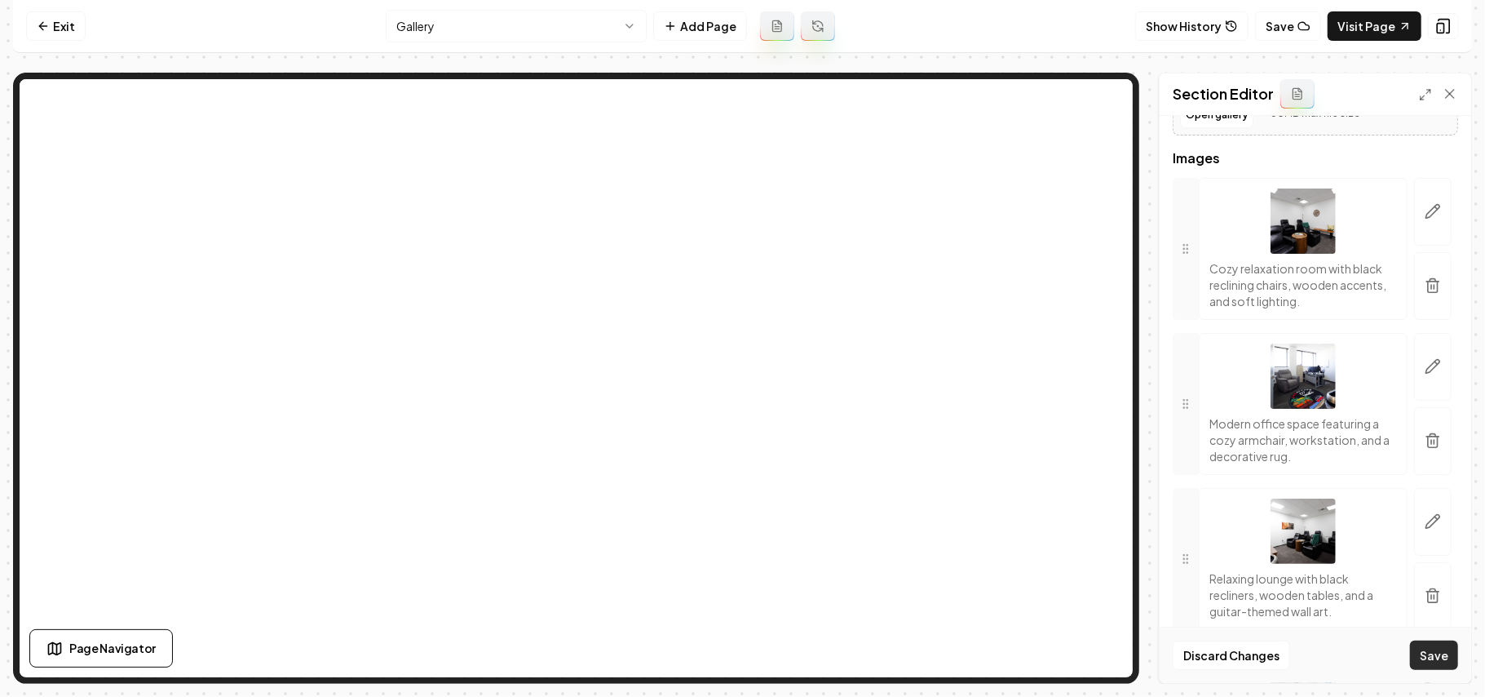
click at [1431, 661] on button "Save" at bounding box center [1434, 654] width 48 height 29
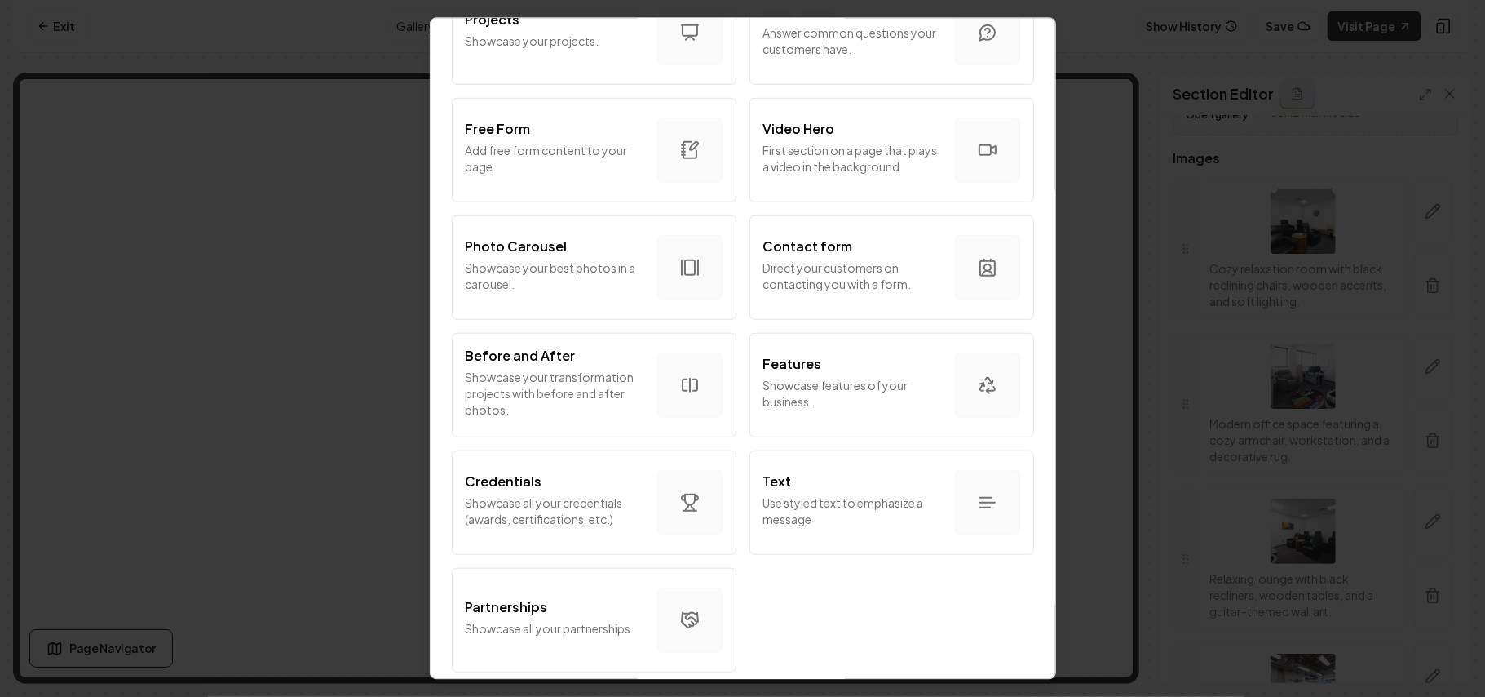
scroll to position [870, 0]
click at [537, 275] on p "Showcase your best photos in a carousel." at bounding box center [555, 275] width 179 height 33
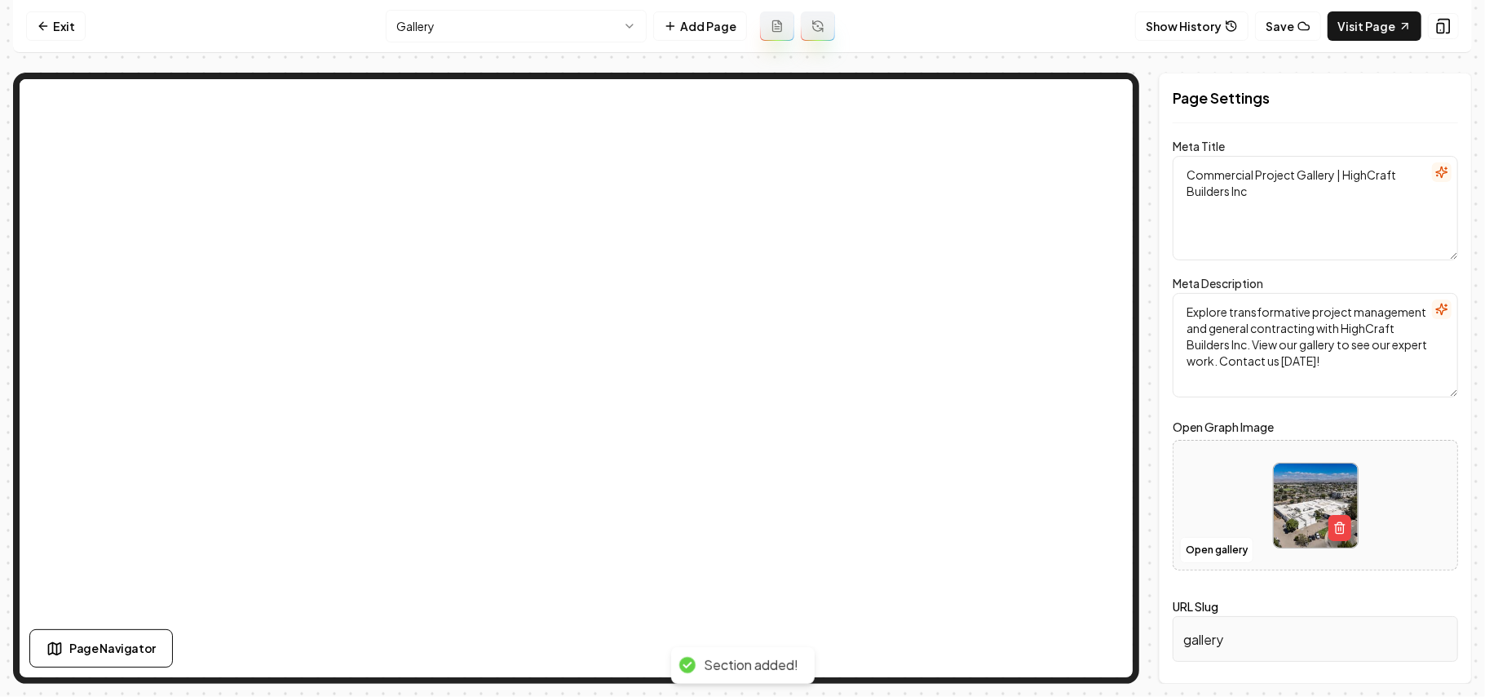
scroll to position [0, 0]
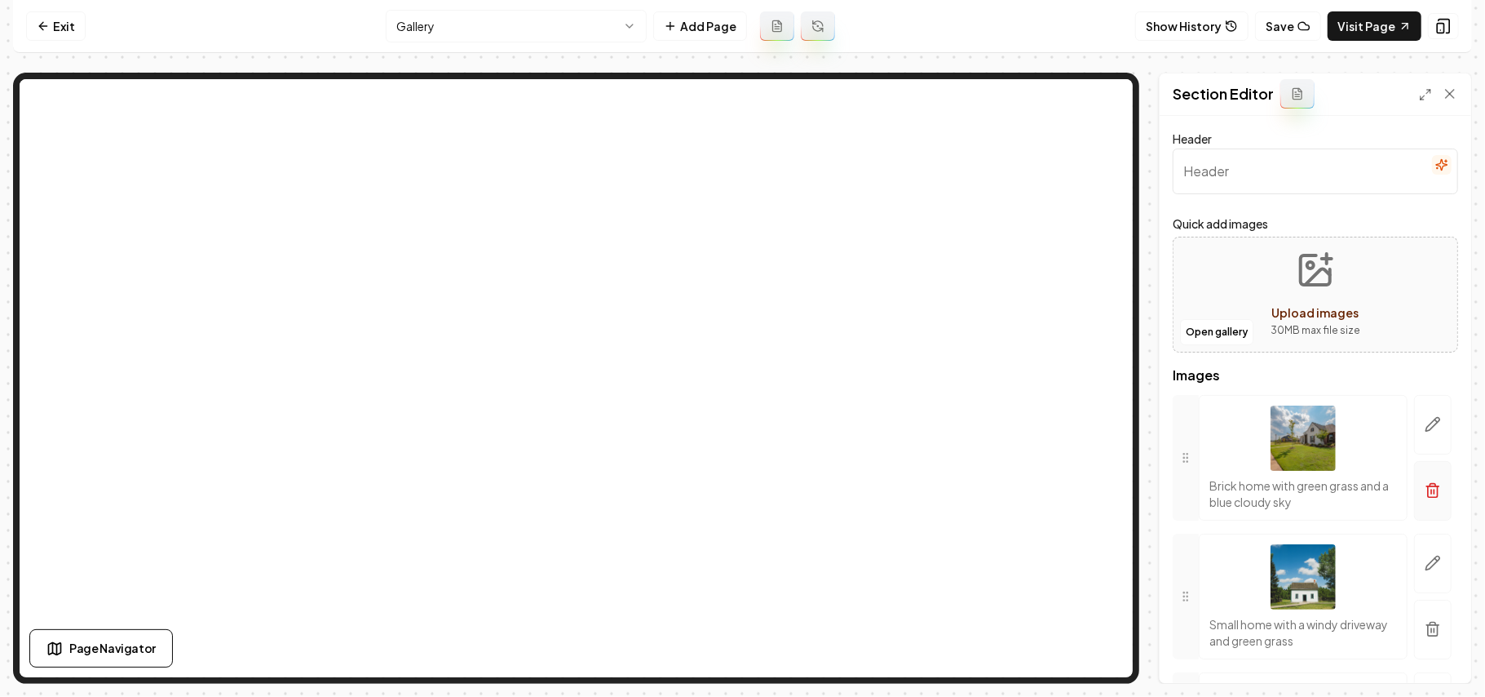
click at [1416, 507] on button "button" at bounding box center [1433, 491] width 38 height 60
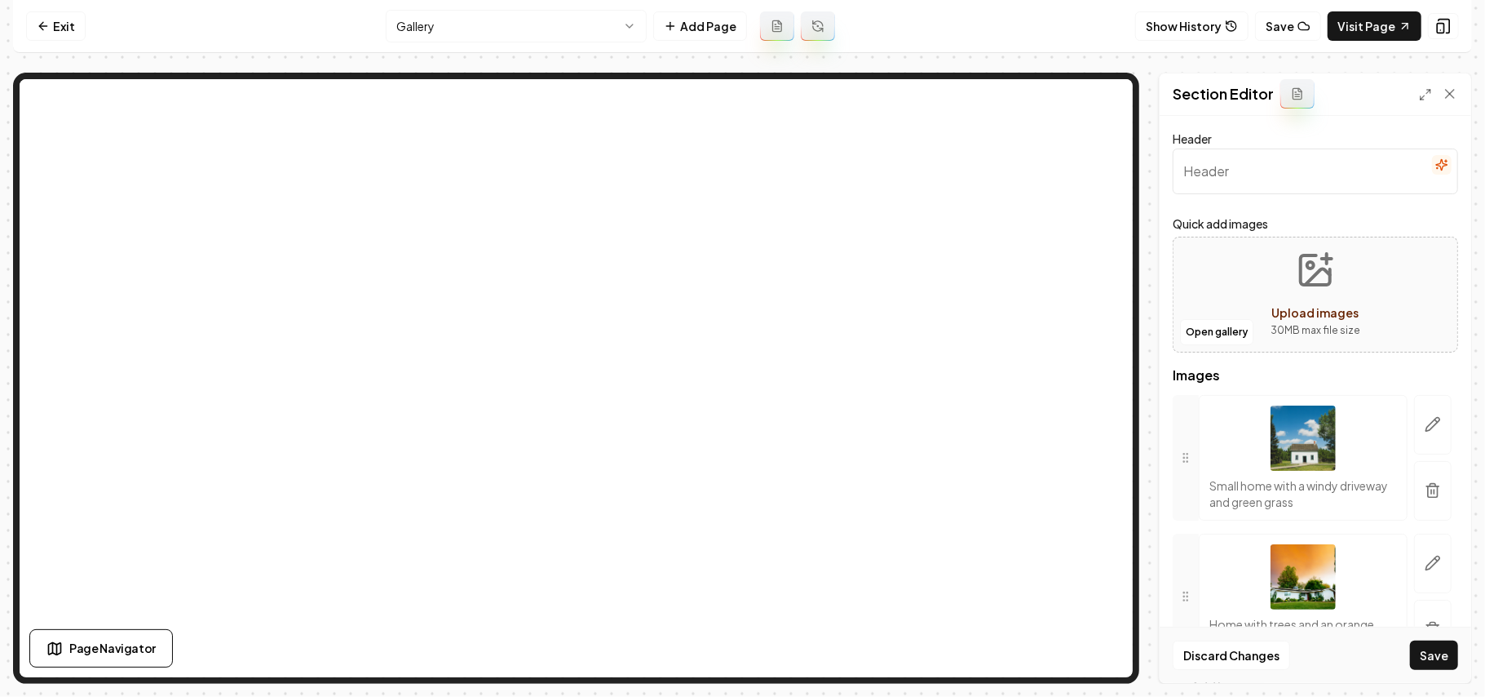
click at [1416, 507] on button "button" at bounding box center [1433, 491] width 38 height 60
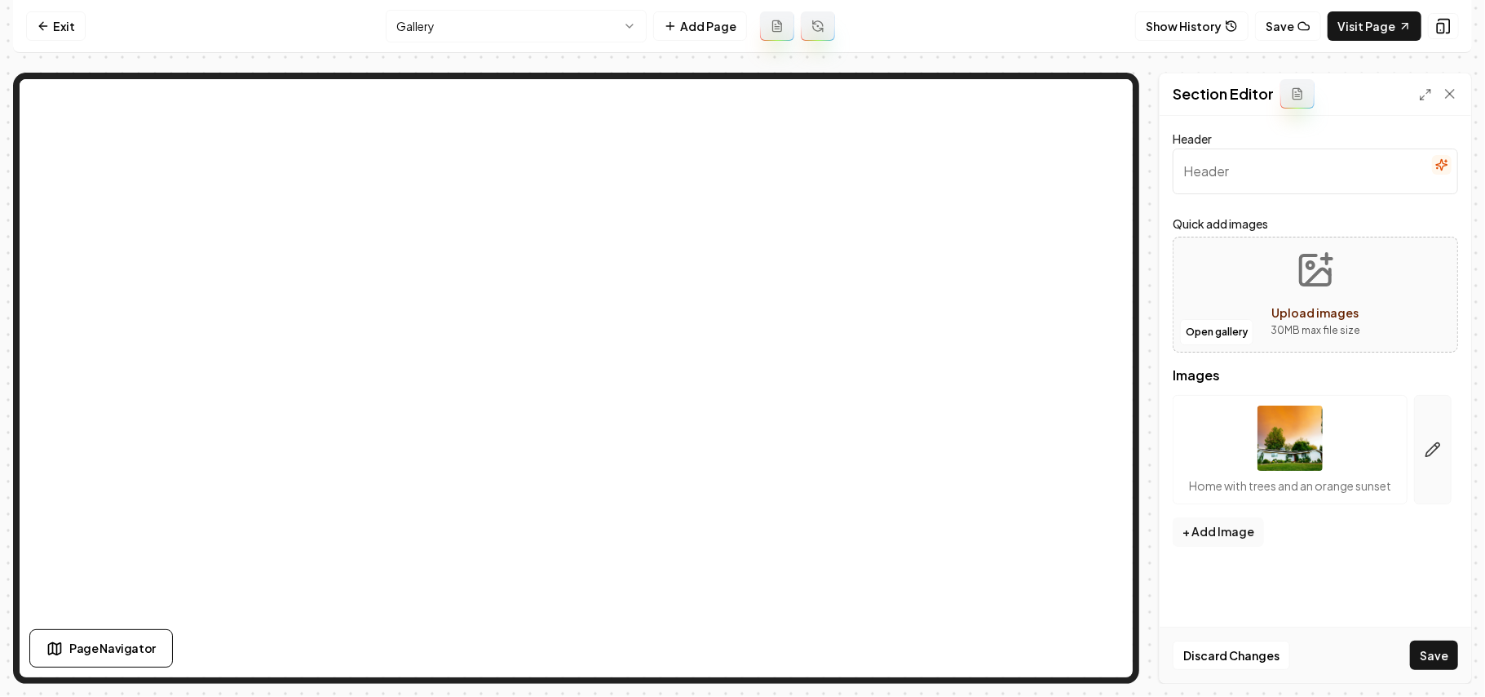
click at [1420, 501] on button "button" at bounding box center [1433, 449] width 38 height 109
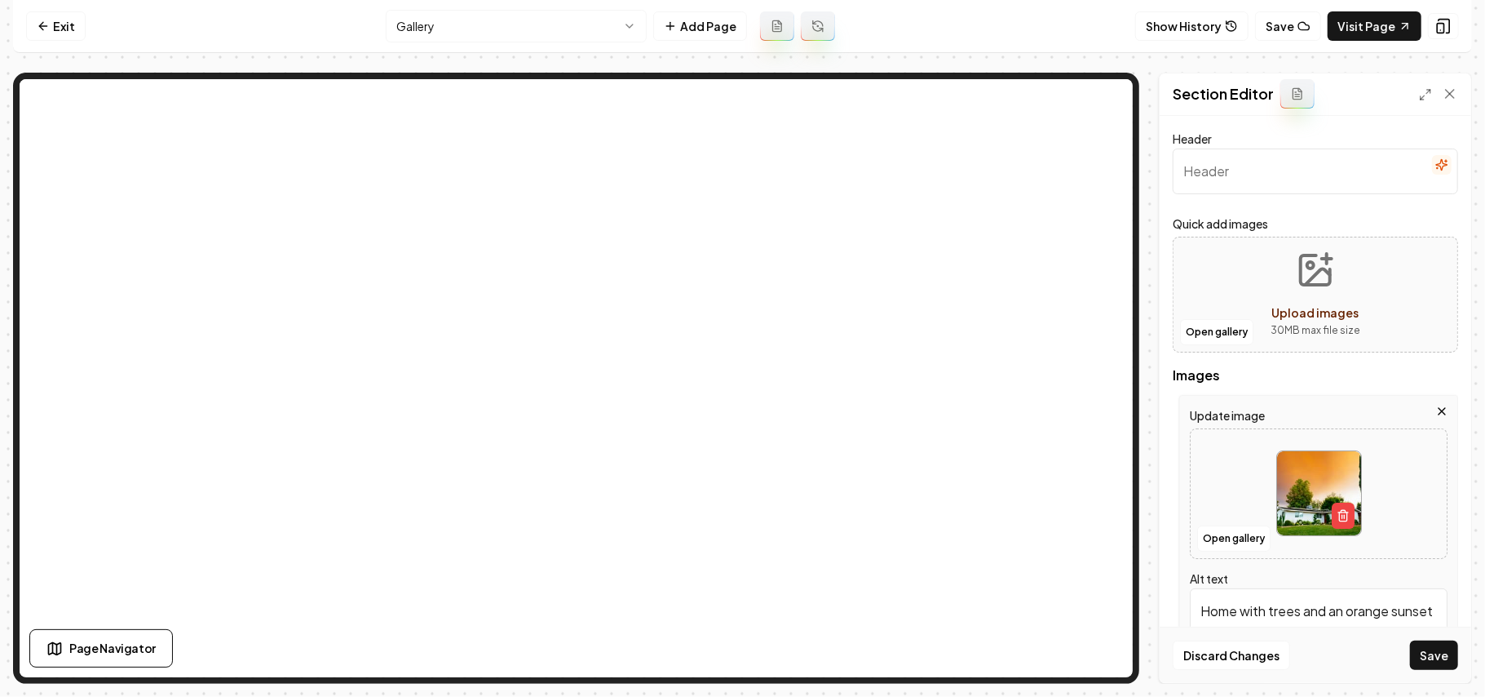
click at [1436, 405] on icon "button" at bounding box center [1442, 411] width 13 height 13
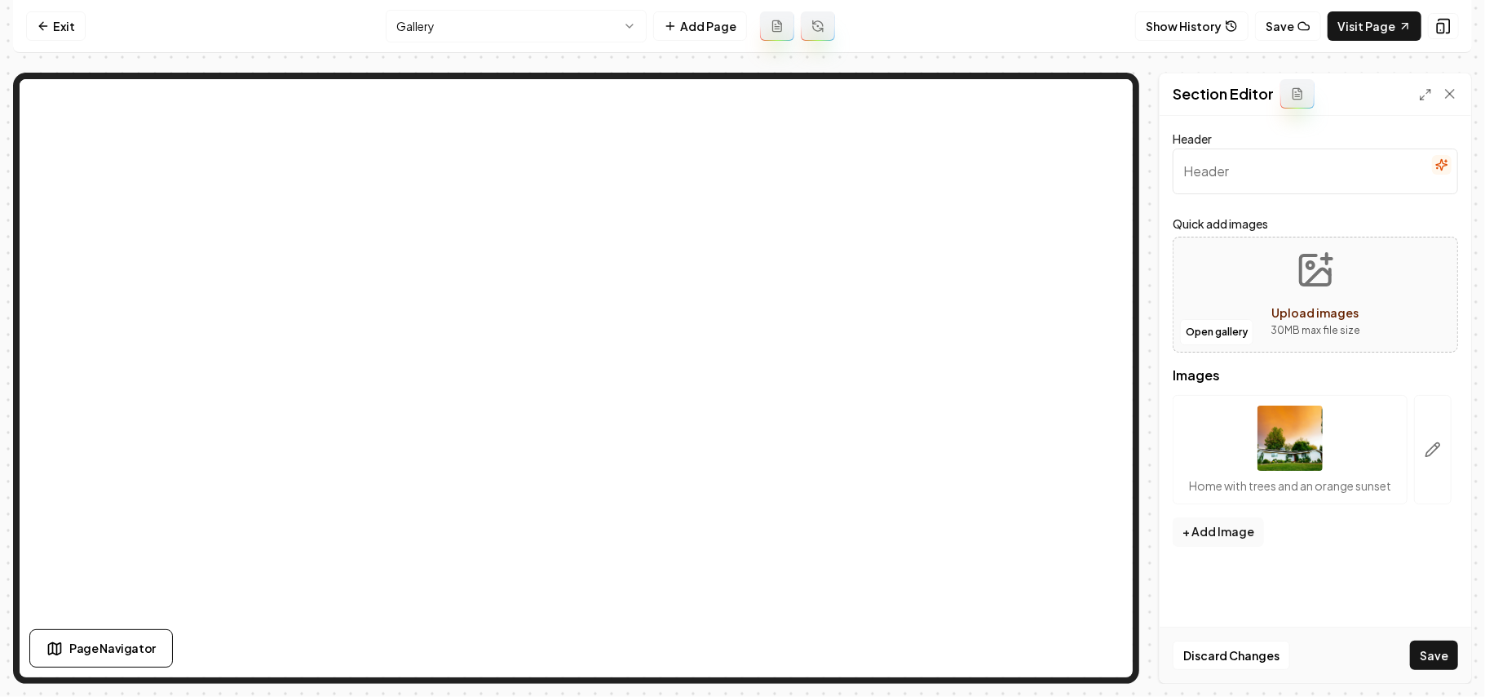
click at [1305, 318] on span "Upload images" at bounding box center [1316, 312] width 87 height 15
type input "**********"
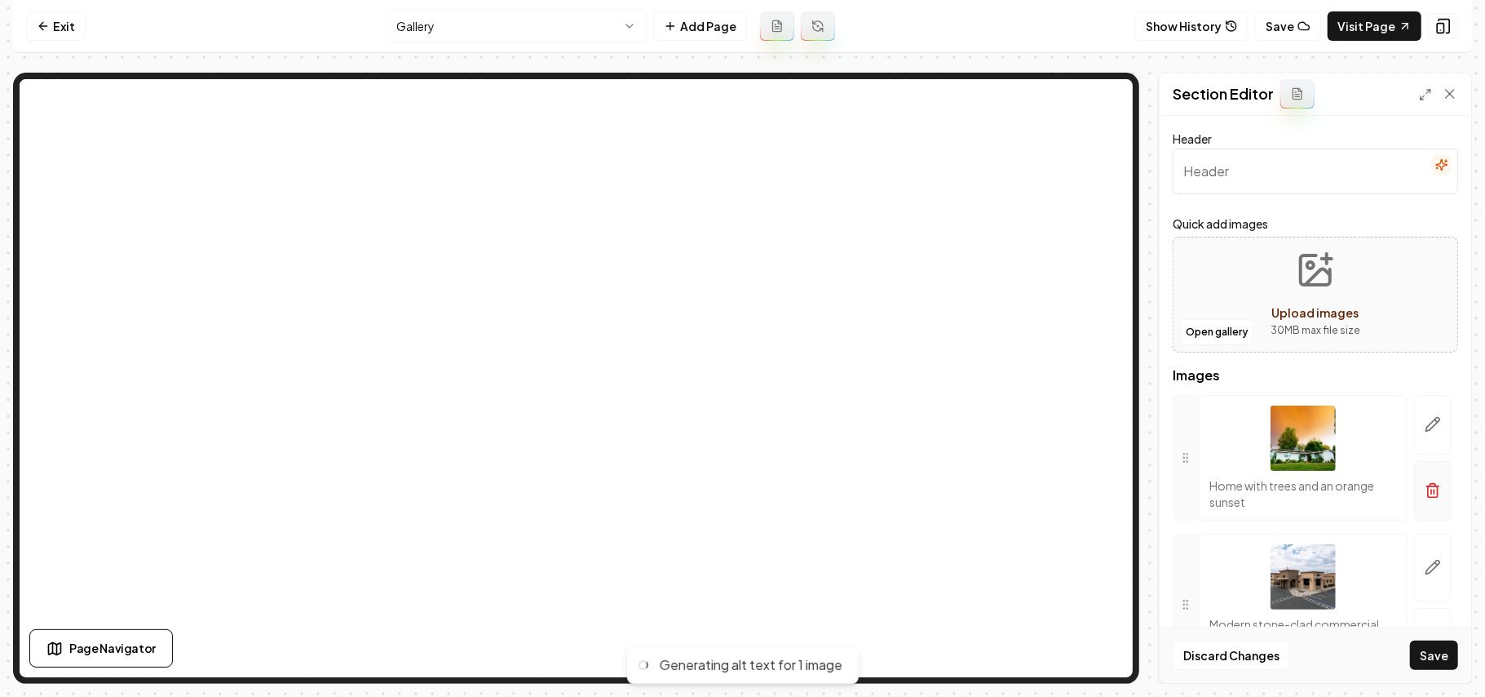
click at [1425, 498] on icon "button" at bounding box center [1433, 490] width 16 height 16
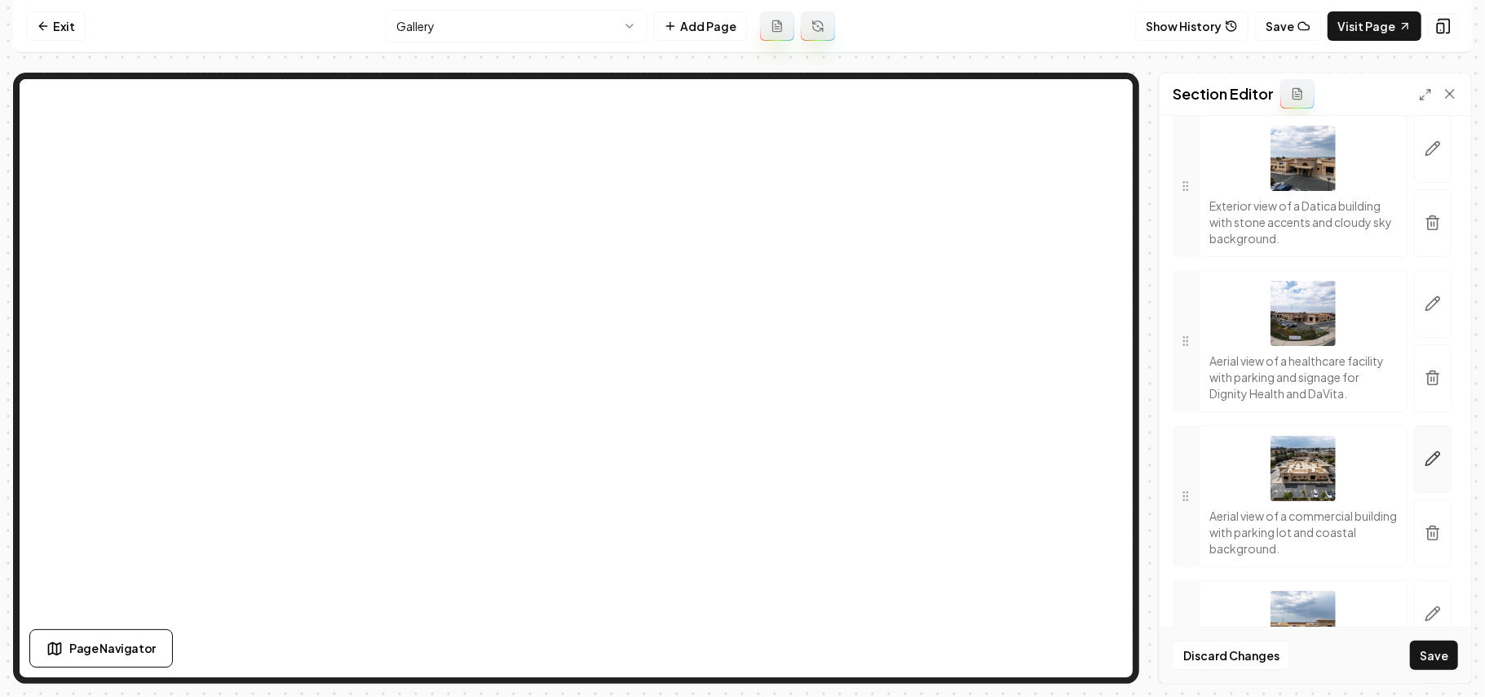
scroll to position [784, 0]
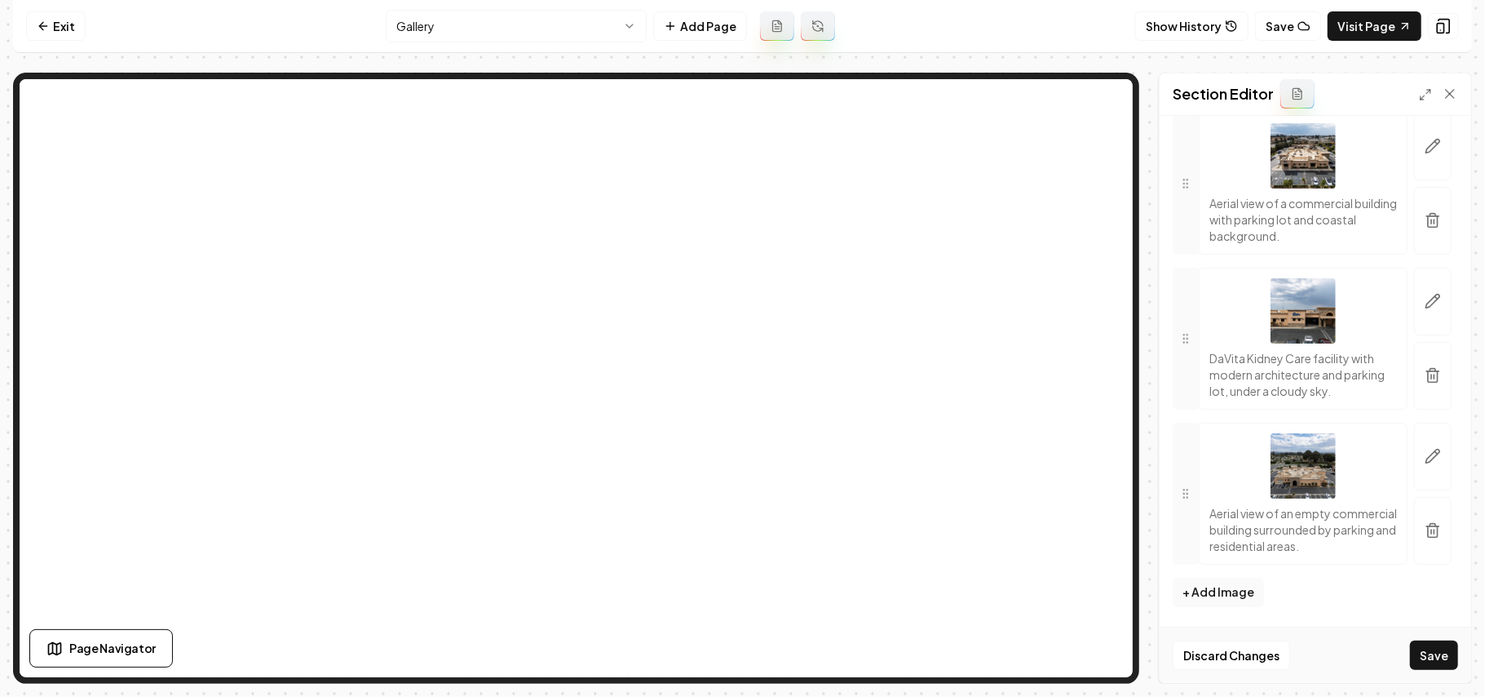
click at [1431, 638] on div "Discard Changes Save" at bounding box center [1316, 654] width 312 height 56
click at [1431, 653] on button "Save" at bounding box center [1434, 654] width 48 height 29
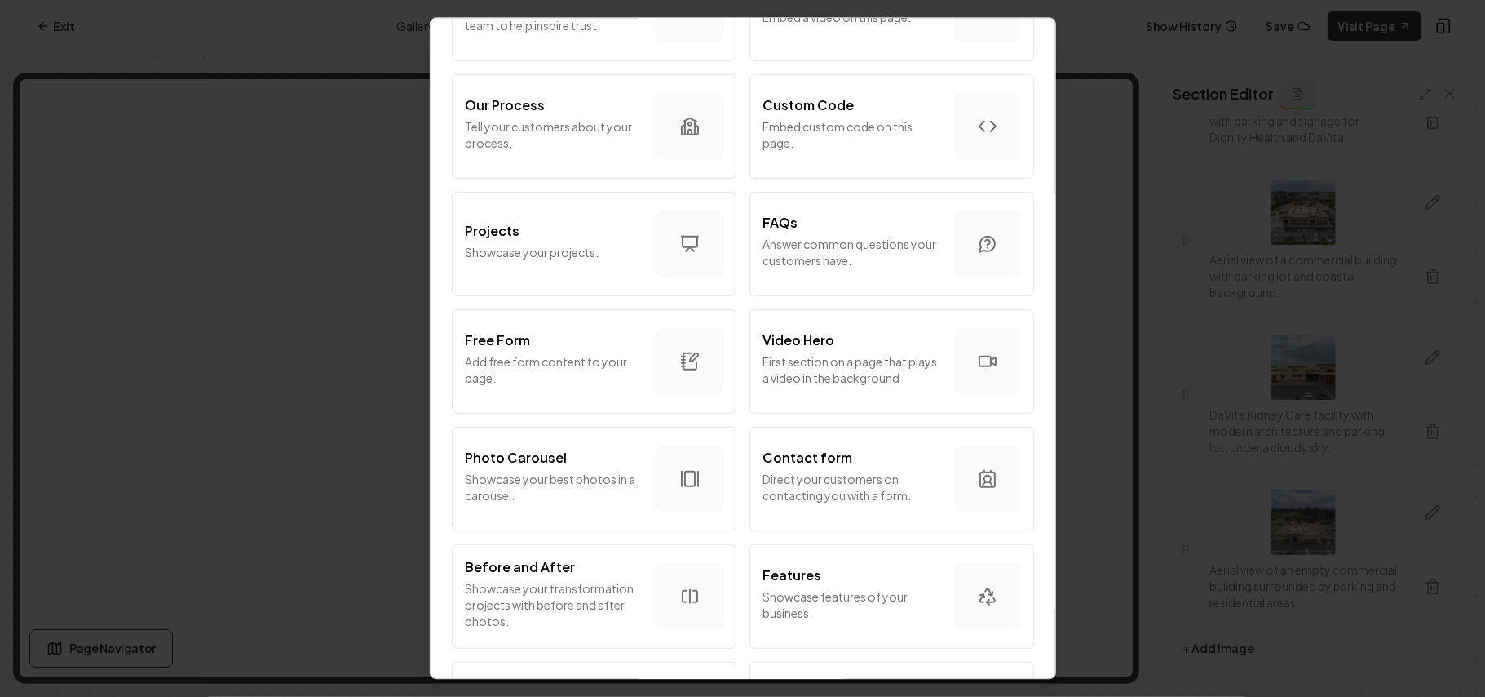
scroll to position [881, 0]
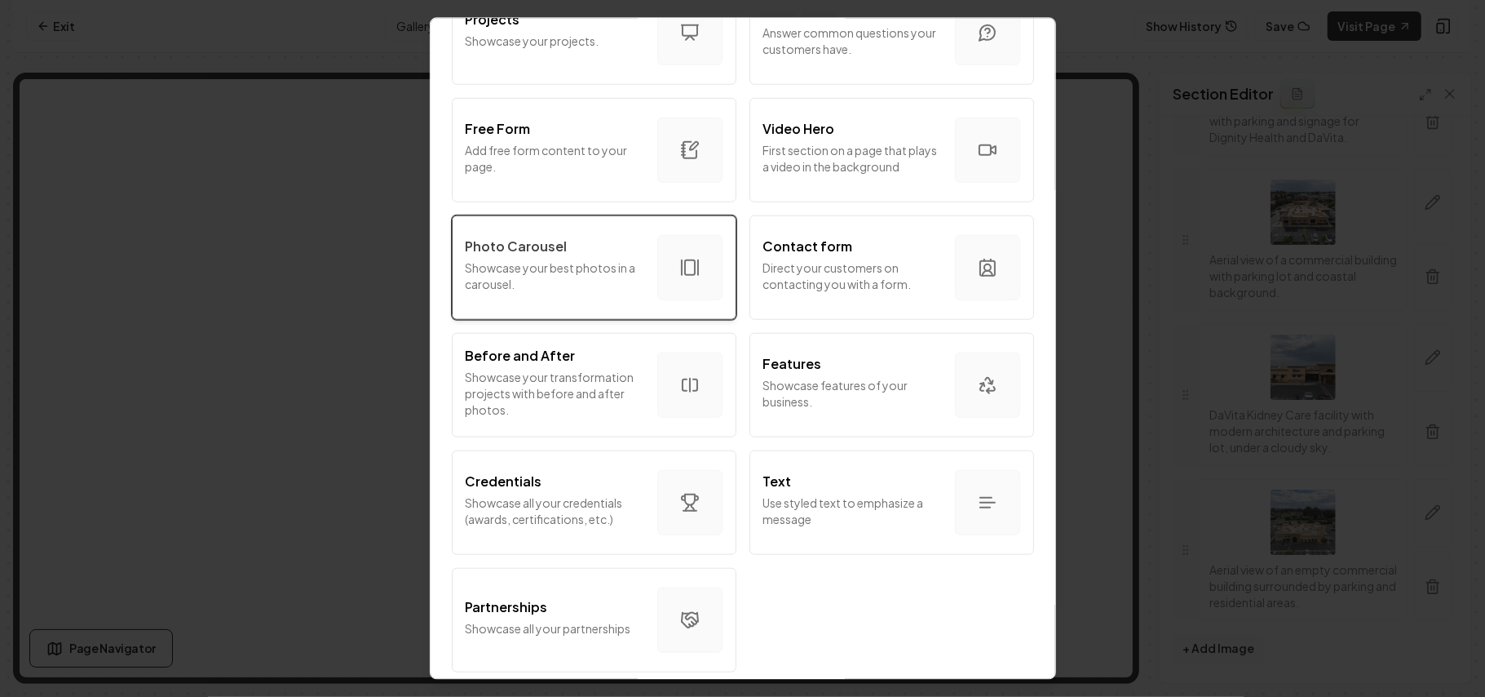
click at [520, 259] on p "Showcase your best photos in a carousel." at bounding box center [555, 275] width 179 height 33
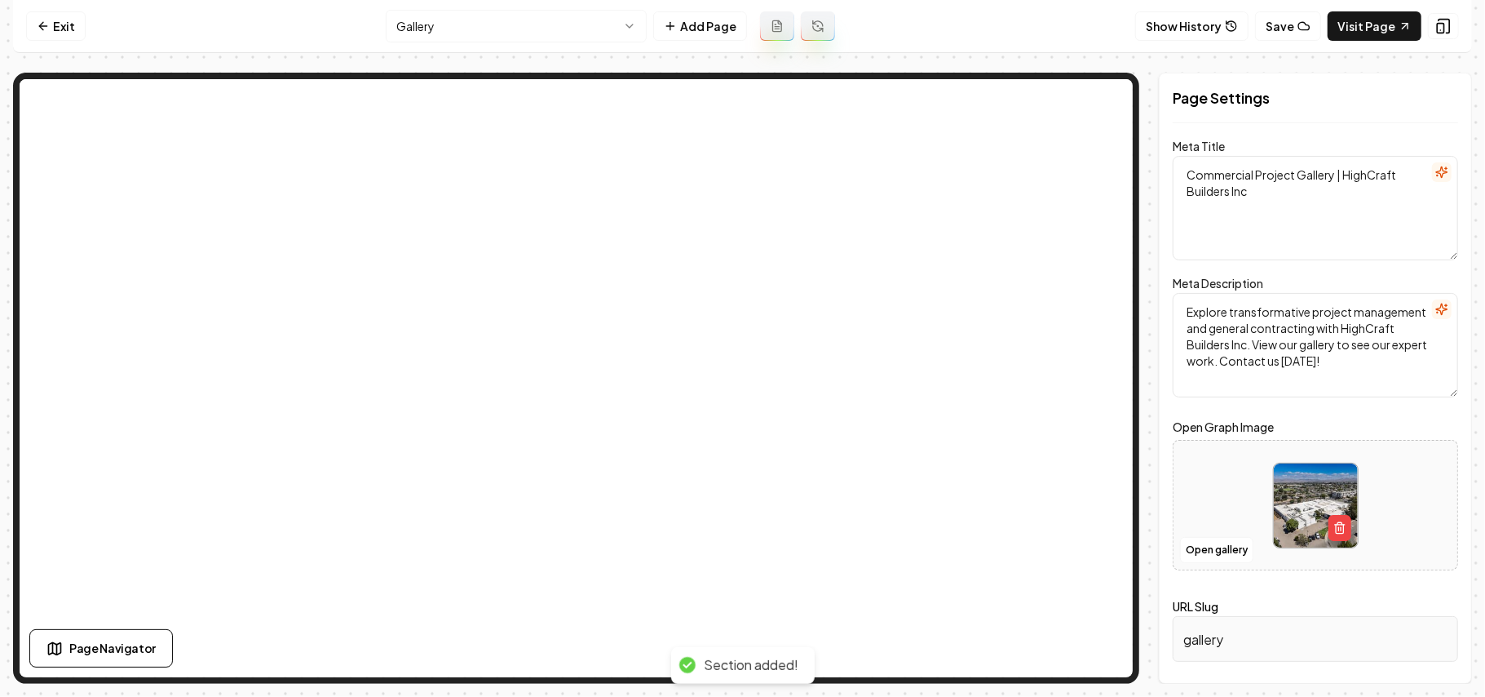
scroll to position [0, 0]
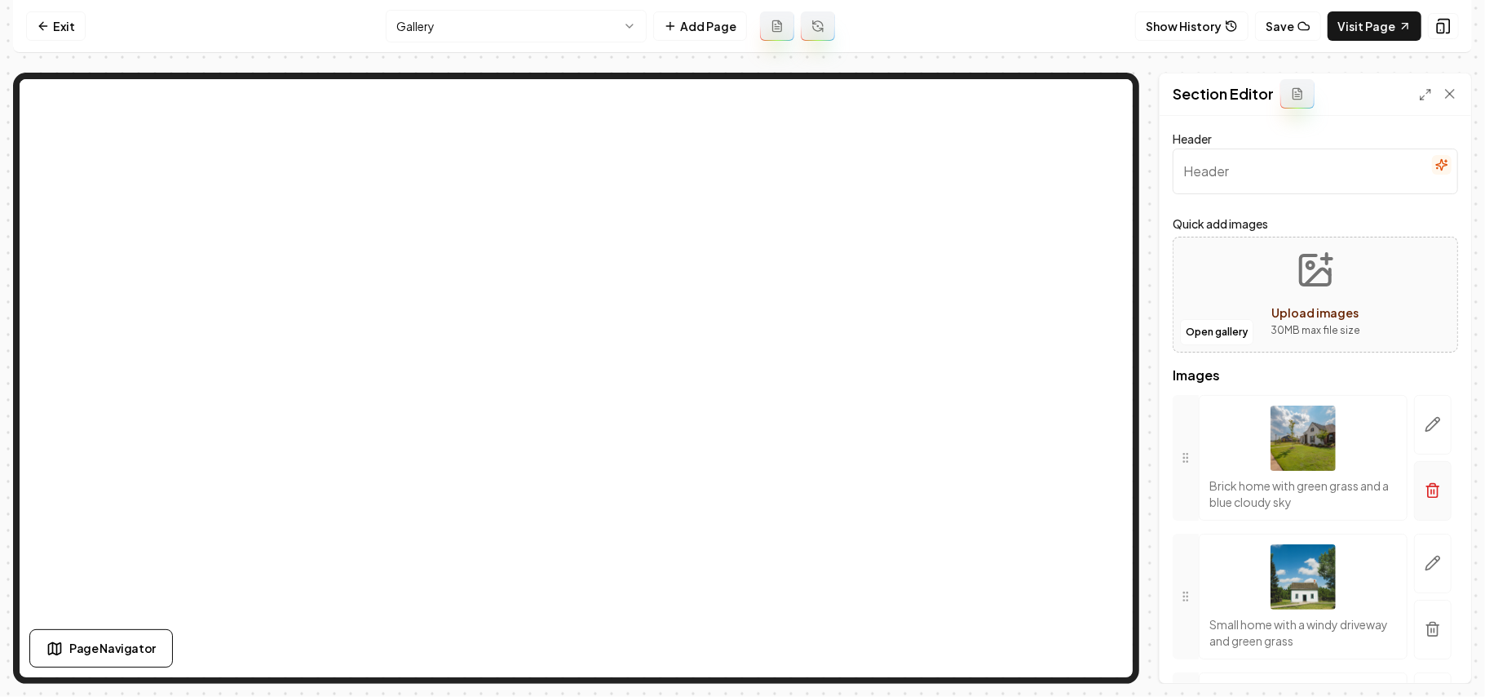
click at [1419, 503] on button "button" at bounding box center [1433, 491] width 38 height 60
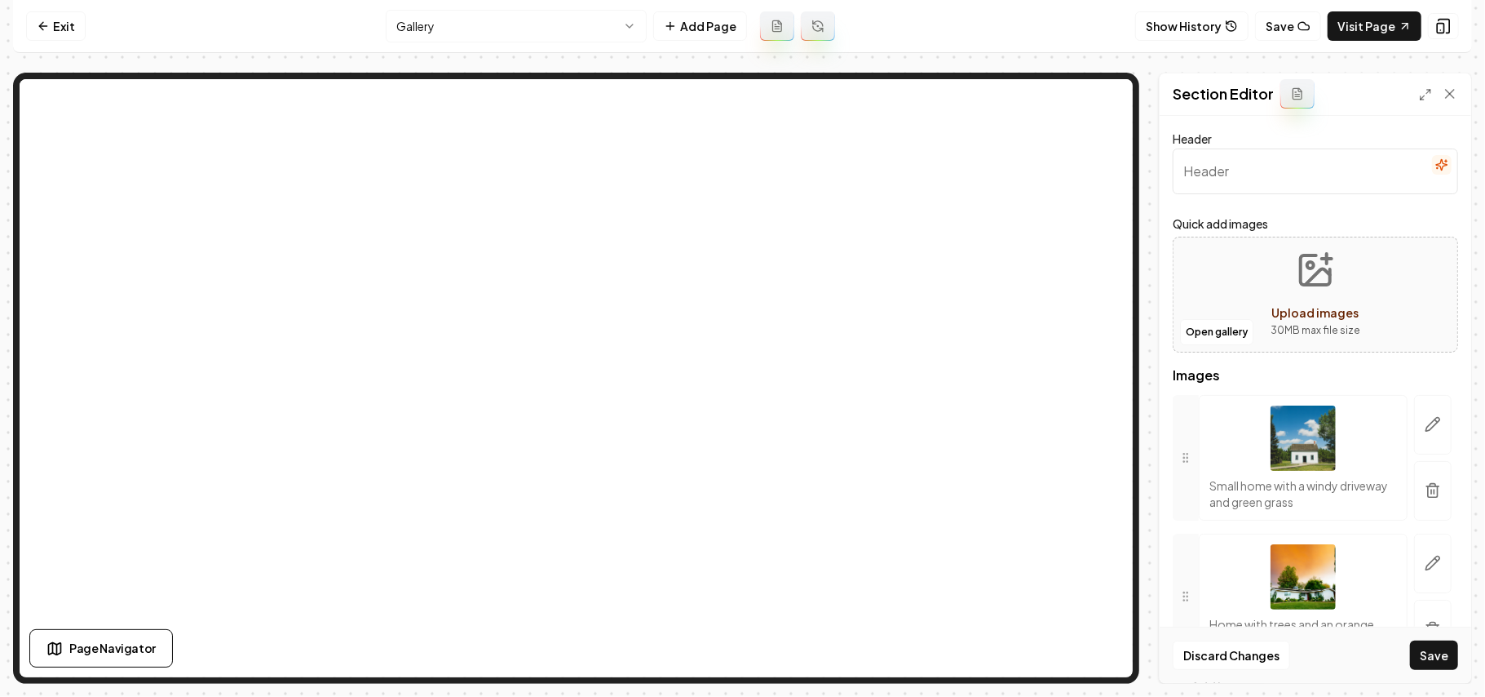
click at [1419, 503] on button "button" at bounding box center [1433, 491] width 38 height 60
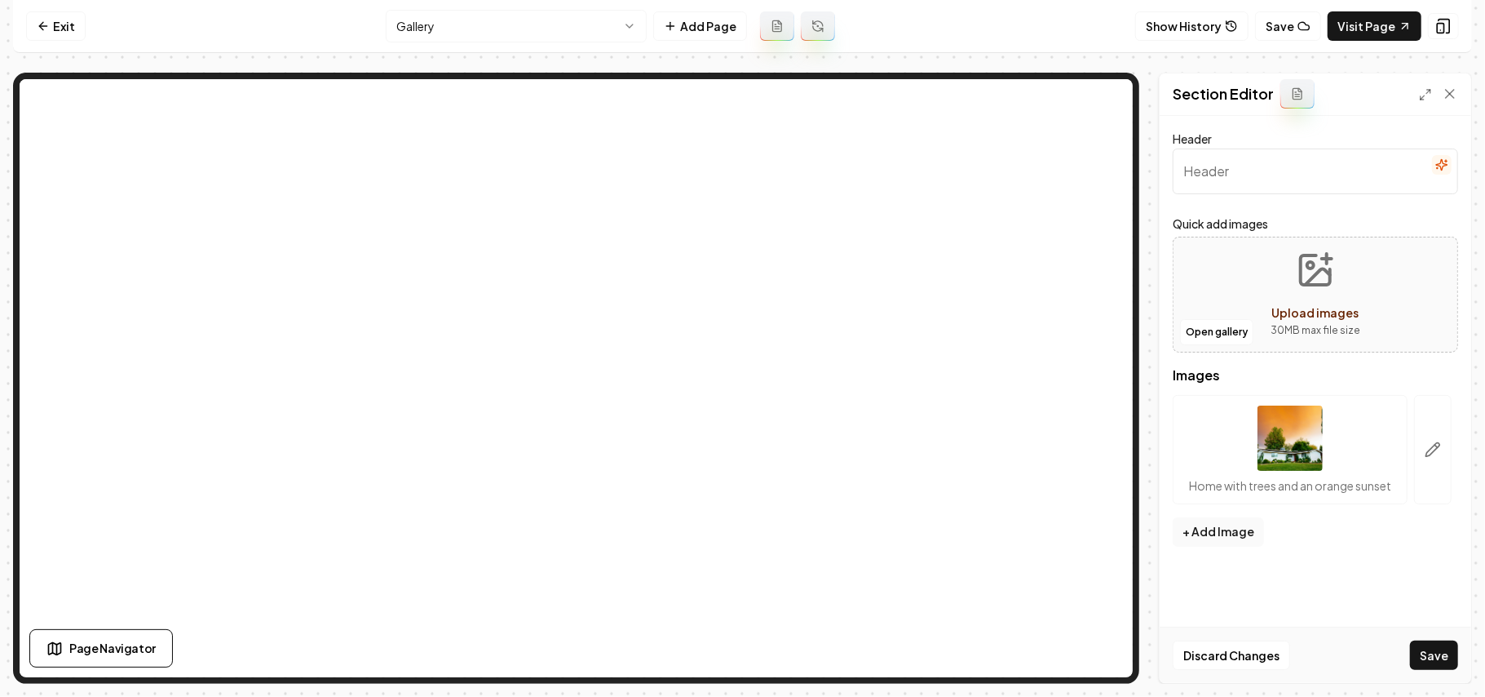
click at [1339, 323] on p "30 MB max file size" at bounding box center [1316, 330] width 90 height 16
type input "**********"
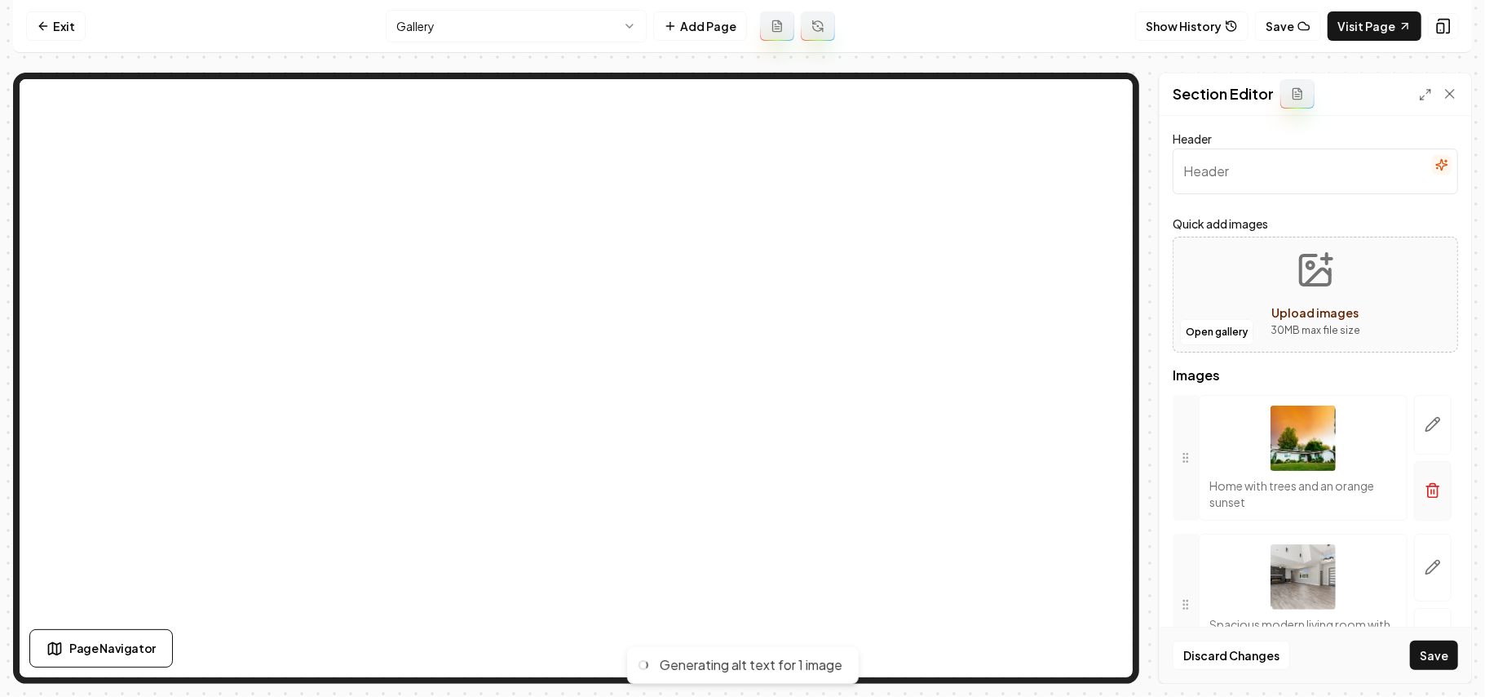
click at [1416, 507] on button "button" at bounding box center [1433, 491] width 38 height 60
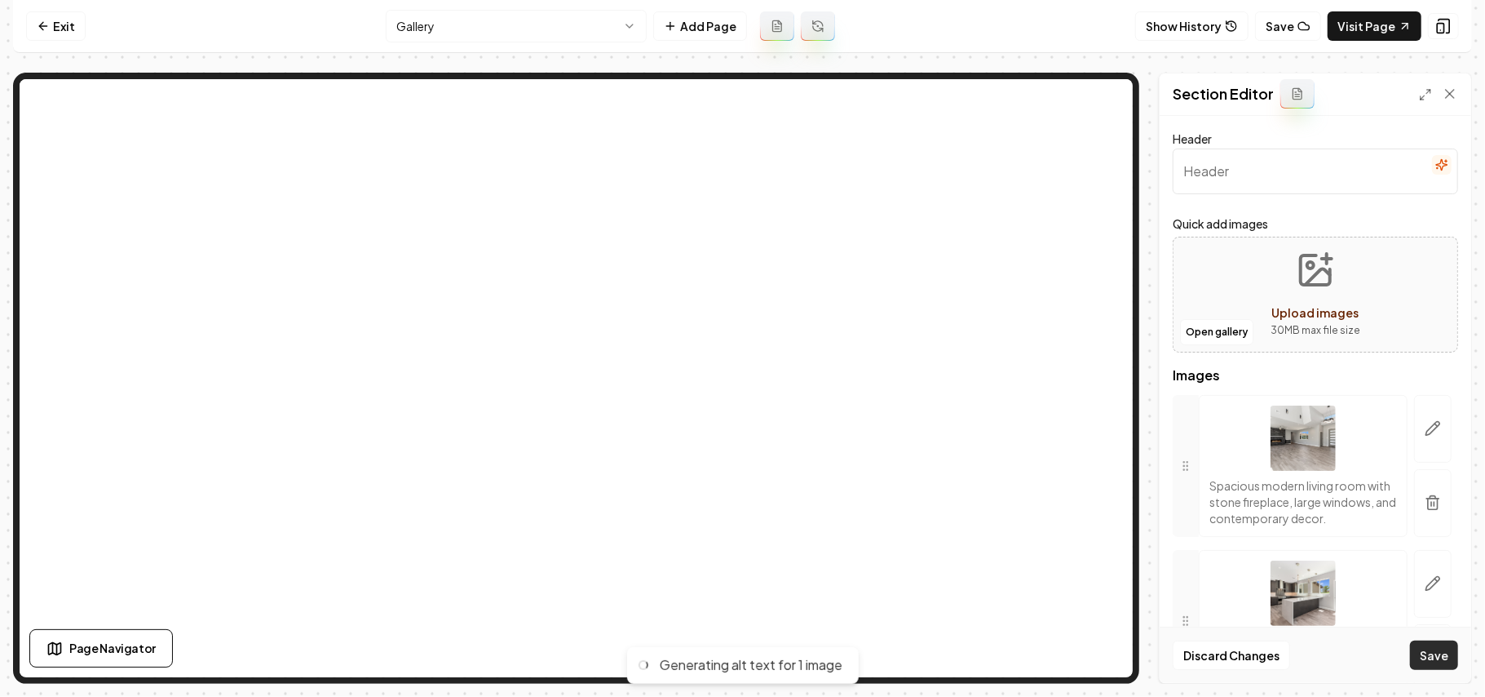
click at [1443, 666] on button "Save" at bounding box center [1434, 654] width 48 height 29
click at [1437, 664] on button "Save" at bounding box center [1434, 654] width 48 height 29
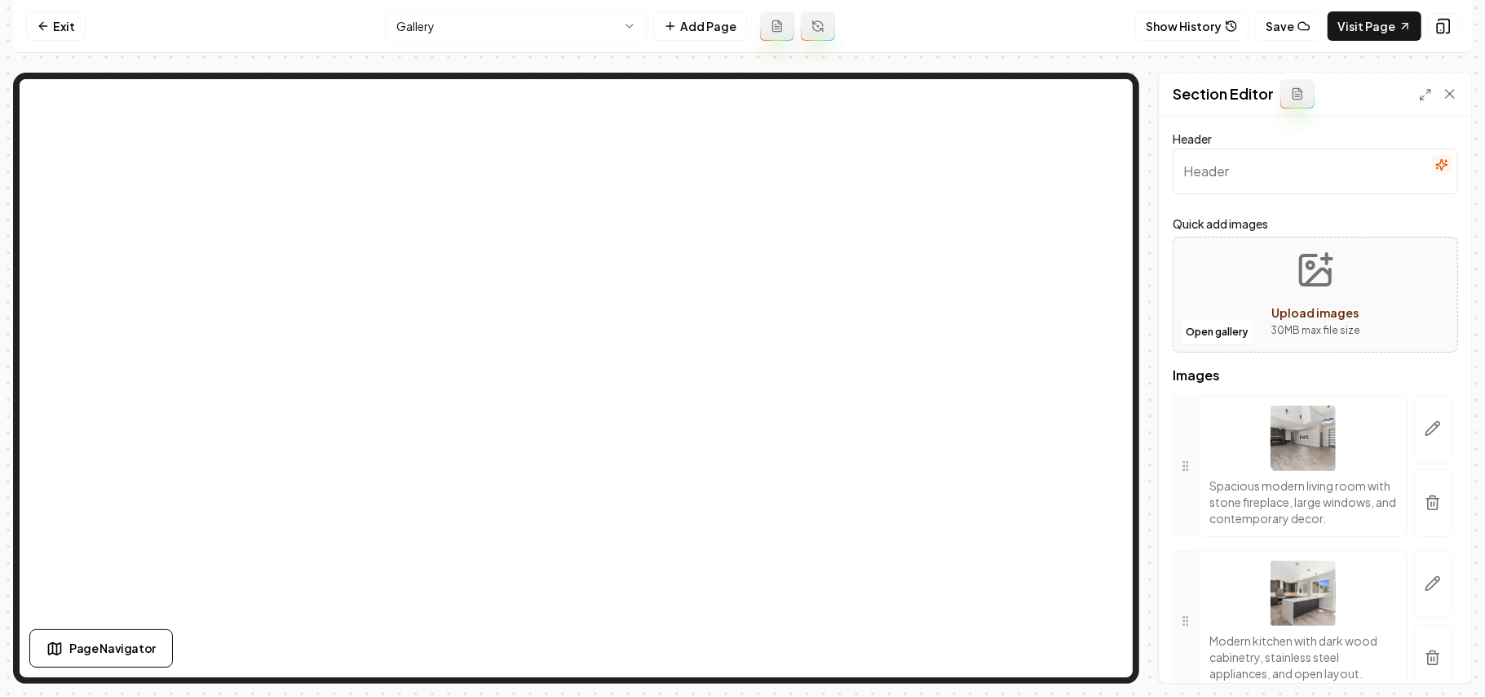
click at [1258, 302] on button "Upload images 30 MB max file size" at bounding box center [1316, 294] width 116 height 114
click at [1300, 287] on icon "Upload images" at bounding box center [1315, 269] width 39 height 39
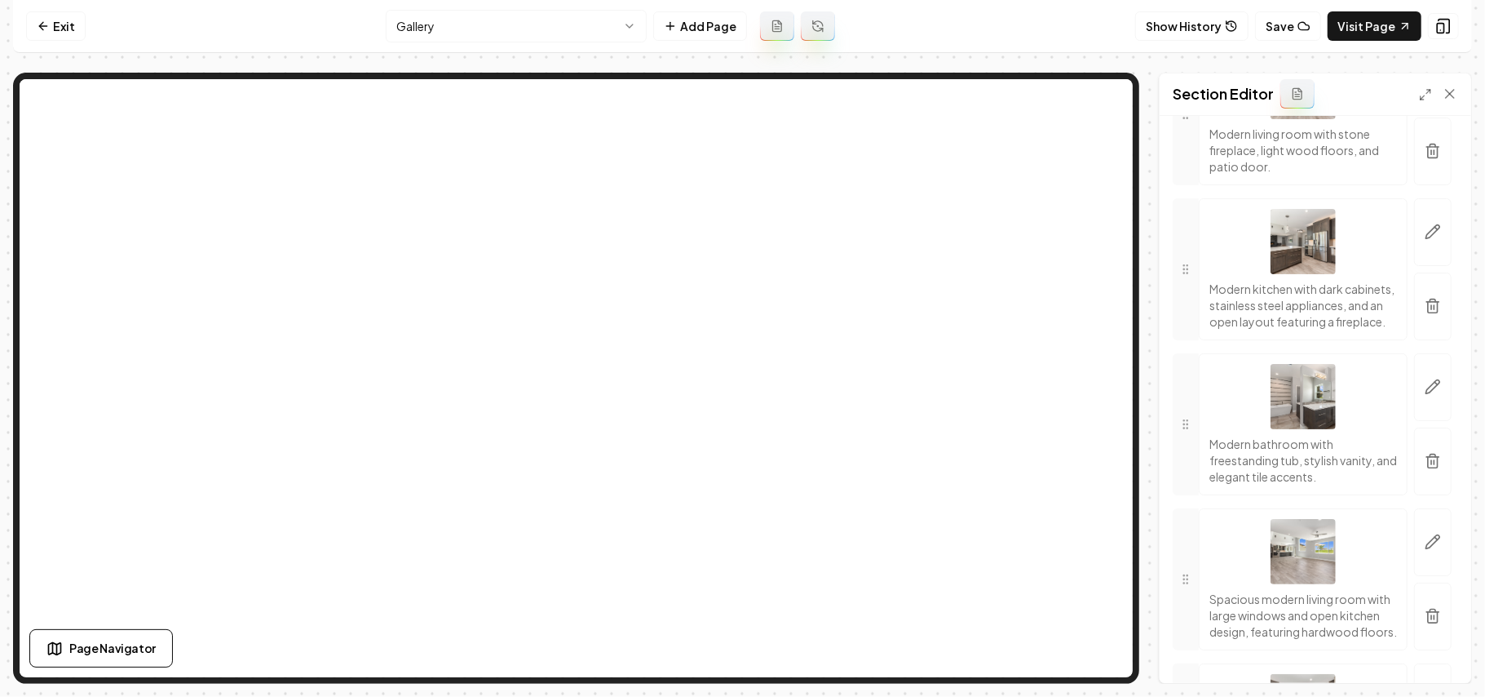
scroll to position [1196, 0]
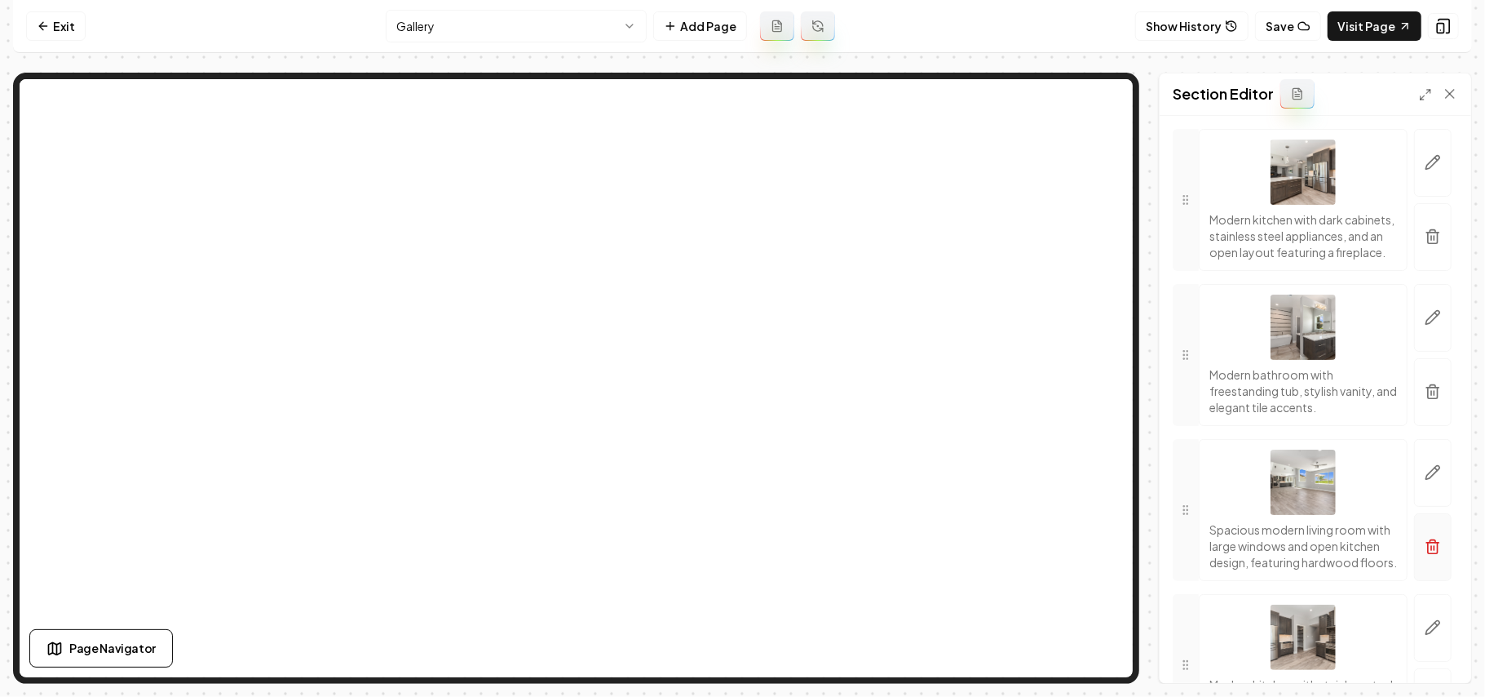
click at [1425, 555] on icon "button" at bounding box center [1433, 546] width 16 height 16
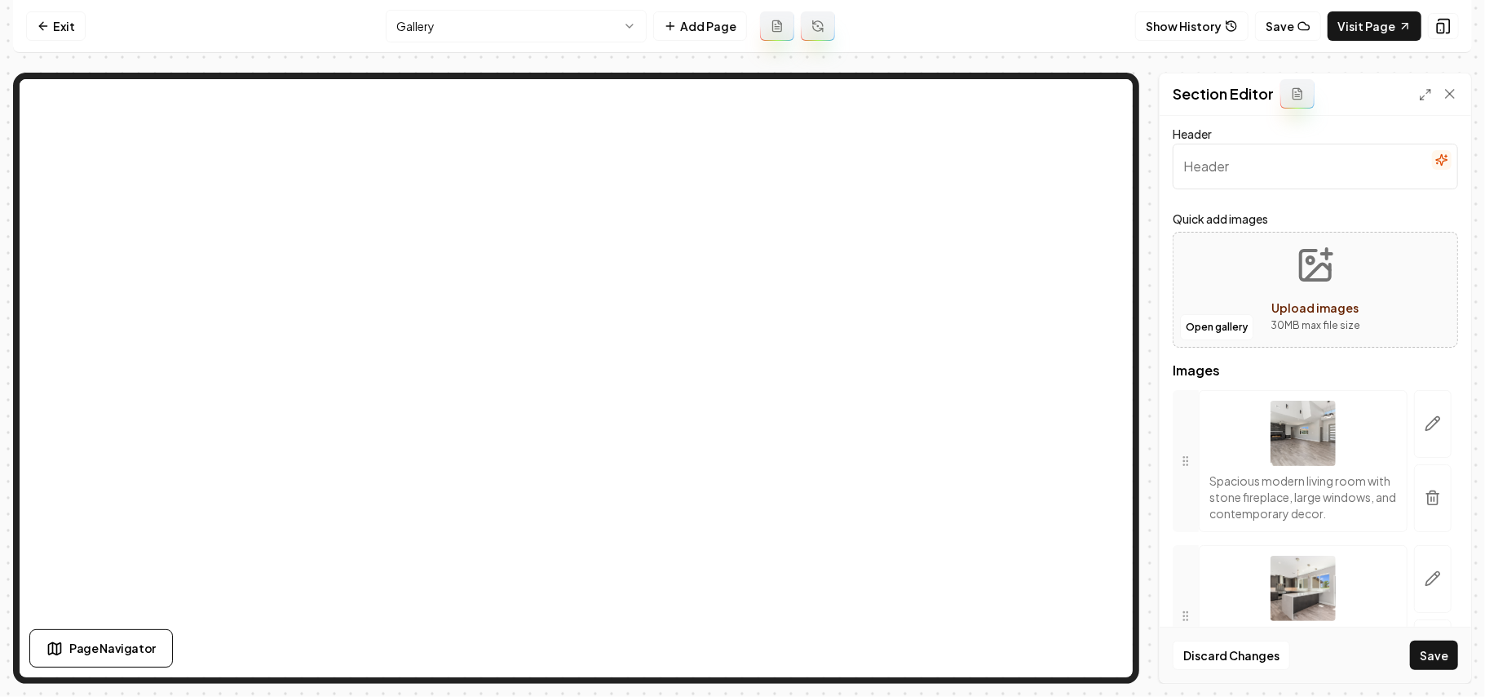
scroll to position [0, 0]
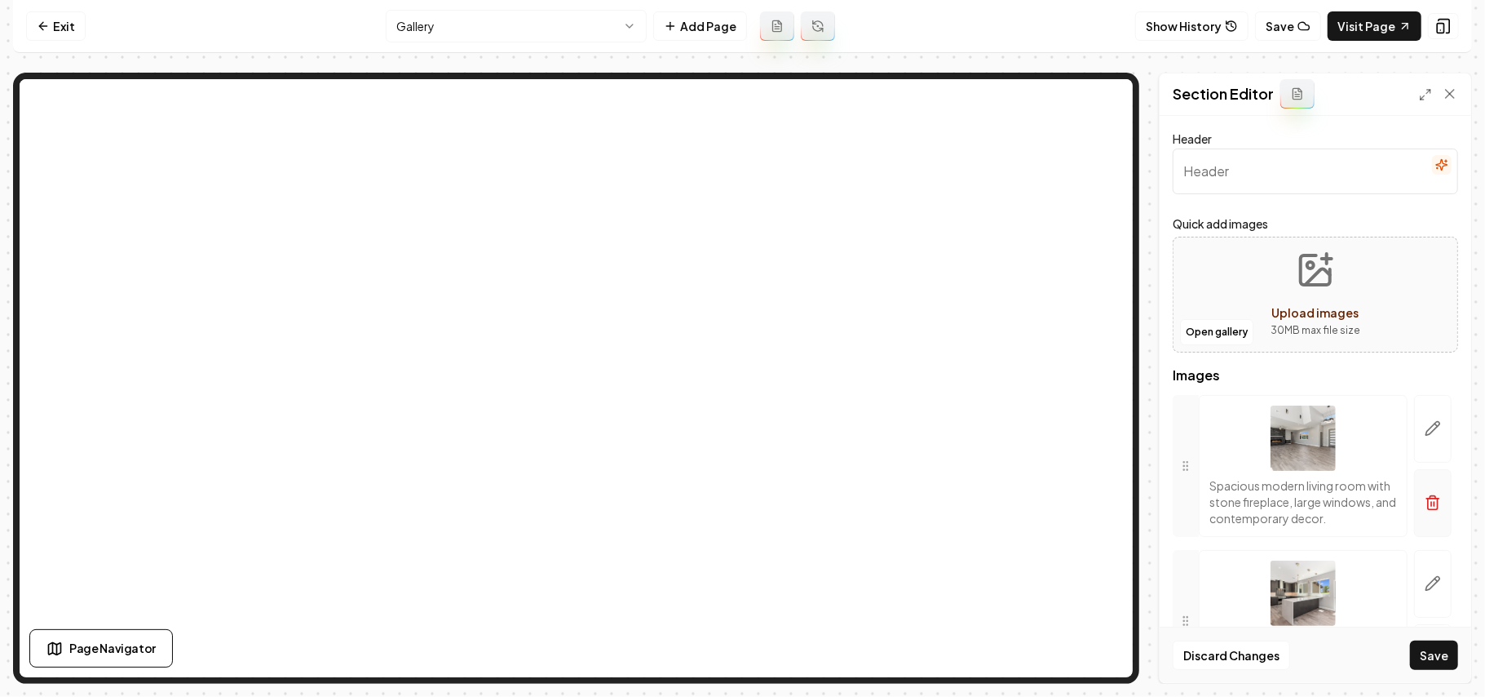
click at [1428, 520] on button "button" at bounding box center [1433, 503] width 38 height 68
click at [1426, 675] on div "Discard Changes Save" at bounding box center [1316, 654] width 312 height 56
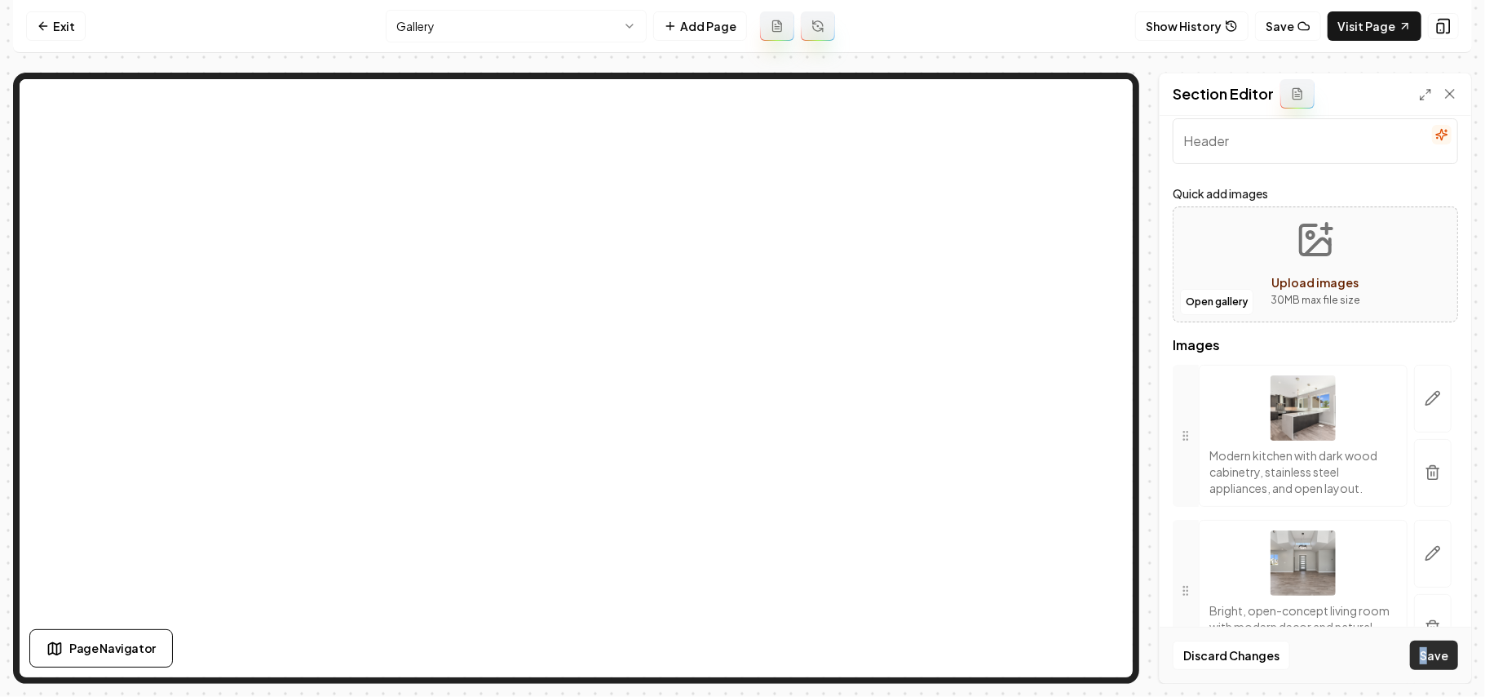
click at [1450, 662] on button "Save" at bounding box center [1434, 654] width 48 height 29
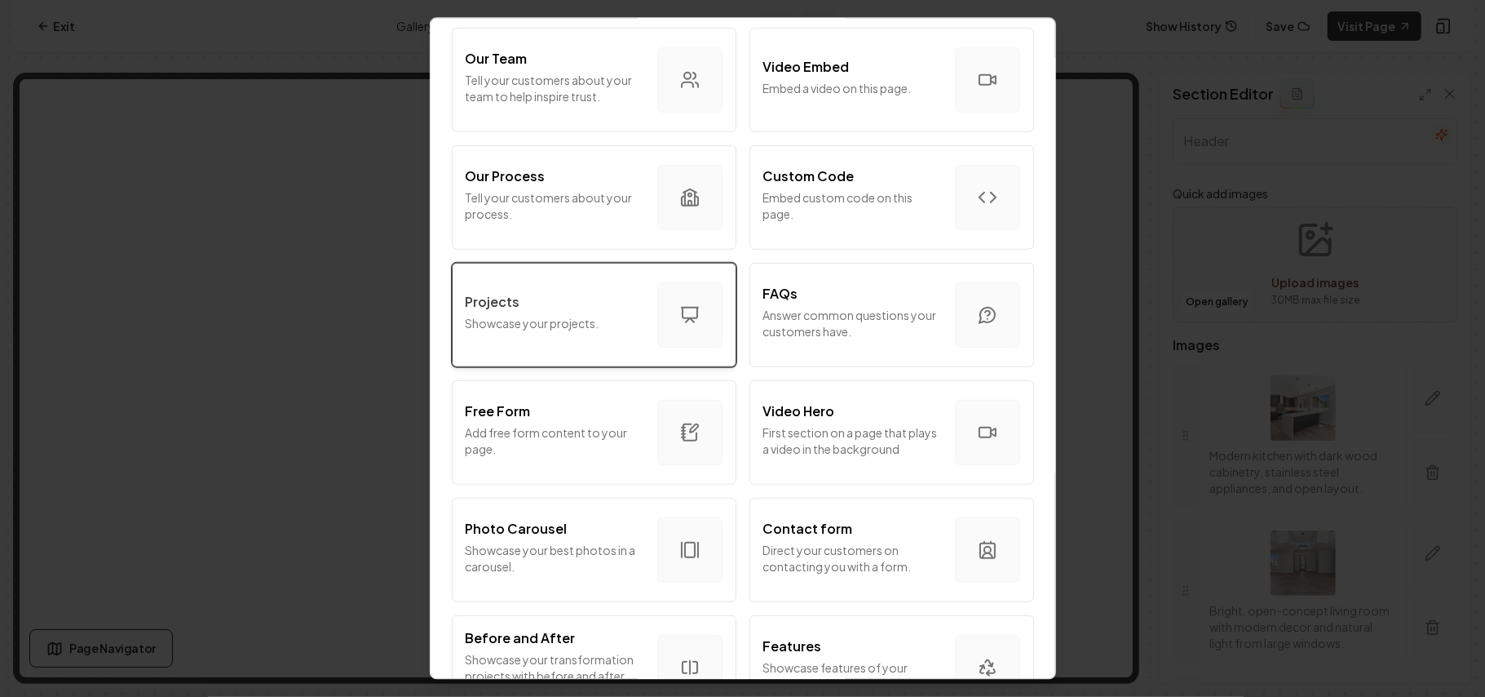
scroll to position [761, 0]
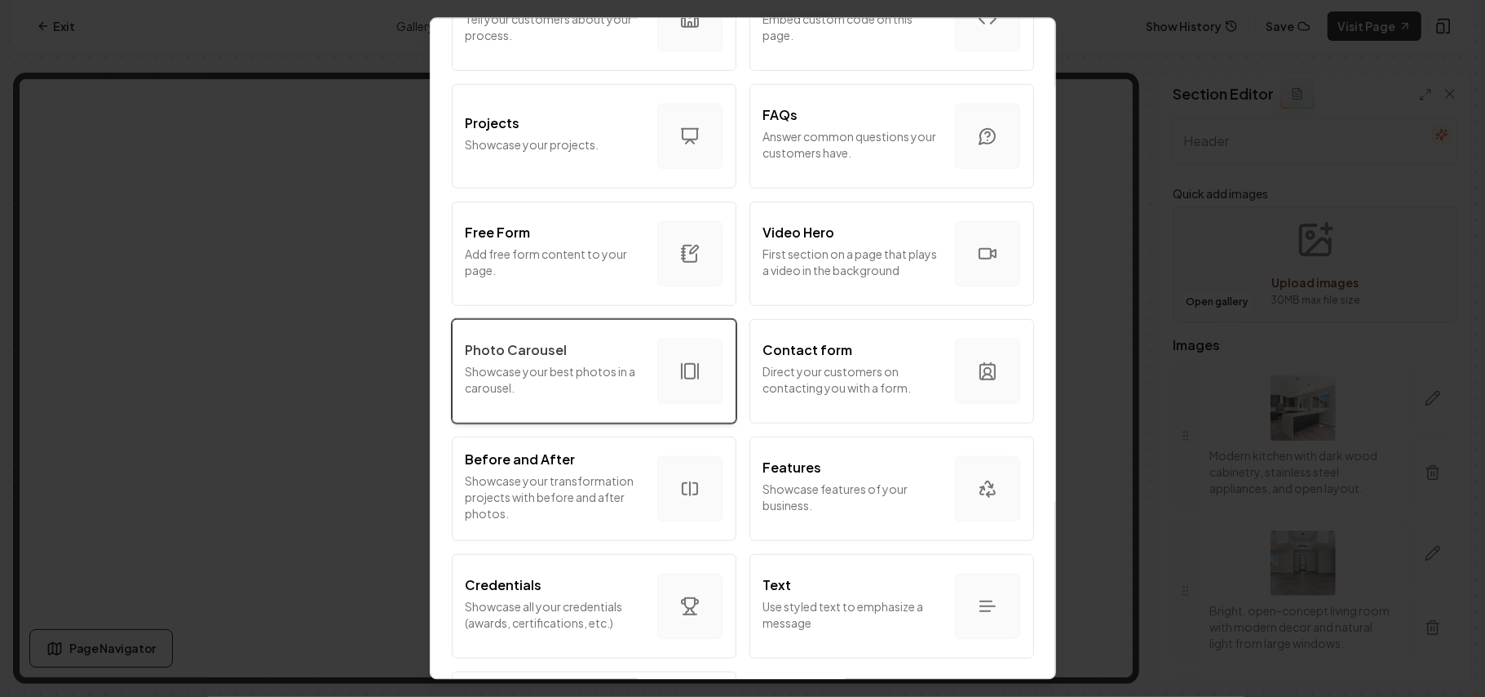
click at [578, 376] on p "Showcase your best photos in a carousel." at bounding box center [555, 378] width 179 height 33
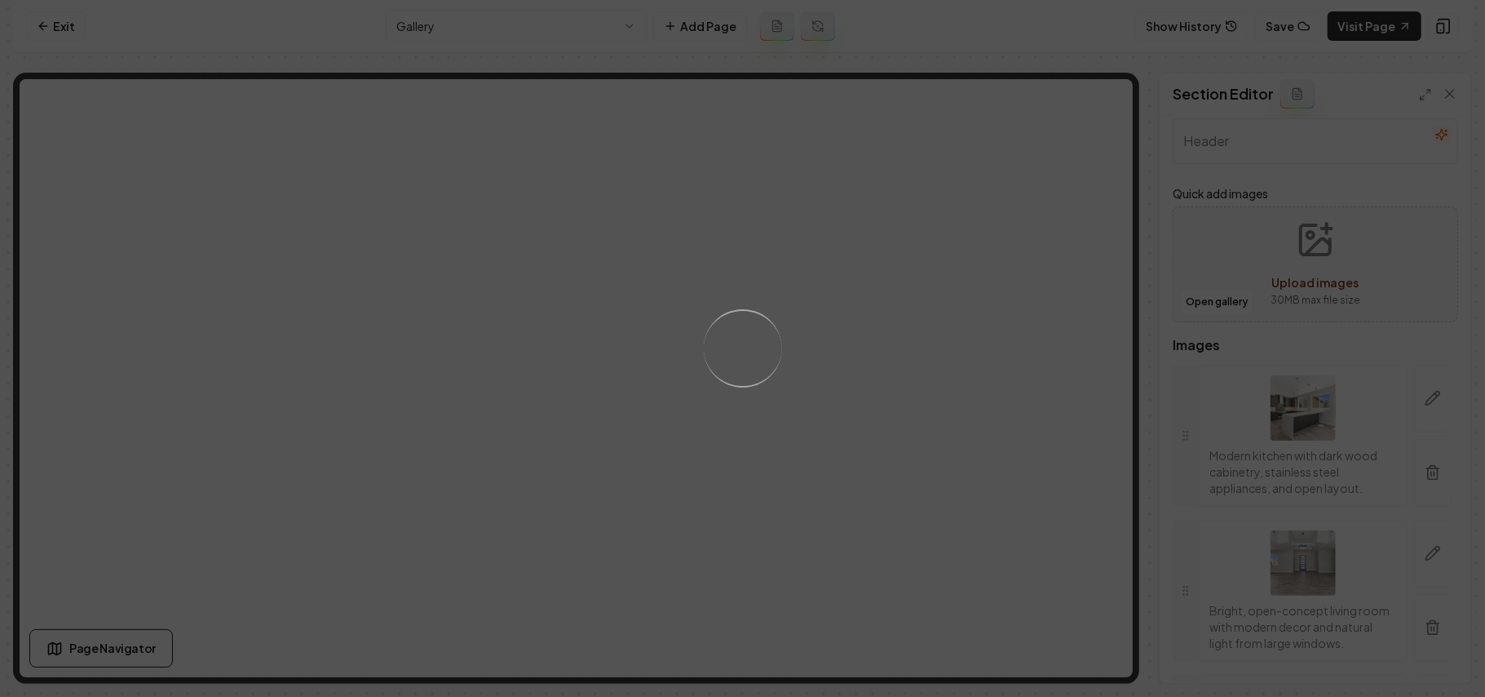
scroll to position [0, 0]
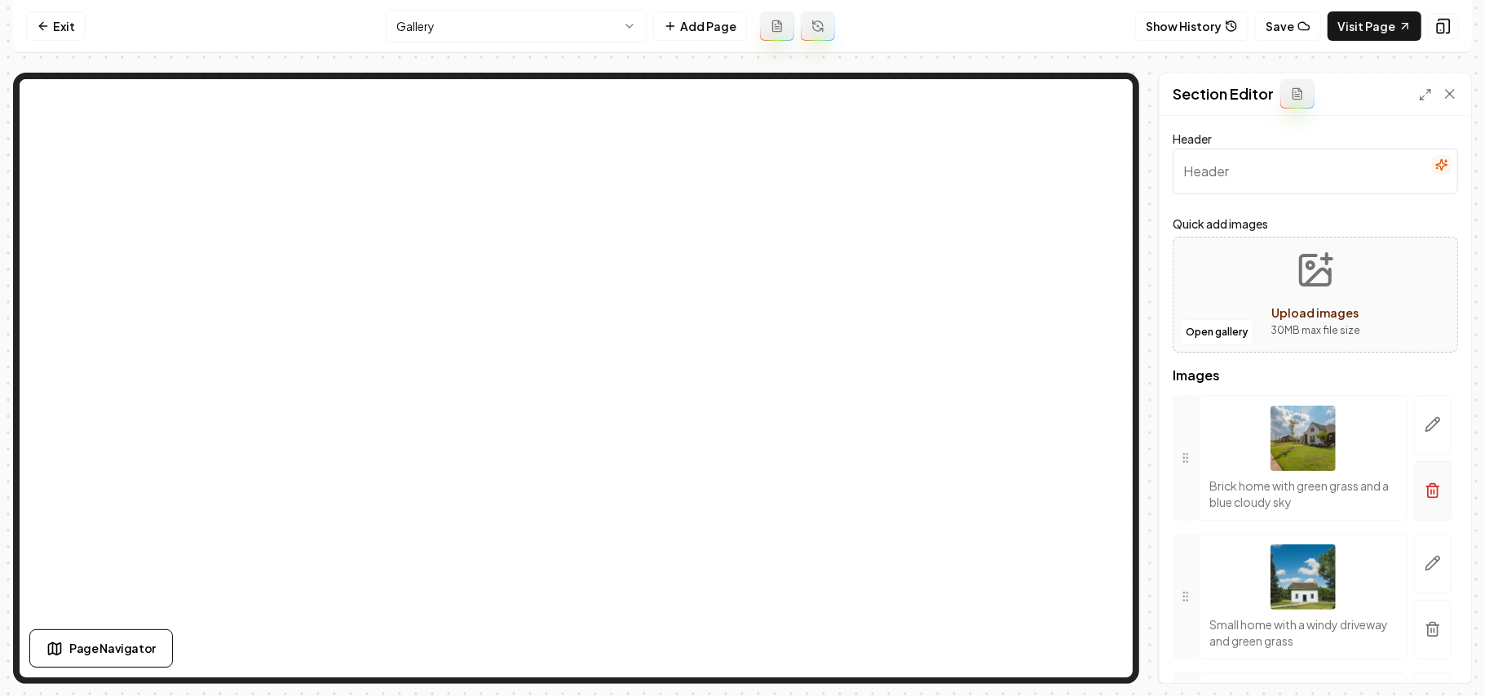
click at [1425, 494] on icon "button" at bounding box center [1433, 490] width 16 height 16
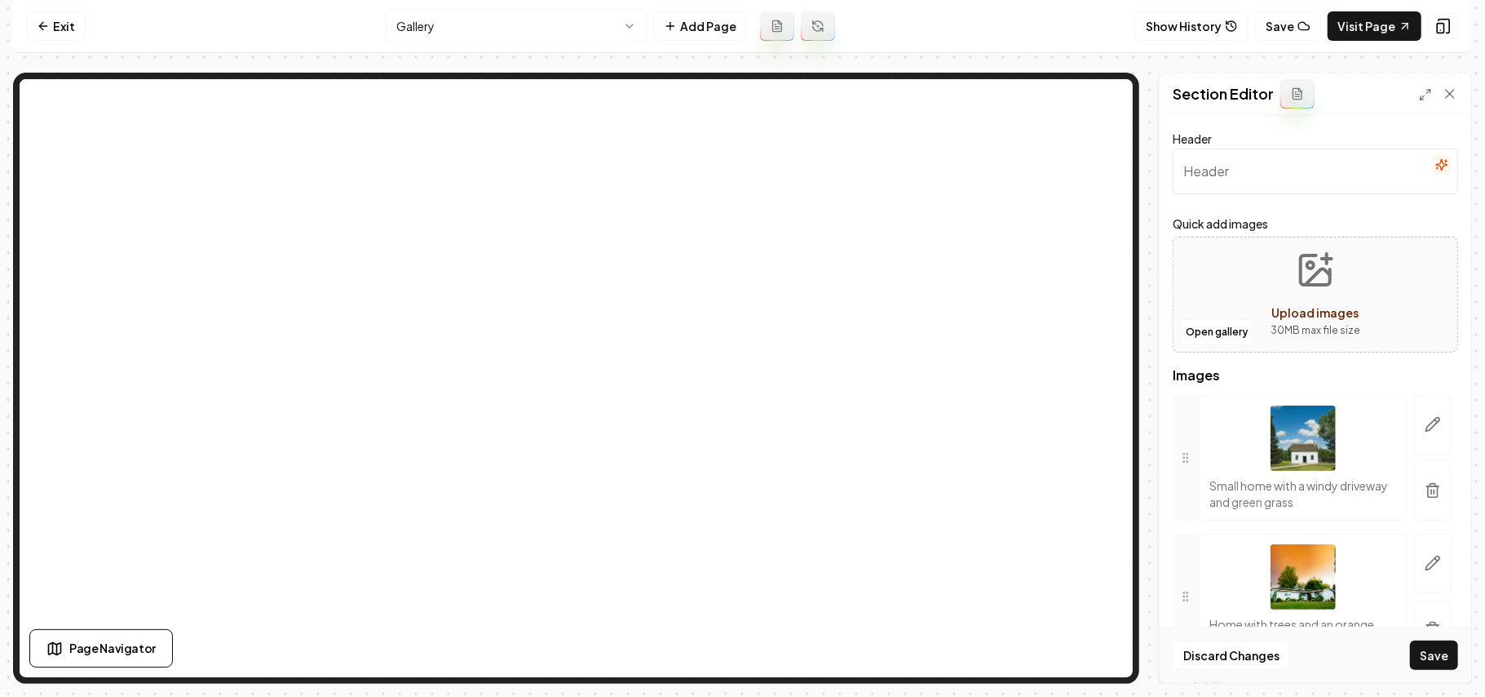
click at [1425, 494] on icon "button" at bounding box center [1433, 490] width 16 height 16
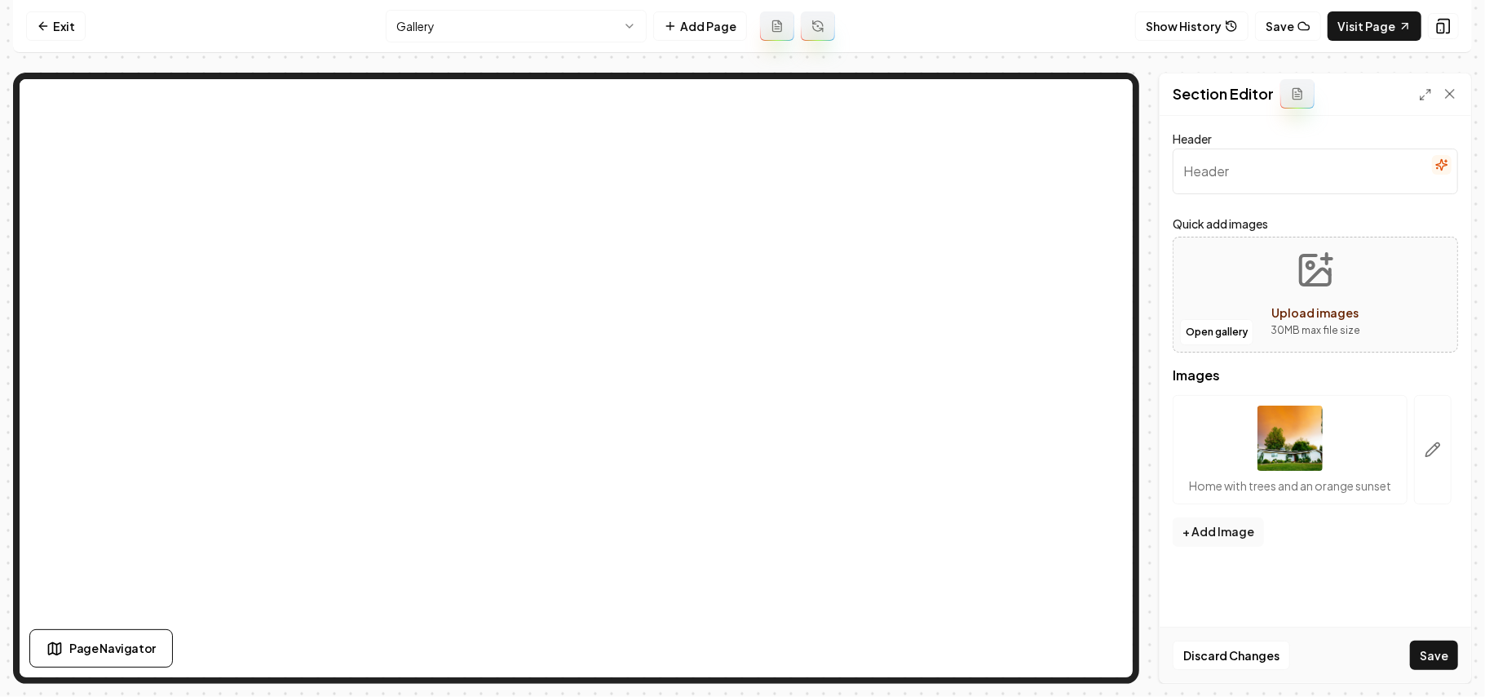
click at [1420, 494] on button "button" at bounding box center [1433, 449] width 38 height 109
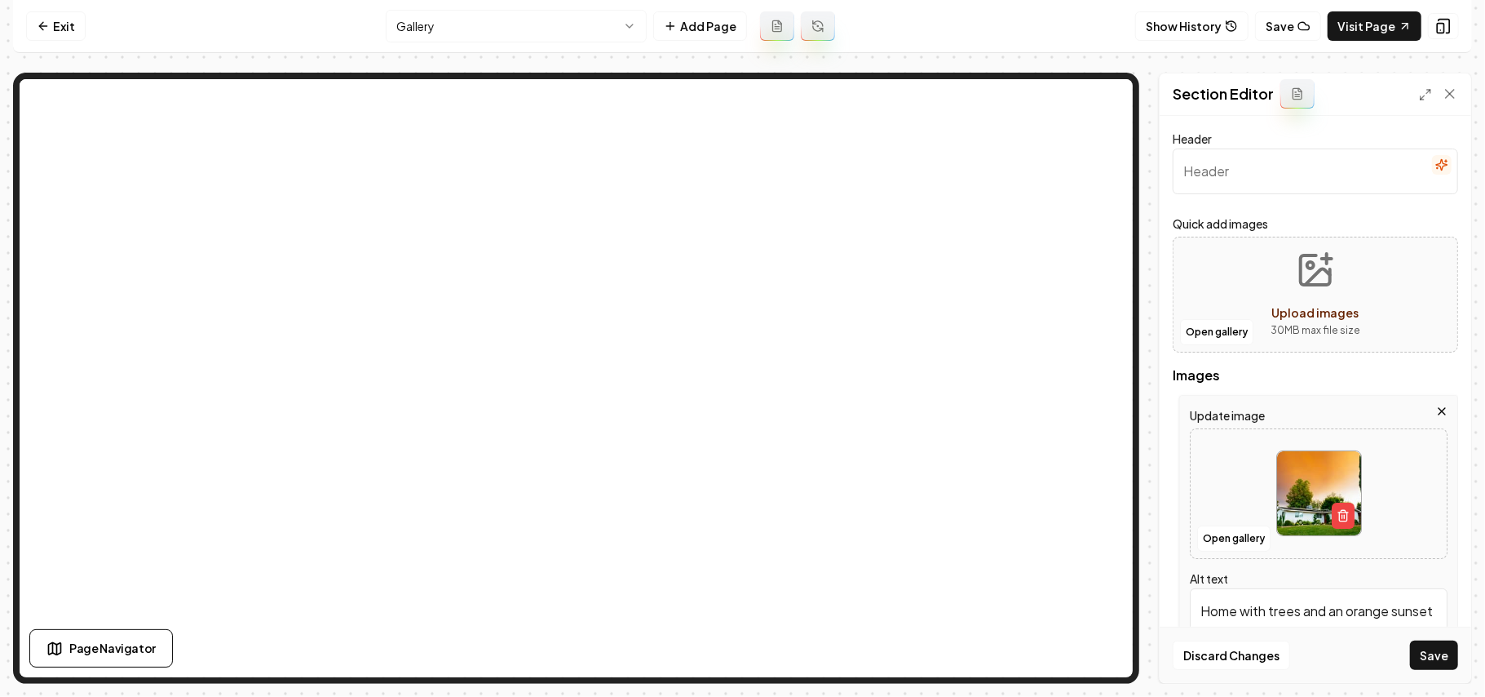
click at [1436, 411] on icon "button" at bounding box center [1442, 411] width 13 height 13
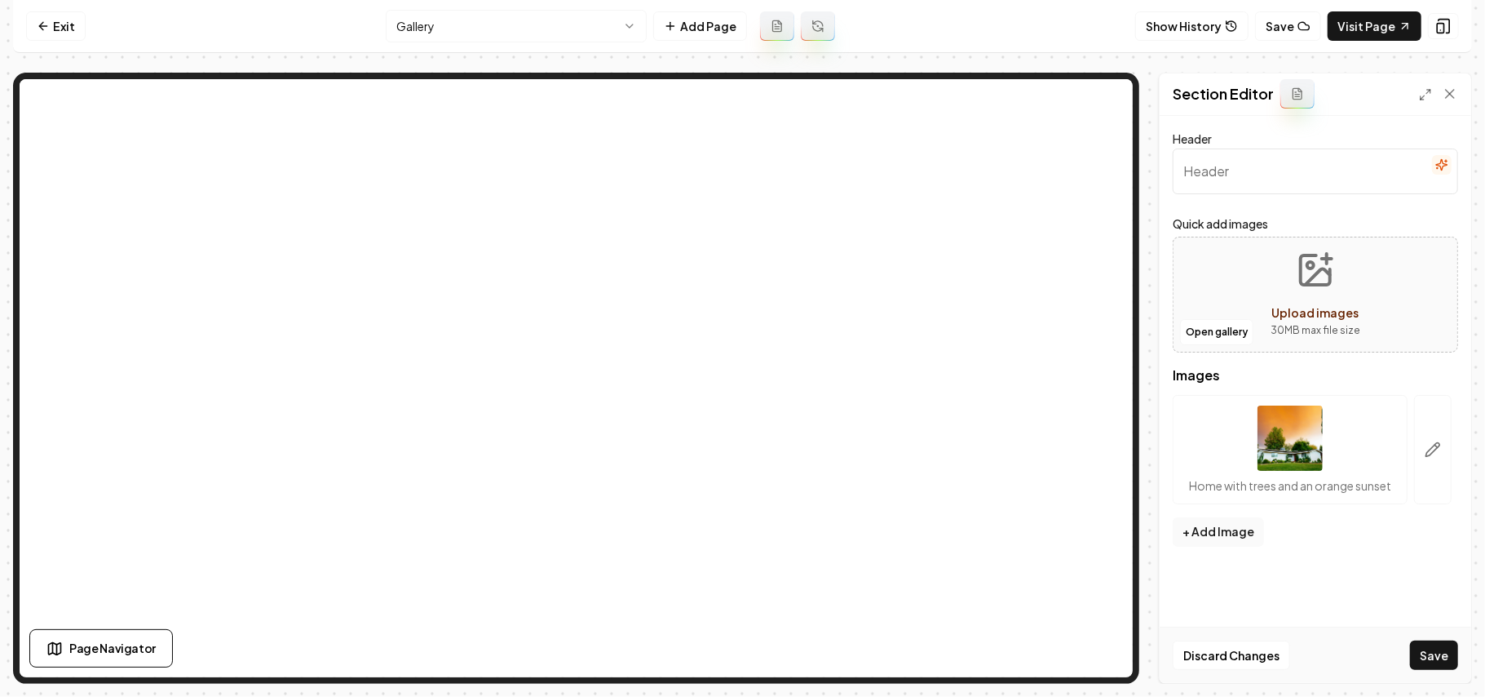
click at [1371, 313] on button "Upload images 30 MB max file size" at bounding box center [1316, 294] width 116 height 114
type input "**********"
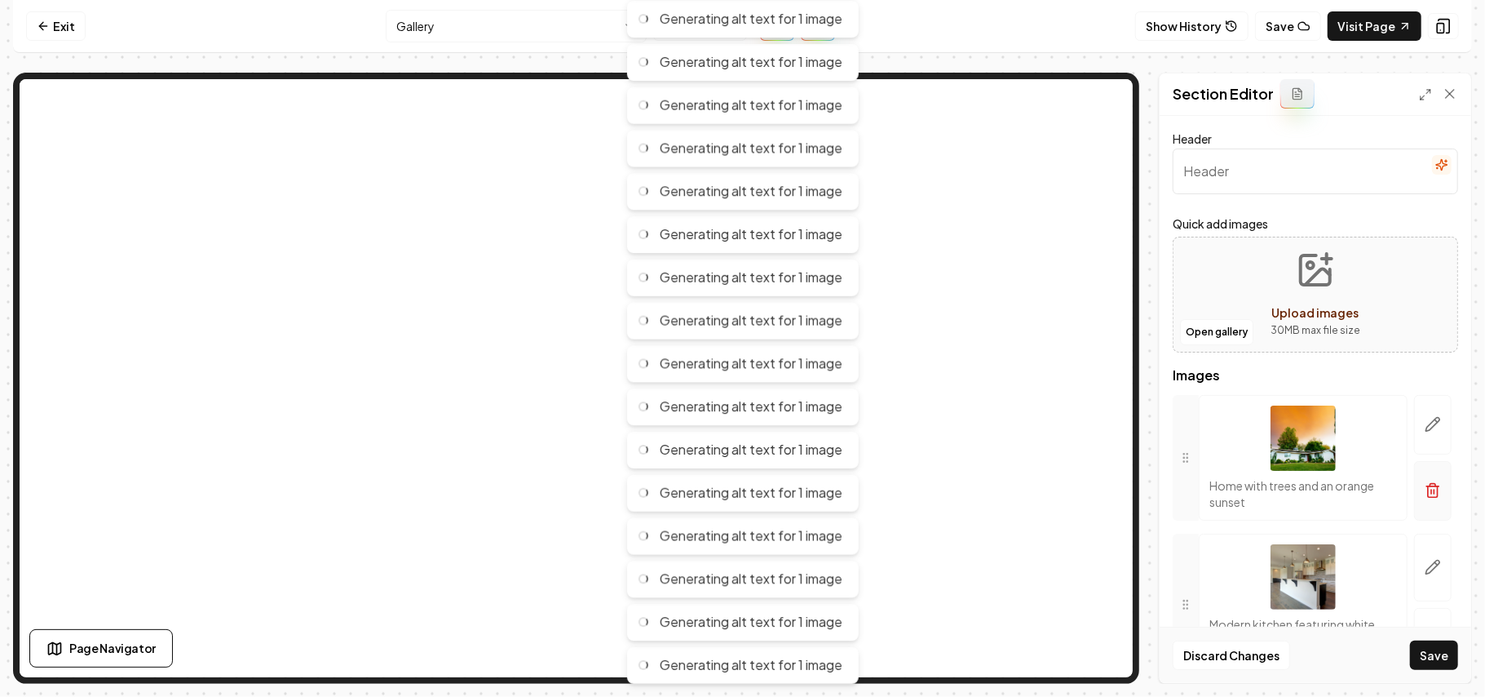
click at [1425, 491] on icon "button" at bounding box center [1433, 490] width 16 height 16
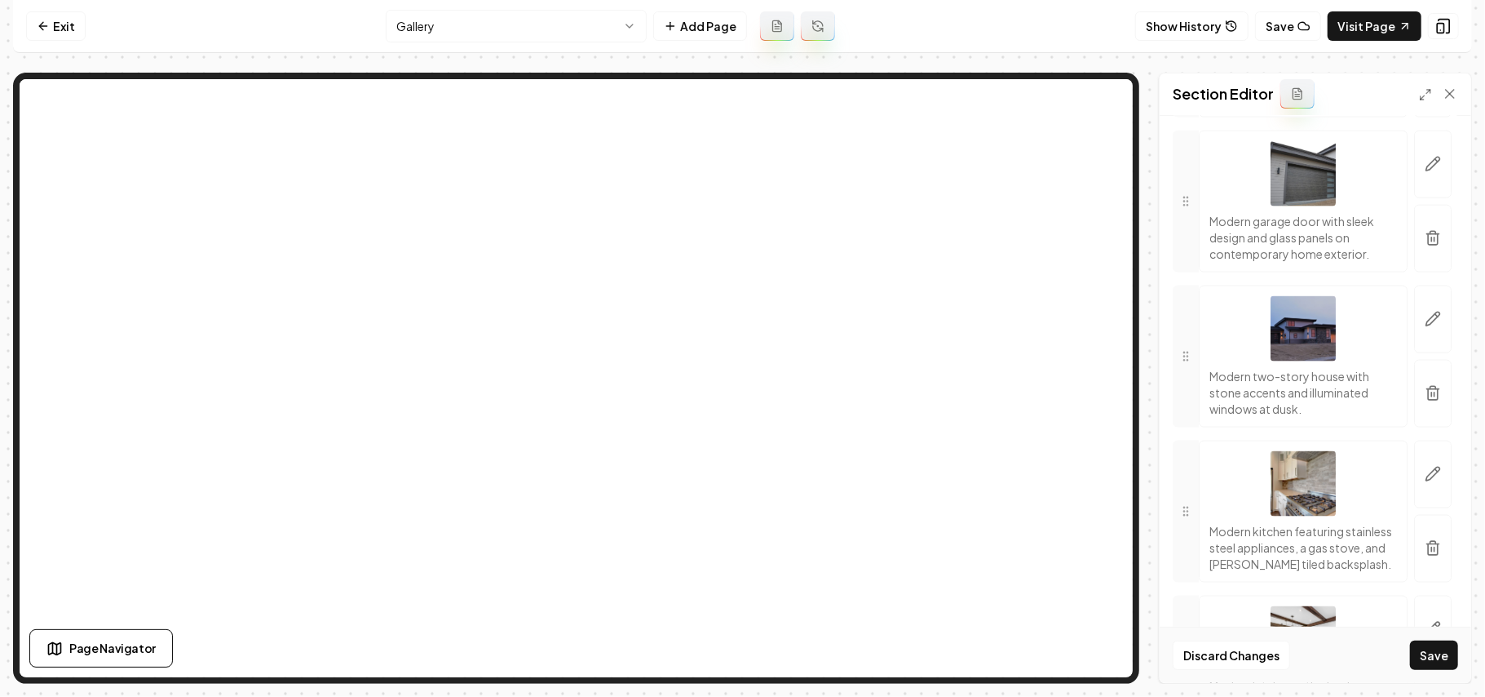
scroll to position [6881, 0]
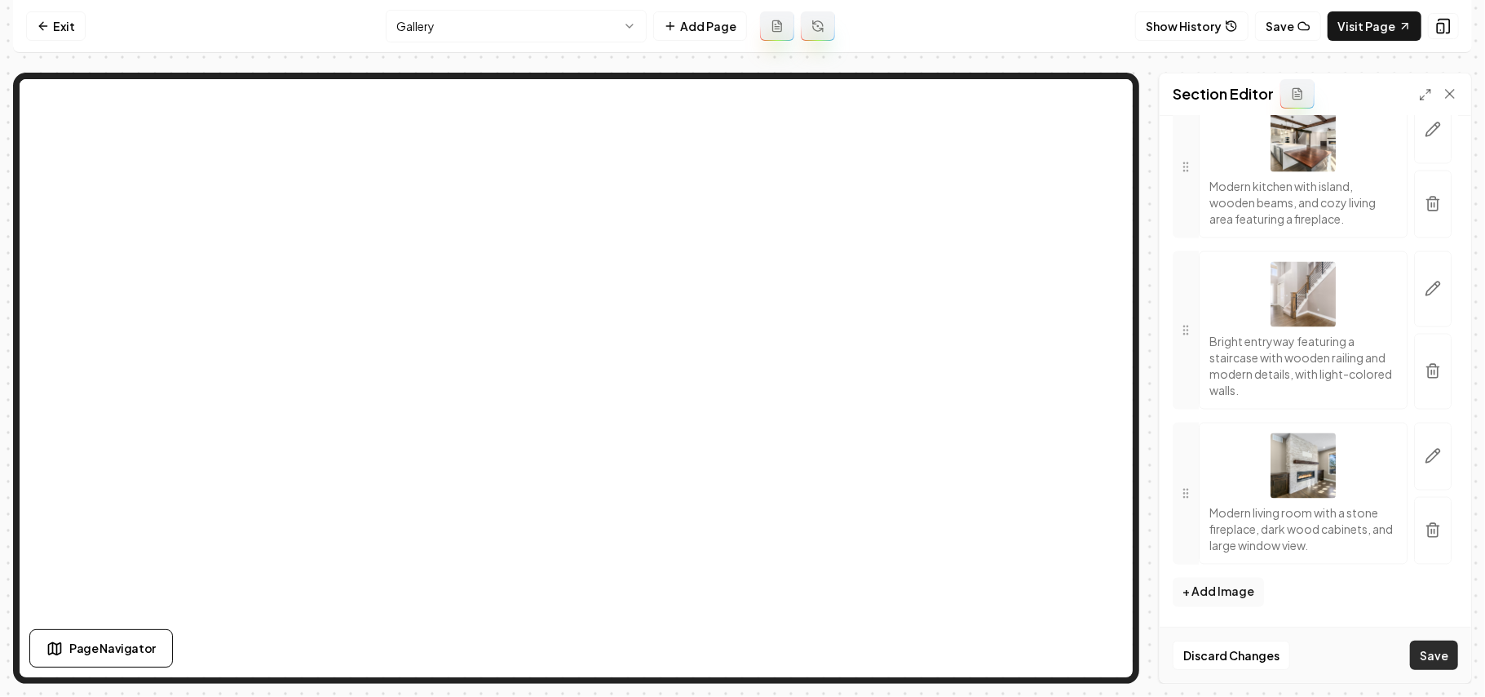
click at [1441, 650] on button "Save" at bounding box center [1434, 654] width 48 height 29
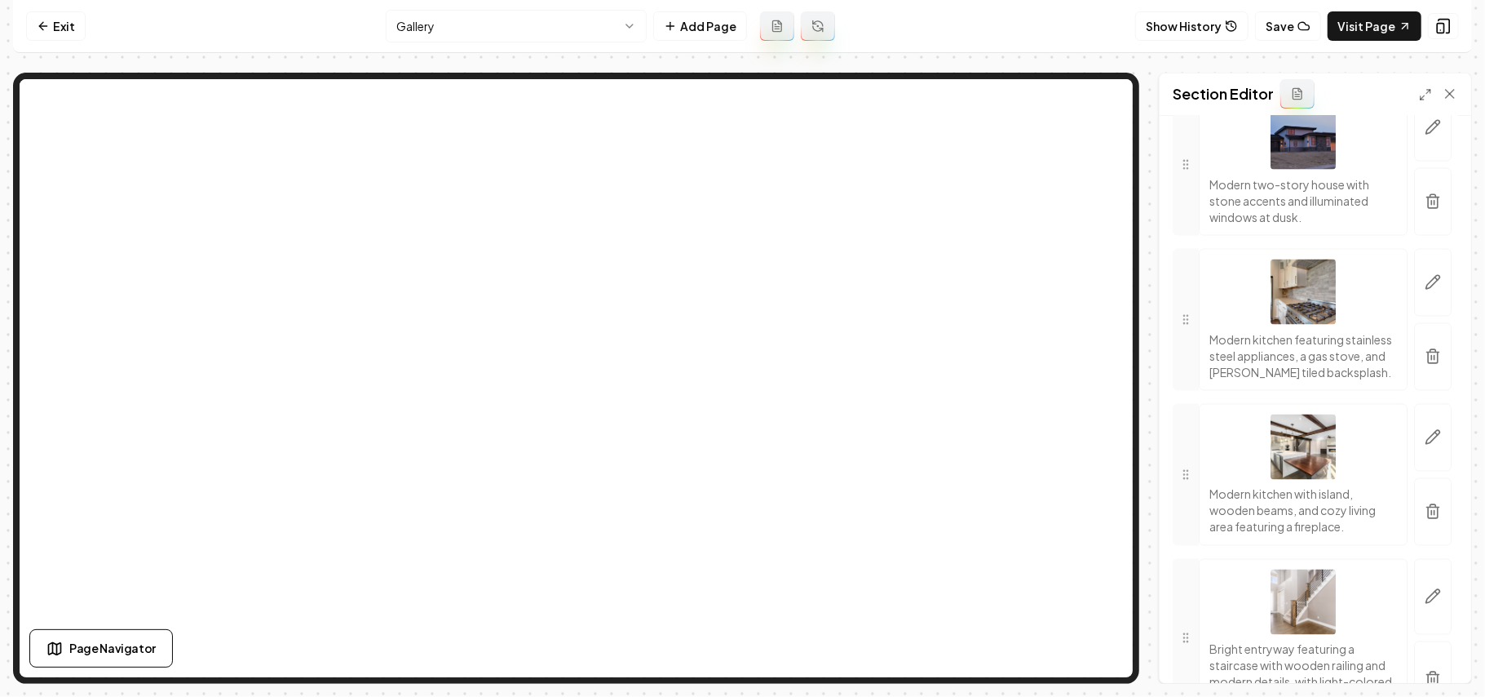
scroll to position [6281, 0]
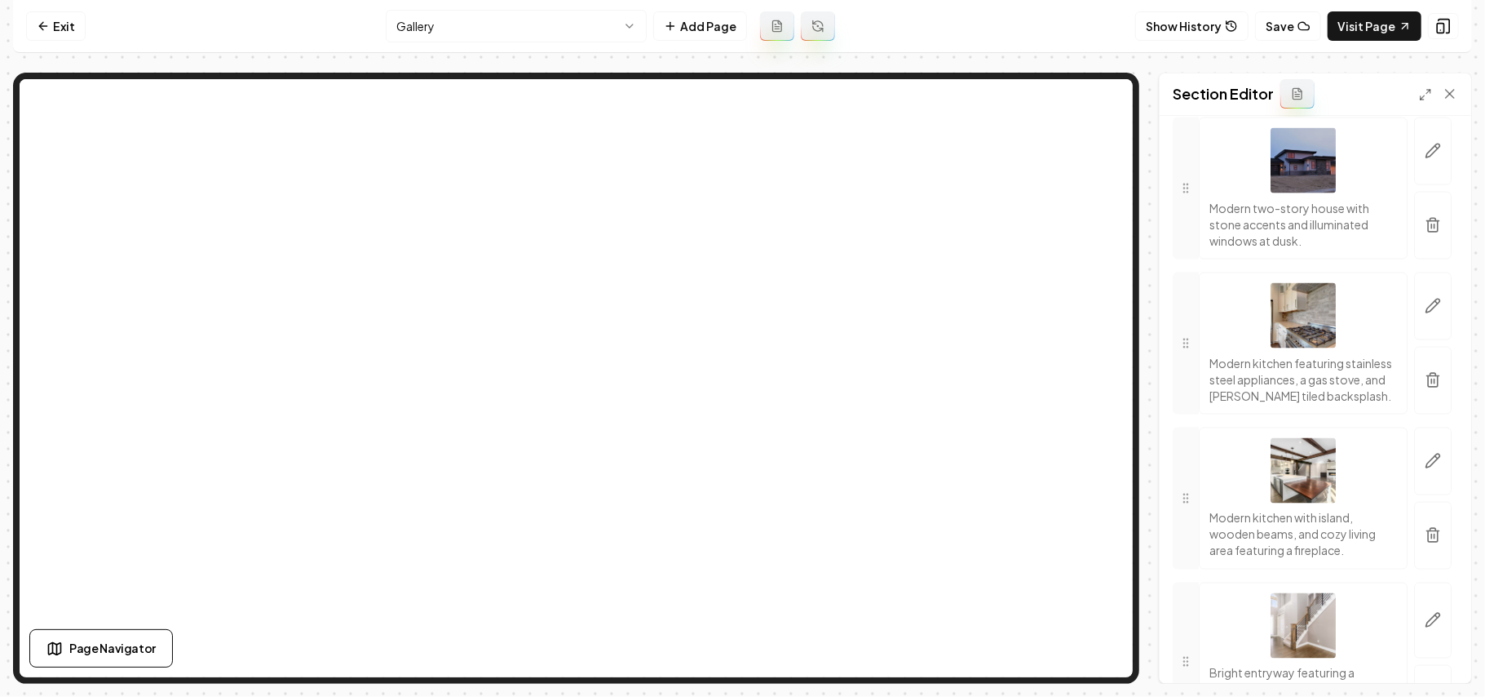
click at [1425, 233] on icon "button" at bounding box center [1433, 225] width 16 height 16
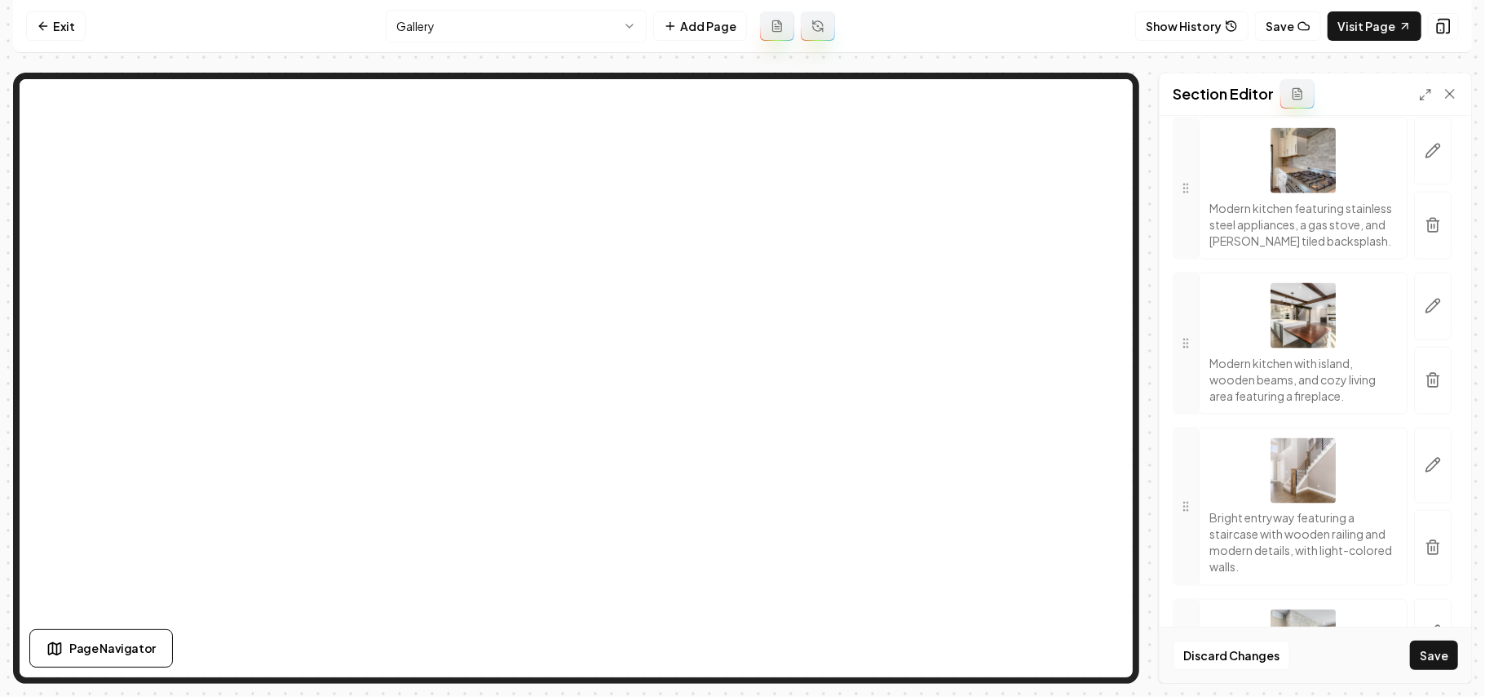
click at [1425, 78] on icon "button" at bounding box center [1433, 70] width 16 height 16
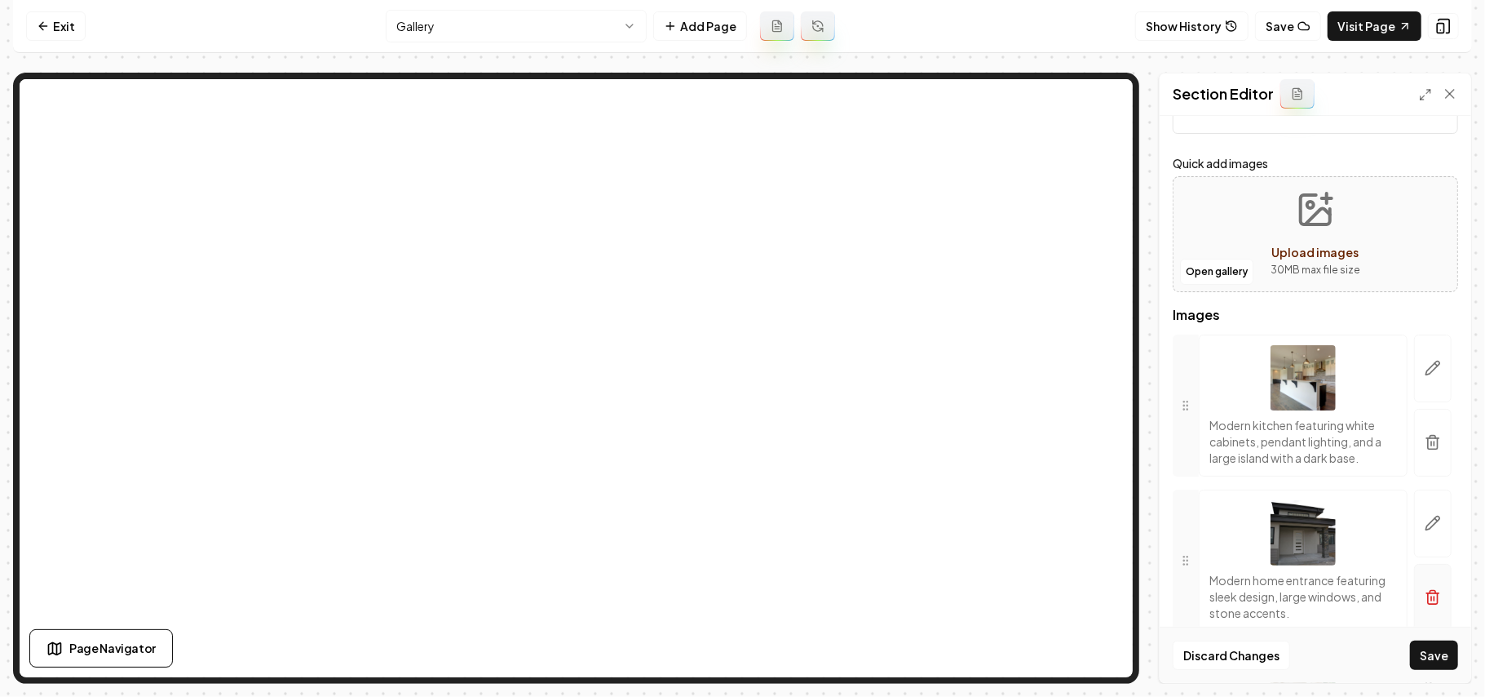
scroll to position [108, 0]
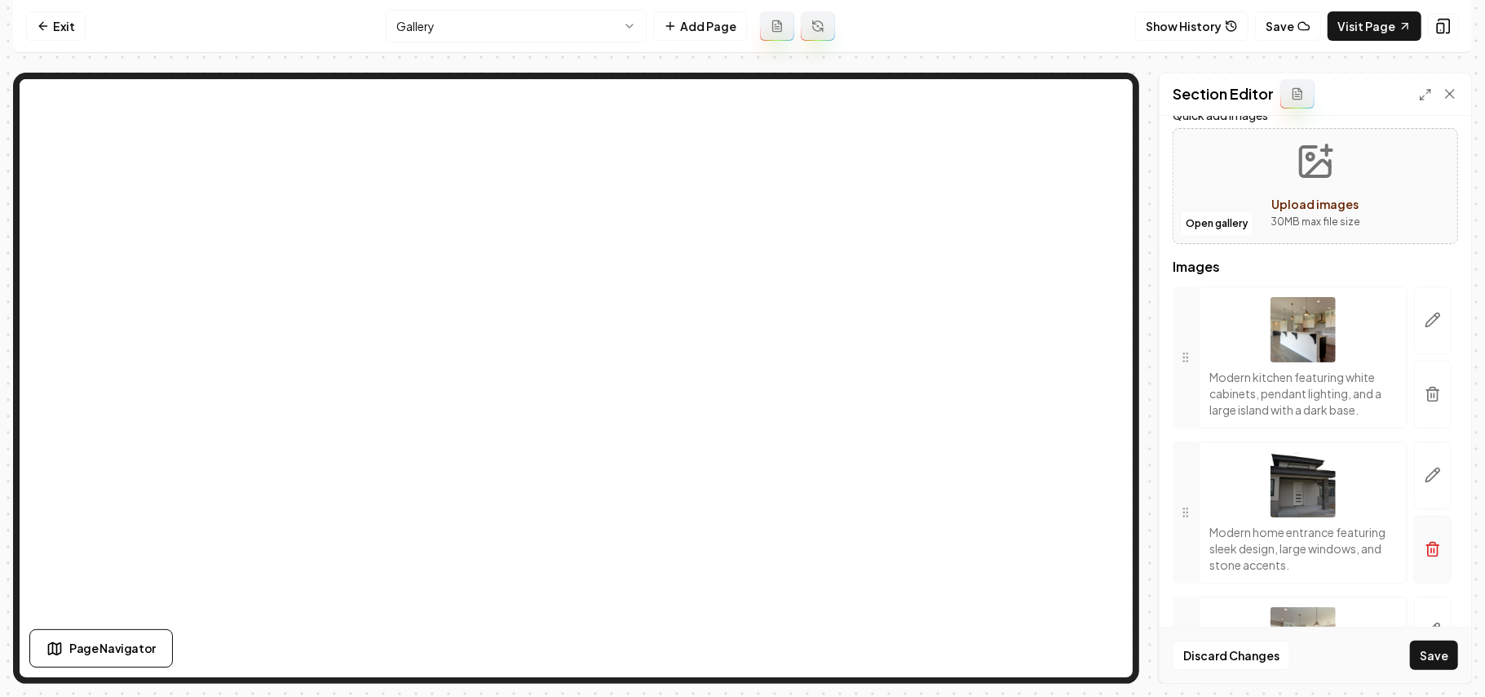
click at [1428, 556] on icon "button" at bounding box center [1433, 550] width 10 height 11
click at [1443, 667] on button "Save" at bounding box center [1434, 654] width 48 height 29
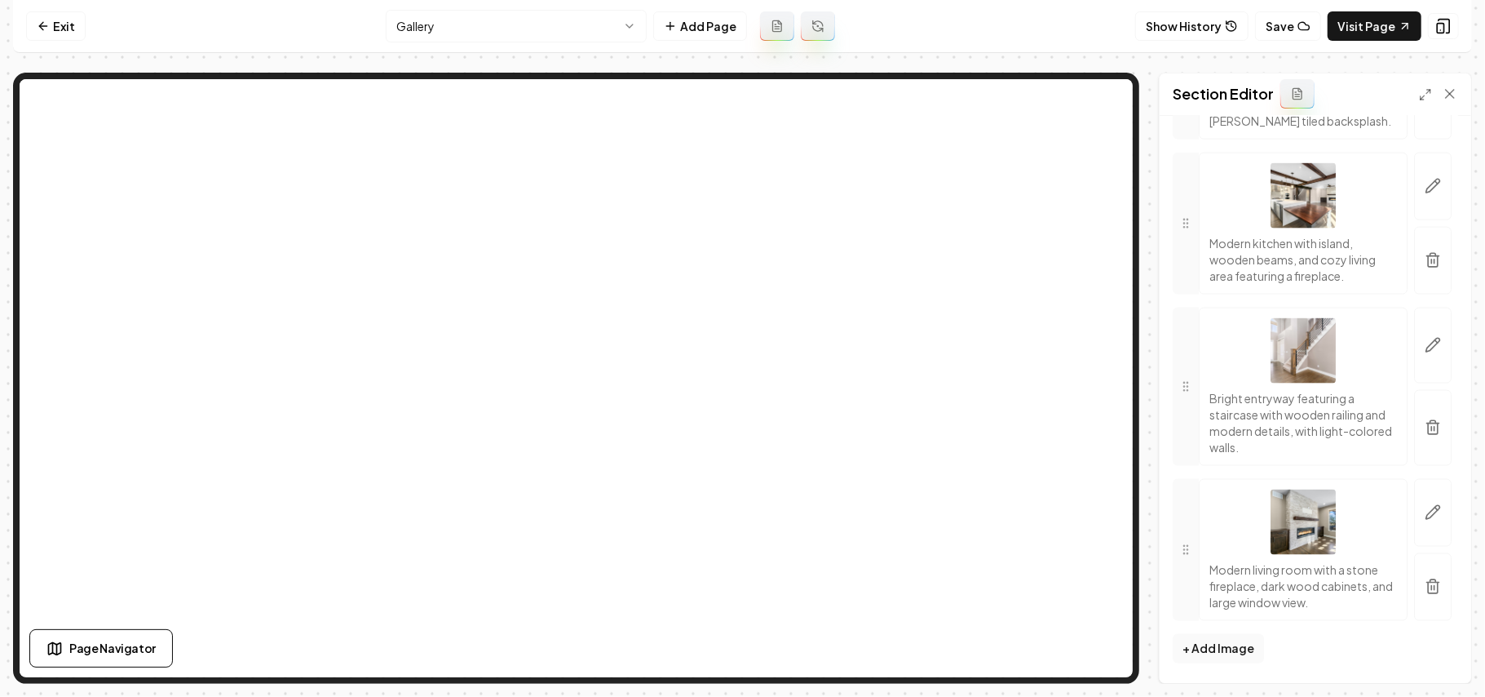
scroll to position [6358, 0]
click at [1431, 581] on icon "button" at bounding box center [1434, 581] width 6 height 2
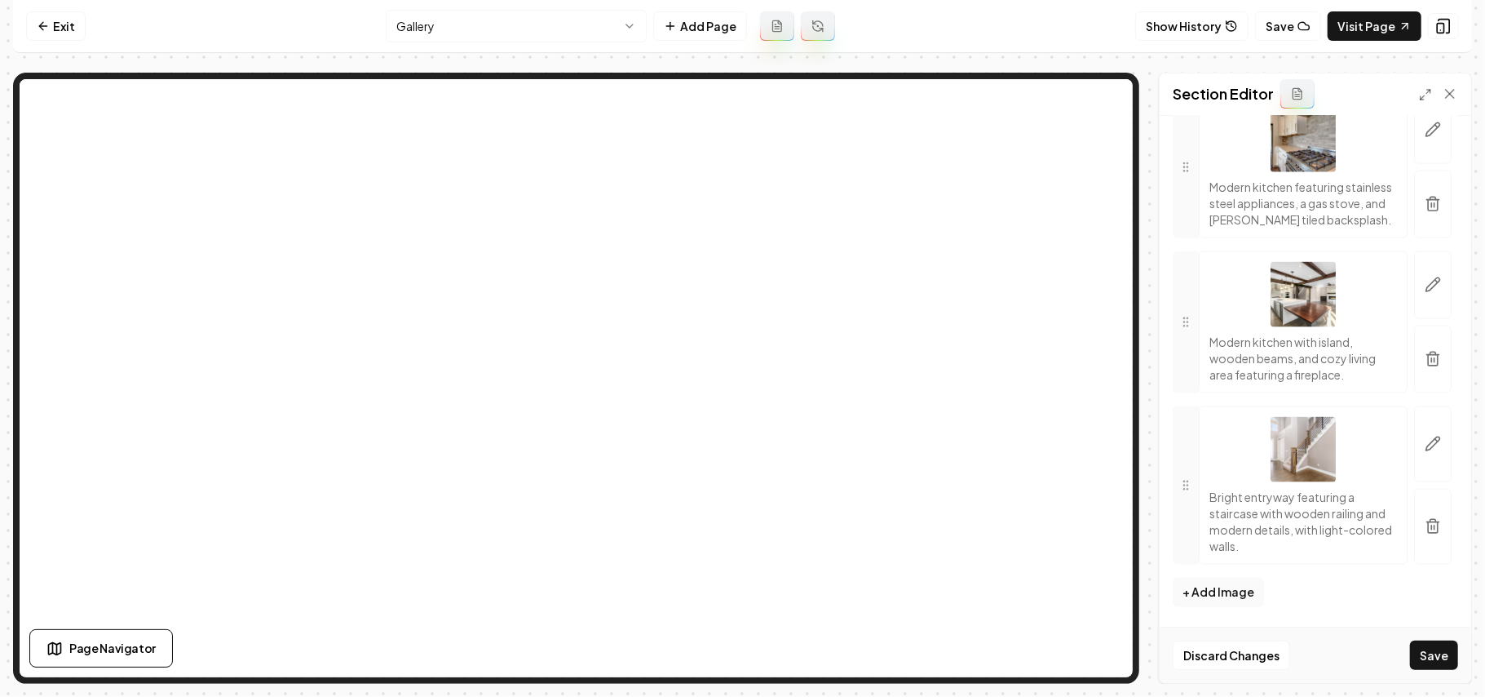
scroll to position [6259, 0]
click at [1445, 653] on button "Save" at bounding box center [1434, 654] width 48 height 29
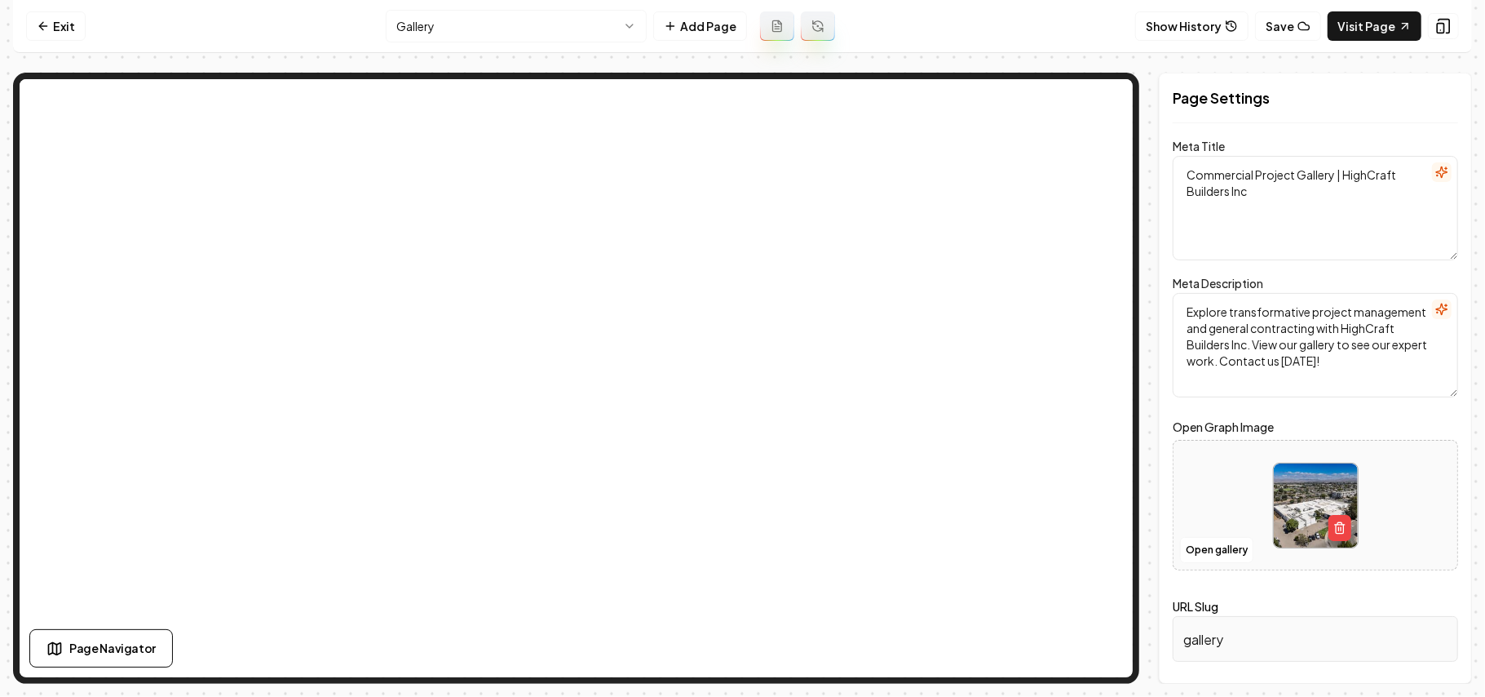
scroll to position [0, 0]
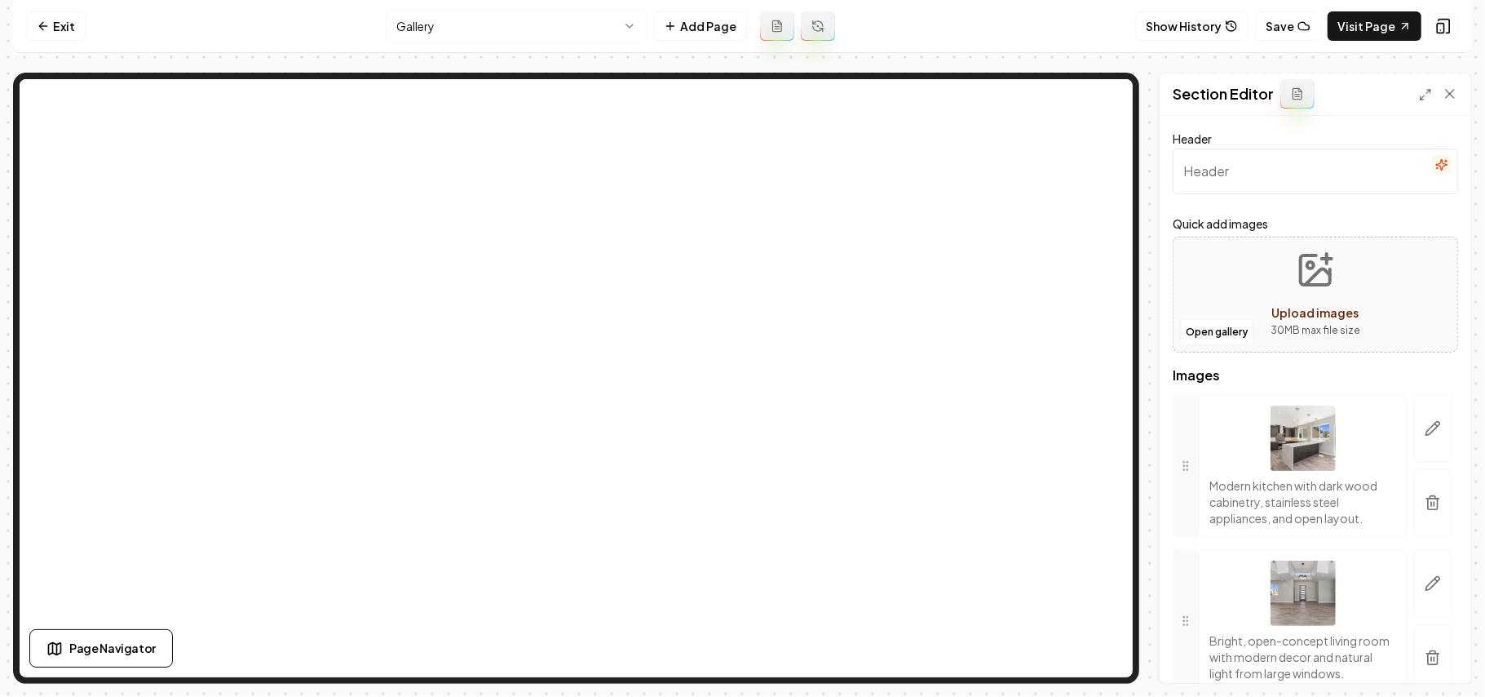
click at [1381, 314] on div "Open gallery Upload images 30 MB max file size" at bounding box center [1316, 295] width 286 height 116
type input "**********"
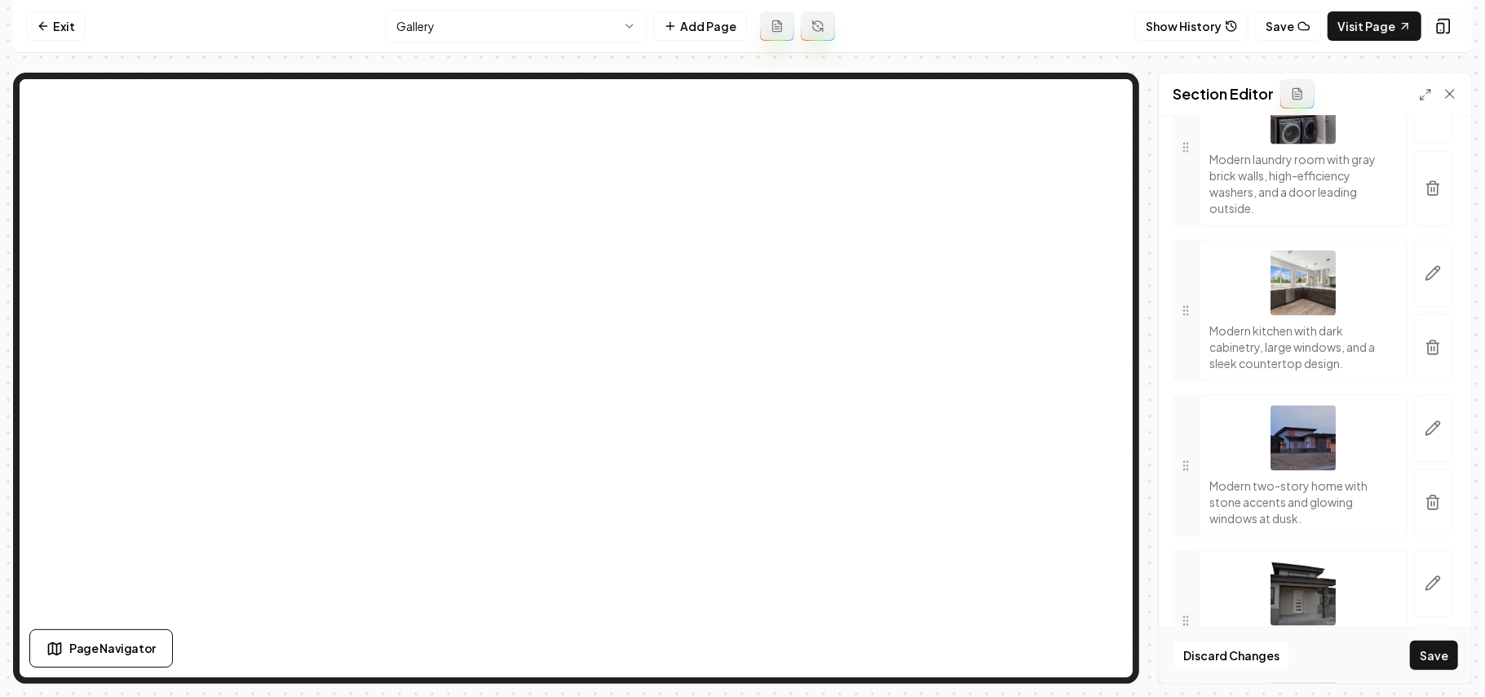
scroll to position [2233, 0]
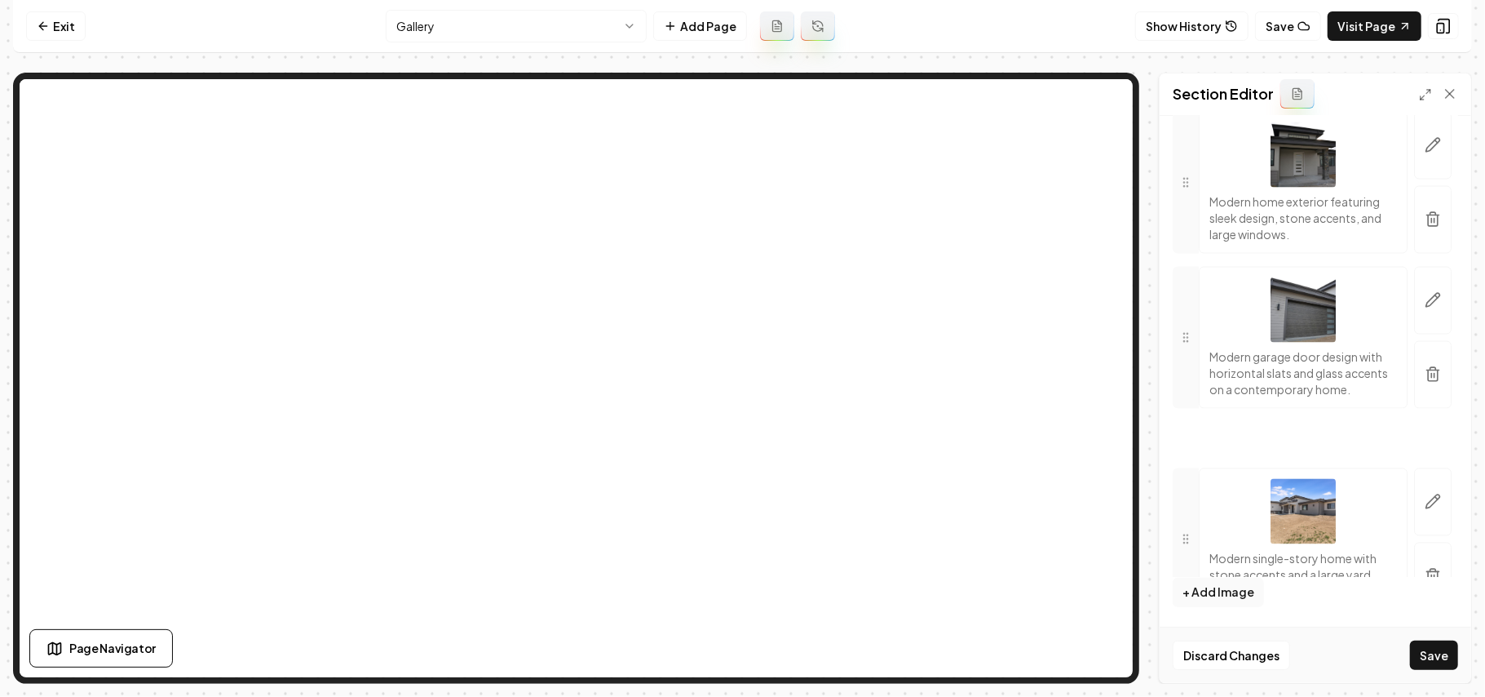
drag, startPoint x: 1189, startPoint y: 348, endPoint x: 1197, endPoint y: 520, distance: 173.1
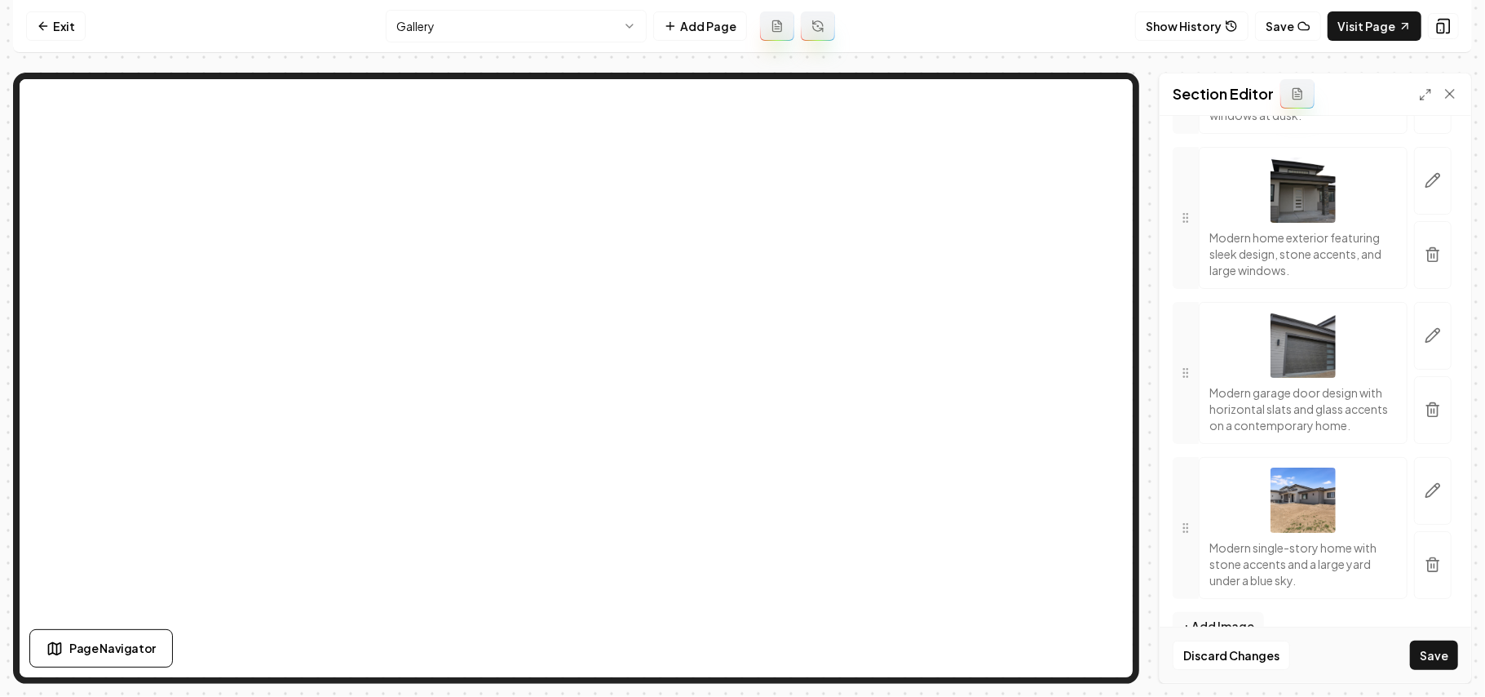
scroll to position [2015, 0]
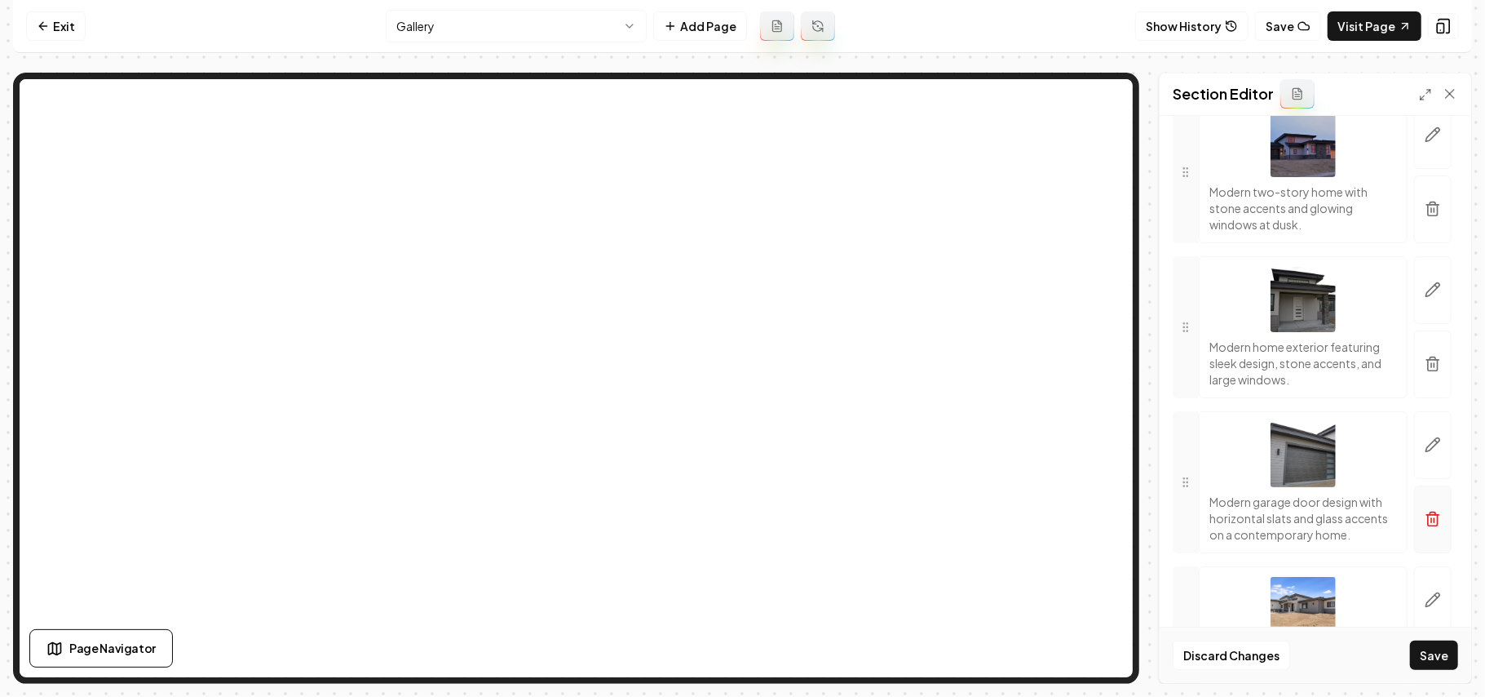
click at [1425, 527] on icon "button" at bounding box center [1433, 519] width 16 height 16
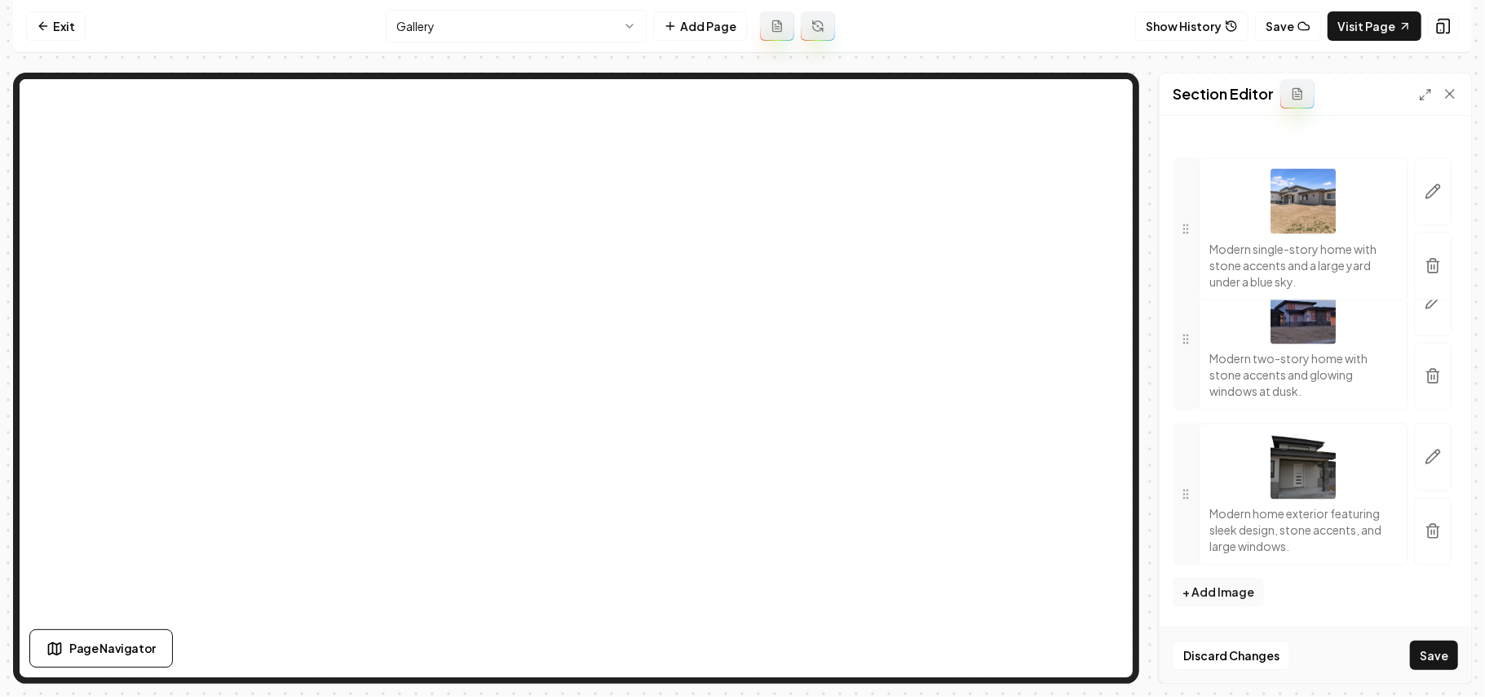
drag, startPoint x: 1185, startPoint y: 520, endPoint x: 1195, endPoint y: 256, distance: 264.5
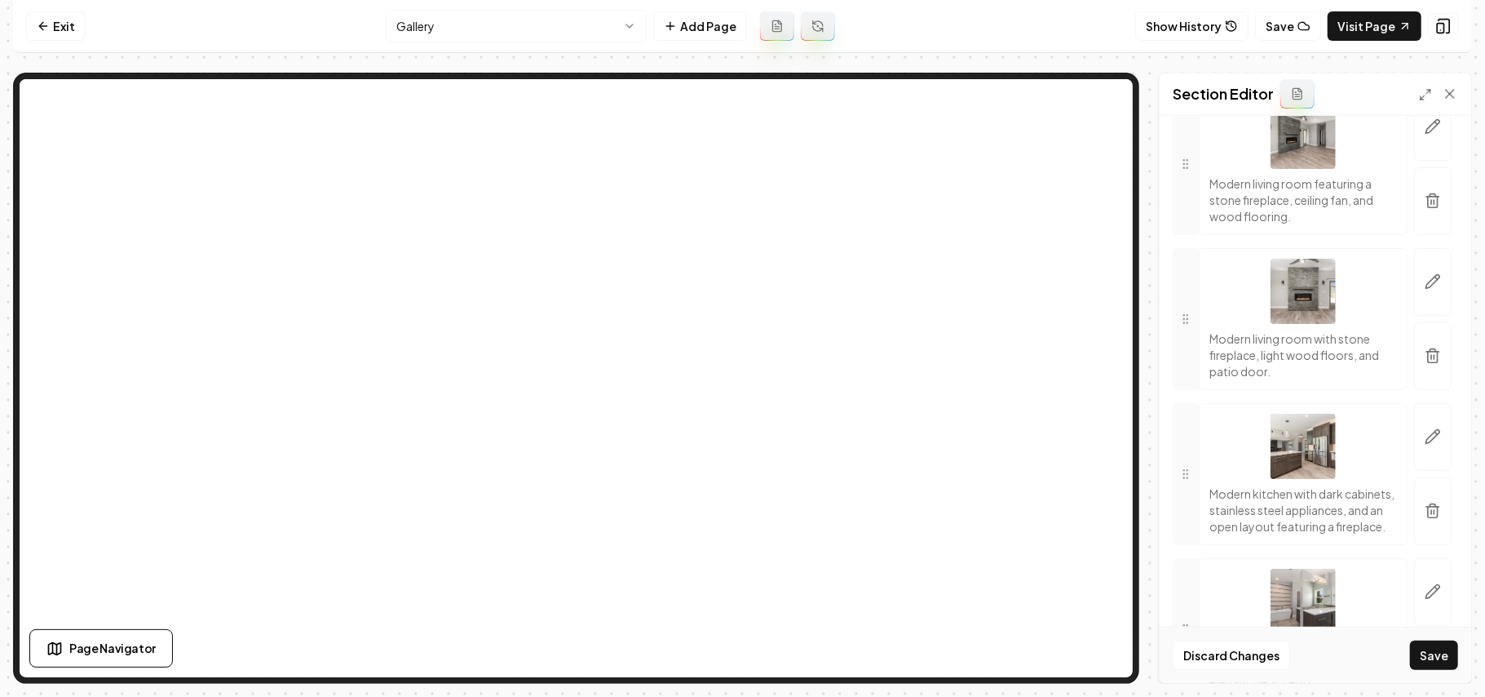
scroll to position [2061, 0]
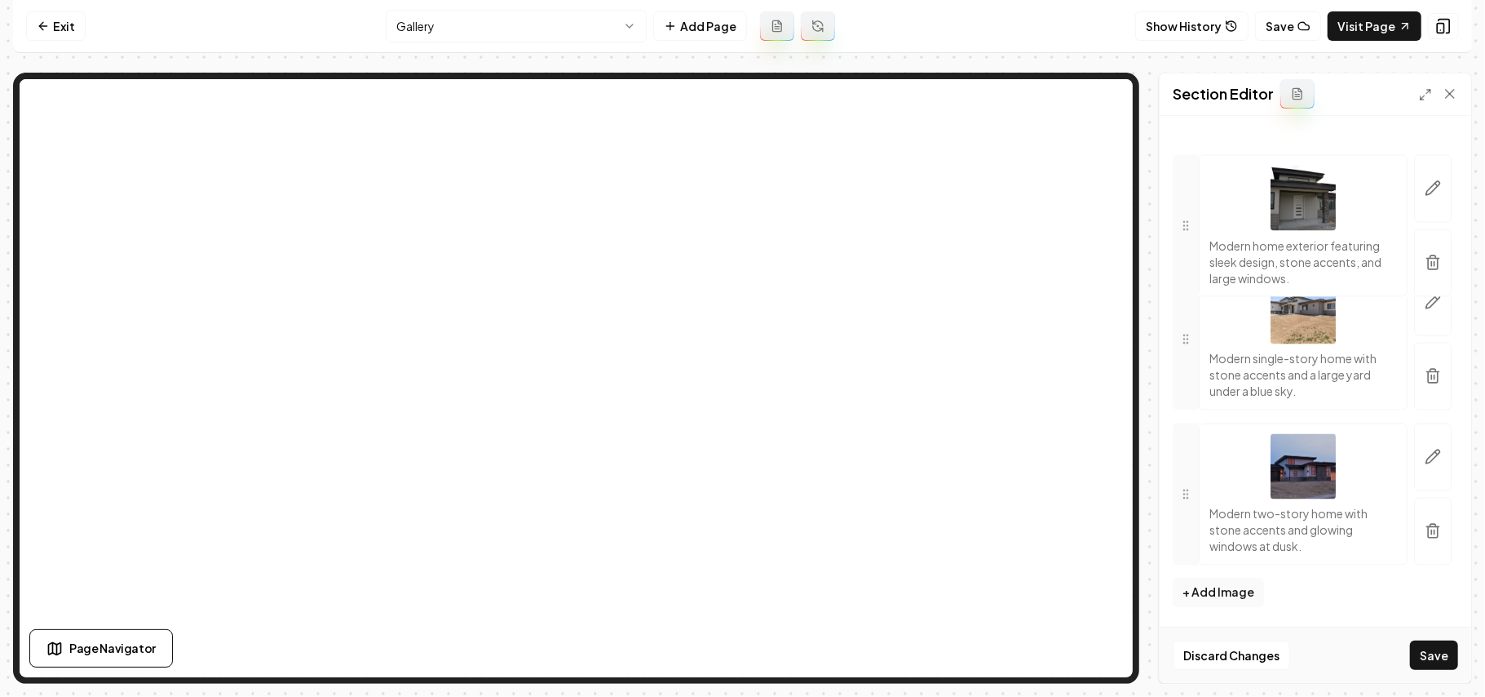
drag, startPoint x: 1184, startPoint y: 501, endPoint x: 1195, endPoint y: 248, distance: 253.1
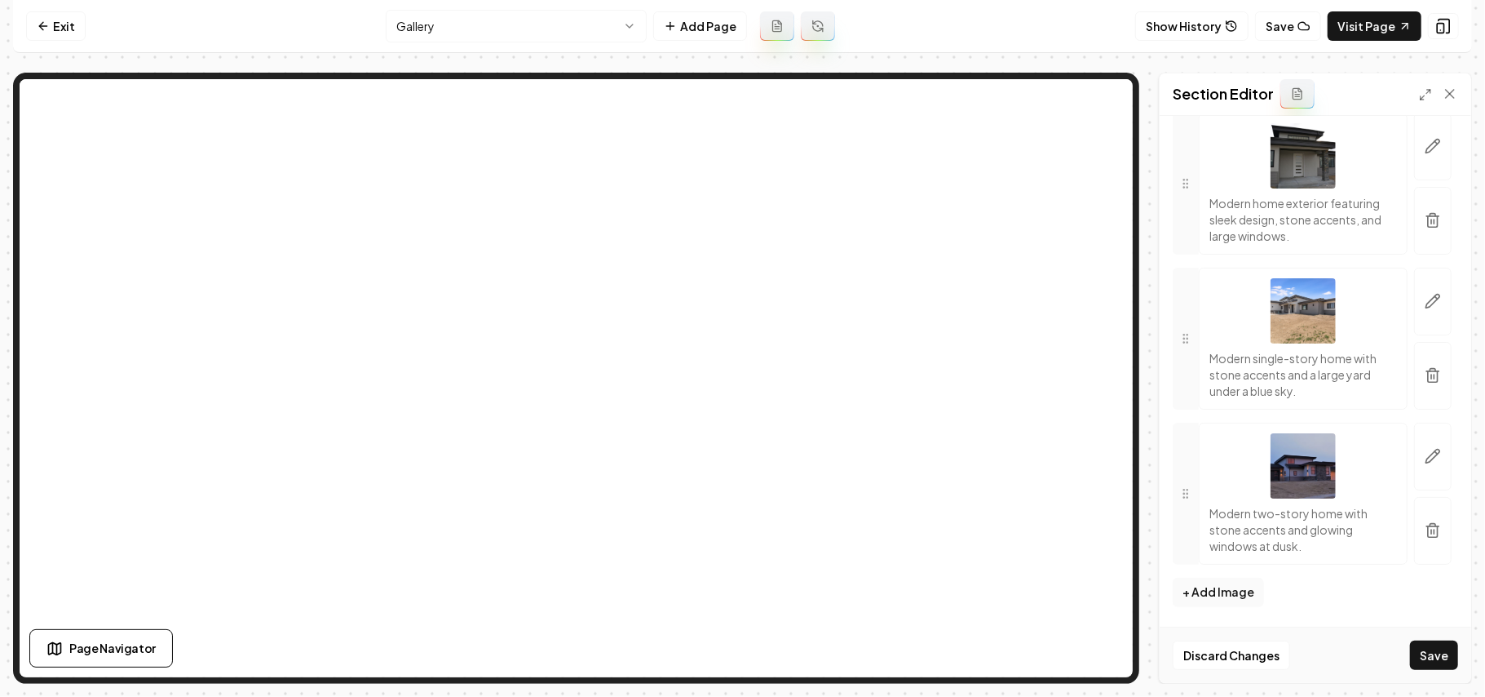
scroll to position [0, 0]
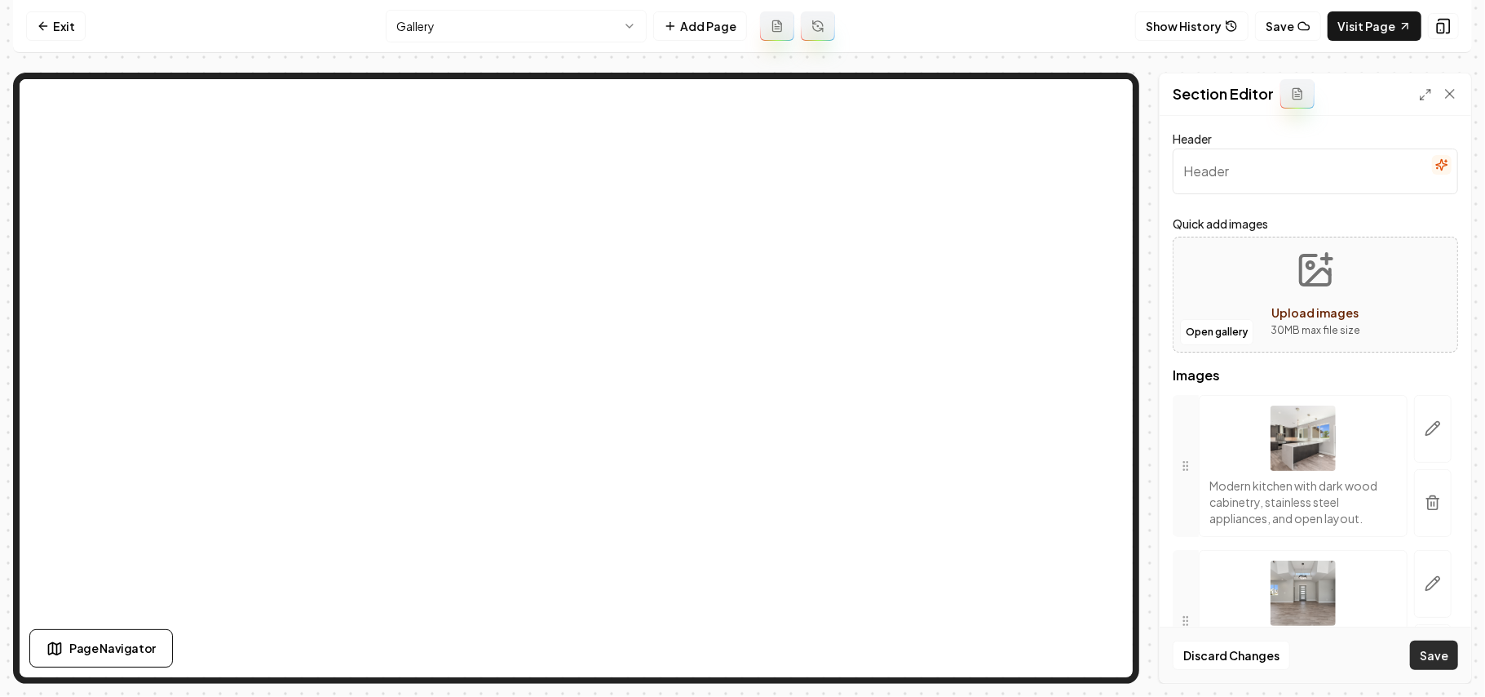
click at [1431, 649] on button "Save" at bounding box center [1434, 654] width 48 height 29
click at [1273, 303] on div "Upload images" at bounding box center [1316, 313] width 87 height 20
click at [1359, 246] on button "Upload images 30 MB max file size" at bounding box center [1316, 294] width 116 height 114
type input "**********"
click at [1434, 667] on button "Save" at bounding box center [1434, 654] width 48 height 29
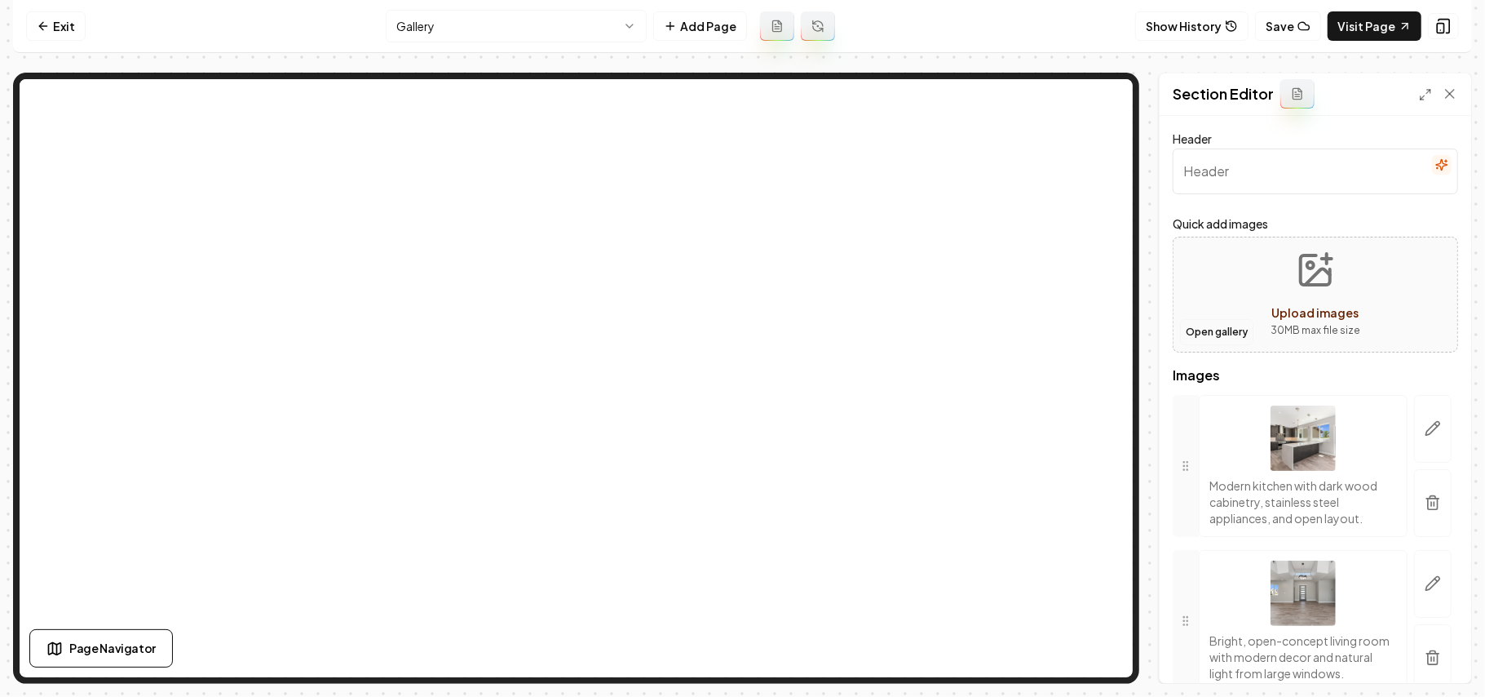
click at [1208, 328] on button "Open gallery" at bounding box center [1216, 332] width 73 height 26
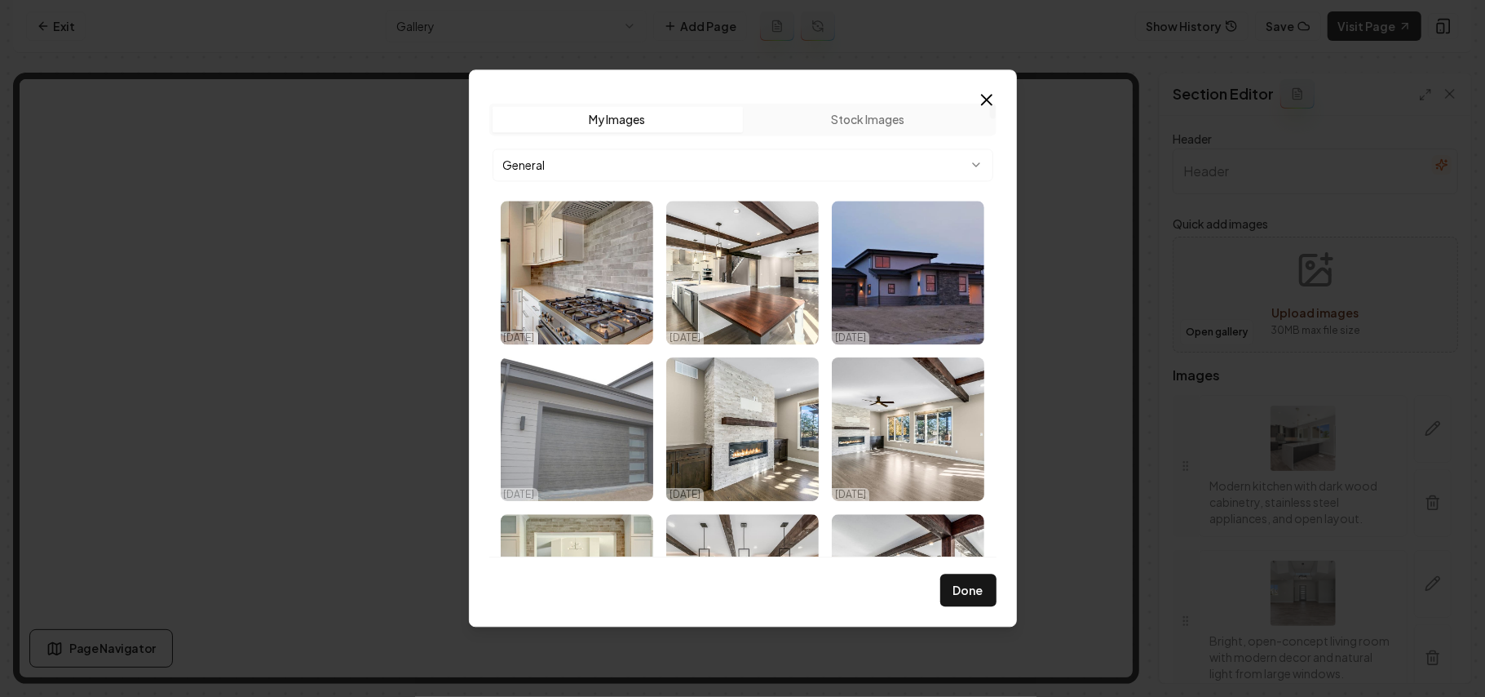
click at [626, 451] on img "Select image image_68eda13b5c7cd75eb8a9152e.JPG" at bounding box center [577, 429] width 153 height 144
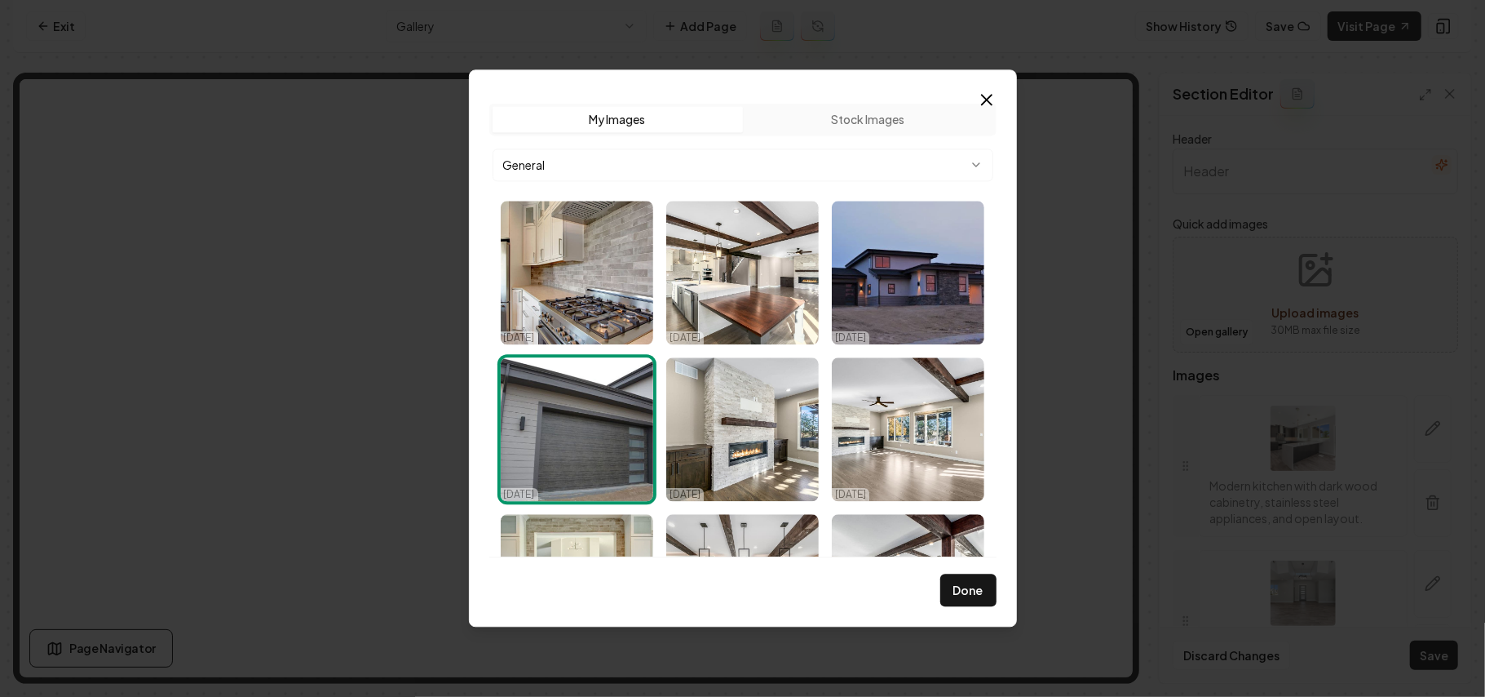
click at [963, 594] on button "Done" at bounding box center [969, 590] width 56 height 33
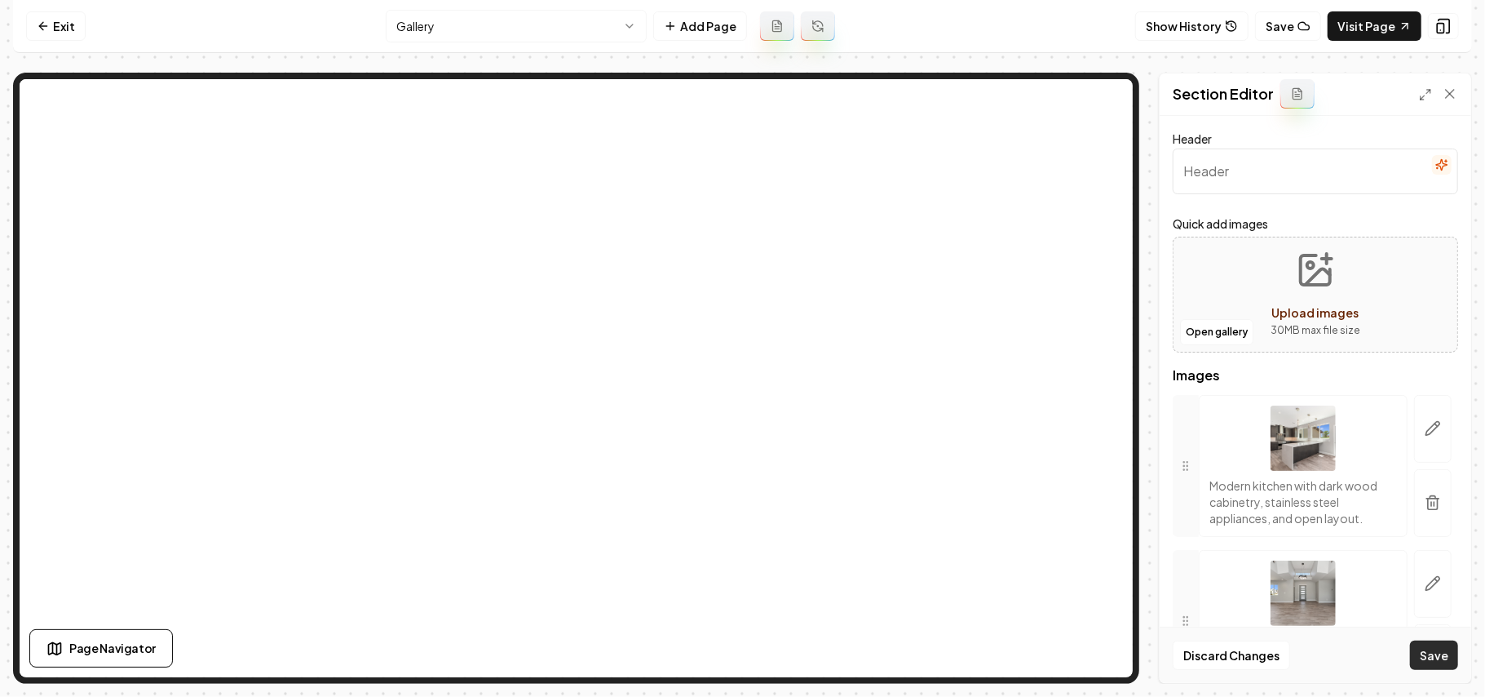
click at [1437, 659] on button "Save" at bounding box center [1434, 654] width 48 height 29
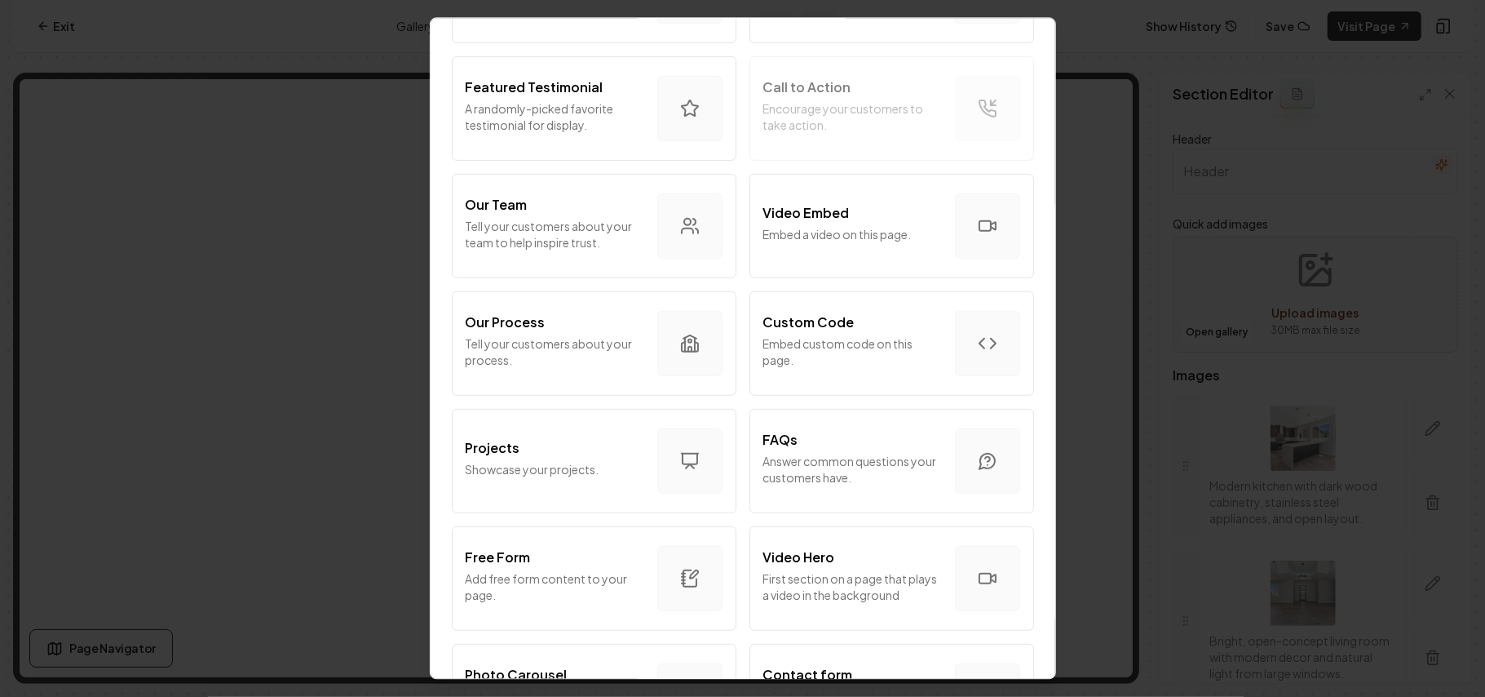
scroll to position [881, 0]
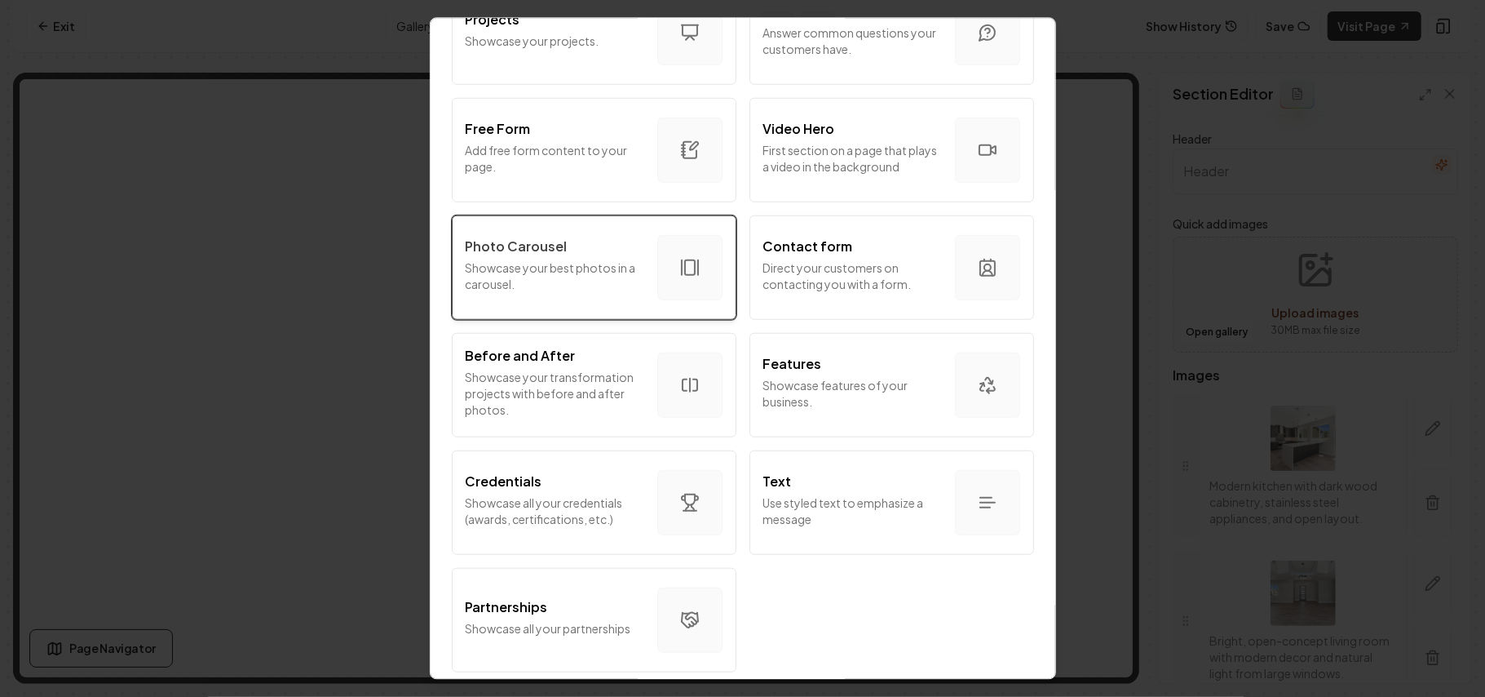
click at [558, 259] on p "Showcase your best photos in a carousel." at bounding box center [555, 275] width 179 height 33
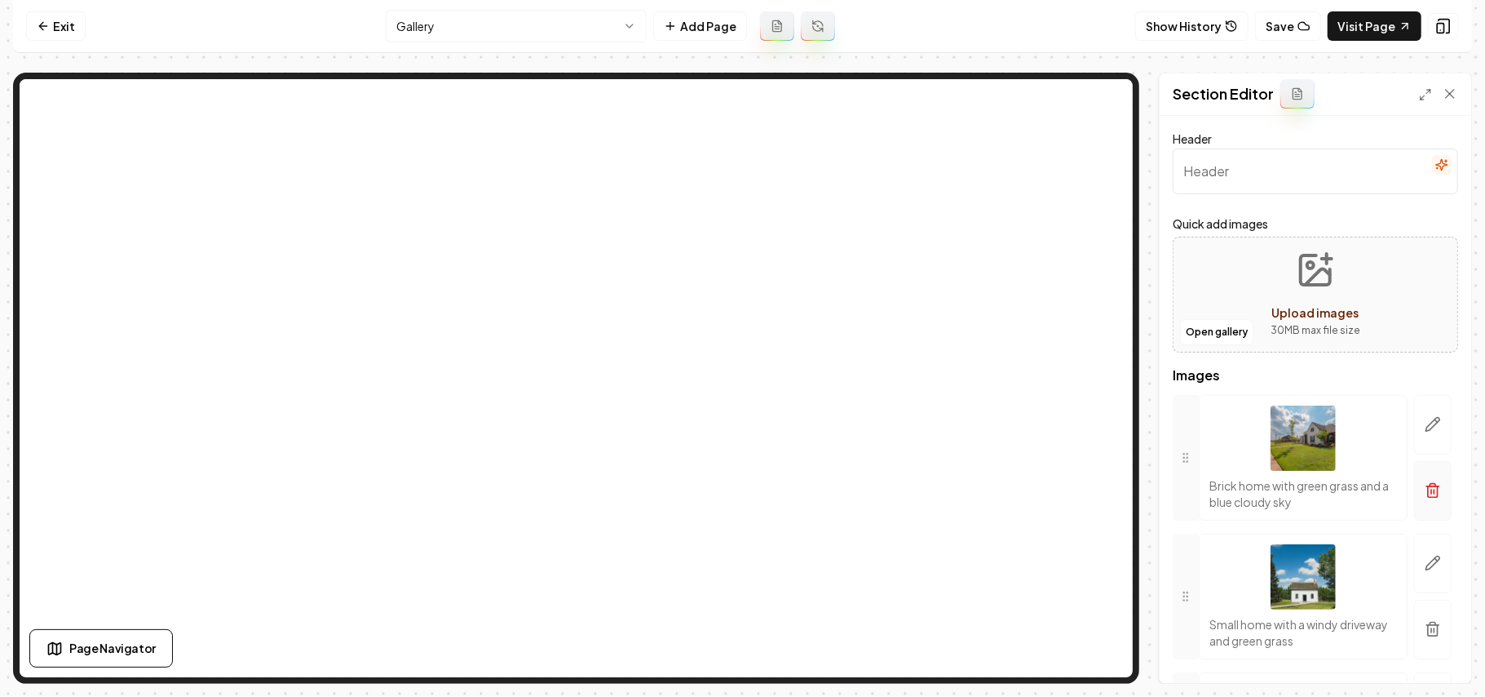
click at [1427, 497] on button "button" at bounding box center [1433, 491] width 38 height 60
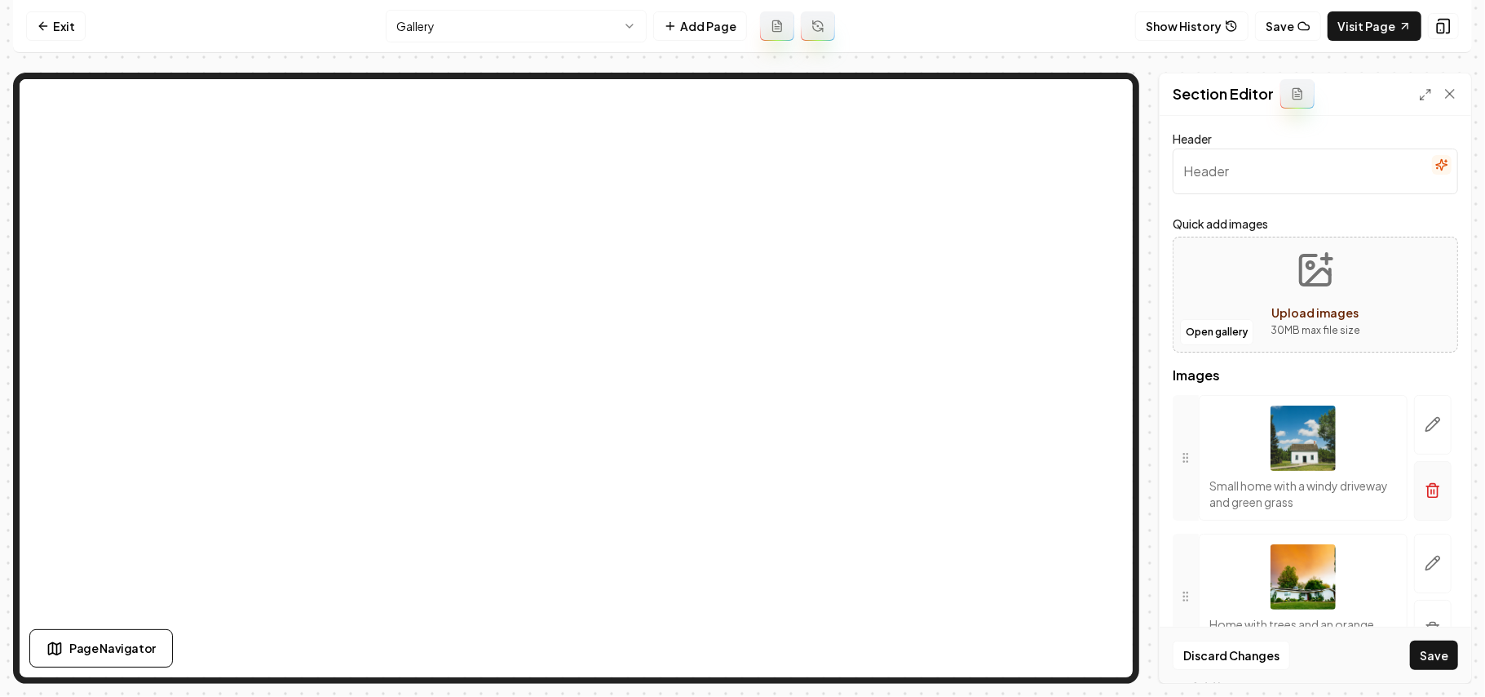
click at [1424, 497] on button "button" at bounding box center [1433, 491] width 38 height 60
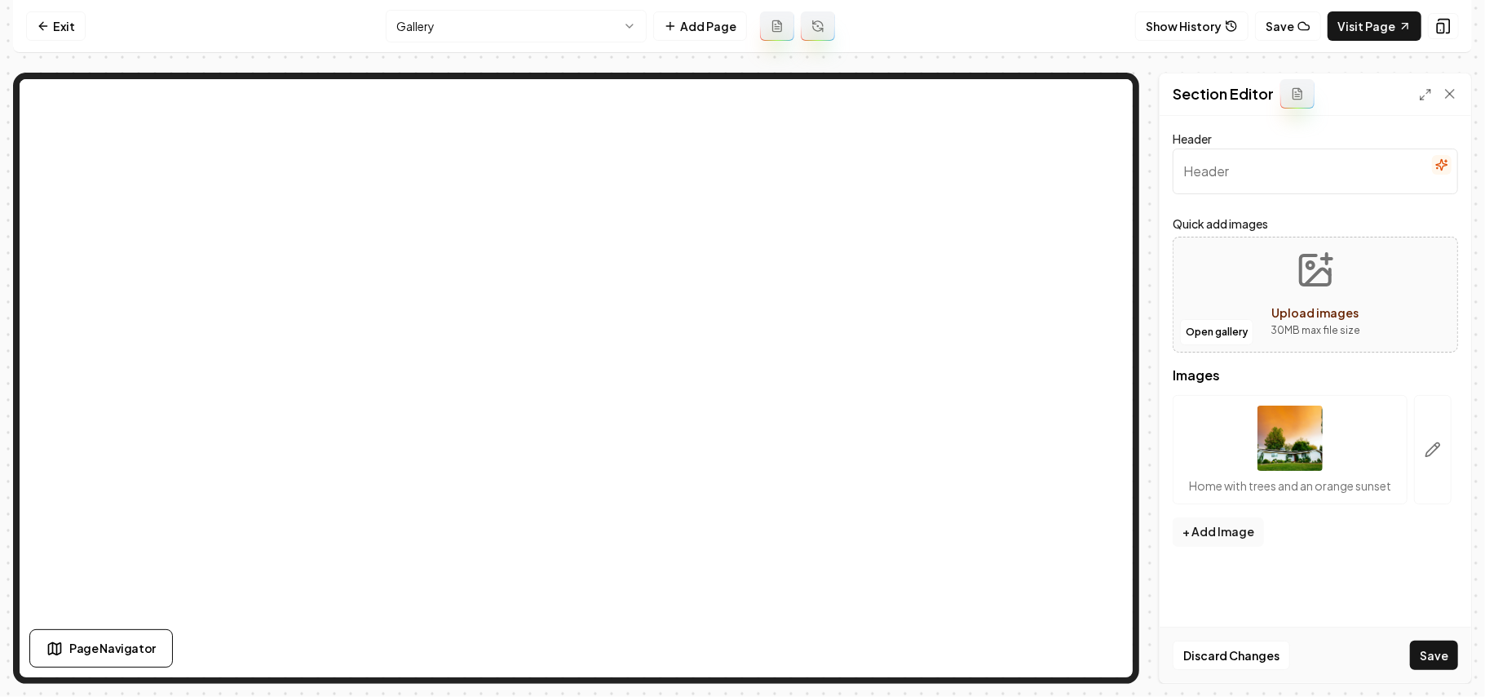
click at [1336, 298] on button "Upload images 30 MB max file size" at bounding box center [1316, 294] width 116 height 114
type input "**********"
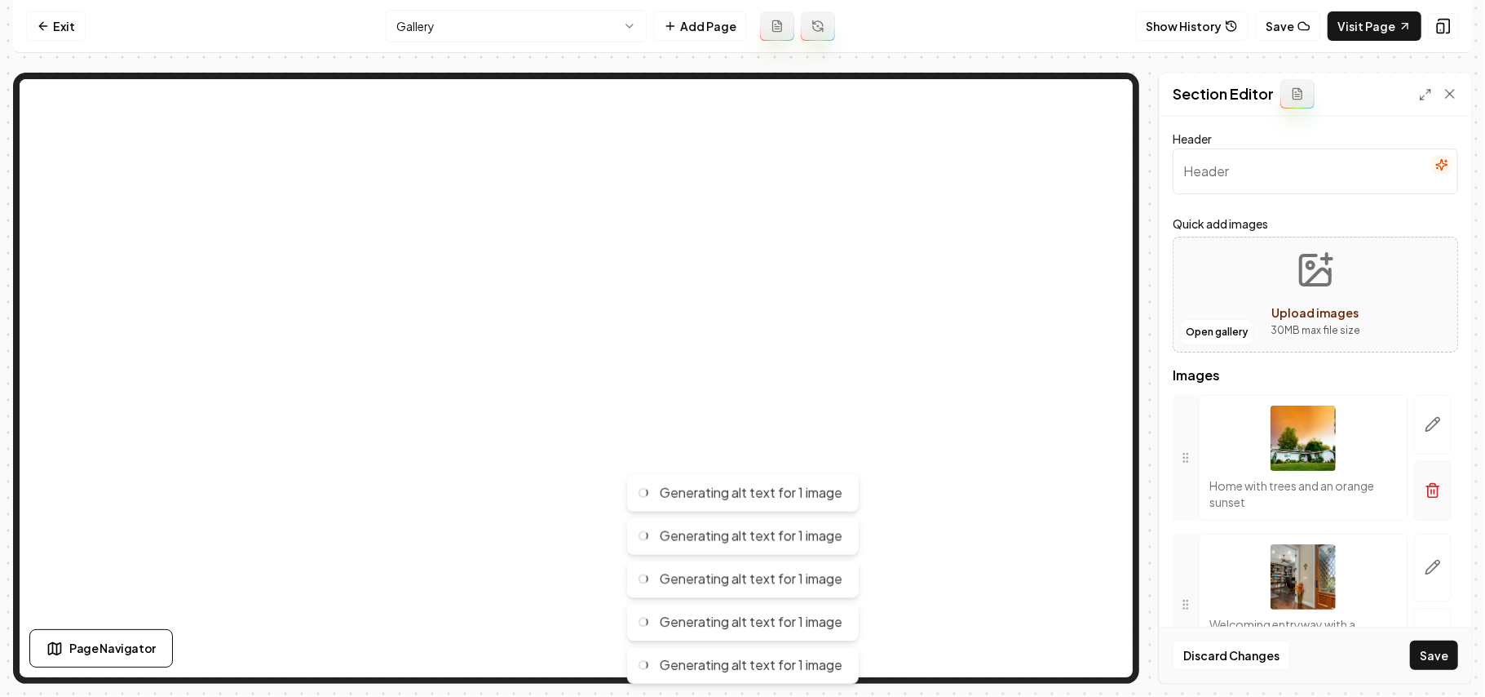
click at [1425, 497] on icon "button" at bounding box center [1433, 490] width 16 height 16
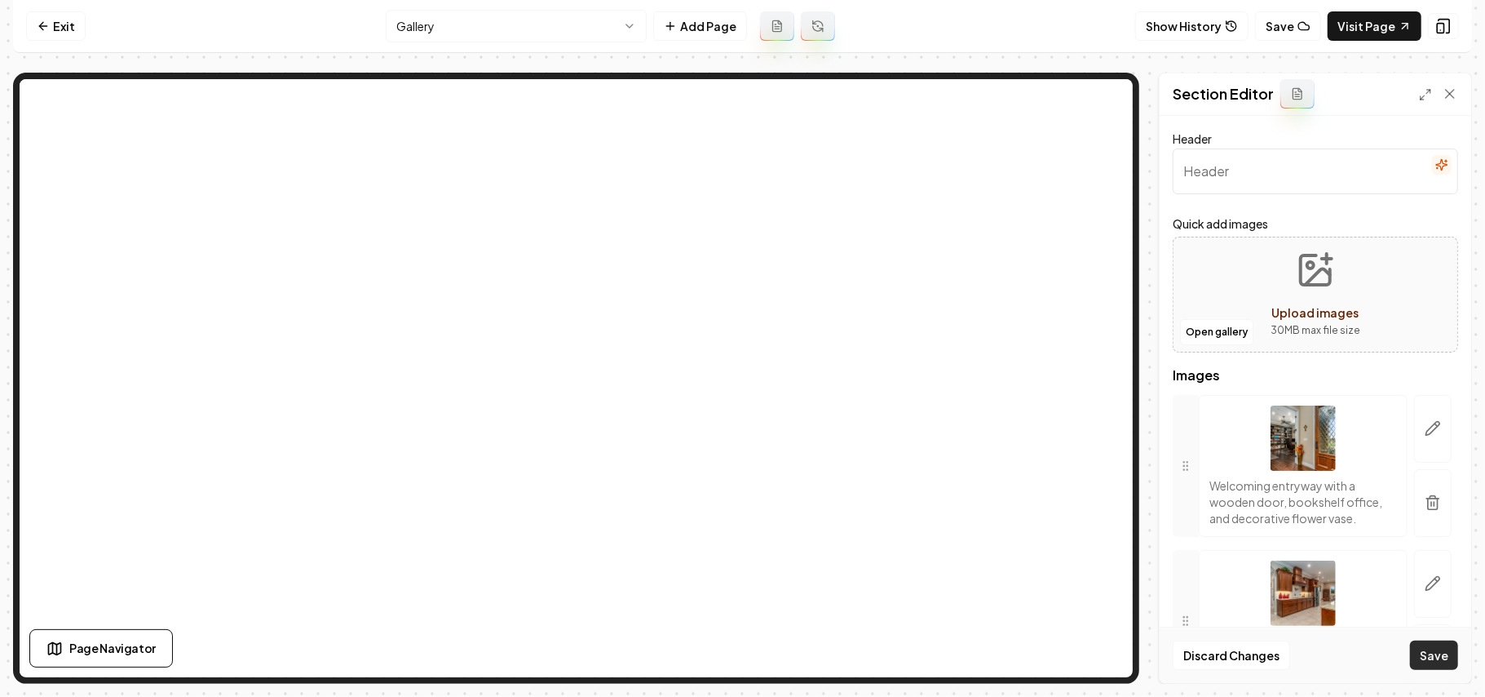
click at [1431, 651] on button "Save" at bounding box center [1434, 654] width 48 height 29
click at [1214, 282] on div "Open gallery Upload images 30 MB max file size" at bounding box center [1316, 295] width 286 height 116
click at [1343, 297] on button "Upload images 30 MB max file size" at bounding box center [1316, 294] width 116 height 114
type input "**********"
click at [1442, 656] on button "Save" at bounding box center [1434, 654] width 48 height 29
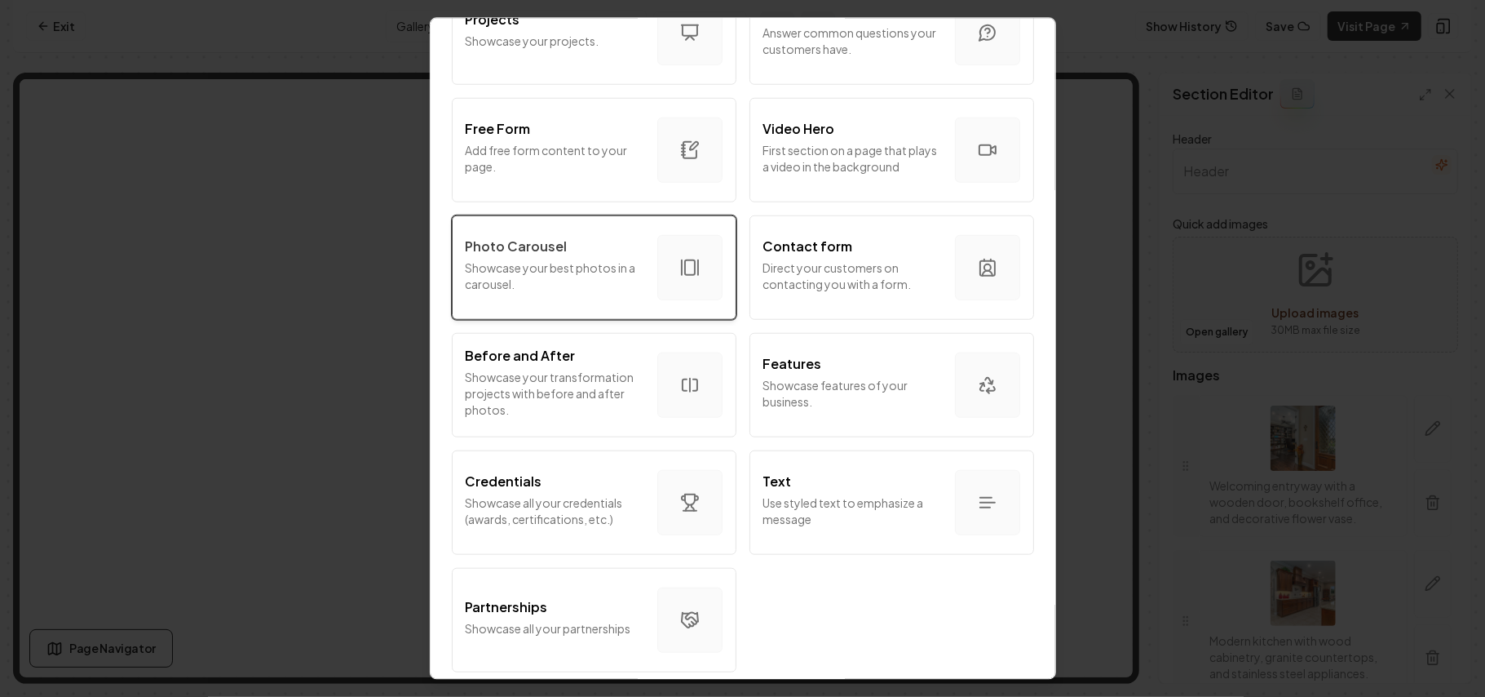
click at [530, 262] on p "Showcase your best photos in a carousel." at bounding box center [555, 275] width 179 height 33
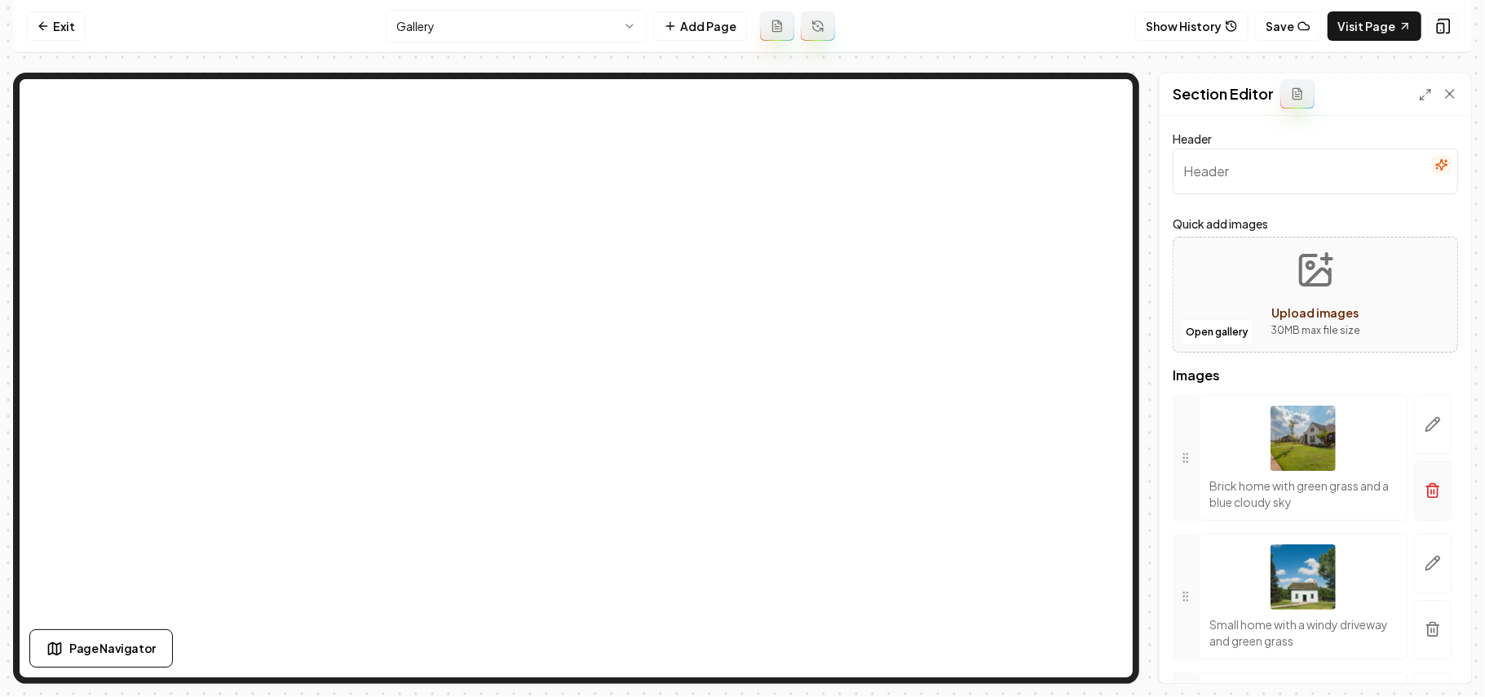
click at [1414, 504] on button "button" at bounding box center [1433, 491] width 38 height 60
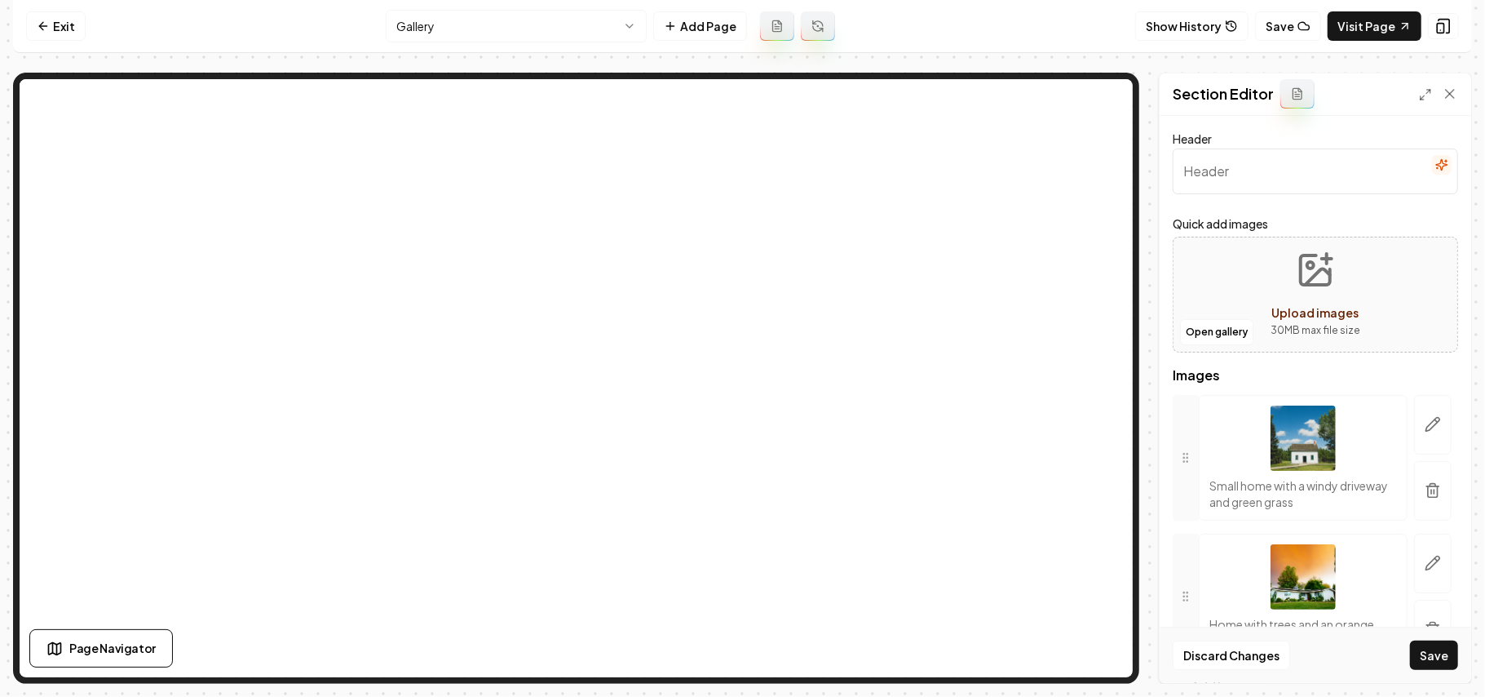
click at [1414, 503] on button "button" at bounding box center [1433, 491] width 38 height 60
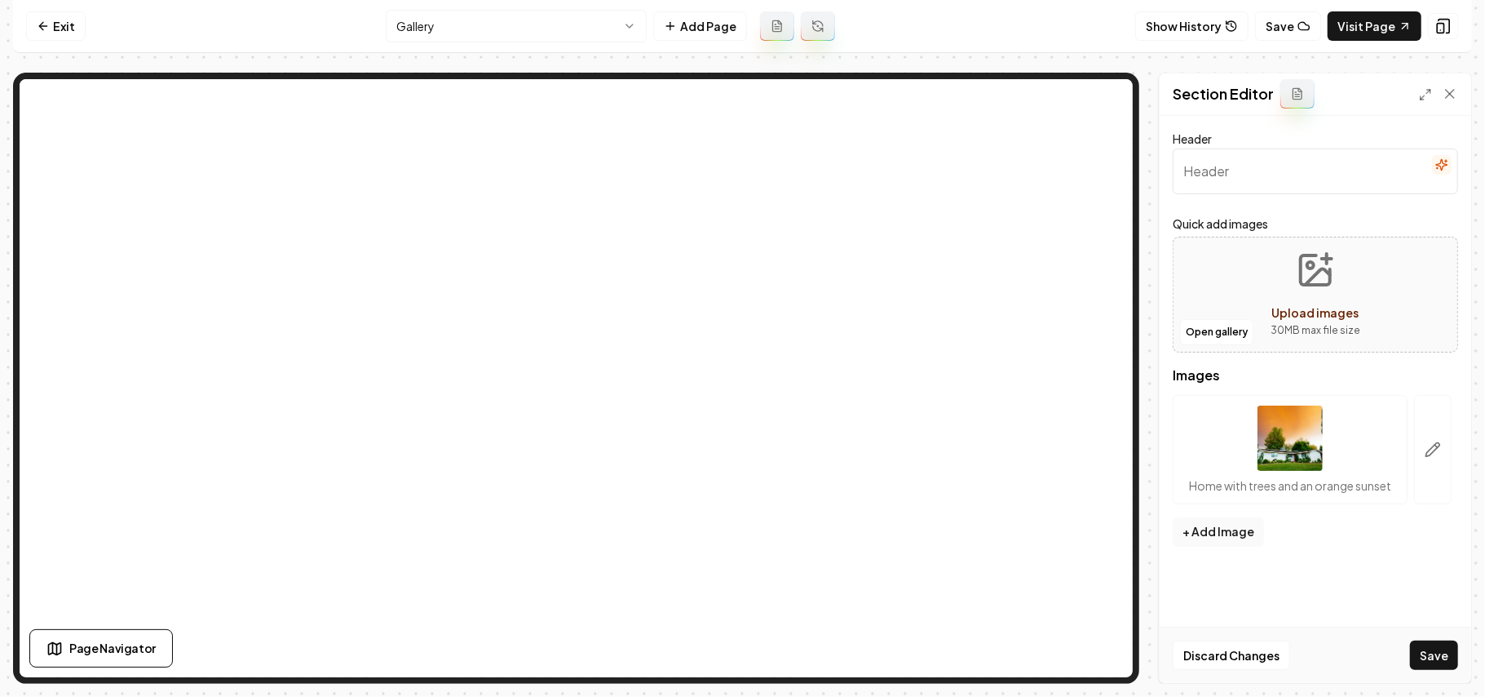
click at [1417, 499] on button "button" at bounding box center [1433, 449] width 38 height 109
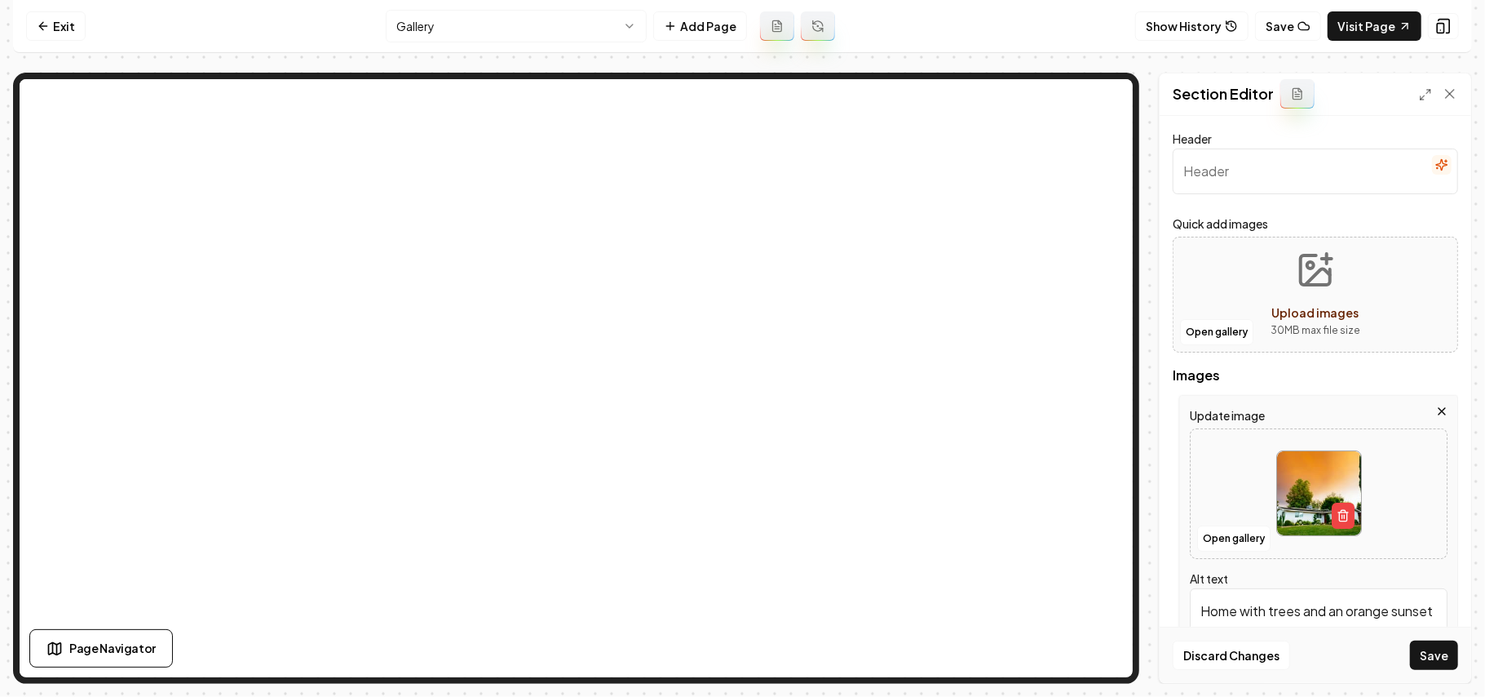
click at [1436, 406] on icon "button" at bounding box center [1442, 411] width 13 height 13
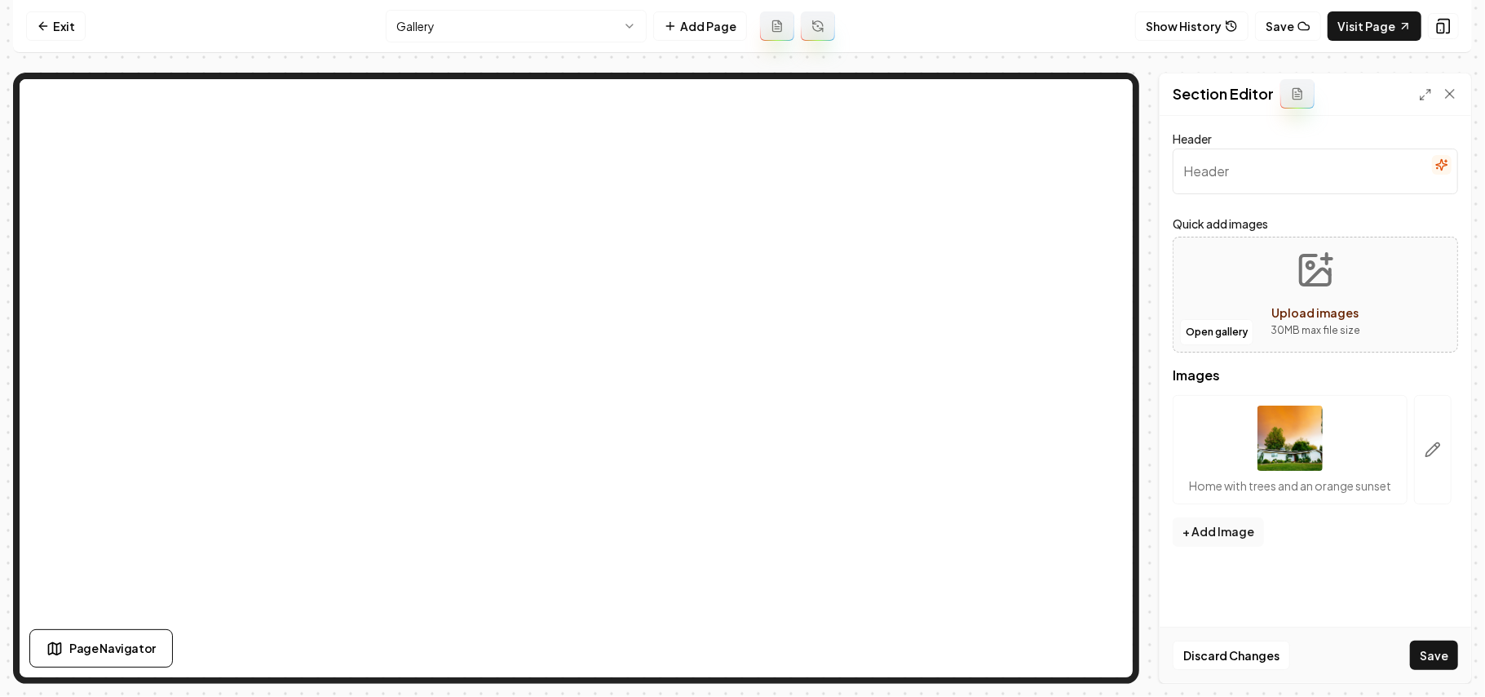
click at [1404, 324] on div "Open gallery Upload images 30 MB max file size" at bounding box center [1316, 295] width 286 height 116
type input "**********"
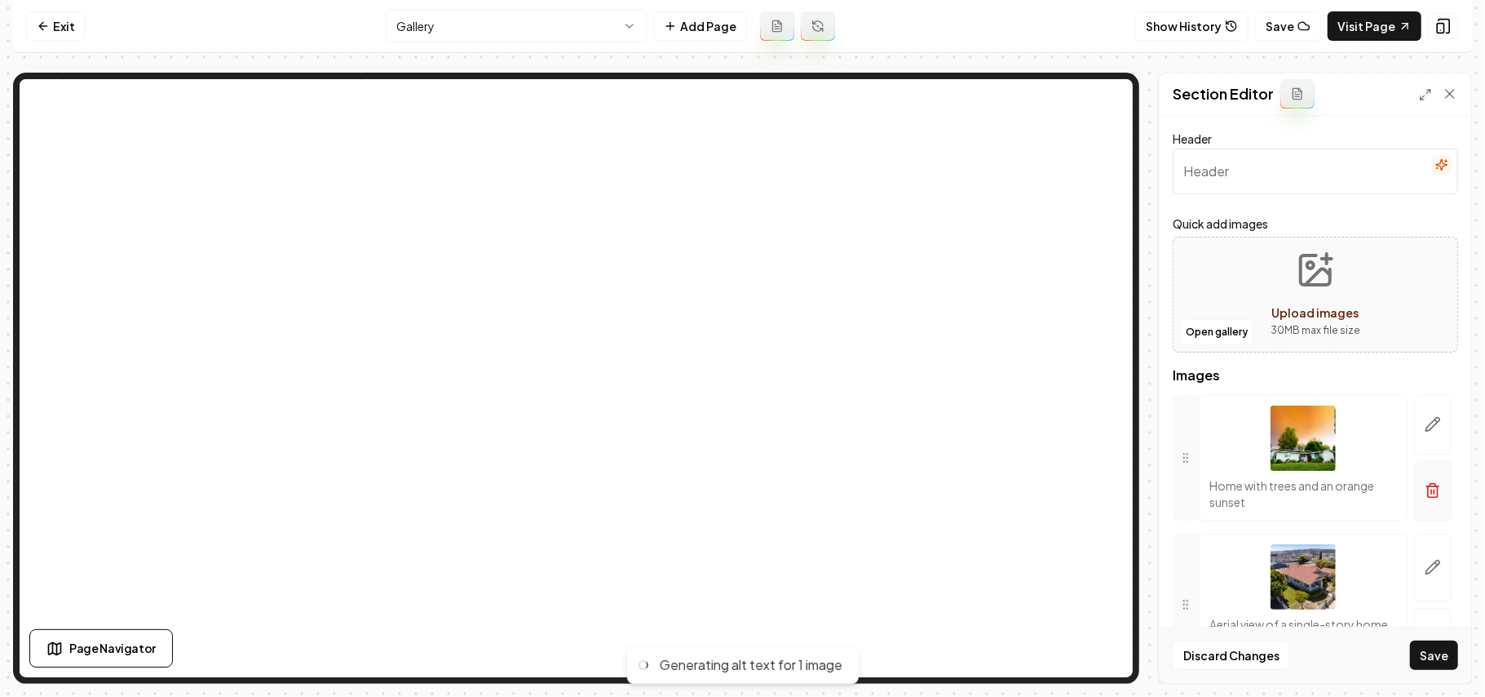
click at [1426, 481] on button "button" at bounding box center [1433, 491] width 38 height 60
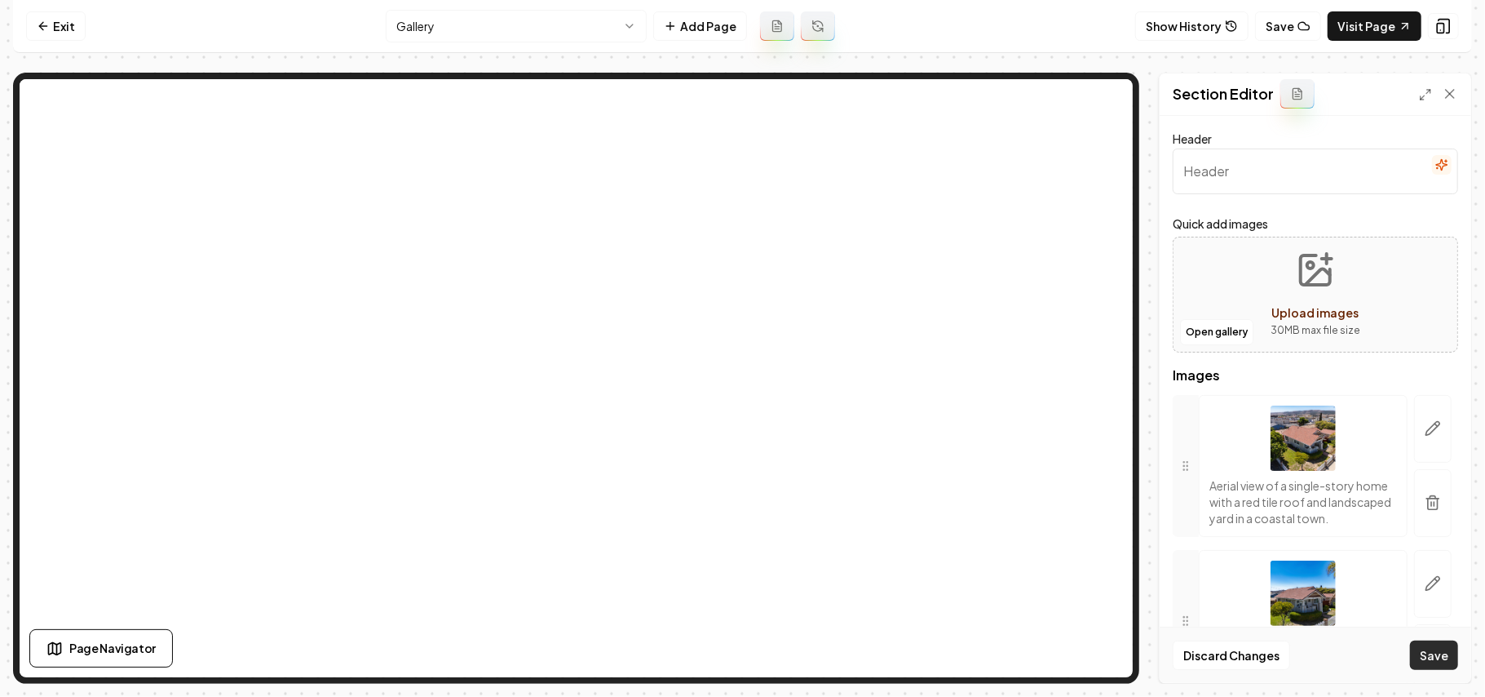
click at [1441, 653] on button "Save" at bounding box center [1434, 654] width 48 height 29
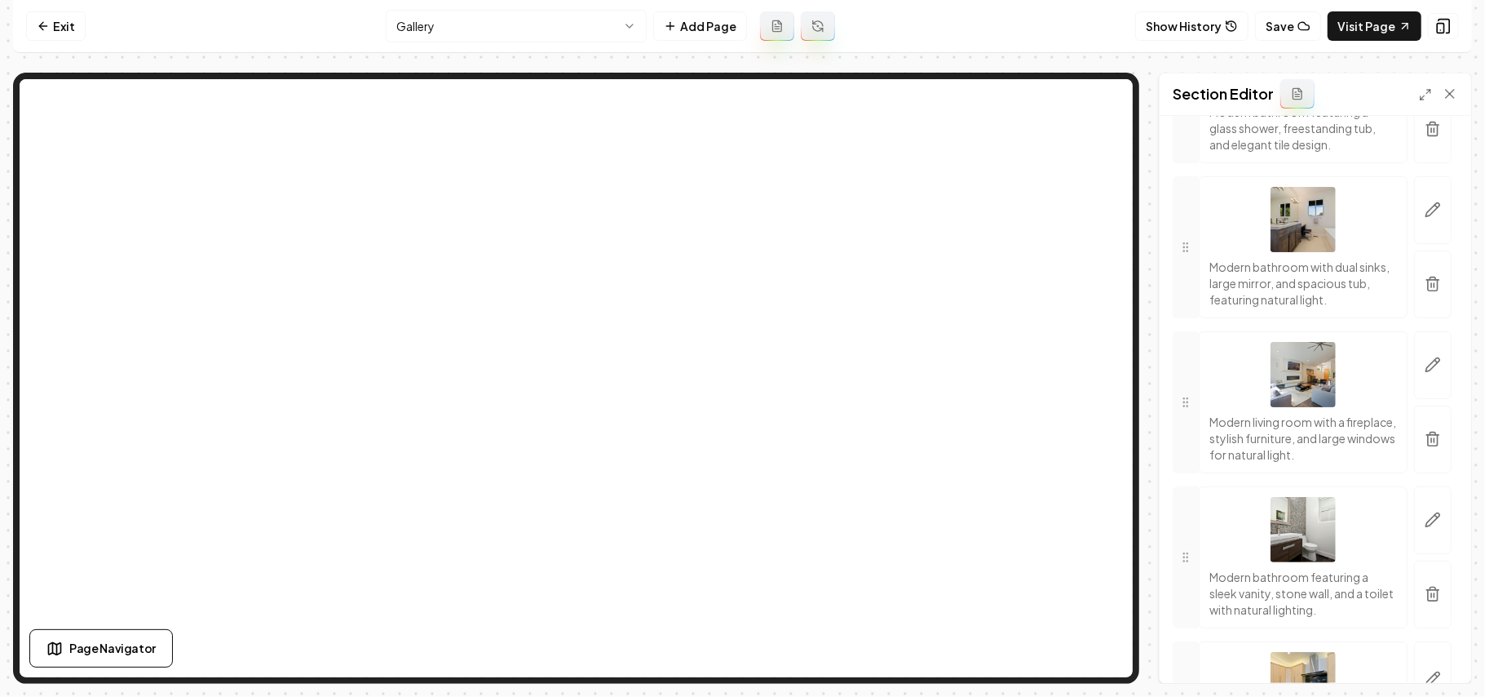
scroll to position [729, 0]
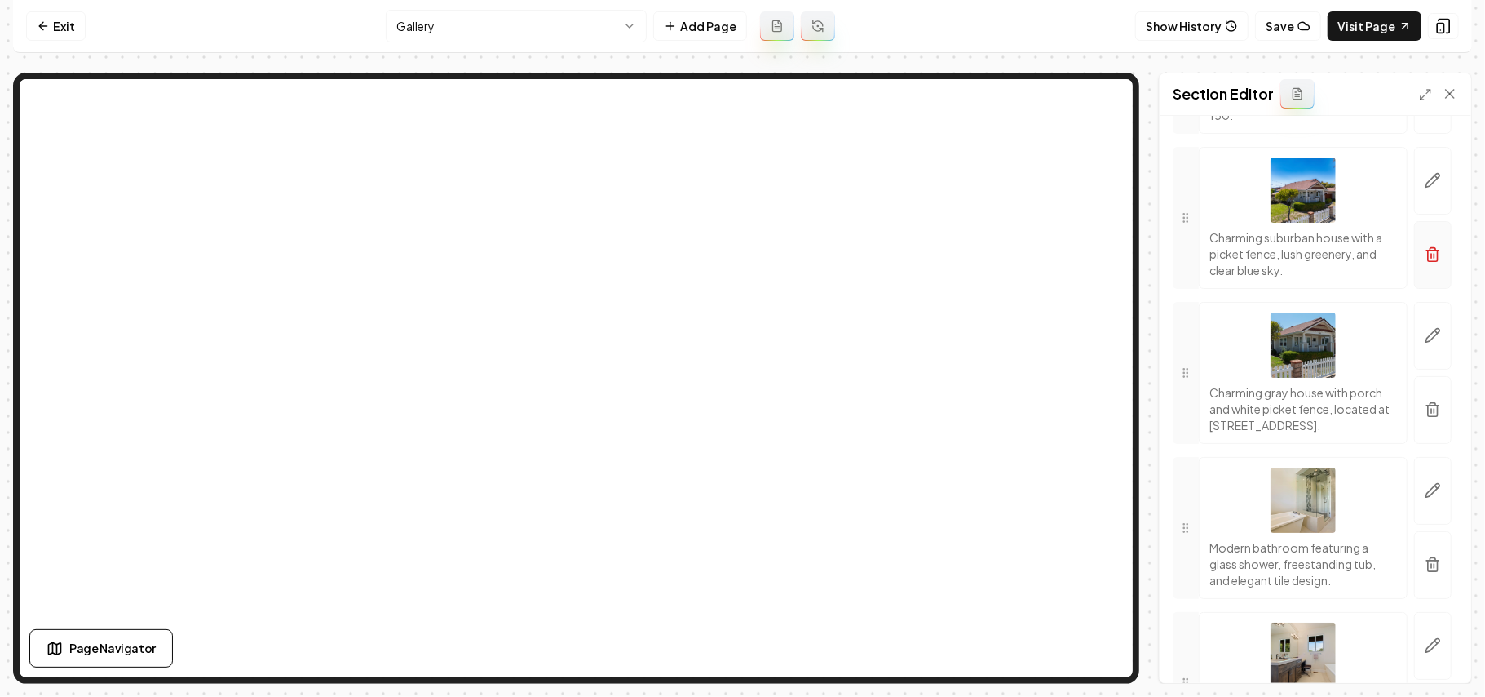
click at [1428, 250] on icon "button" at bounding box center [1434, 250] width 12 height 0
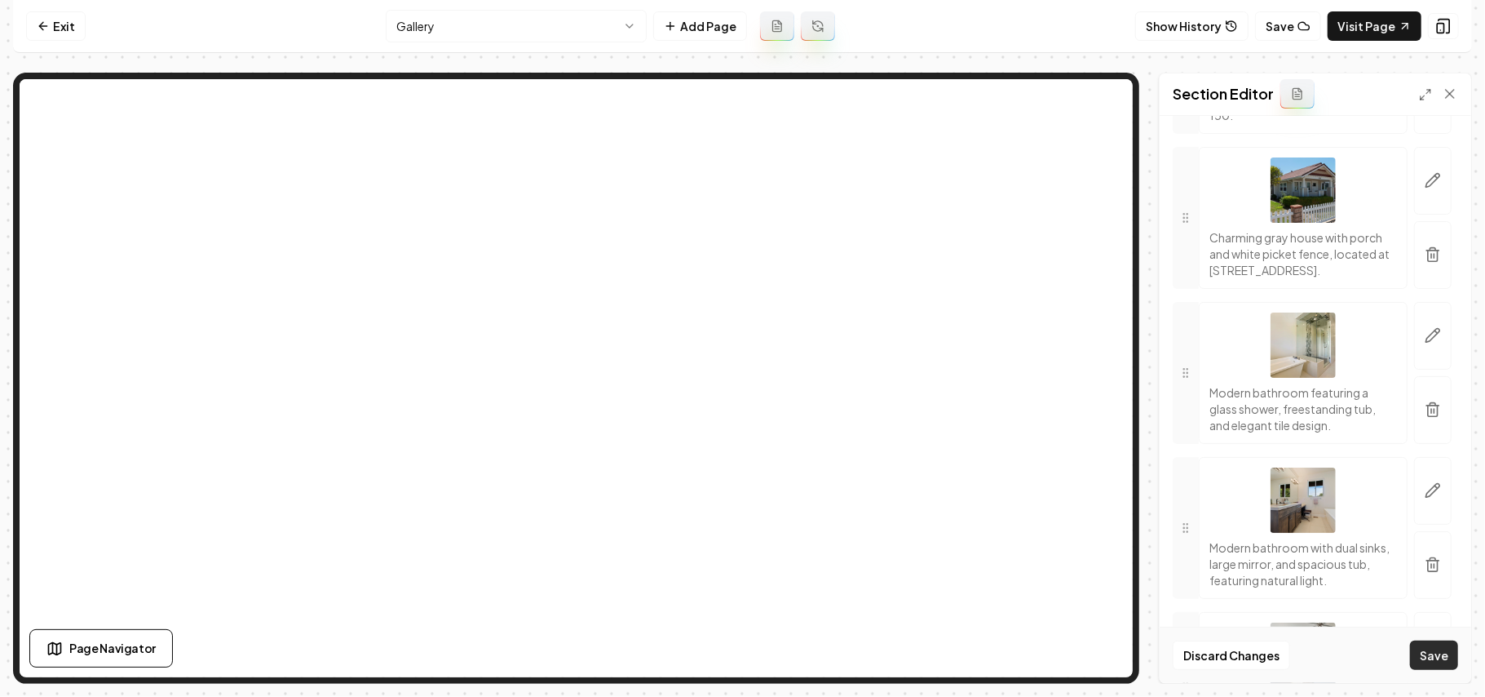
click at [1427, 657] on button "Save" at bounding box center [1434, 654] width 48 height 29
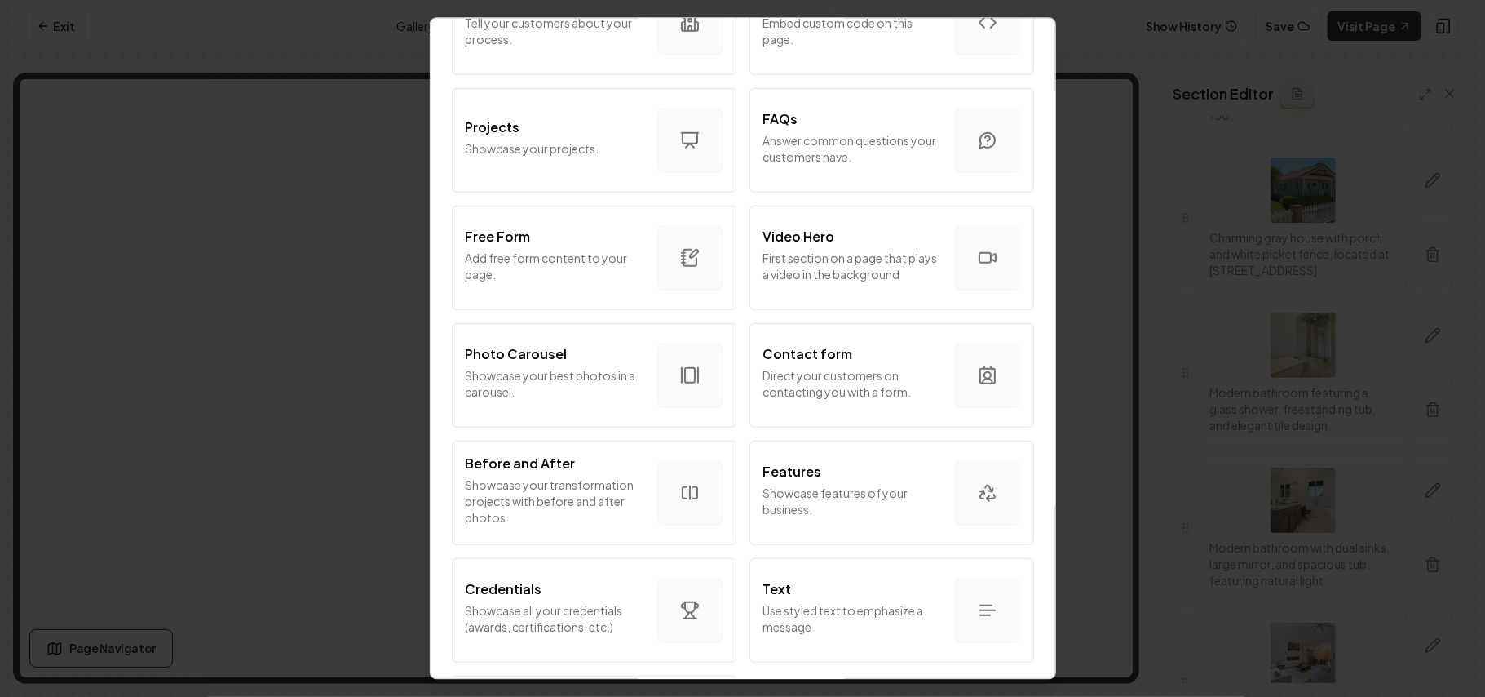
scroll to position [870, 0]
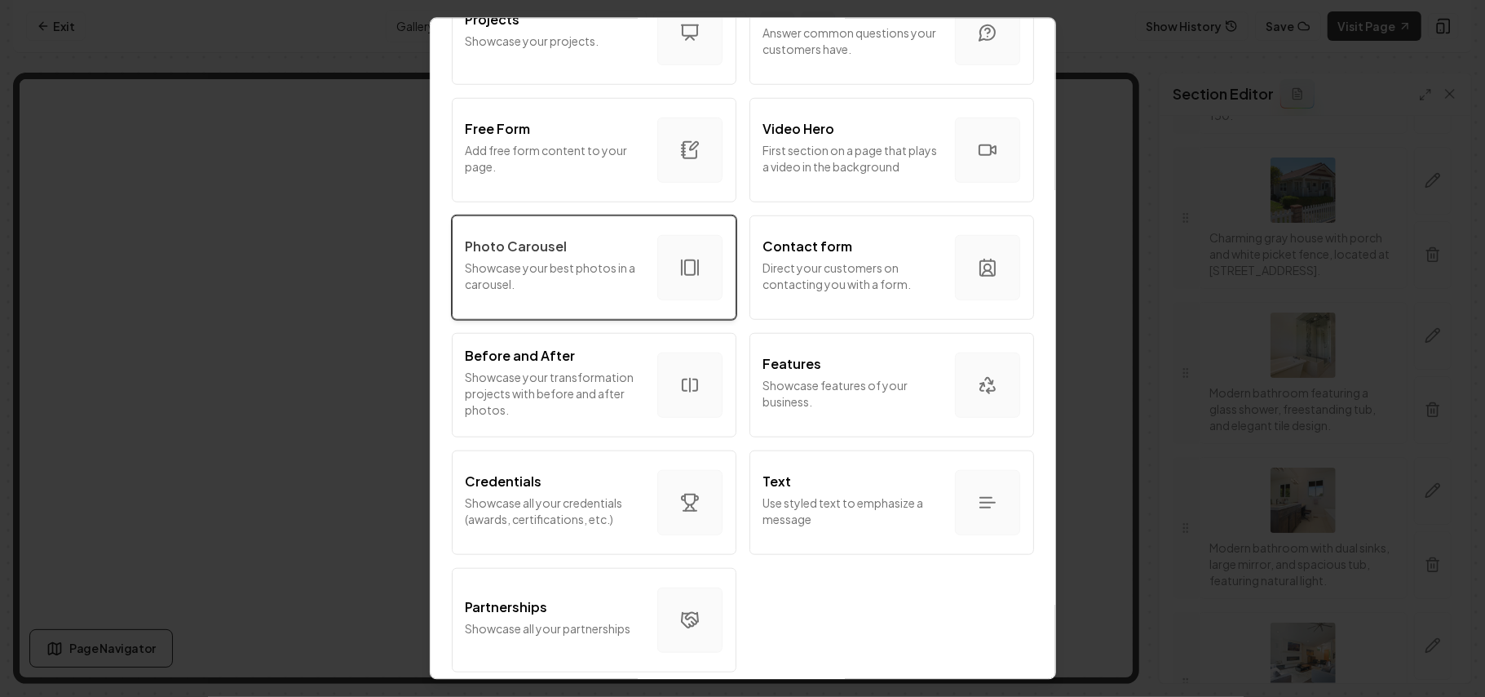
click at [550, 279] on p "Showcase your best photos in a carousel." at bounding box center [555, 275] width 179 height 33
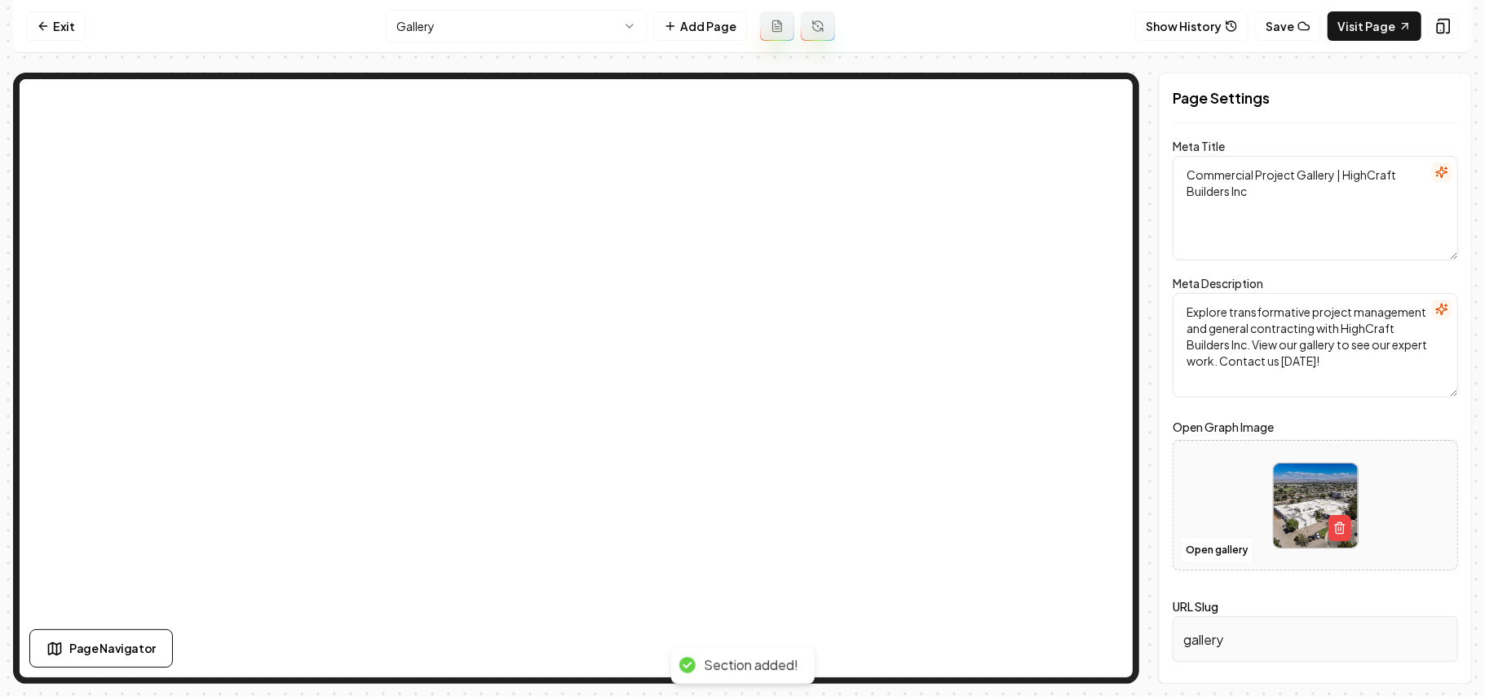
scroll to position [0, 0]
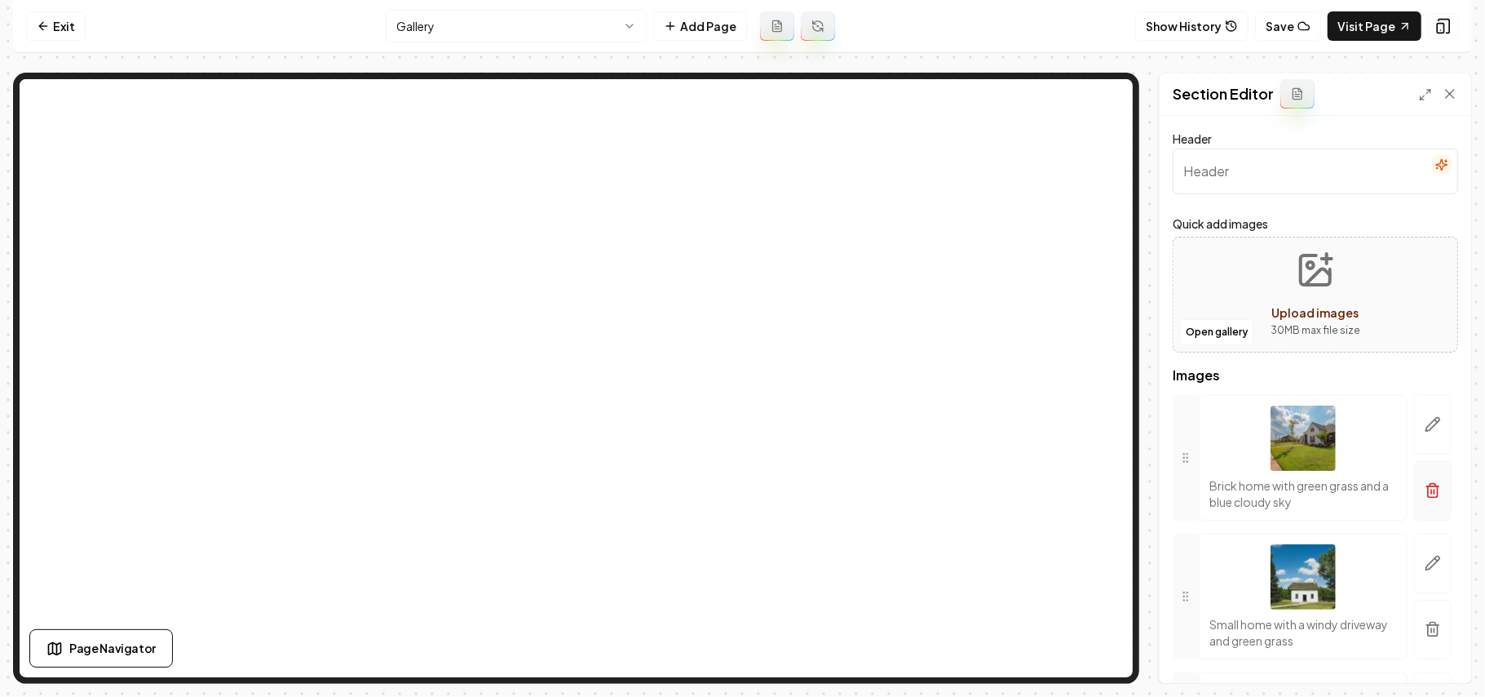
click at [1414, 504] on button "button" at bounding box center [1433, 491] width 38 height 60
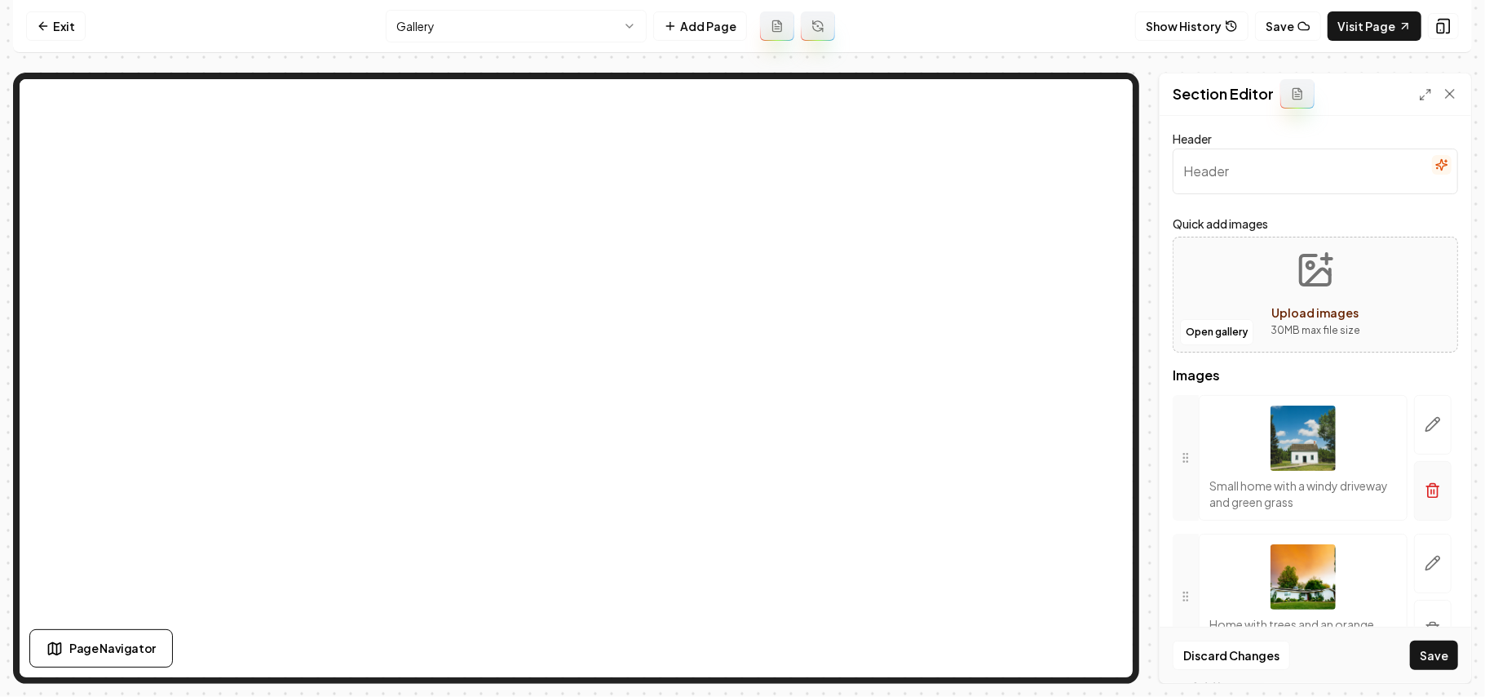
click at [1431, 490] on button "button" at bounding box center [1433, 491] width 38 height 60
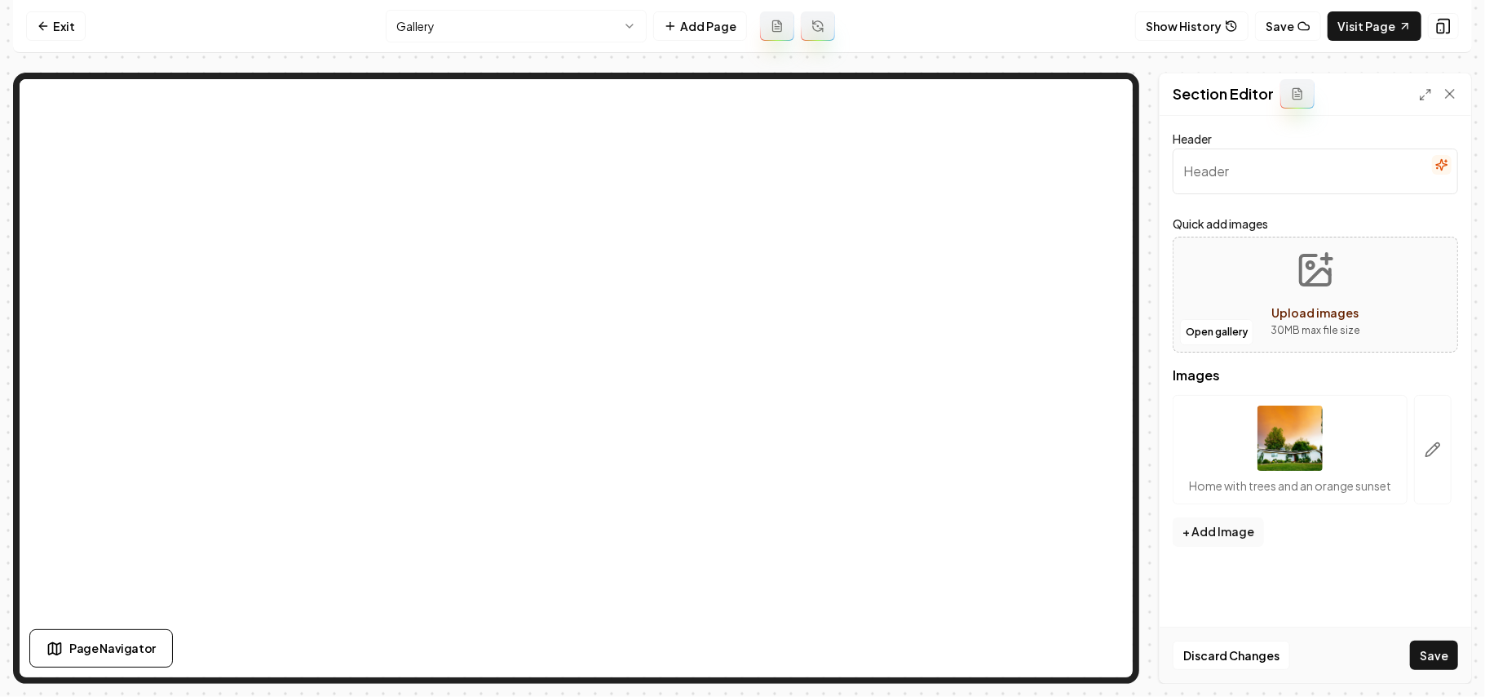
click at [1432, 496] on button "button" at bounding box center [1433, 449] width 38 height 109
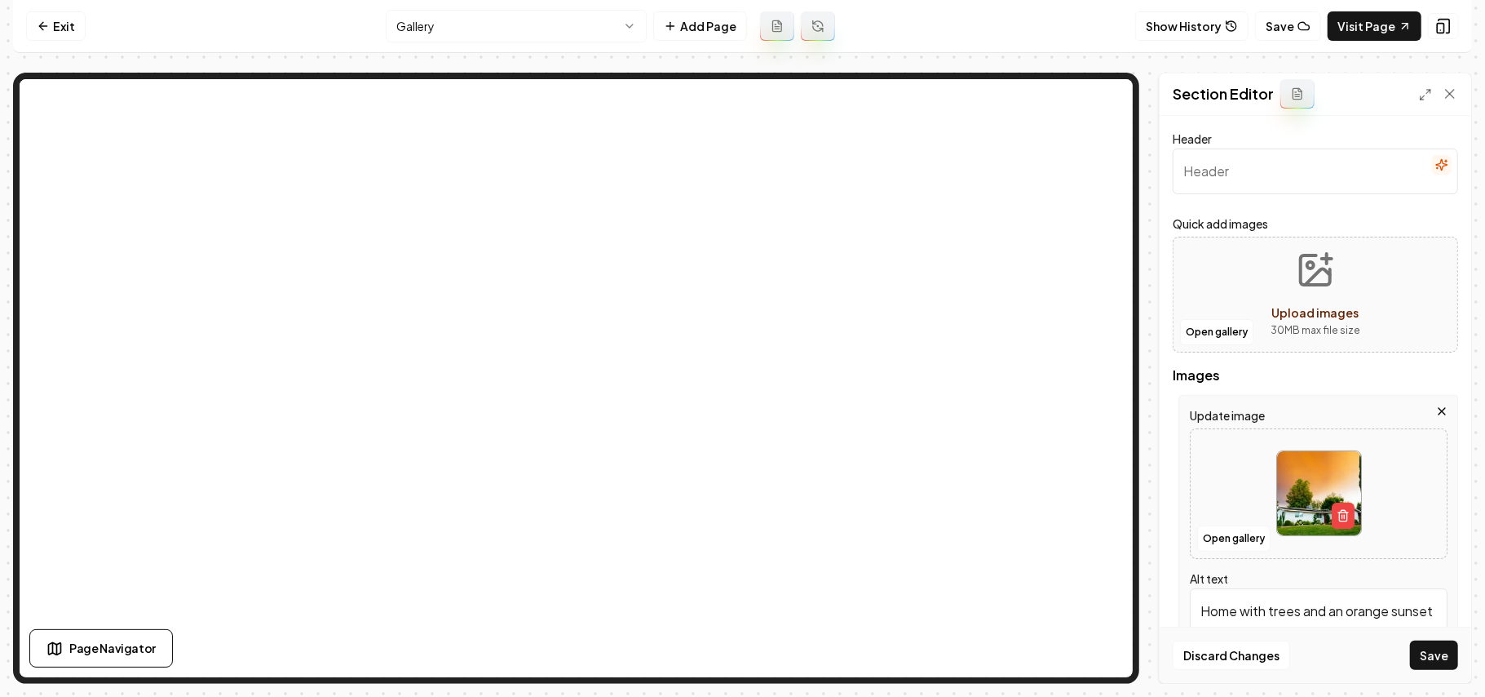
click at [1436, 403] on div "Update image Open gallery Alt text Home with trees and an orange sunset" at bounding box center [1319, 529] width 279 height 269
click at [1358, 312] on button "Upload images 30 MB max file size" at bounding box center [1316, 294] width 116 height 114
type input "**********"
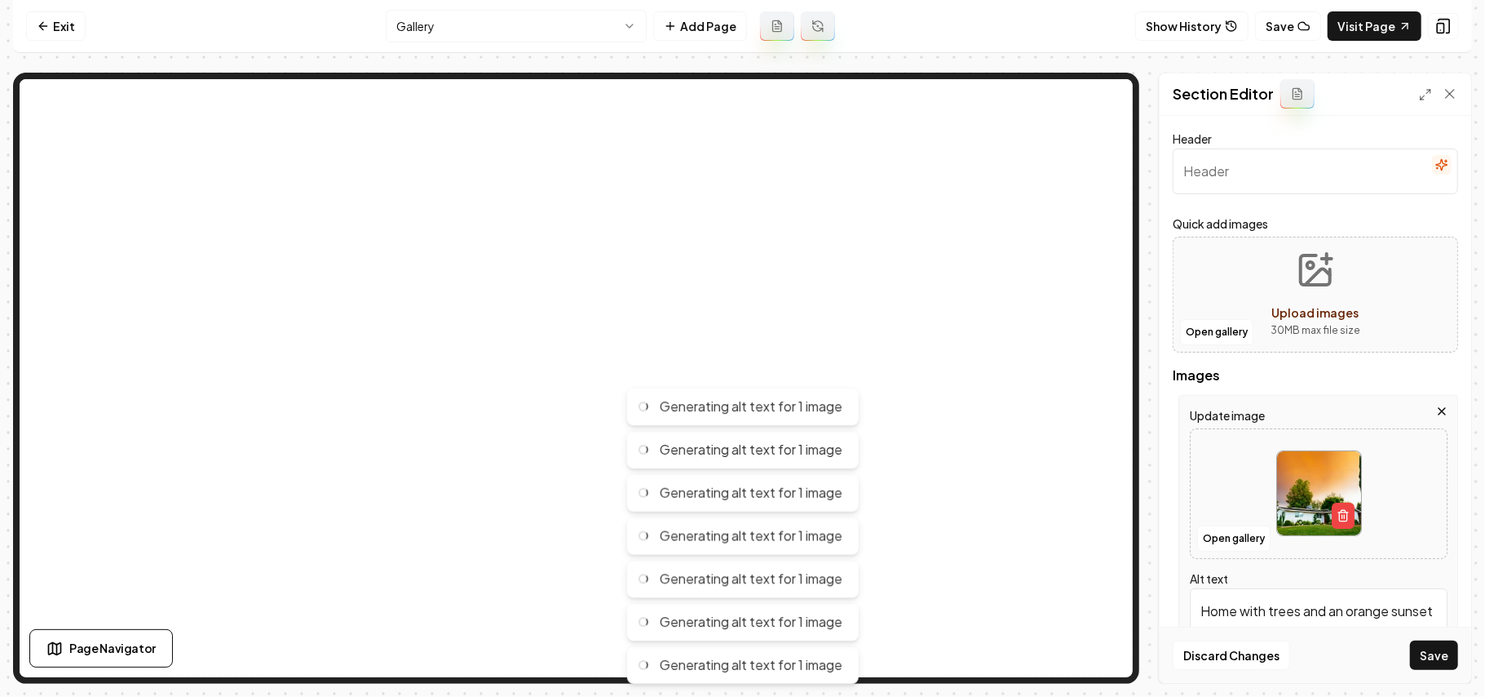
click at [1434, 416] on div "Update image Open gallery Alt text Home with trees and an orange sunset" at bounding box center [1319, 529] width 279 height 269
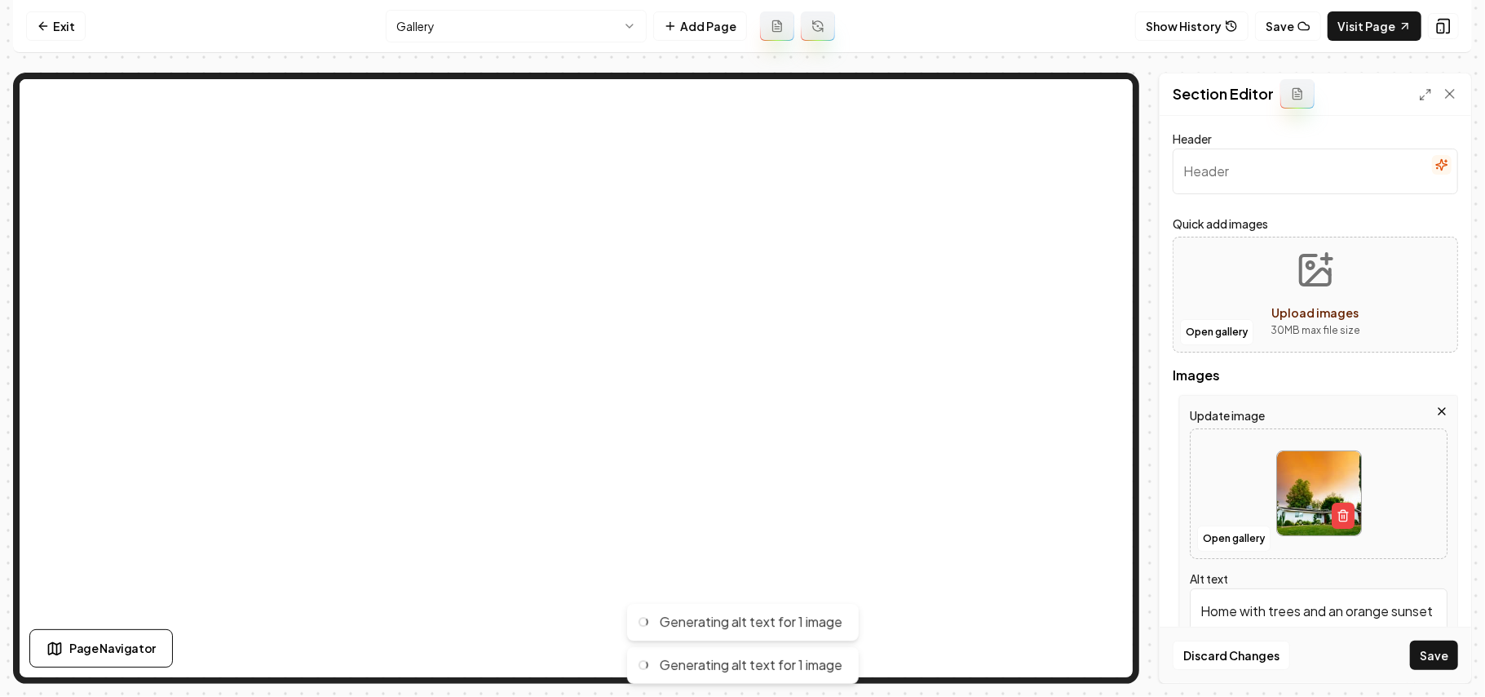
click at [1436, 413] on icon "button" at bounding box center [1442, 411] width 13 height 13
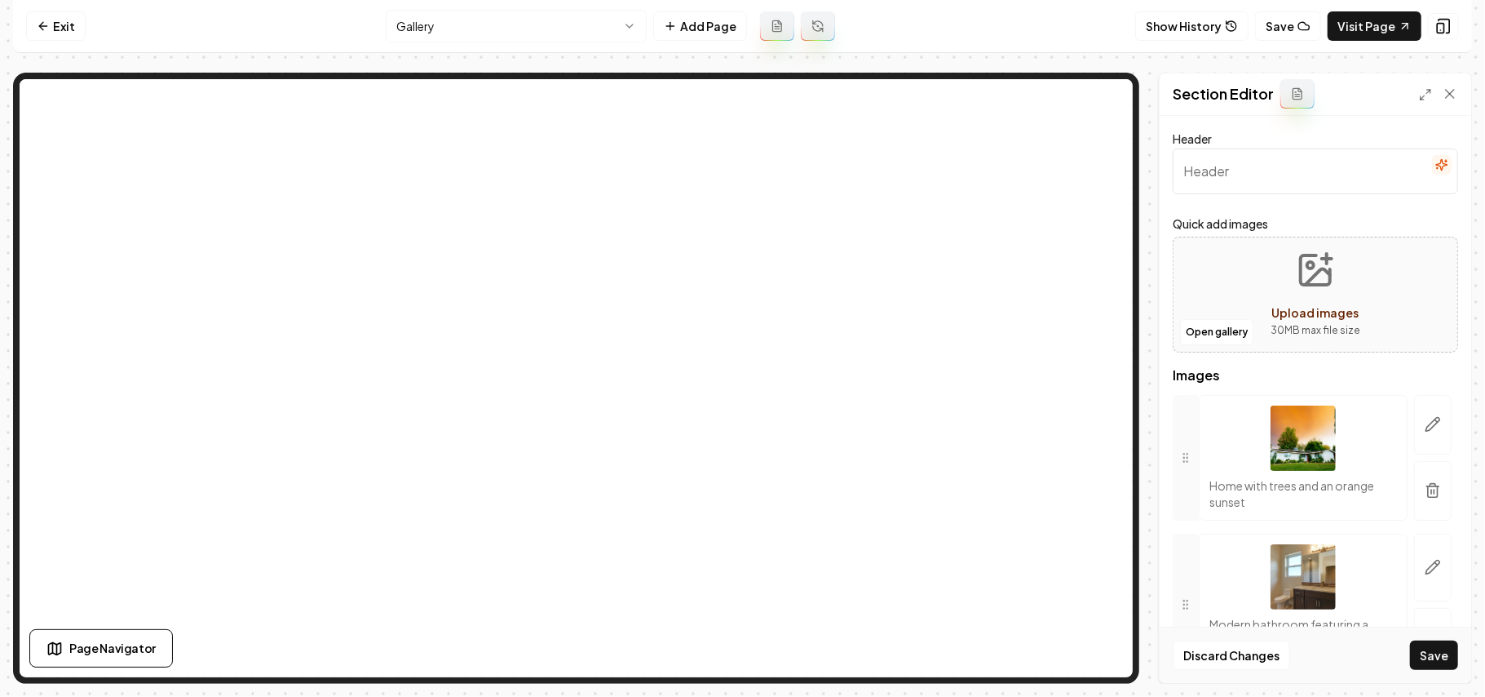
click at [1424, 413] on button "button" at bounding box center [1433, 425] width 38 height 60
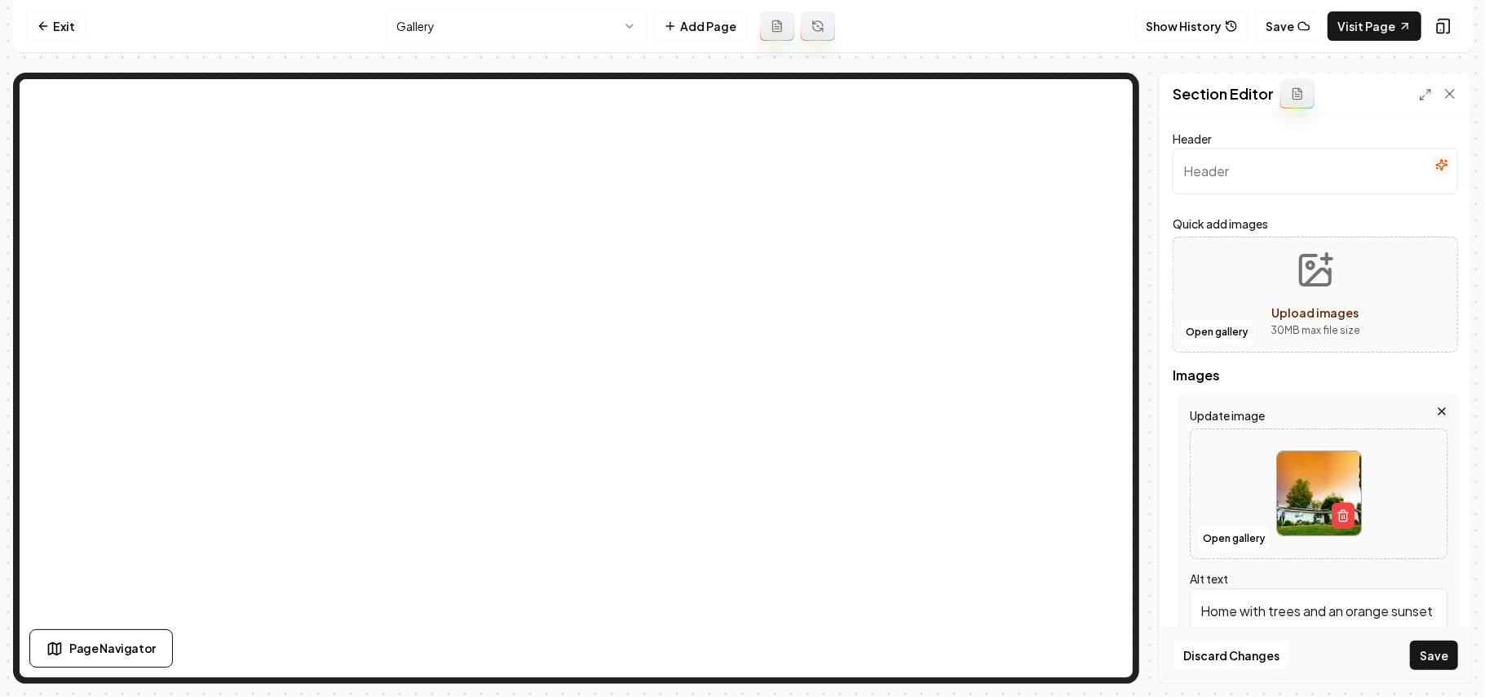
click at [1439, 413] on icon "button" at bounding box center [1442, 411] width 7 height 7
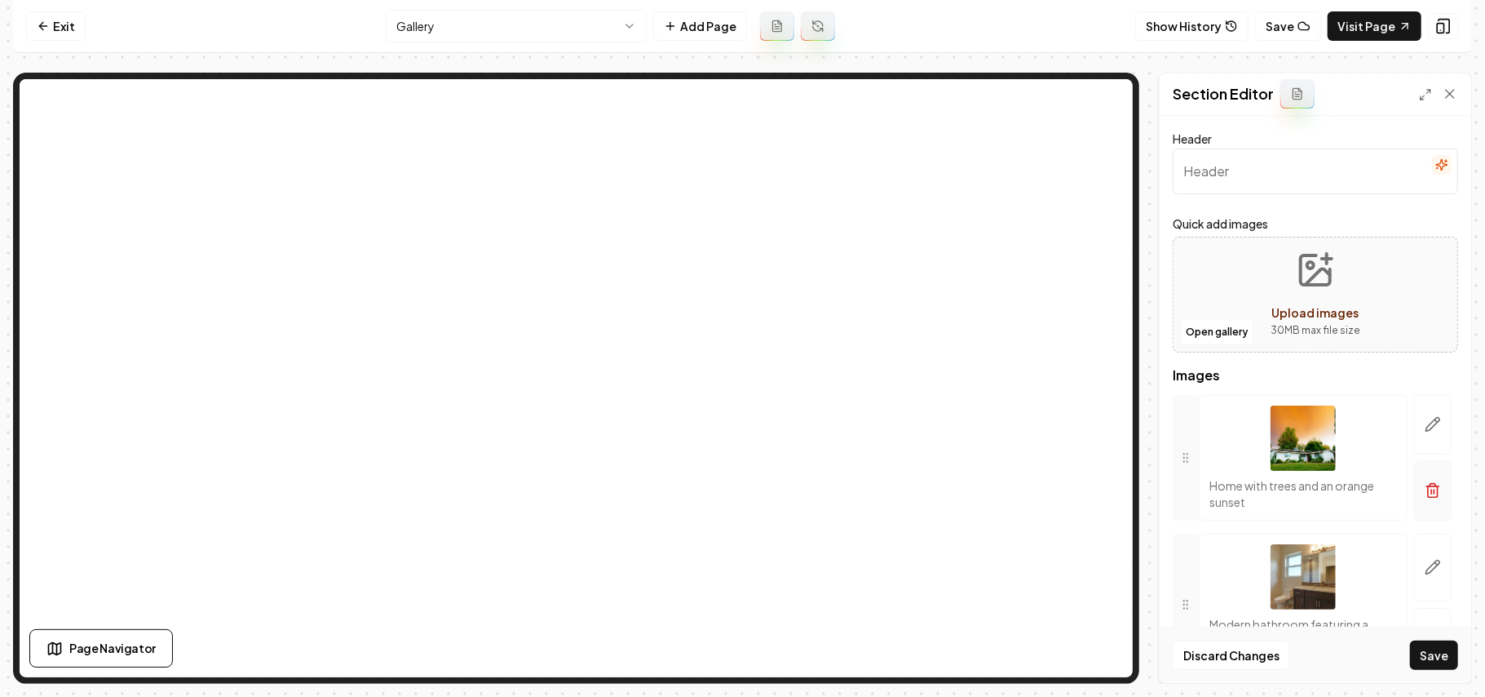
click at [1420, 501] on button "button" at bounding box center [1433, 491] width 38 height 60
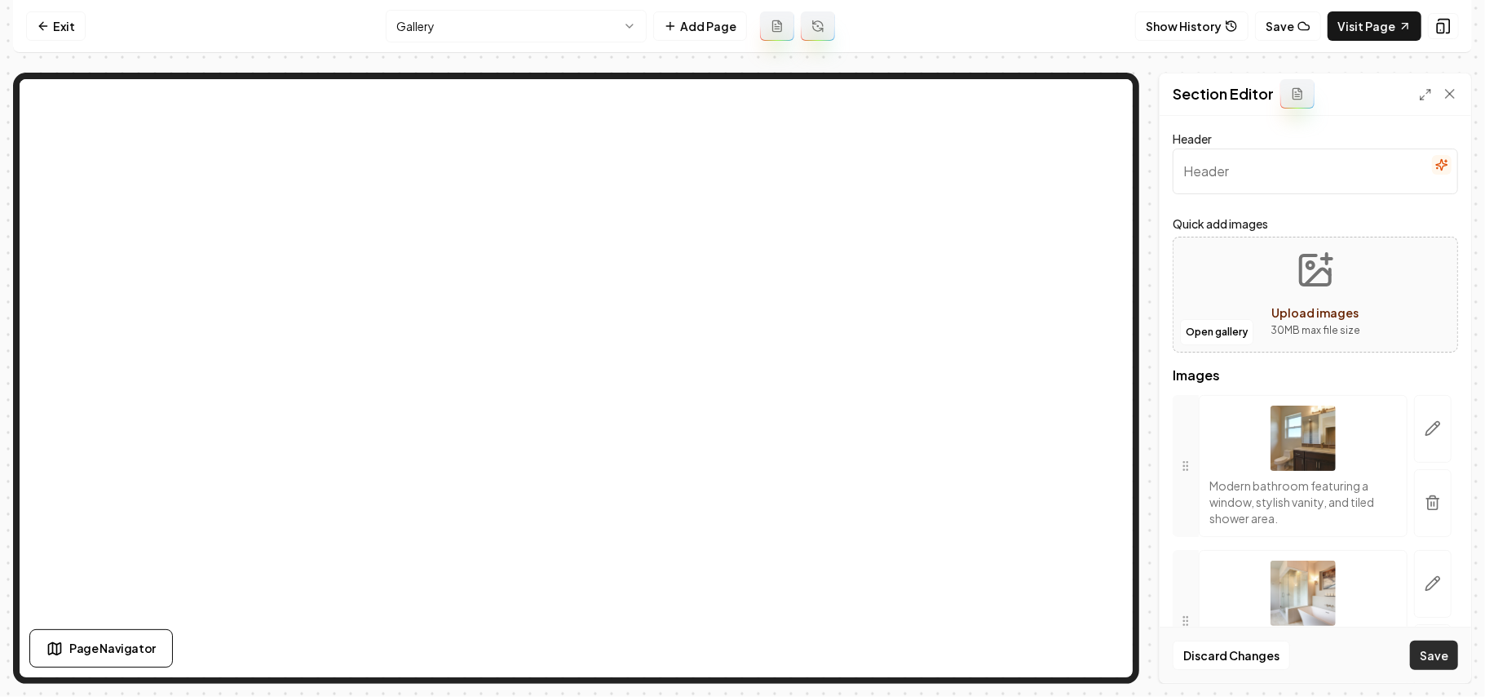
click at [1447, 662] on button "Save" at bounding box center [1434, 654] width 48 height 29
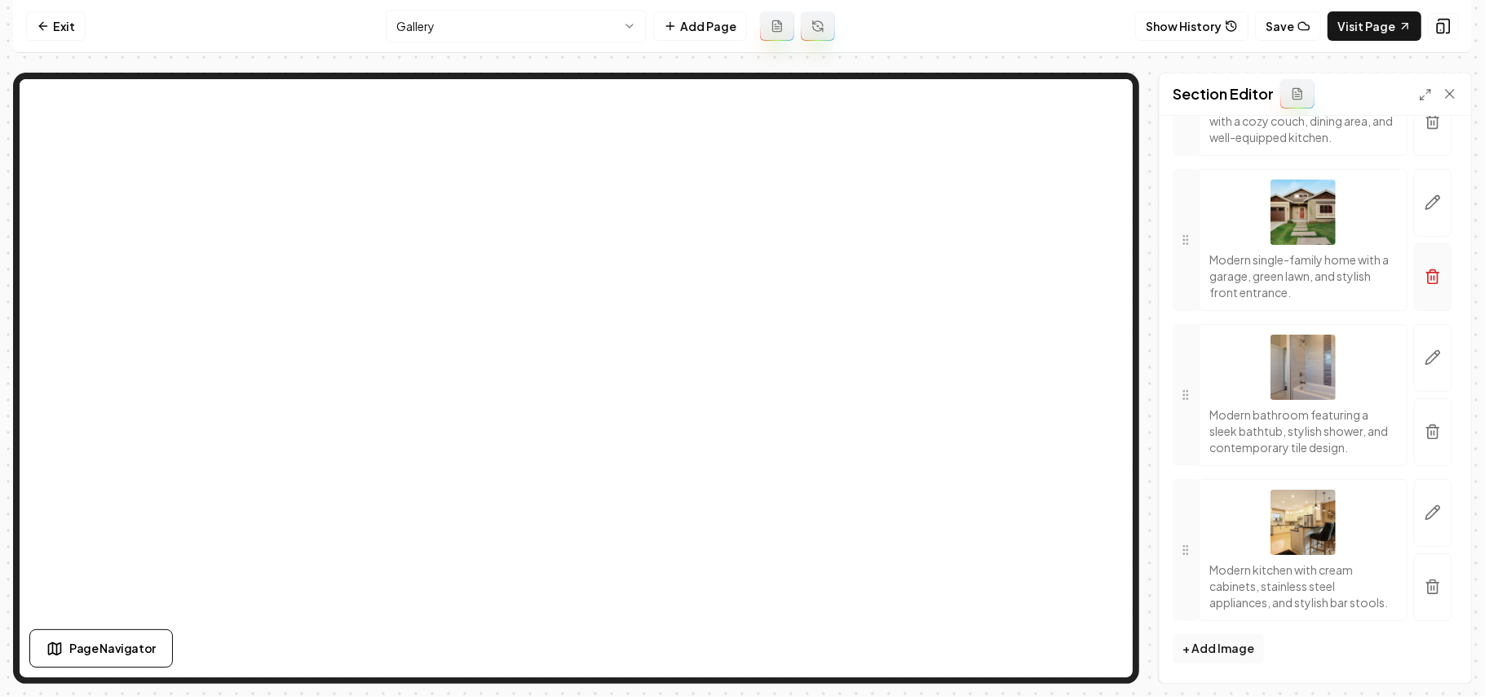
click at [1428, 266] on button "button" at bounding box center [1433, 277] width 38 height 68
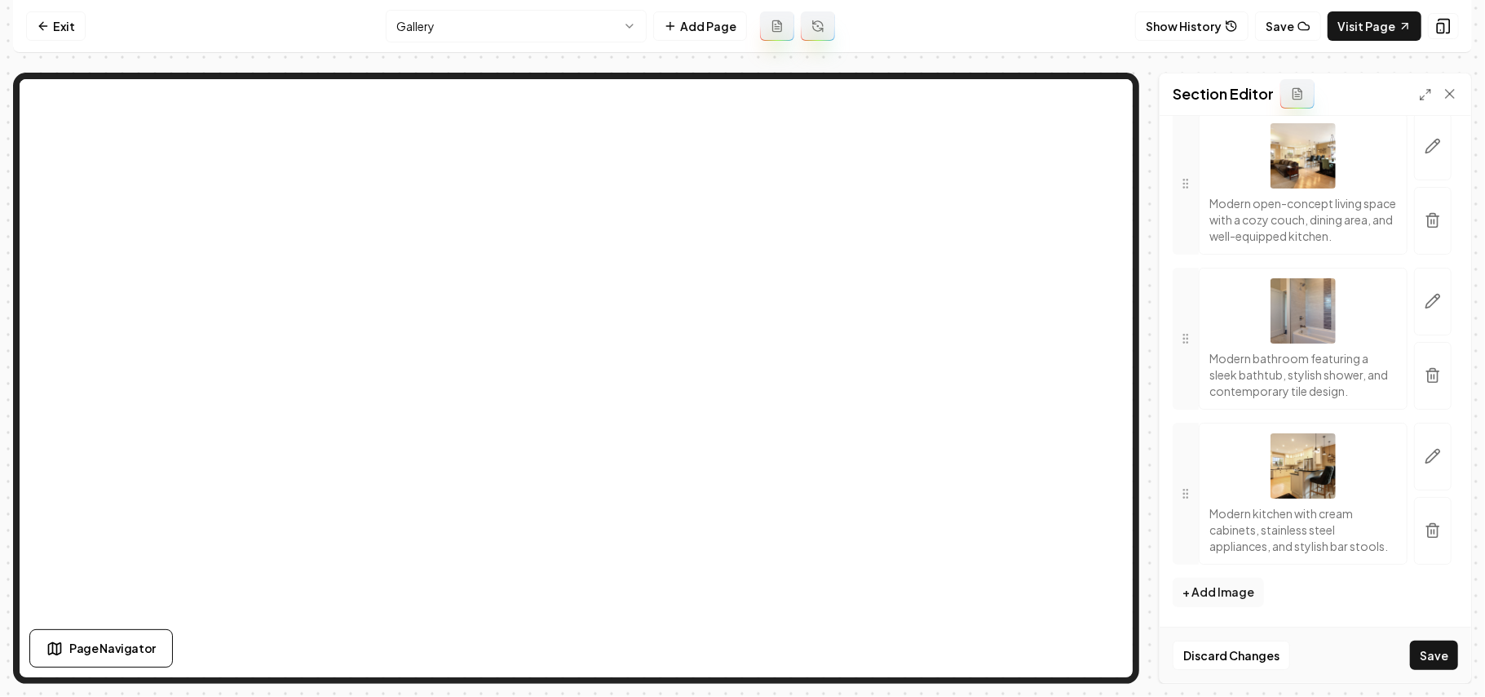
scroll to position [1299, 0]
click at [1414, 653] on button "Save" at bounding box center [1434, 654] width 48 height 29
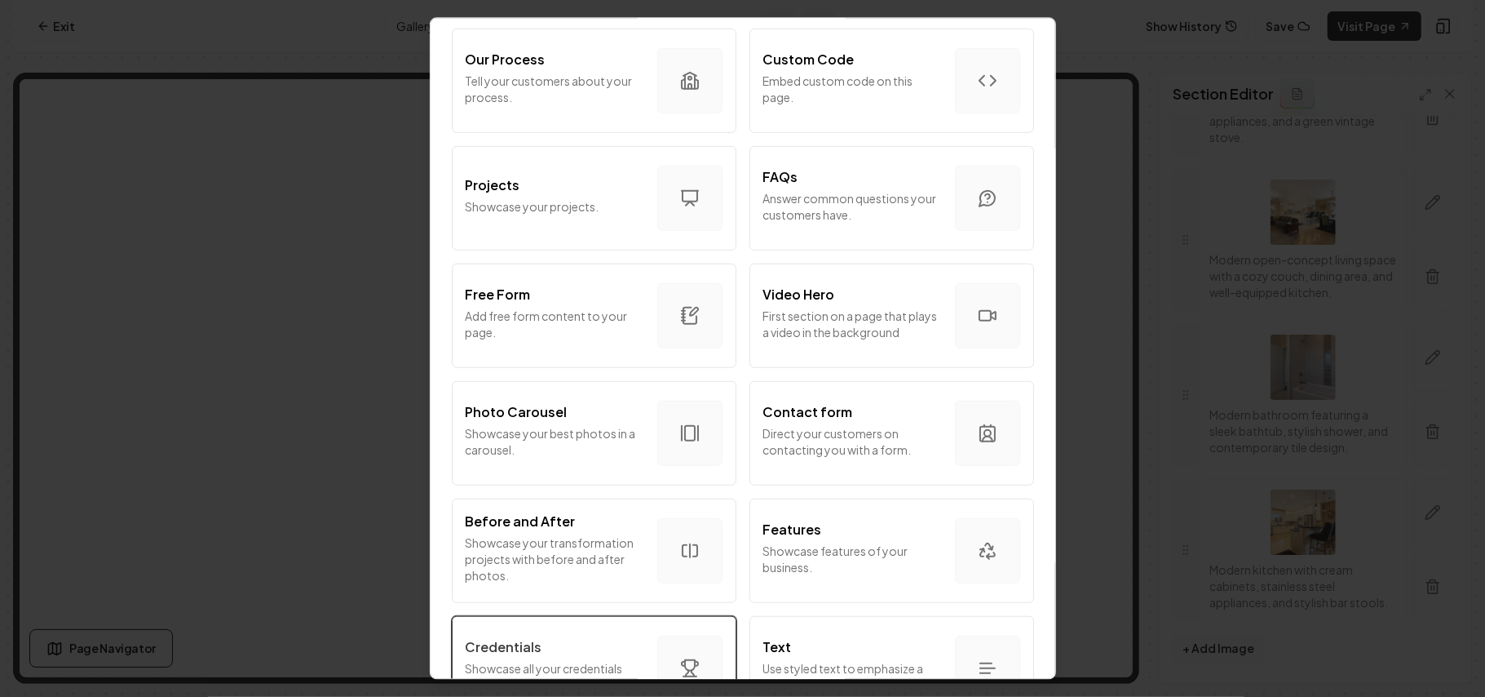
scroll to position [870, 0]
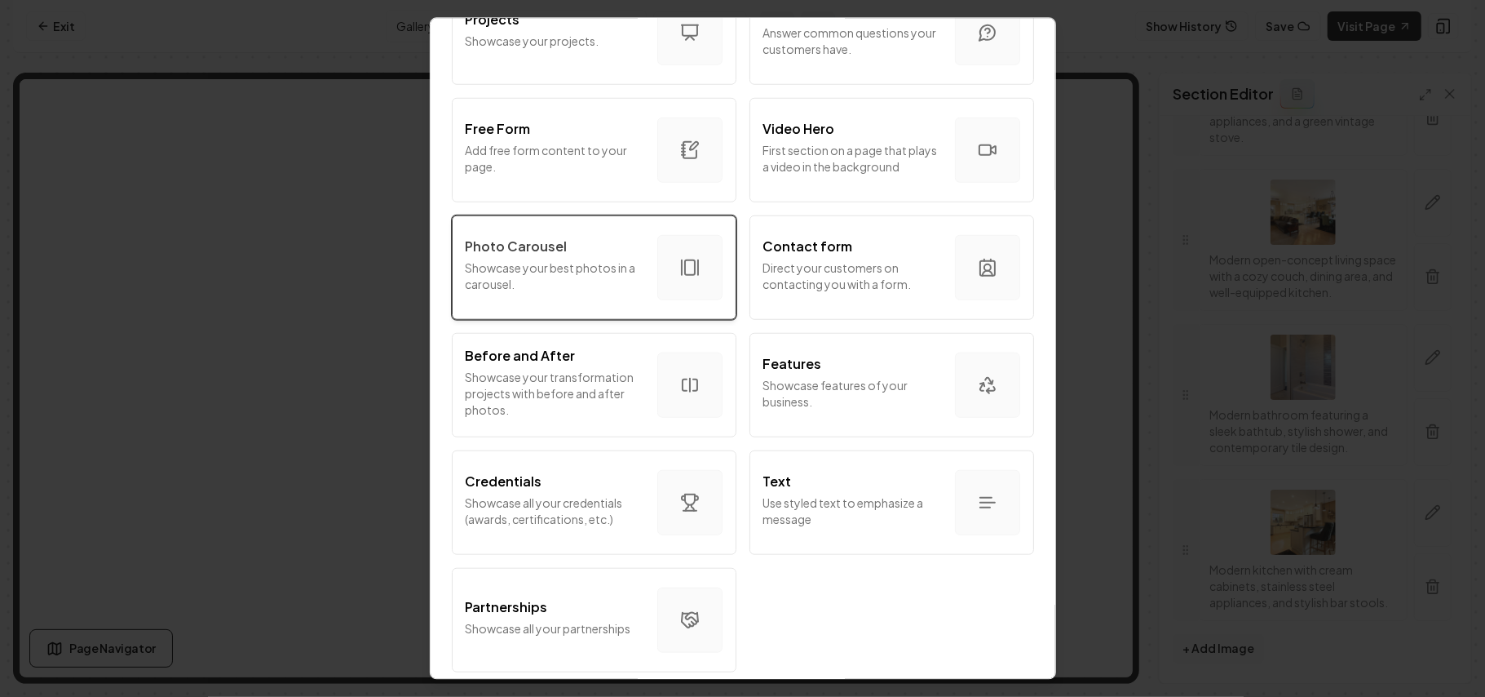
click at [561, 259] on p "Showcase your best photos in a carousel." at bounding box center [555, 275] width 179 height 33
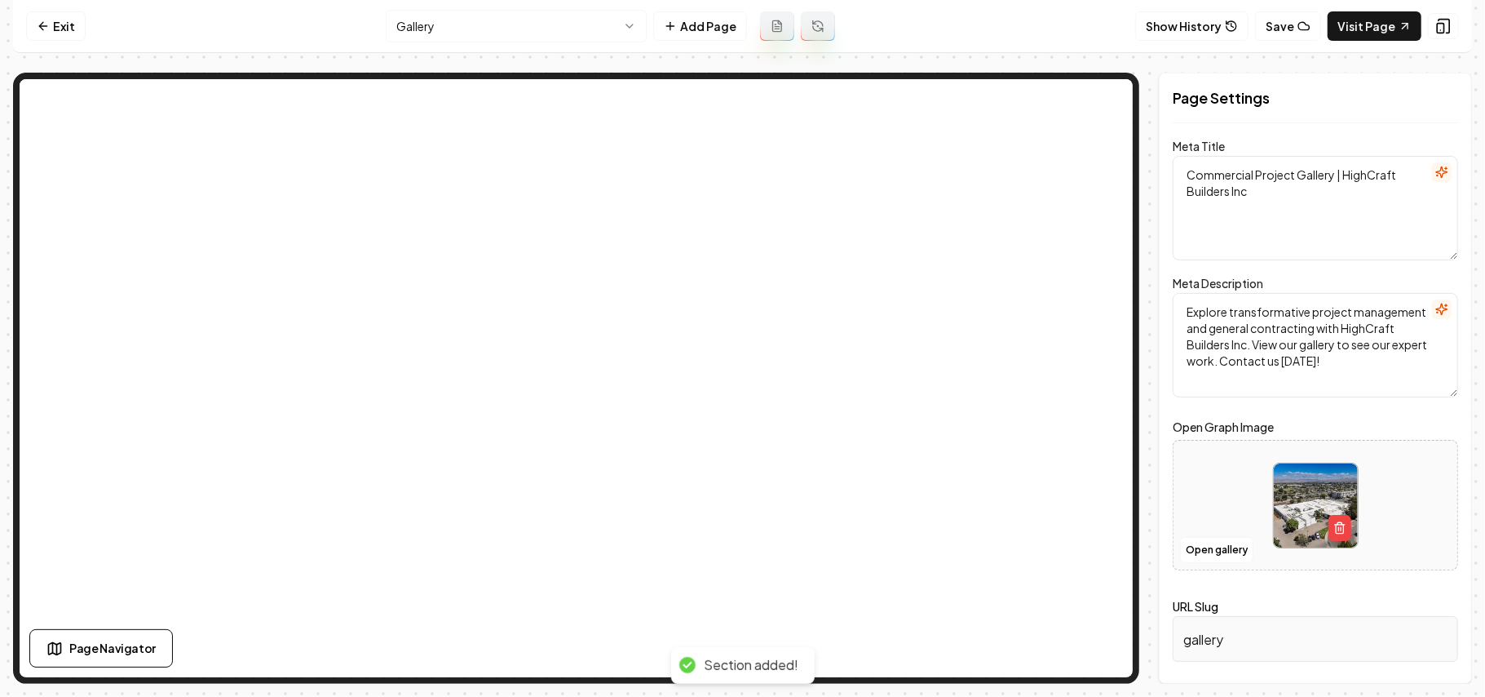
scroll to position [0, 0]
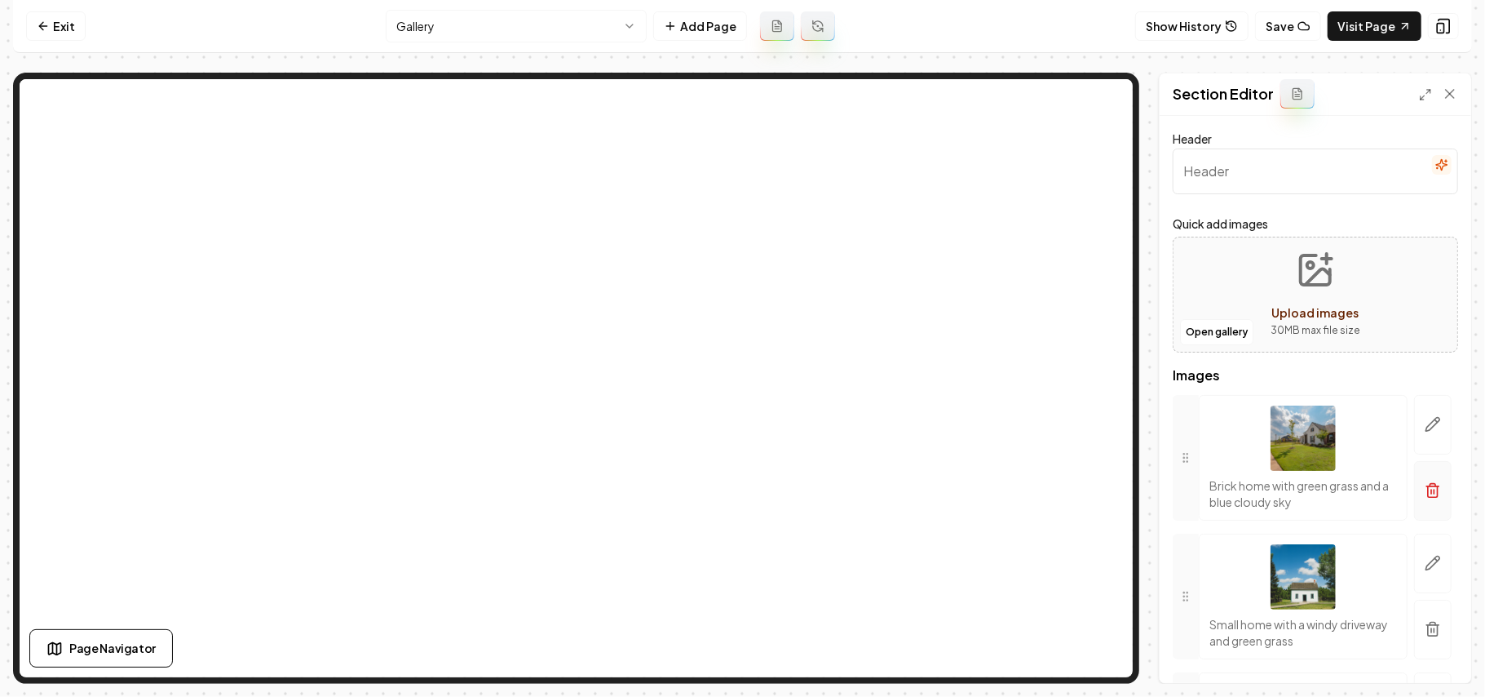
click at [1420, 507] on button "button" at bounding box center [1433, 491] width 38 height 60
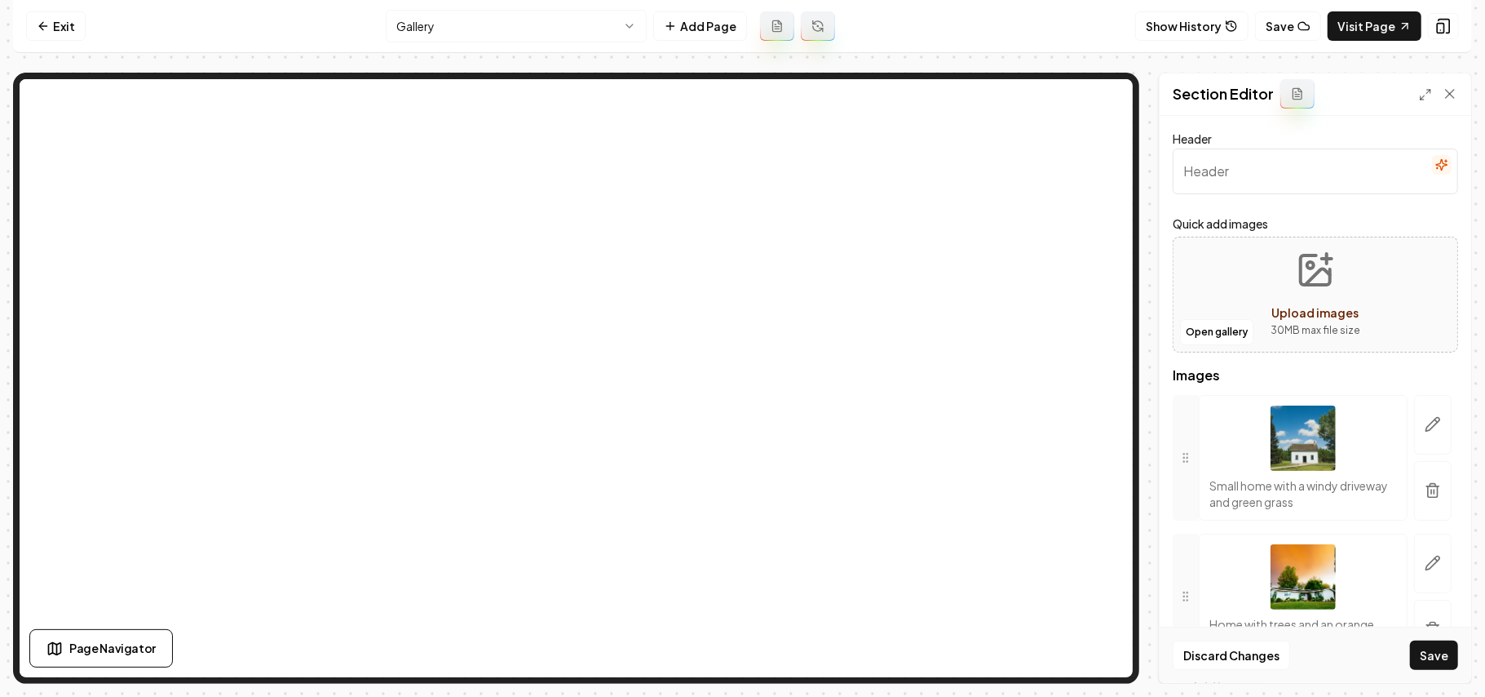
click at [1420, 507] on button "button" at bounding box center [1433, 491] width 38 height 60
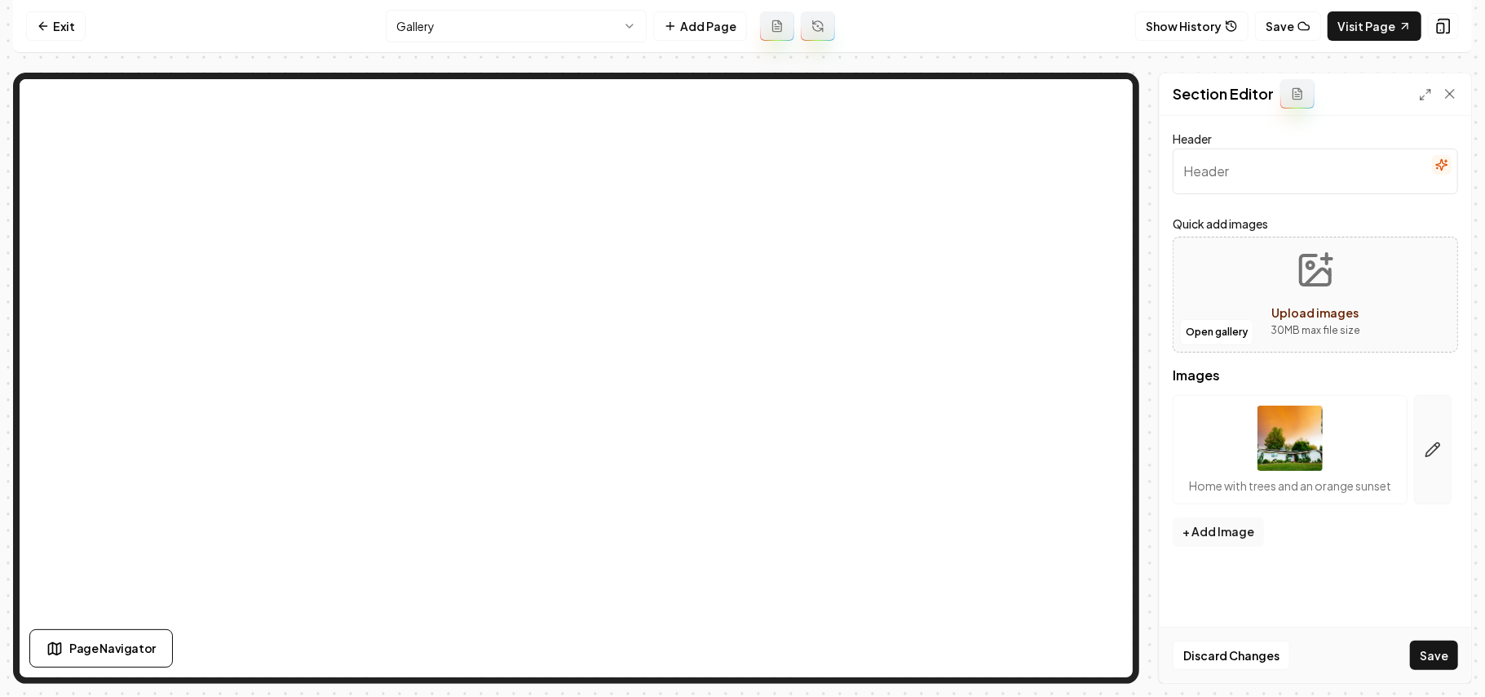
click at [1423, 503] on button "button" at bounding box center [1433, 449] width 38 height 109
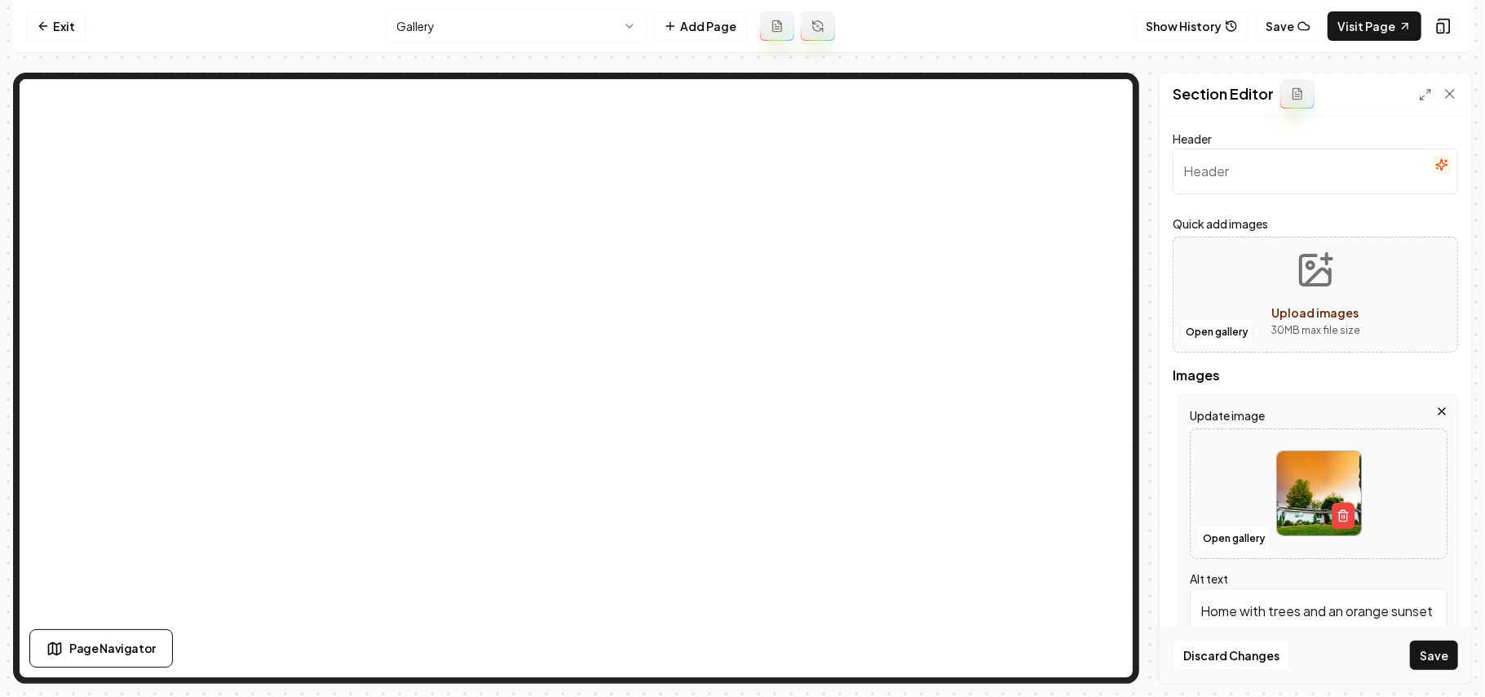
click at [1439, 414] on icon "button" at bounding box center [1442, 411] width 7 height 7
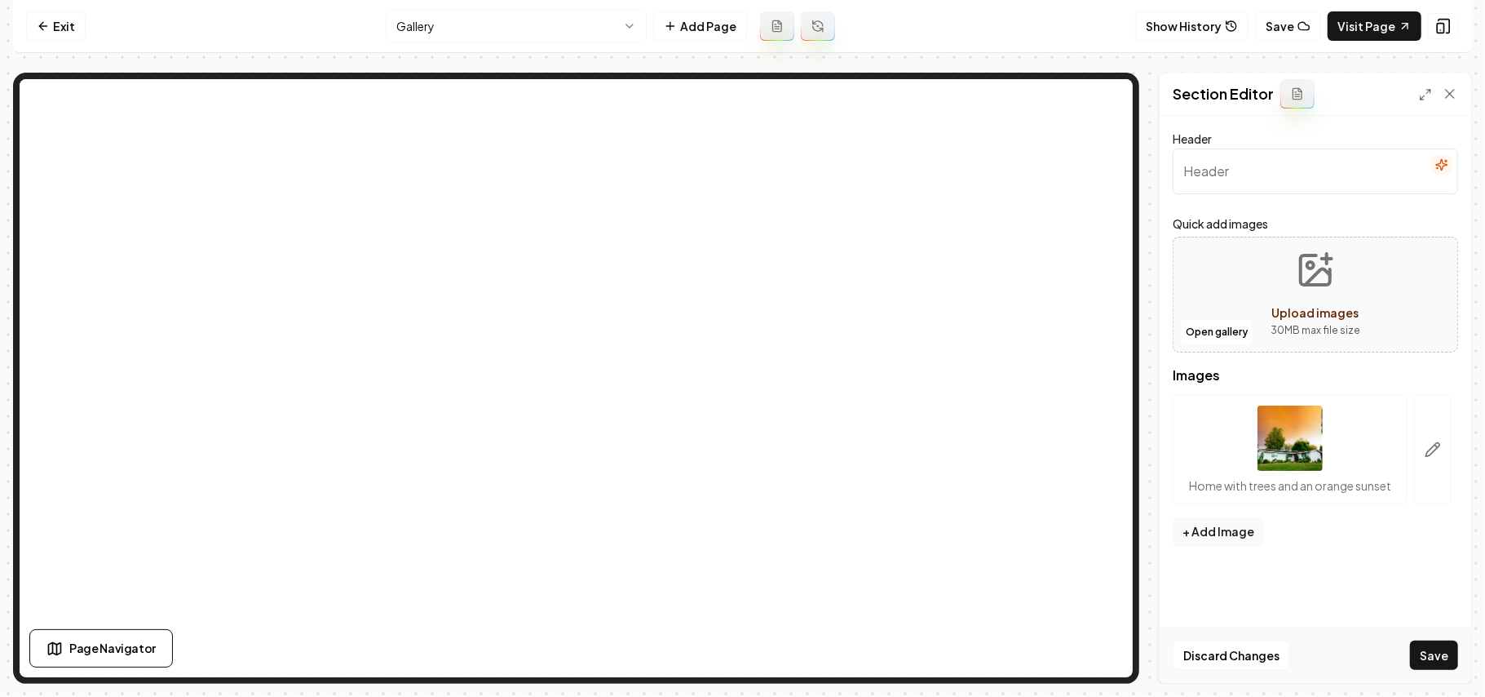
click at [1369, 308] on button "Upload images 30 MB max file size" at bounding box center [1316, 294] width 116 height 114
type input "**********"
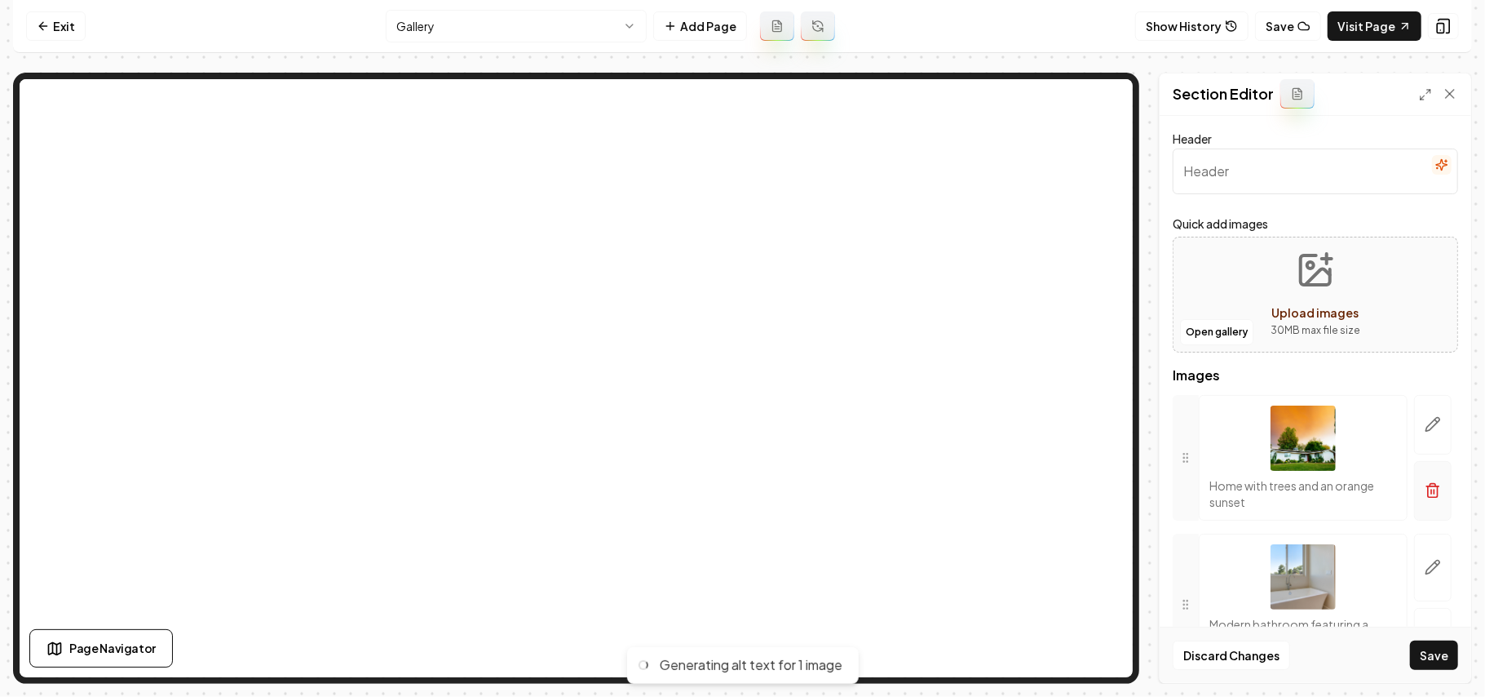
click at [1430, 486] on button "button" at bounding box center [1433, 491] width 38 height 60
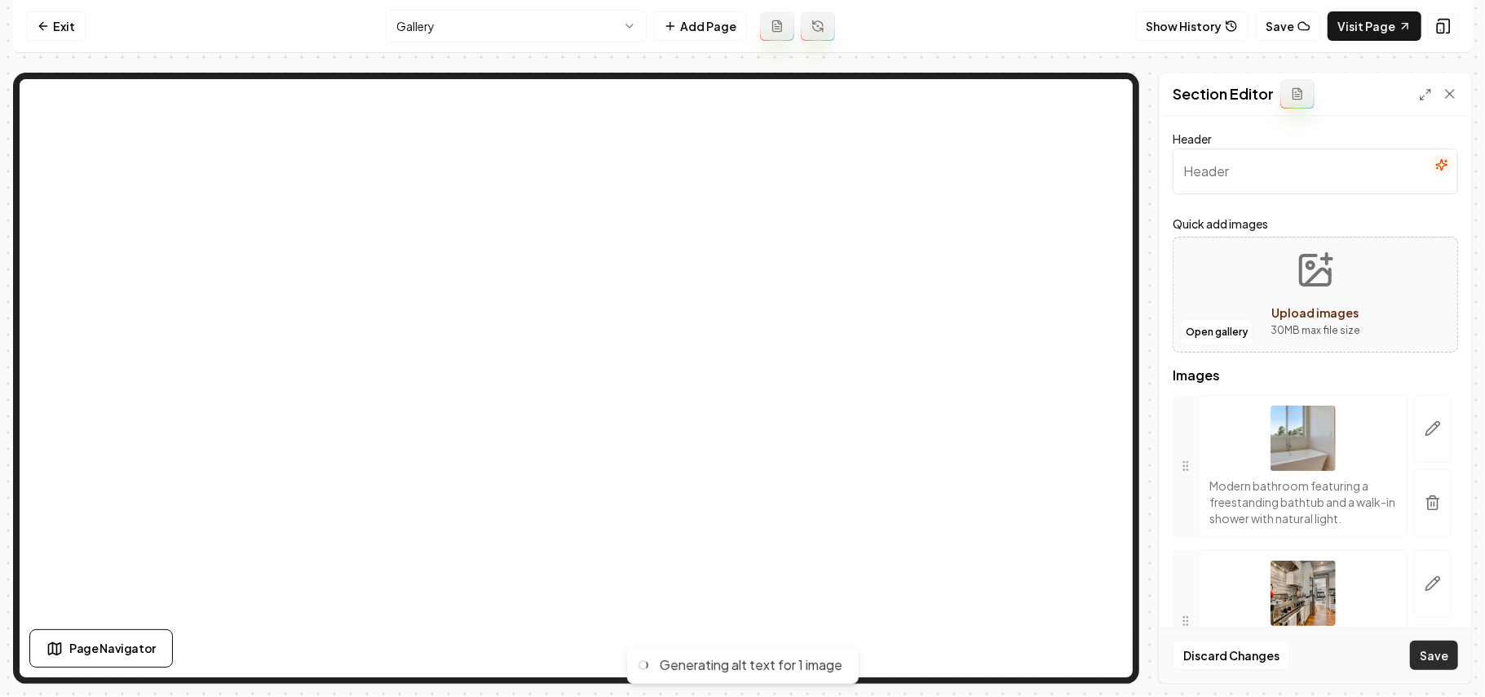
click at [1428, 641] on button "Save" at bounding box center [1434, 654] width 48 height 29
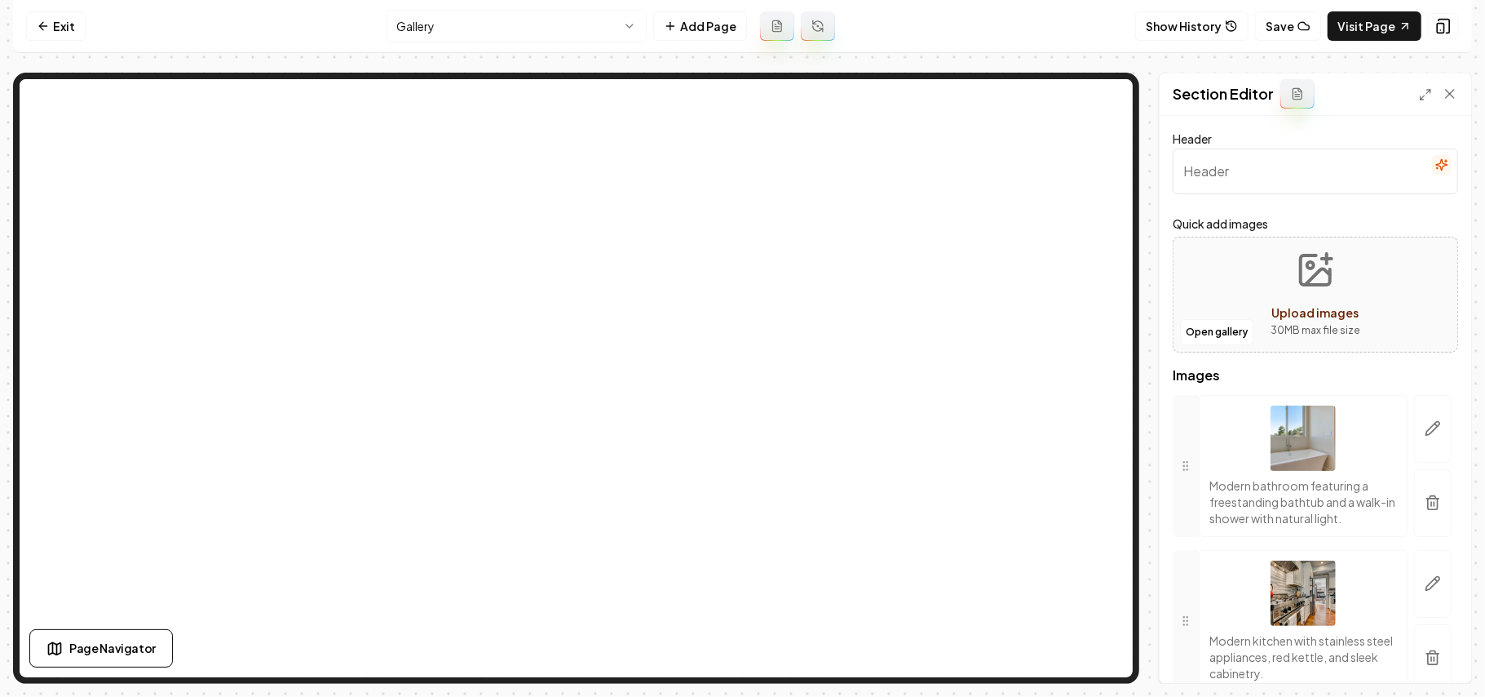
click at [1280, 274] on button "Upload images 30 MB max file size" at bounding box center [1316, 294] width 116 height 114
type input "**********"
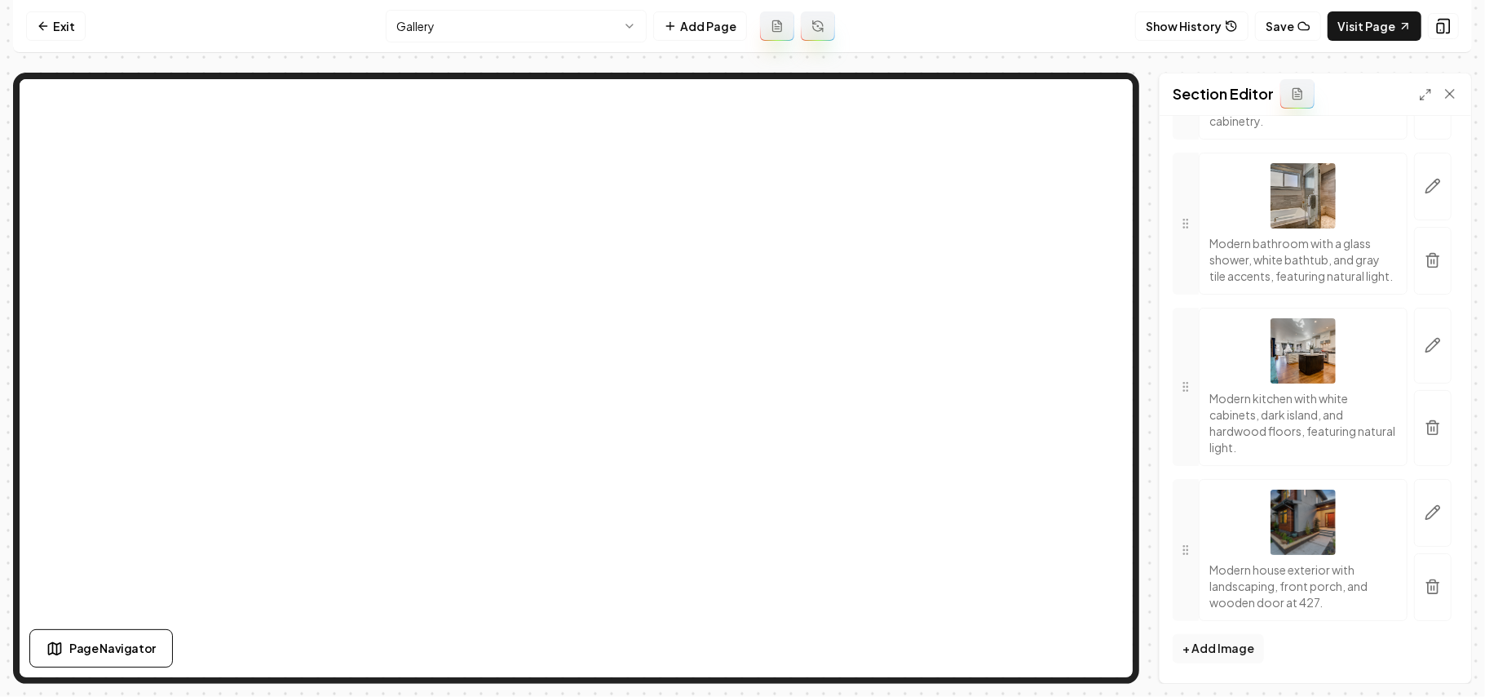
scroll to position [588, 0]
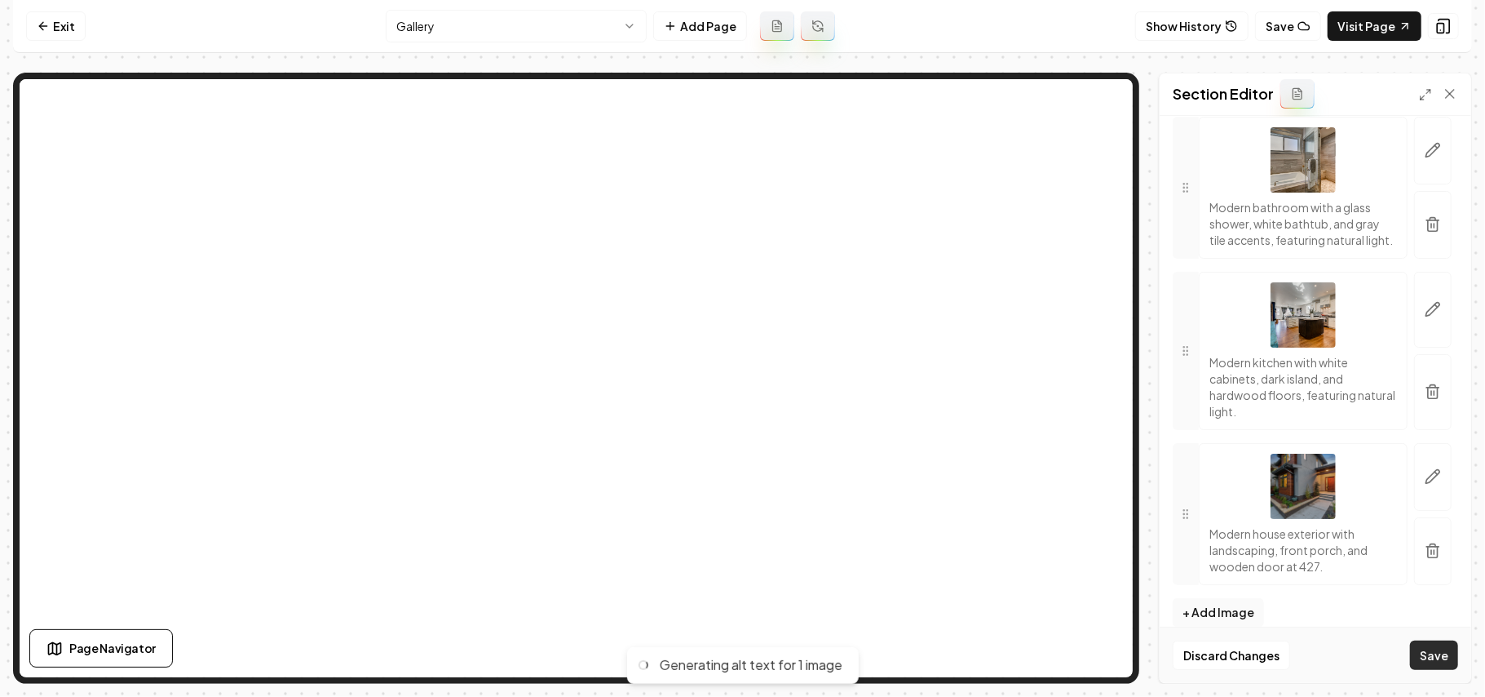
click at [1423, 650] on button "Save" at bounding box center [1434, 654] width 48 height 29
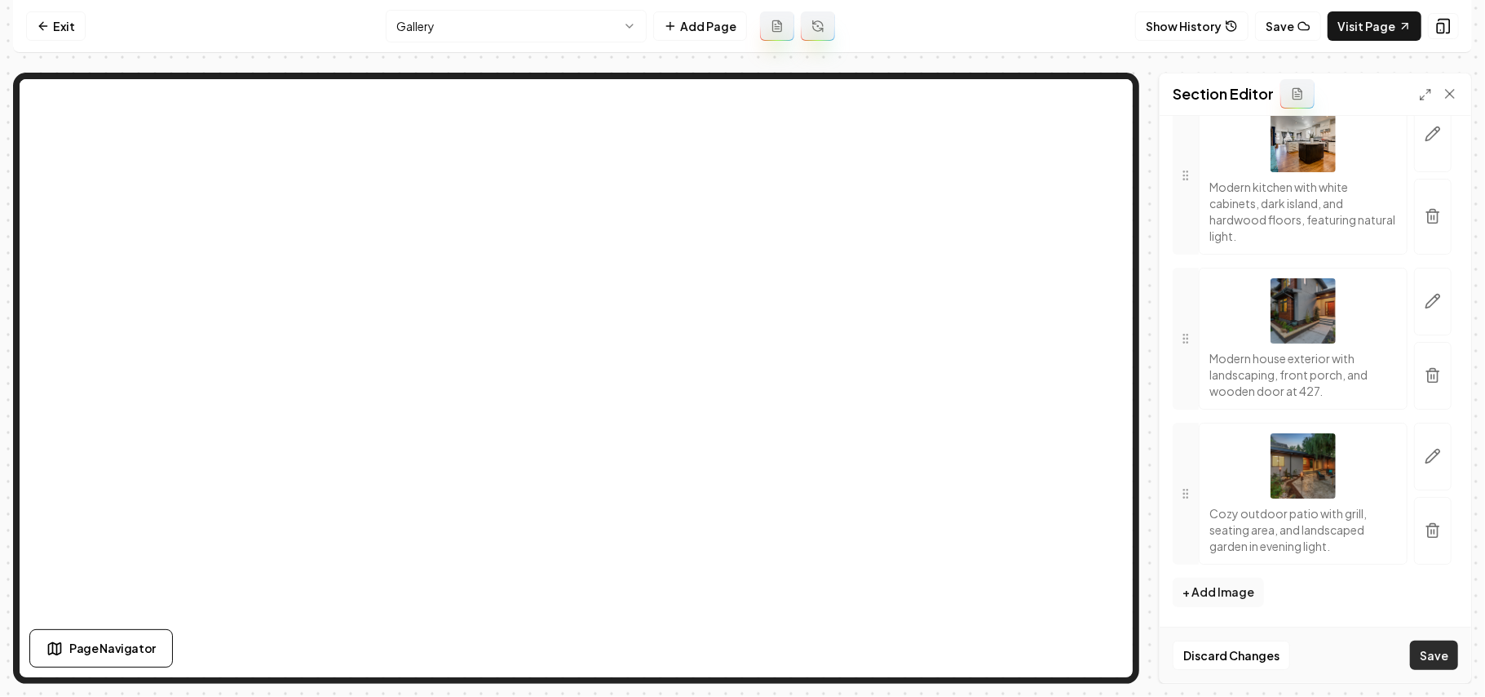
scroll to position [800, 0]
click at [1442, 649] on button "Save" at bounding box center [1434, 654] width 48 height 29
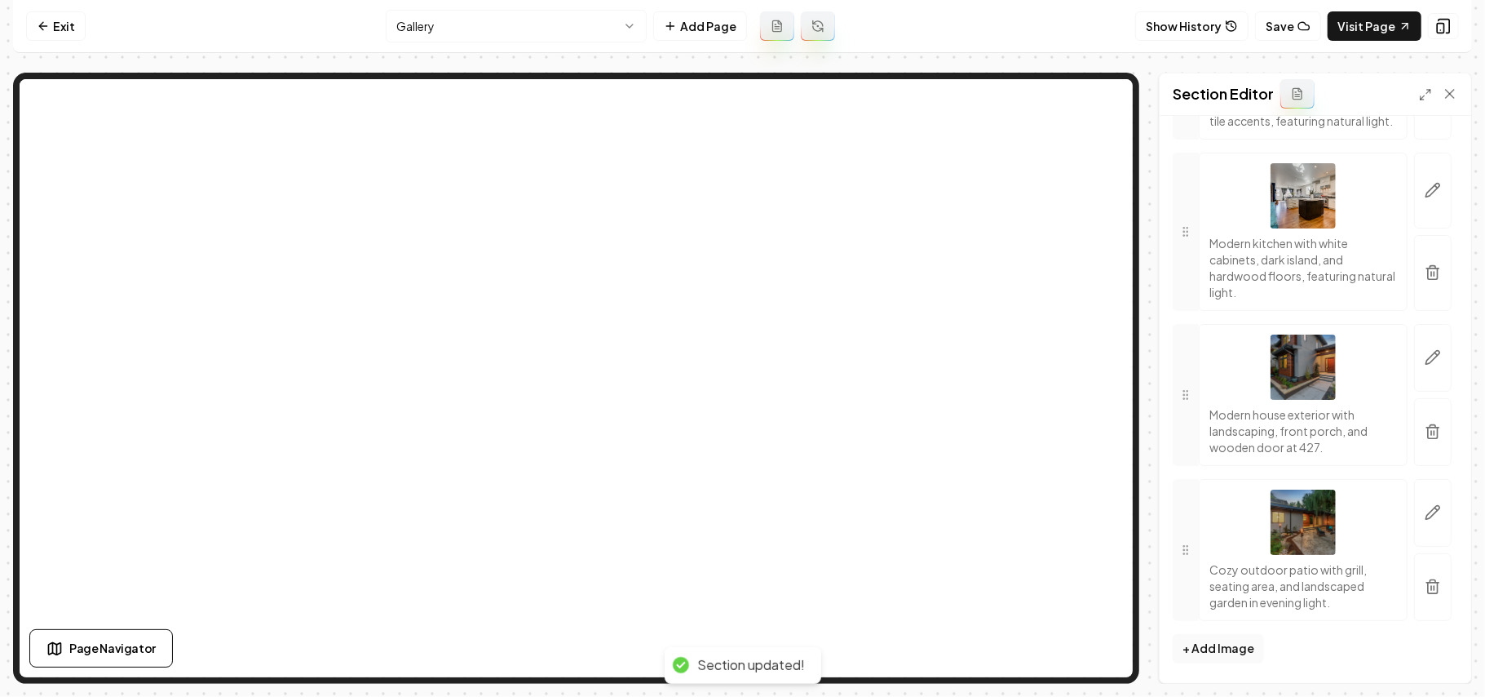
scroll to position [744, 0]
click at [1348, 33] on link "Visit Page" at bounding box center [1375, 25] width 94 height 29
click at [1290, 31] on button "Save" at bounding box center [1288, 25] width 66 height 29
click at [1354, 21] on link "Visit Page" at bounding box center [1375, 25] width 94 height 29
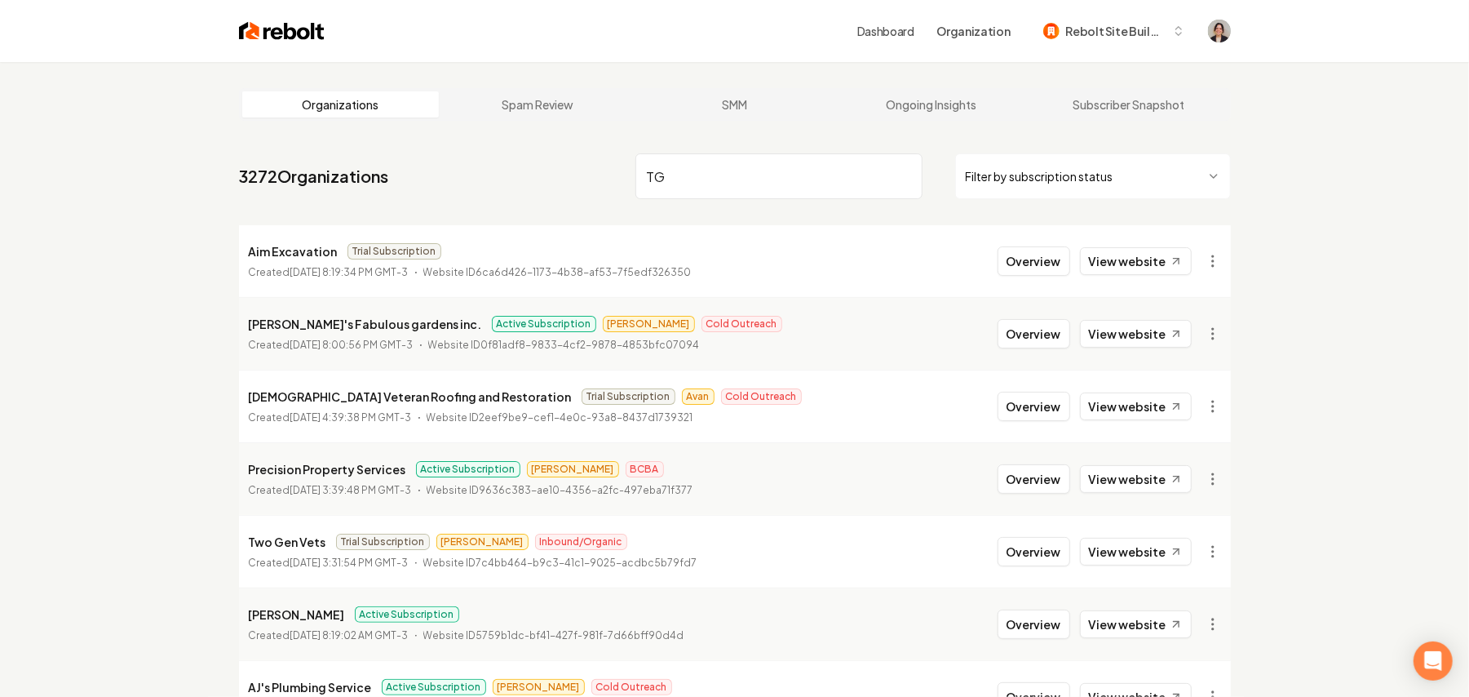
type input "T"
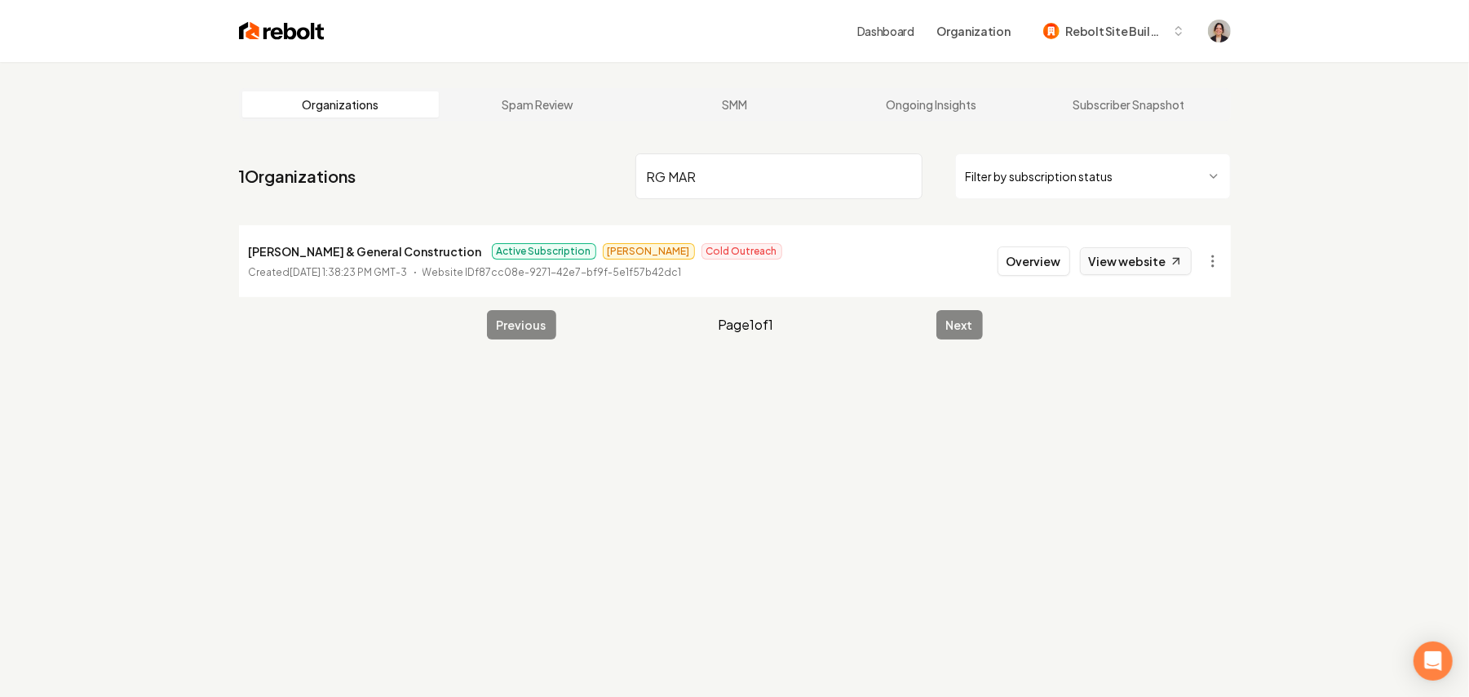
type input "RG MAR"
click at [1130, 266] on link "View website" at bounding box center [1136, 261] width 112 height 28
